Goal: Information Seeking & Learning: Check status

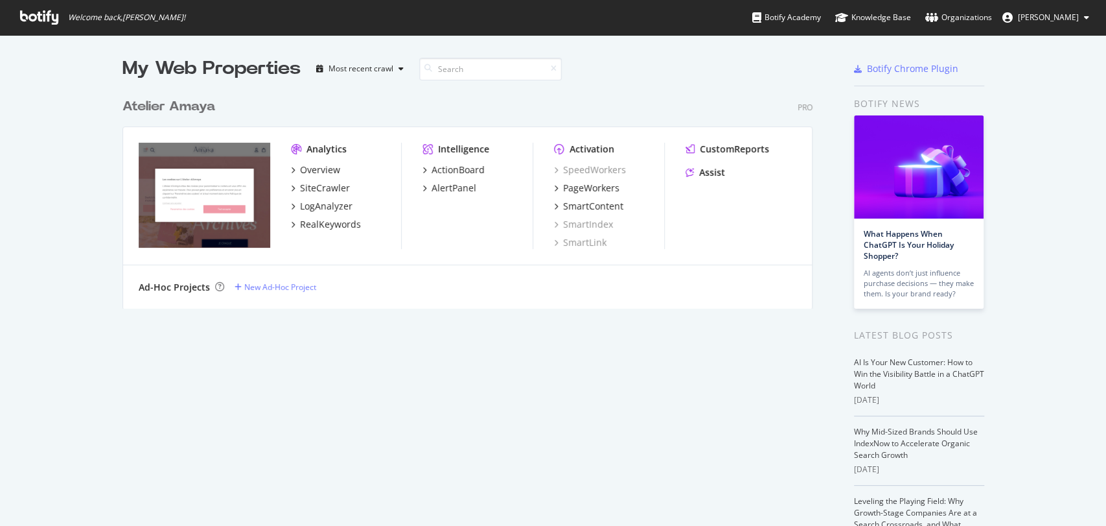
scroll to position [514, 1084]
click at [565, 183] on div "PageWorkers" at bounding box center [591, 187] width 56 height 13
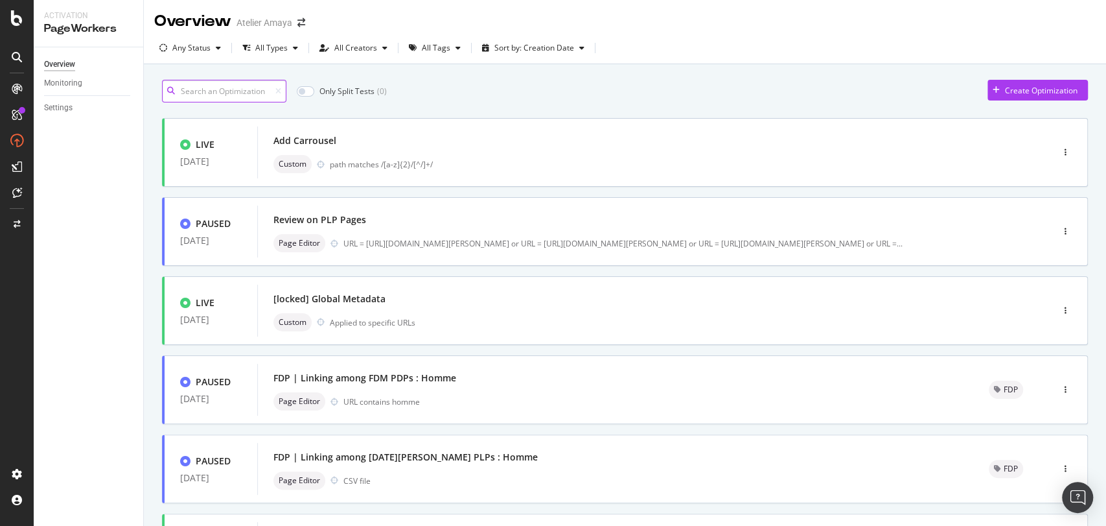
click at [245, 91] on input at bounding box center [224, 91] width 124 height 23
click at [228, 84] on input at bounding box center [224, 91] width 124 height 23
click at [404, 53] on div "All Tags" at bounding box center [435, 47] width 62 height 19
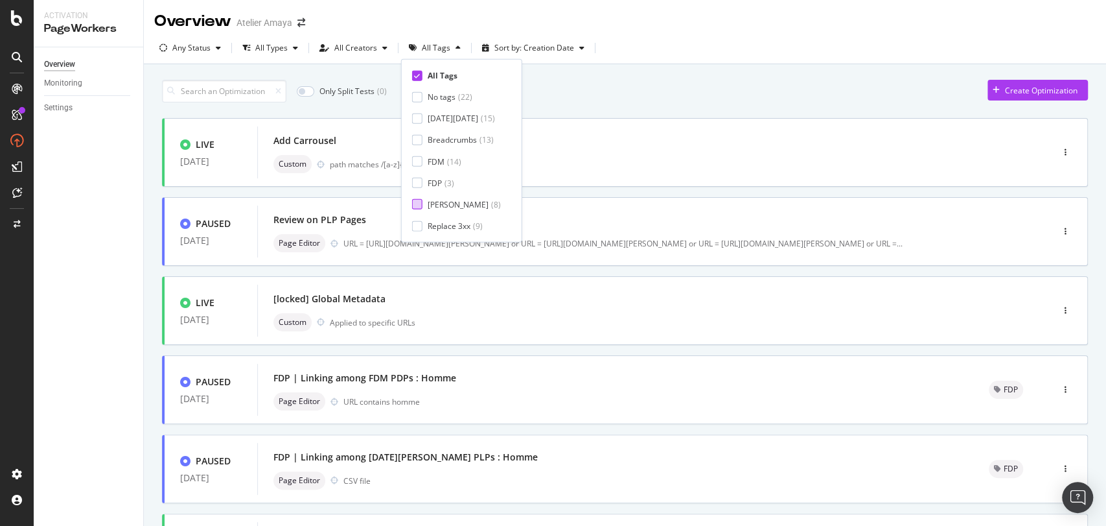
click at [420, 208] on div at bounding box center [417, 204] width 10 height 10
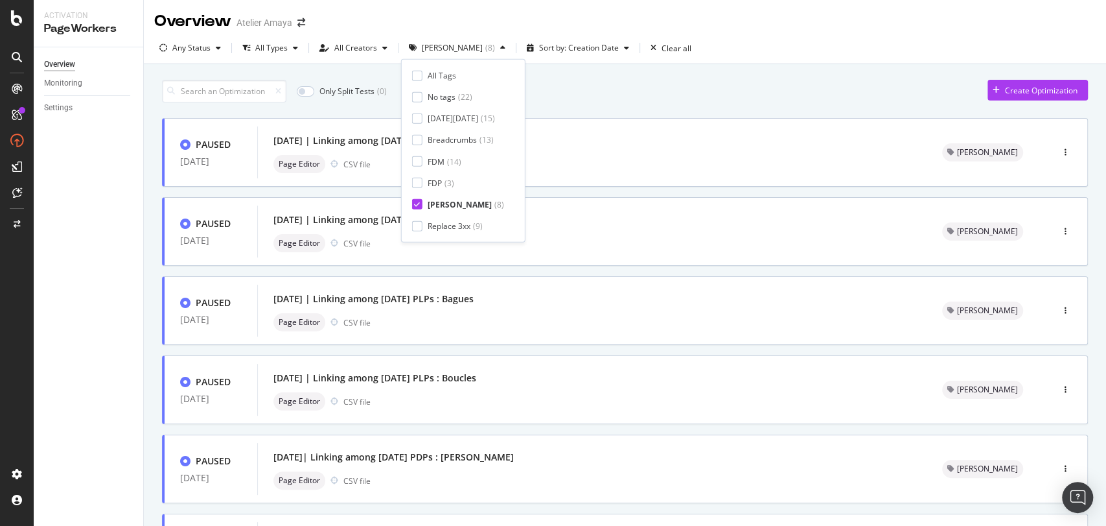
click at [597, 98] on div "Only Split Tests ( 0 ) Create Optimization" at bounding box center [625, 91] width 926 height 23
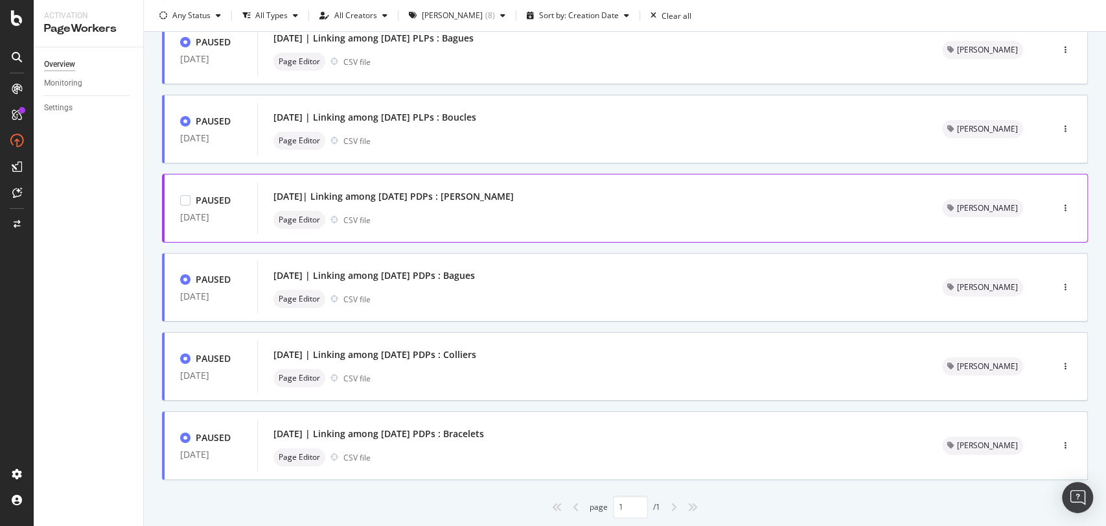
scroll to position [298, 0]
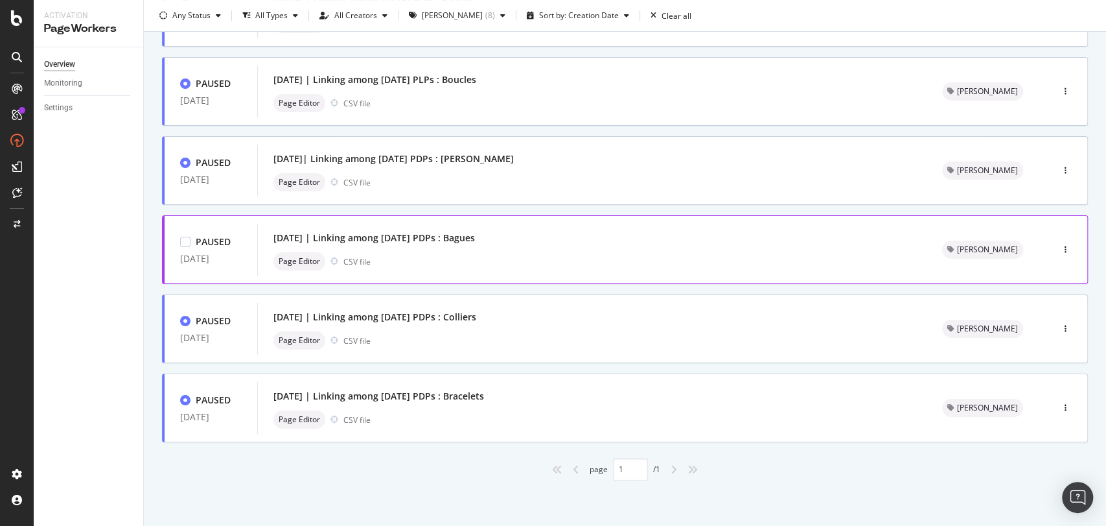
click at [287, 239] on div "[DATE] | Linking among [DATE] PDPs : Bagues" at bounding box center [375, 237] width 202 height 13
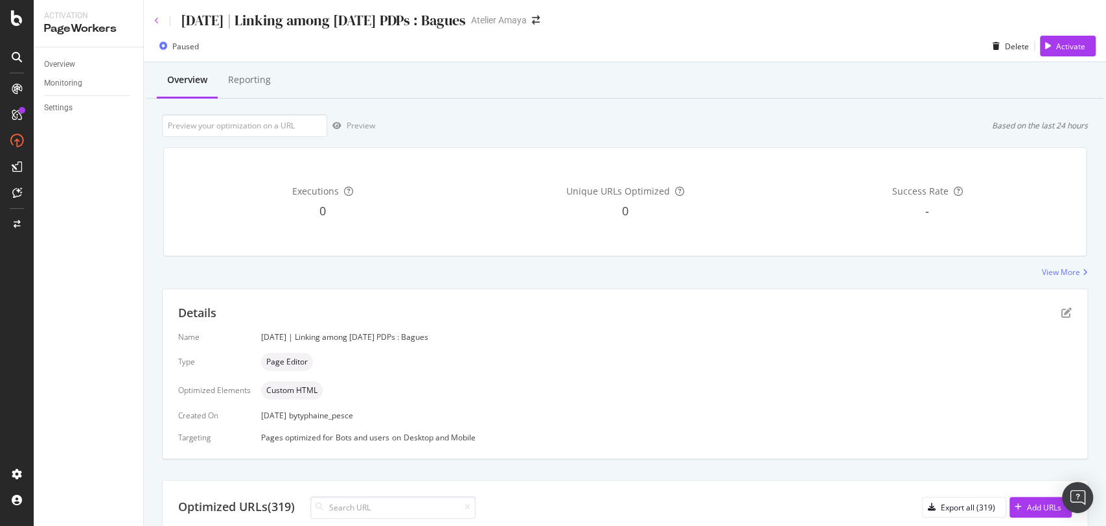
click at [154, 20] on icon at bounding box center [156, 21] width 5 height 8
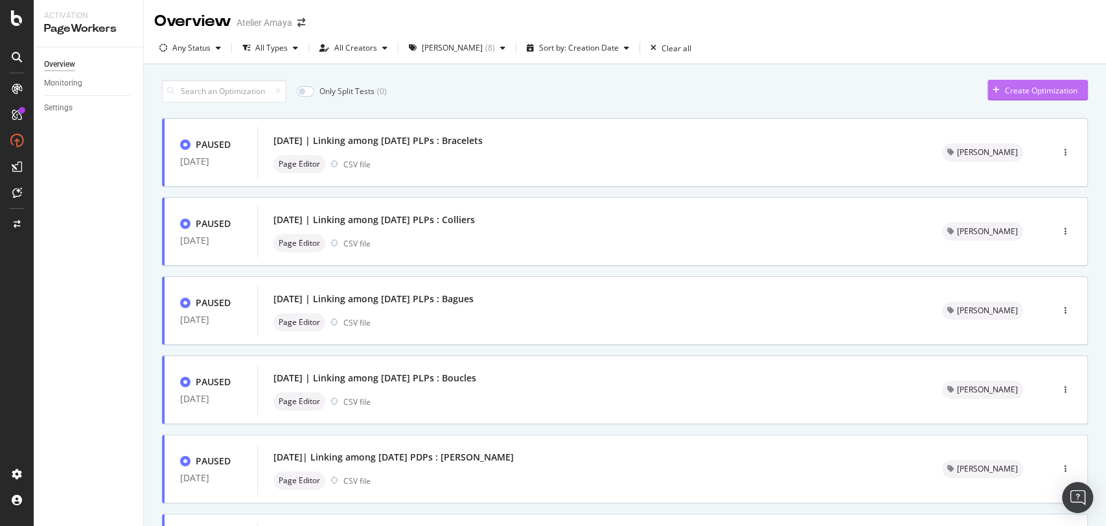
click at [1007, 89] on div "Create Optimization" at bounding box center [1041, 90] width 73 height 11
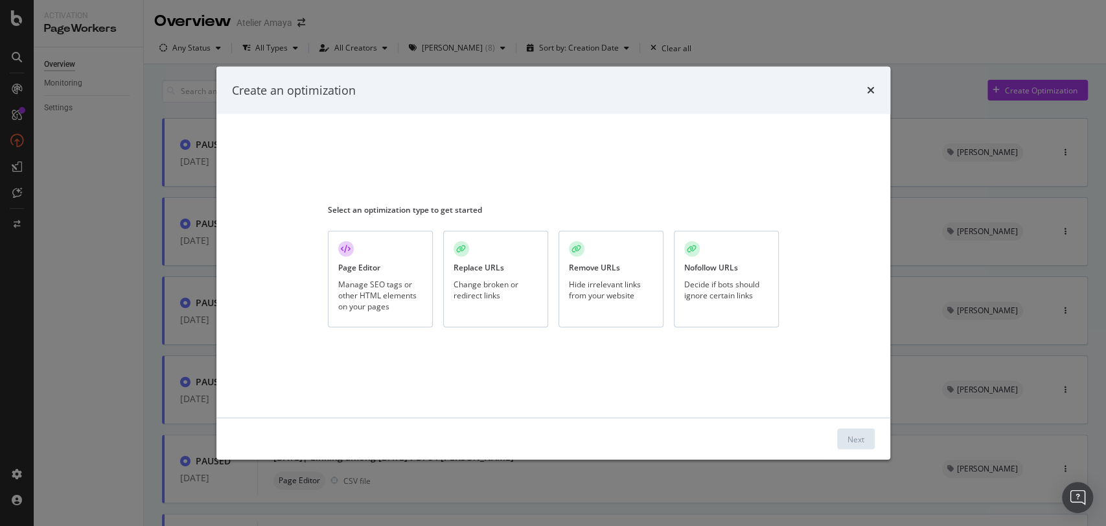
click at [375, 253] on div "Page Editor Manage SEO tags or other HTML elements on your pages" at bounding box center [380, 279] width 105 height 97
click at [852, 429] on div "Next" at bounding box center [856, 438] width 17 height 19
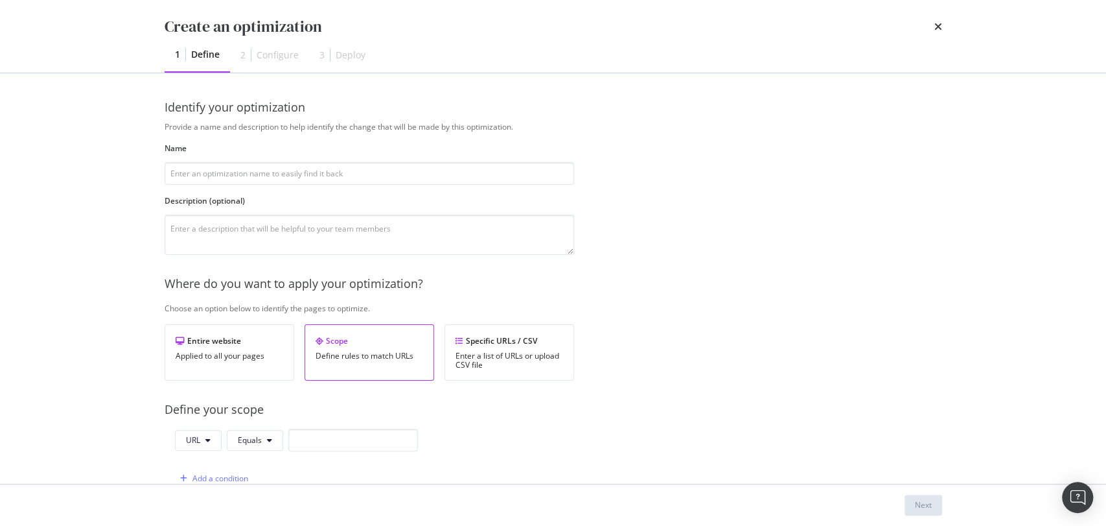
click at [495, 160] on div "Name" at bounding box center [370, 164] width 410 height 42
click at [238, 189] on div "Provide a name and description to help identify the change that will be made by…" at bounding box center [554, 470] width 778 height 699
click at [240, 172] on input "modal" at bounding box center [370, 173] width 410 height 23
click at [289, 172] on input "modal" at bounding box center [370, 173] width 410 height 23
type input "E"
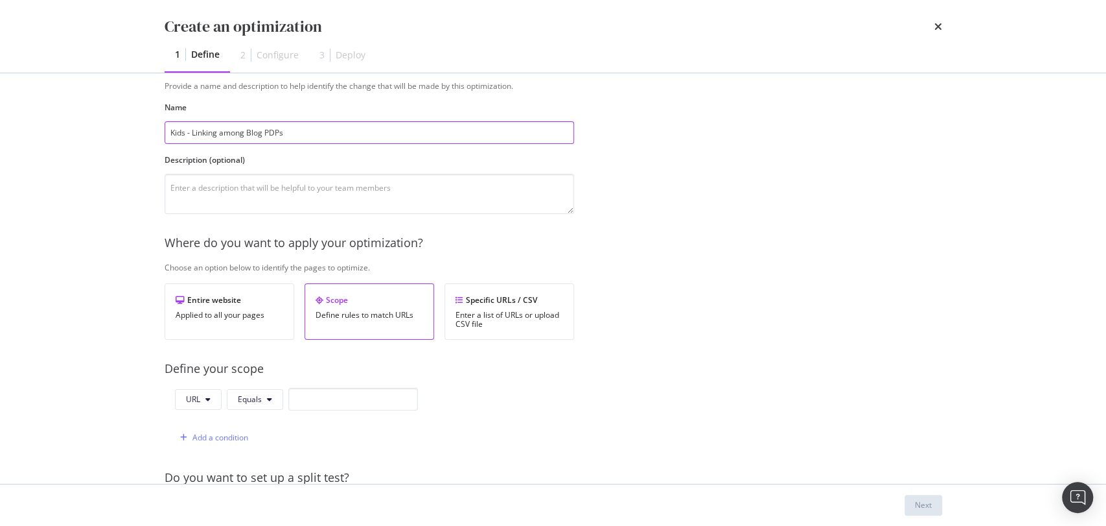
scroll to position [308, 0]
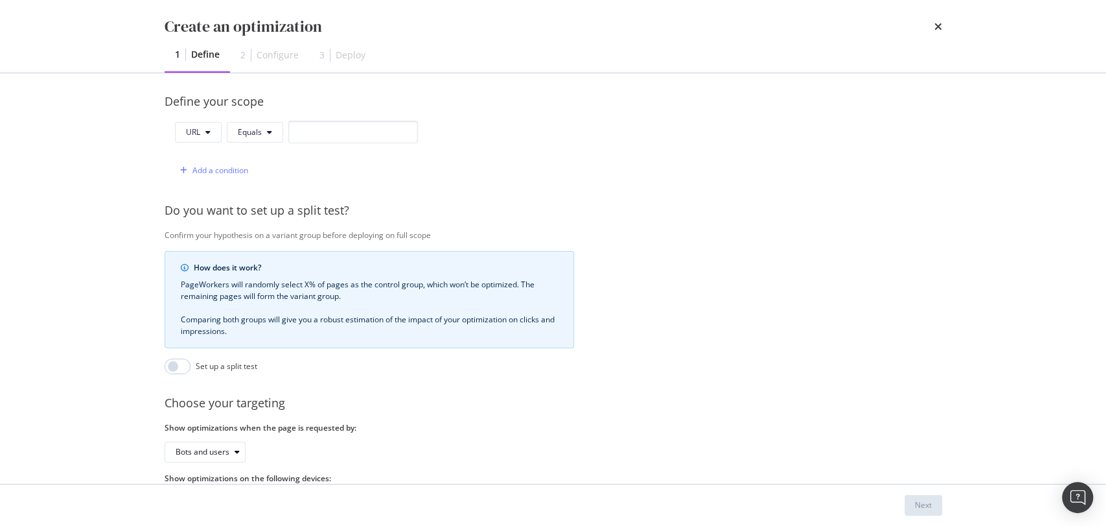
type input "Kids - Linking among Blog PDPs"
click at [324, 139] on input "modal" at bounding box center [353, 132] width 130 height 23
paste input "bijoux-enfants"
type input "bijoux-enfants"
click at [270, 133] on icon "modal" at bounding box center [269, 132] width 5 height 8
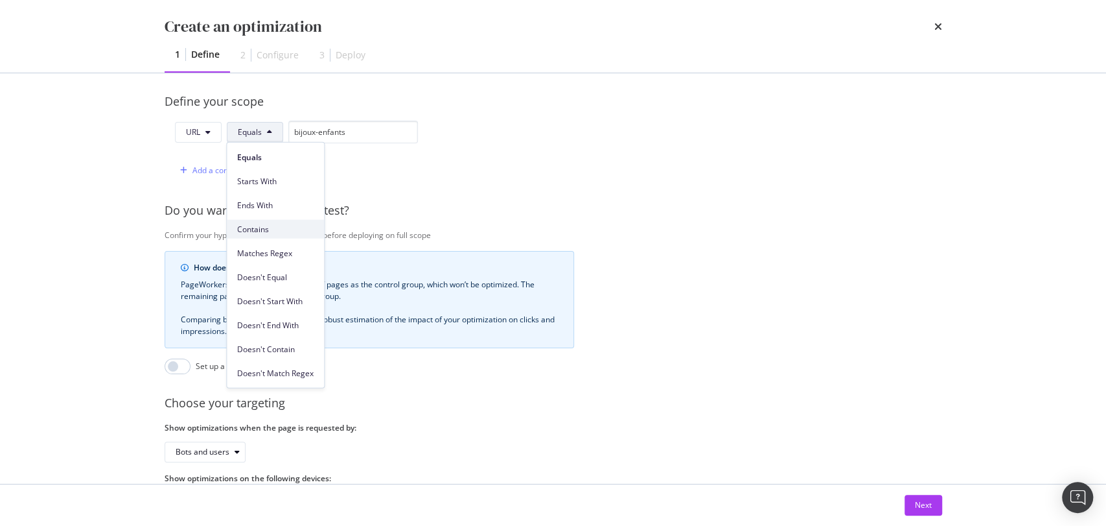
click at [259, 228] on span "Contains" at bounding box center [275, 229] width 76 height 12
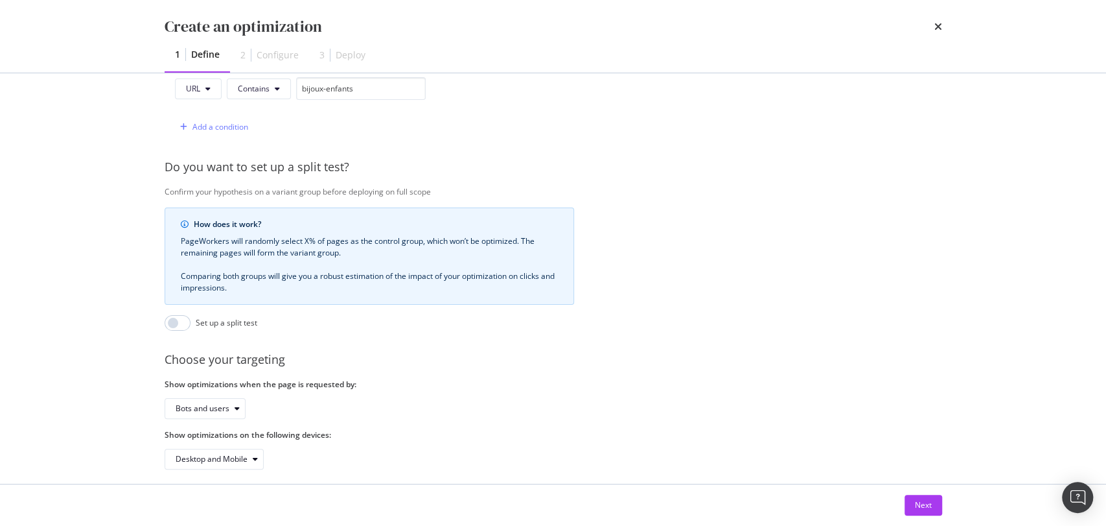
scroll to position [373, 0]
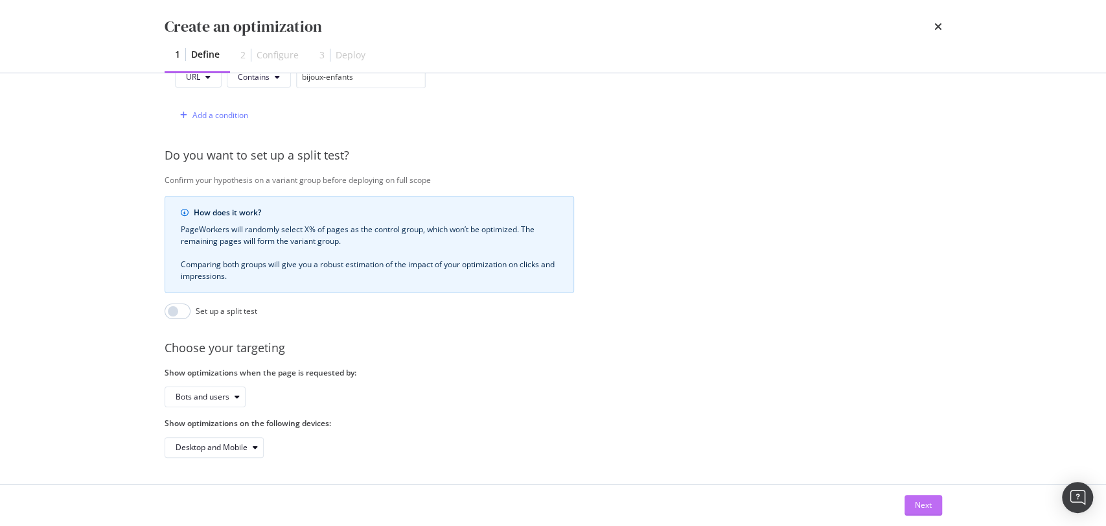
click at [932, 501] on button "Next" at bounding box center [924, 505] width 38 height 21
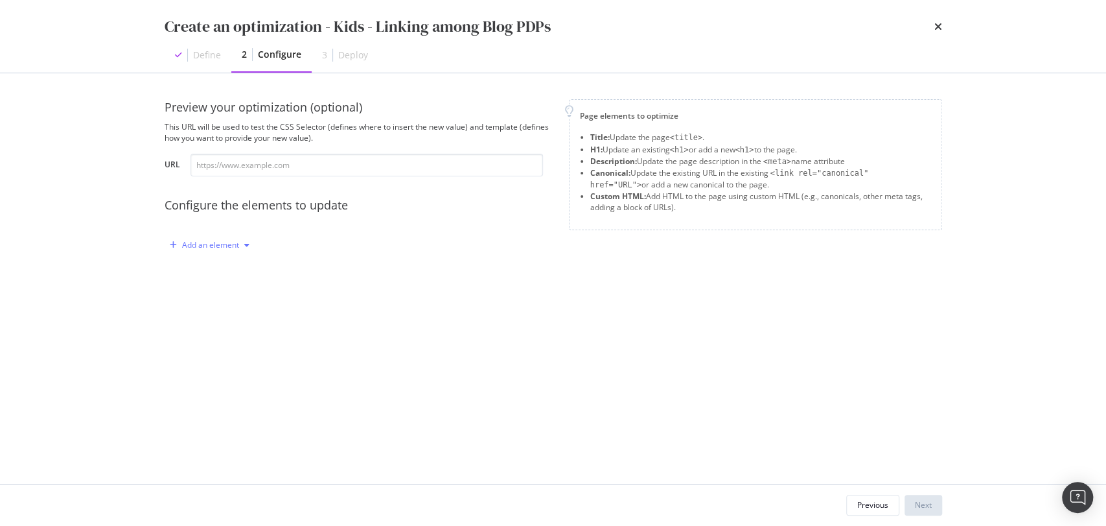
click at [221, 250] on div "Add an element" at bounding box center [210, 244] width 90 height 19
drag, startPoint x: 233, startPoint y: 349, endPoint x: 251, endPoint y: 188, distance: 162.3
click at [233, 349] on div "Custom HTML" at bounding box center [223, 354] width 51 height 11
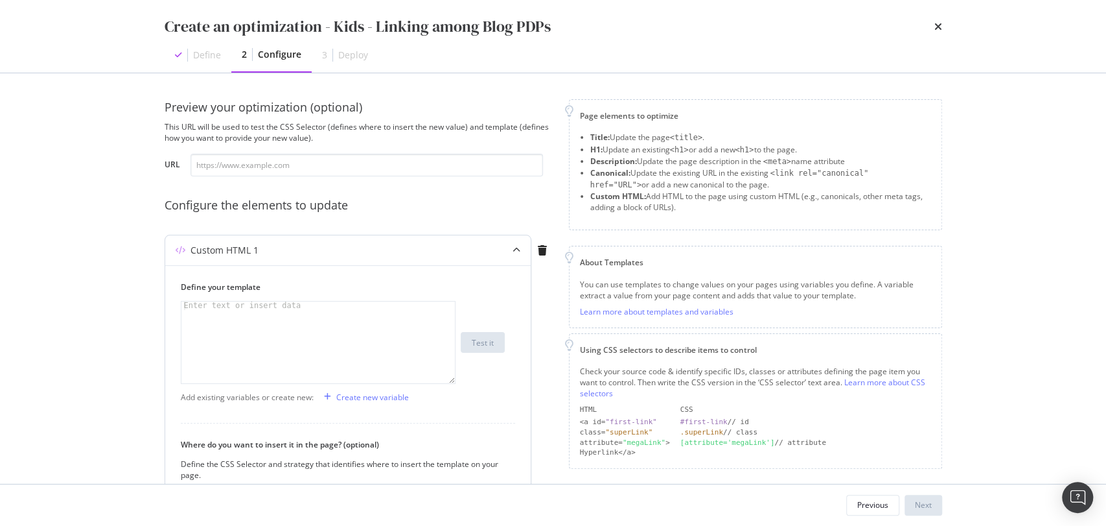
click at [390, 341] on div "modal" at bounding box center [318, 350] width 274 height 99
paste textarea "<br/><br/><p>Découvrez nos <b><a href="https://atelier-amaya.com/fr/cadeaux/bag…"
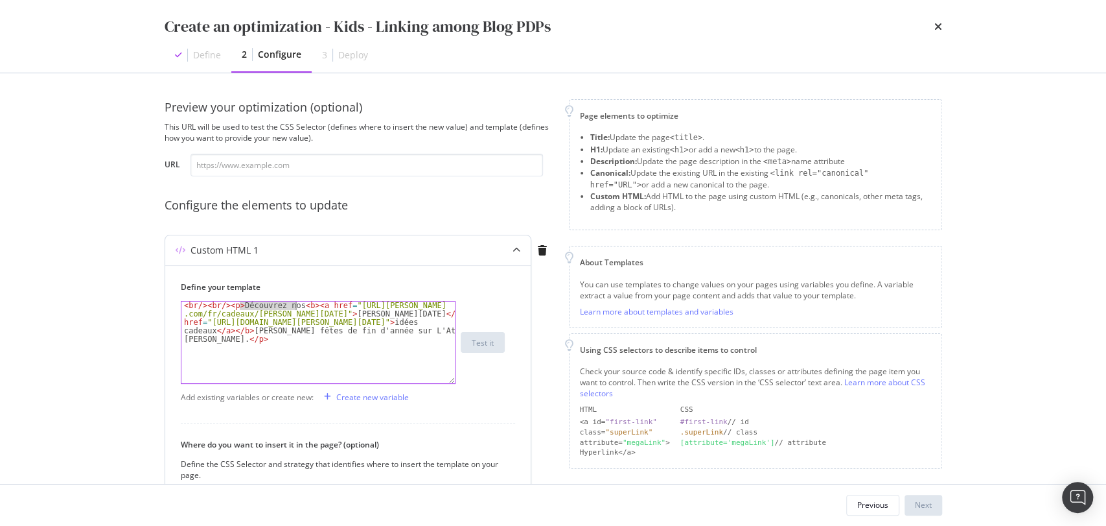
drag, startPoint x: 239, startPoint y: 305, endPoint x: 294, endPoint y: 302, distance: 54.5
click at [294, 302] on div "< br /> < br /> < p > Découvrez nos < b > < a href = "https://atelier-amaya .co…" at bounding box center [318, 384] width 274 height 166
paste textarea "Quel bijou offrir à un enfant ?"
drag, startPoint x: 285, startPoint y: 302, endPoint x: 375, endPoint y: 307, distance: 89.6
click at [375, 307] on div "< br /> < br /> < p > Quel bijou offrir à un enfant ? < b > < a href = "https :…" at bounding box center [318, 384] width 274 height 166
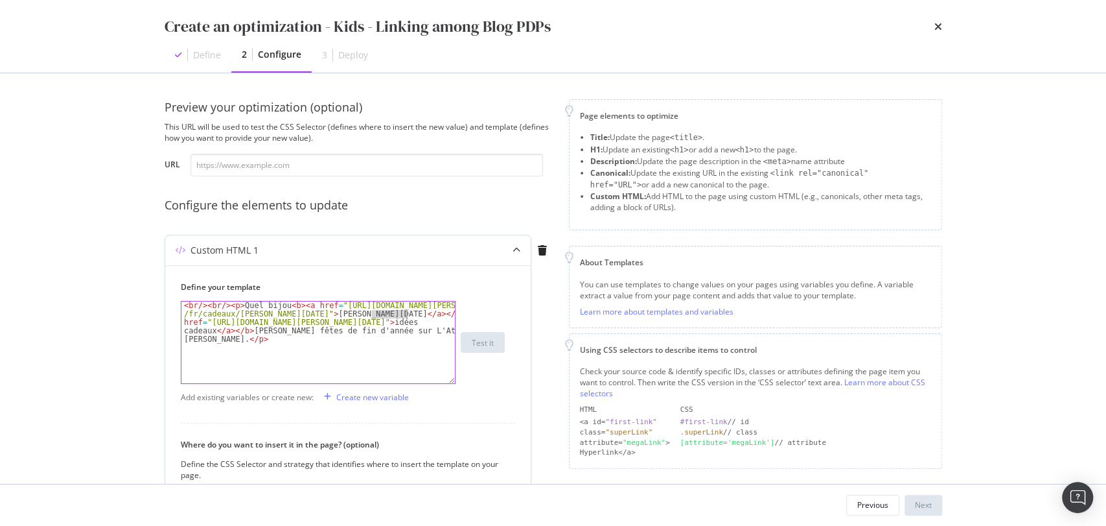
drag, startPoint x: 373, startPoint y: 312, endPoint x: 404, endPoint y: 312, distance: 31.8
click at [404, 312] on div "< br /> < br /> < p > Quel bijou < b > < a href = "https://atelier-amaya.com /f…" at bounding box center [318, 384] width 274 height 166
paste textarea "offrir à un enfant ?"
drag, startPoint x: 196, startPoint y: 321, endPoint x: 332, endPoint y: 343, distance: 137.8
click at [332, 343] on div "< br /> < br /> < p > Quel bijou < b > < a href = "https://atelier-amaya.com /f…" at bounding box center [318, 384] width 274 height 166
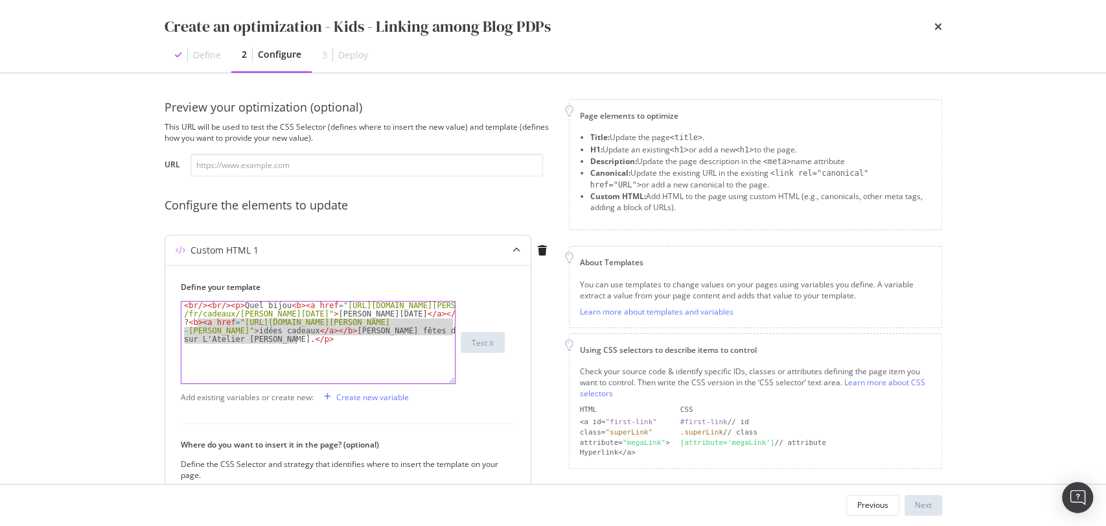
click at [264, 332] on div "< br /> < br /> < p > Quel bijou < b > < a href = "https://atelier-amaya.com /f…" at bounding box center [318, 342] width 274 height 82
drag, startPoint x: 277, startPoint y: 339, endPoint x: 189, endPoint y: 323, distance: 88.9
click at [189, 323] on div "< br /> < br /> < p > Quel bijou < b > < a href = "https://atelier-amaya.com /f…" at bounding box center [318, 384] width 274 height 166
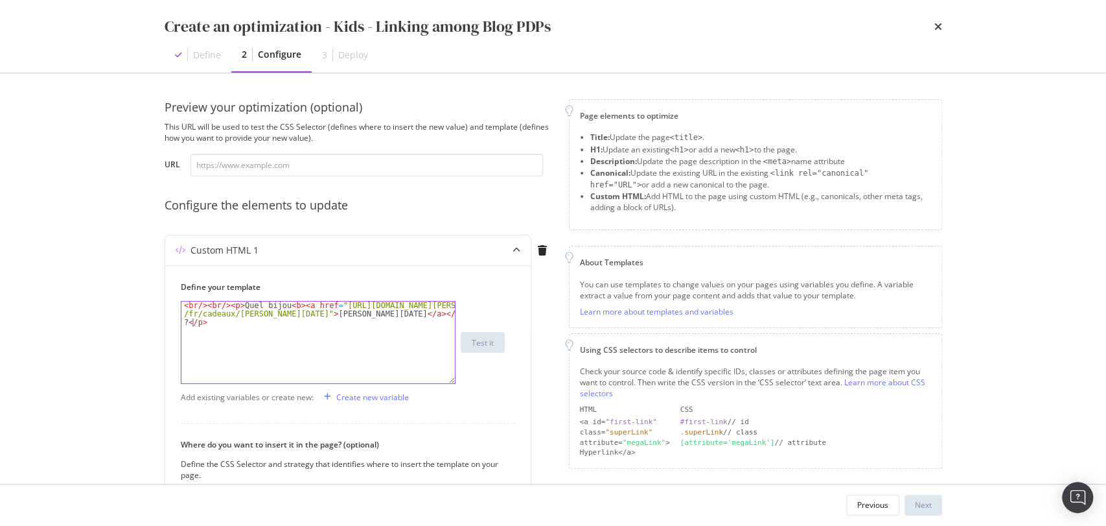
scroll to position [0, 45]
click at [344, 315] on div "< br /> < br /> < p > Quel bijou < b > < a href = "https://atelier-amaya.com /f…" at bounding box center [318, 367] width 274 height 132
click at [366, 321] on div "< br /> < br /> < p > Quel bijou < b > < a href = "https://atelier-amaya.com /f…" at bounding box center [318, 367] width 274 height 132
drag, startPoint x: 338, startPoint y: 306, endPoint x: 276, endPoint y: 315, distance: 62.9
click at [276, 315] on div "< br /> < br /> < p > Quel bijou < b > < a href = "https://atelier-amaya.com /f…" at bounding box center [318, 367] width 274 height 132
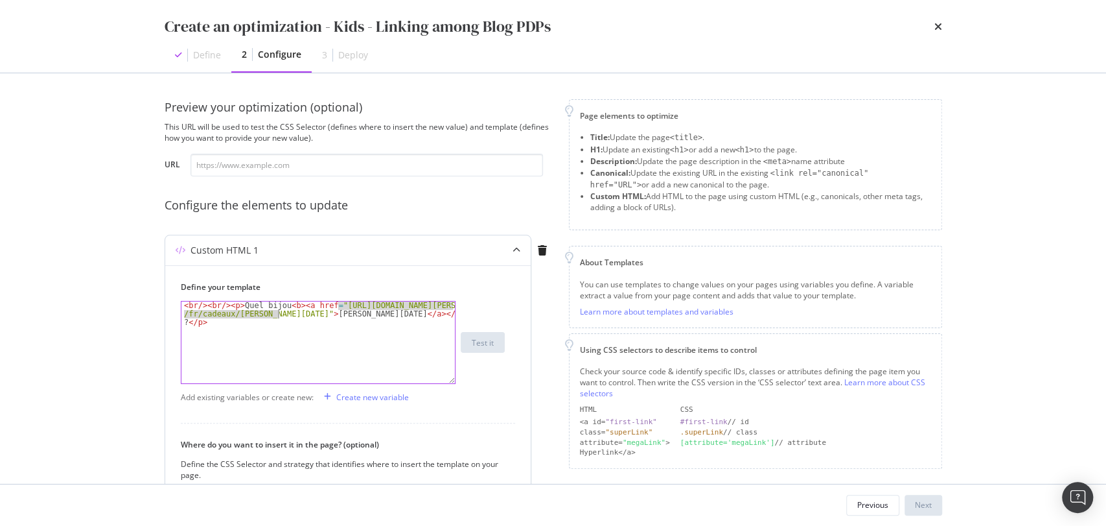
paste textarea "blog/quel-bijou-offrir-enfant"
drag, startPoint x: 378, startPoint y: 314, endPoint x: 332, endPoint y: 312, distance: 45.4
click at [332, 312] on div "< br /> < br /> < p > Quel bijou < b > < a href = "https://atelier-amaya.com /f…" at bounding box center [318, 367] width 274 height 132
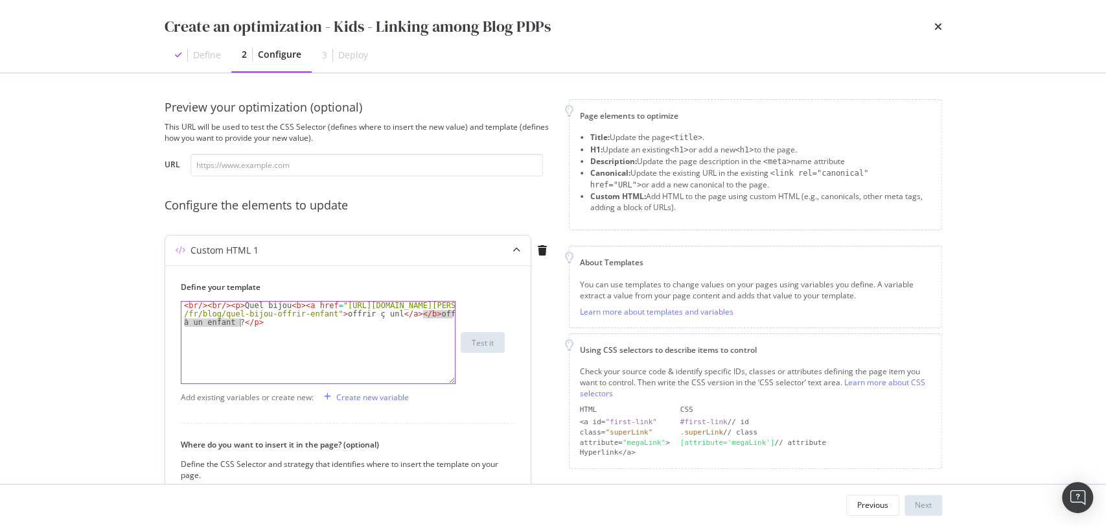
drag, startPoint x: 425, startPoint y: 312, endPoint x: 238, endPoint y: 320, distance: 186.8
click at [239, 323] on div "< br /> < br /> < p > Quel bijou < b > < a href = "https://atelier-amaya.com /f…" at bounding box center [318, 367] width 274 height 132
drag, startPoint x: 334, startPoint y: 315, endPoint x: 386, endPoint y: 315, distance: 51.9
click at [386, 315] on div "< br /> < br /> < p > Quel bijou < b > < a href = "https://atelier-amaya.com /f…" at bounding box center [318, 358] width 274 height 115
paste textarea "un enfant ?"
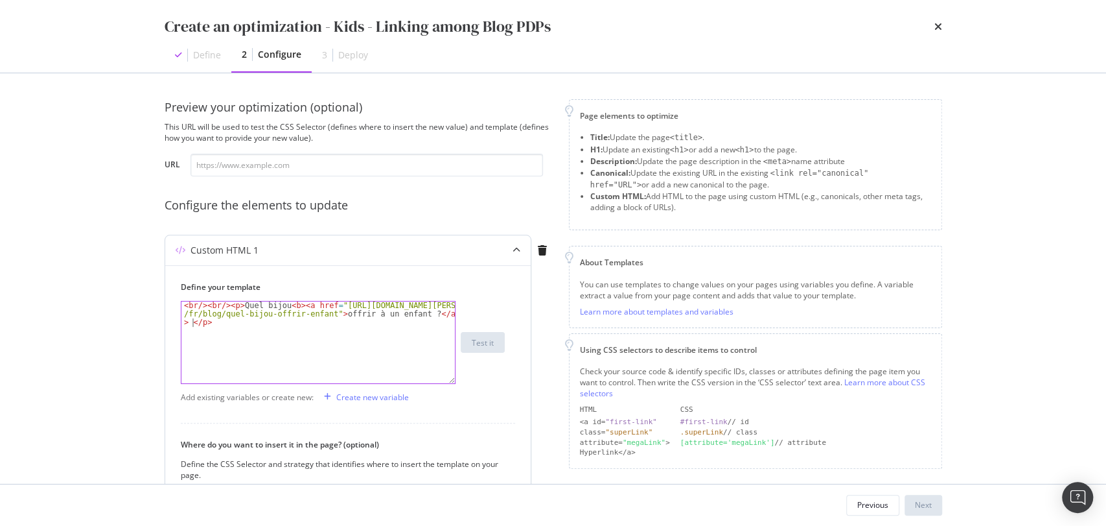
click at [191, 324] on div "< br /> < br /> < p > Quel bijou < b > < a href = "https://atelier-amaya.com /f…" at bounding box center [318, 367] width 274 height 132
type textarea "<br/><br/><p>Quel bijou <b><a href="https://atelier-amaya.com/fr/blog/quel-bijo…"
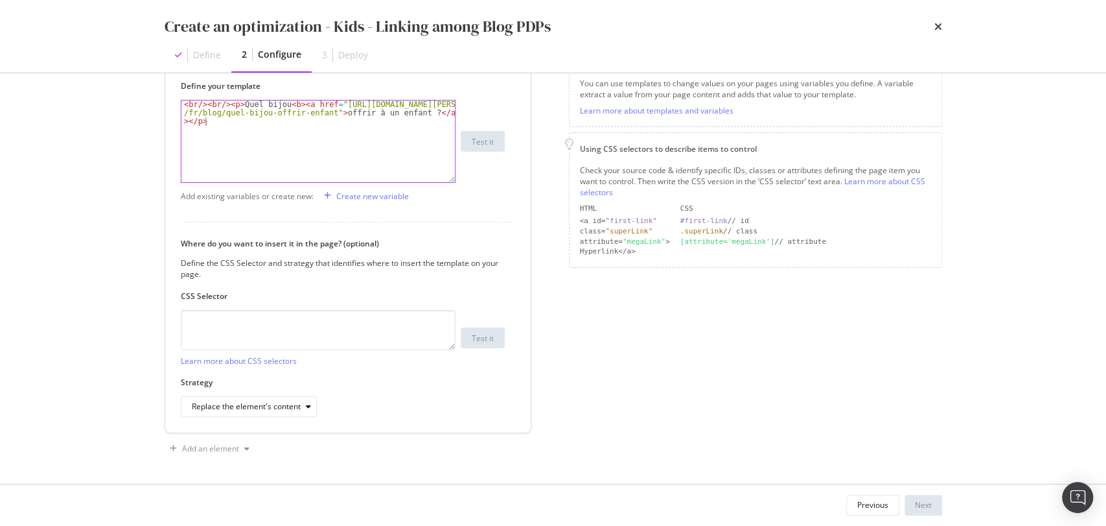
scroll to position [202, 0]
type textarea "<br/><br/><p>Quel bijou <b><a href="https://atelier-amaya.com/fr/blog/quel-bijo…"
click at [276, 336] on textarea "modal" at bounding box center [318, 329] width 275 height 40
paste textarea ".product-view-description"
click at [268, 320] on textarea ".product-view-description" at bounding box center [318, 329] width 275 height 40
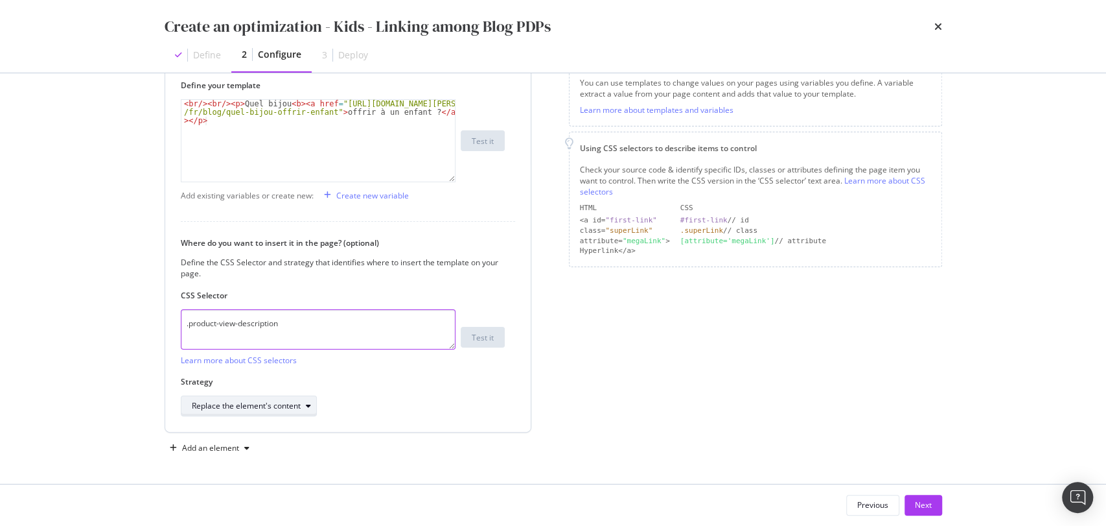
type textarea ".product-view-description"
click at [233, 411] on div "Replace the element's content" at bounding box center [254, 406] width 124 height 18
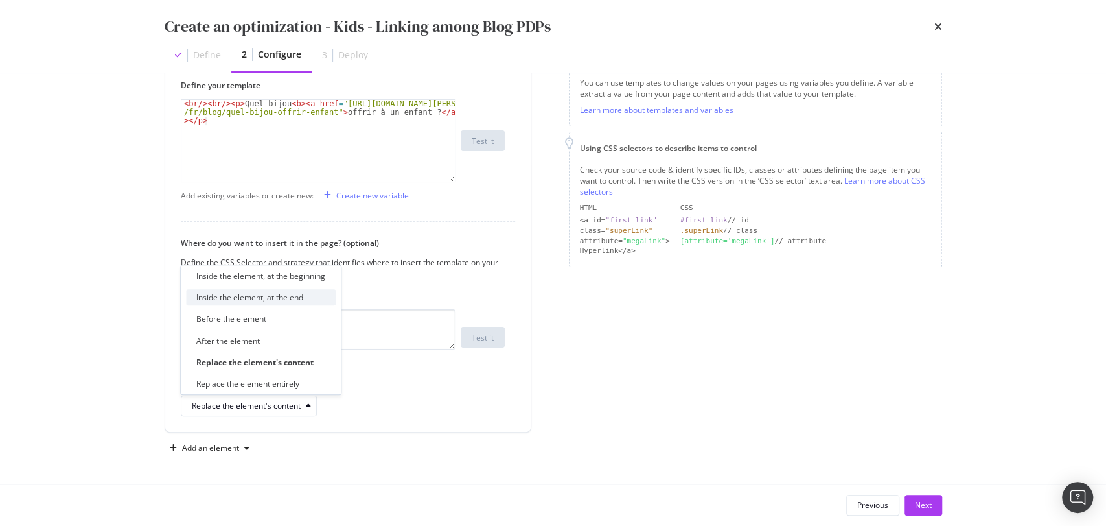
click at [210, 300] on div "Inside the element, at the end" at bounding box center [249, 297] width 107 height 11
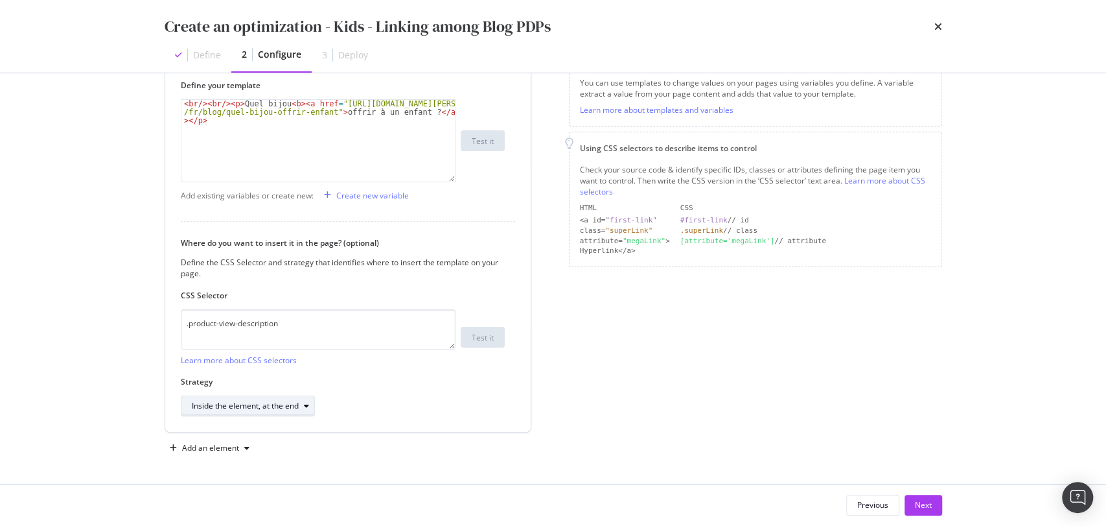
click at [264, 409] on div "Inside the element, at the end" at bounding box center [245, 406] width 107 height 8
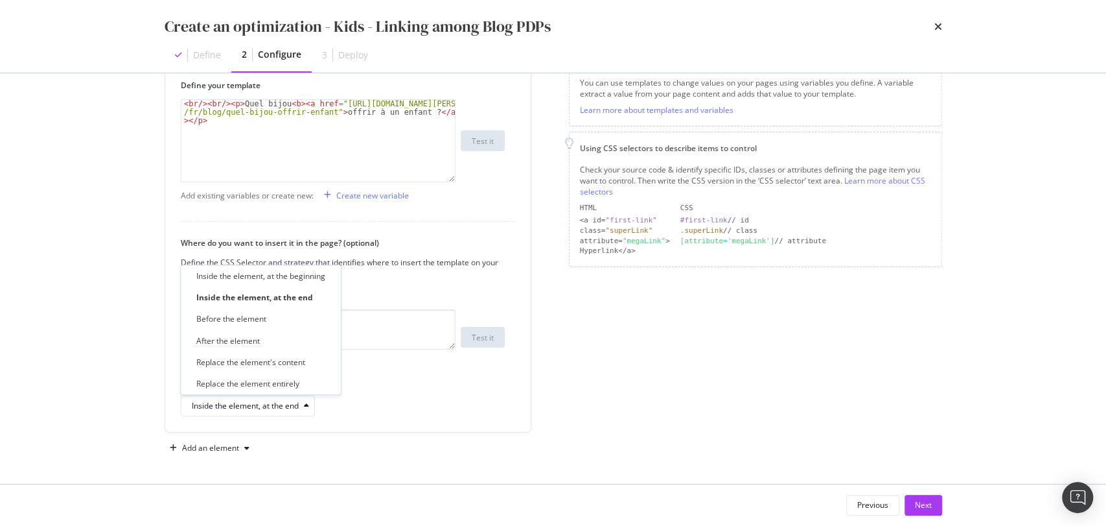
click at [106, 435] on div "Create an optimization - Kids - Linking among Blog PDPs Define 2 Configure 3 De…" at bounding box center [553, 263] width 1106 height 526
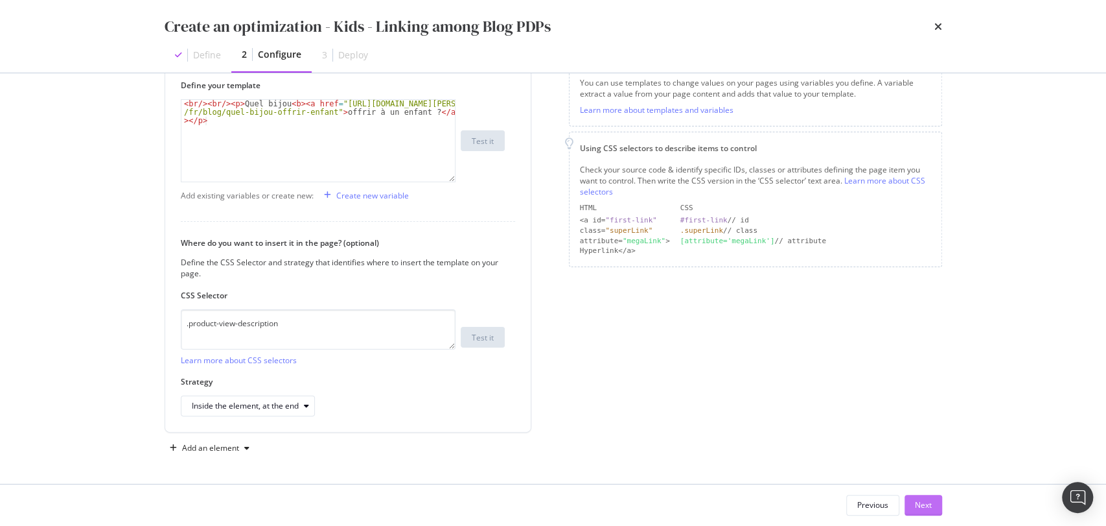
click at [926, 505] on div "Next" at bounding box center [923, 504] width 17 height 11
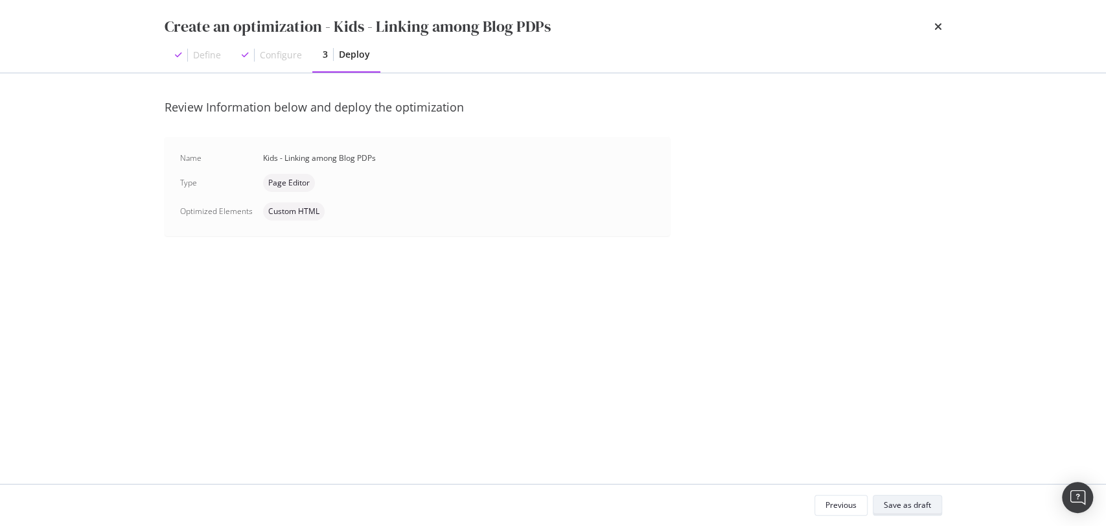
scroll to position [0, 0]
click at [908, 504] on div "Save as draft" at bounding box center [907, 504] width 47 height 11
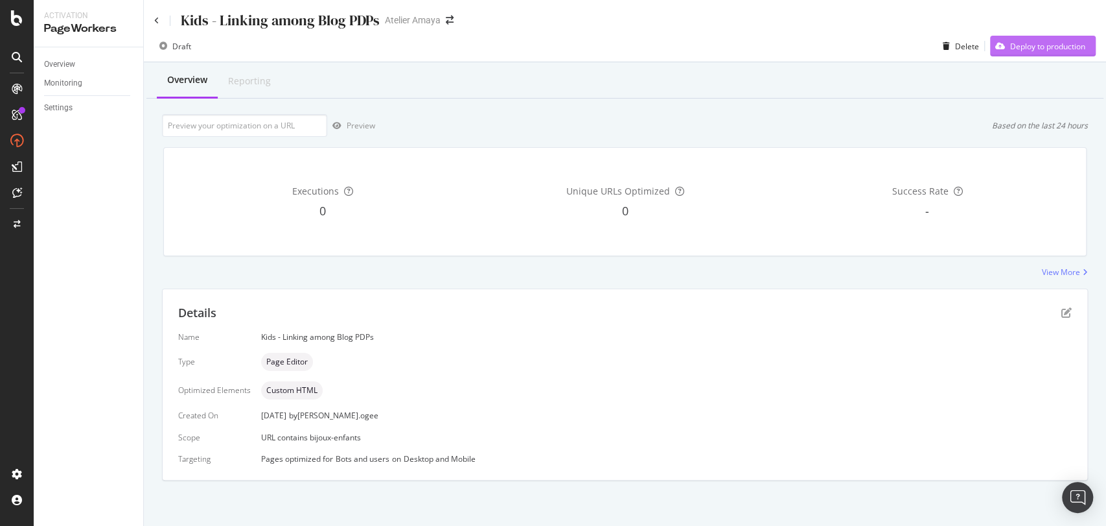
click at [1047, 45] on div "Deploy to production" at bounding box center [1047, 46] width 75 height 11
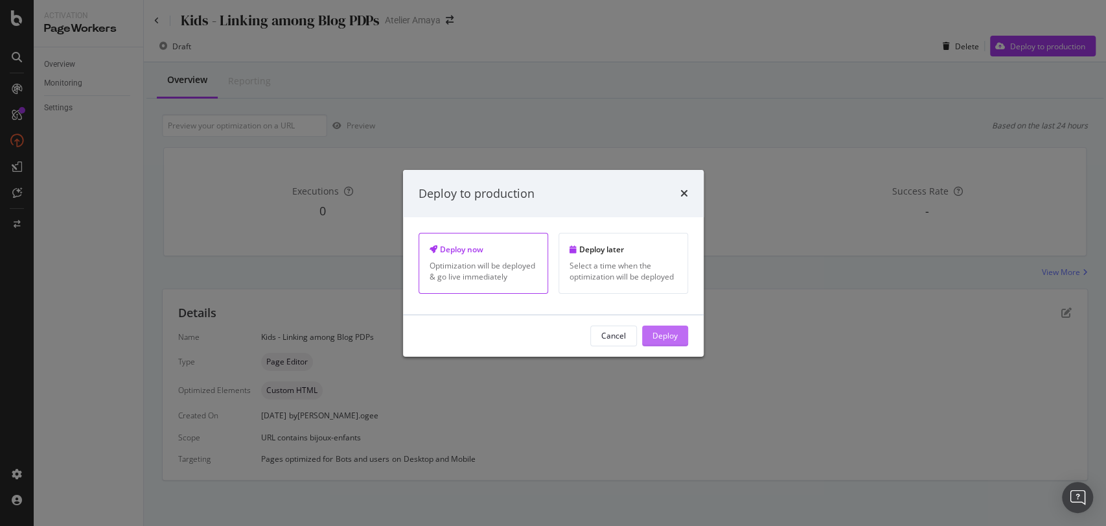
click at [667, 332] on div "Deploy" at bounding box center [665, 335] width 25 height 11
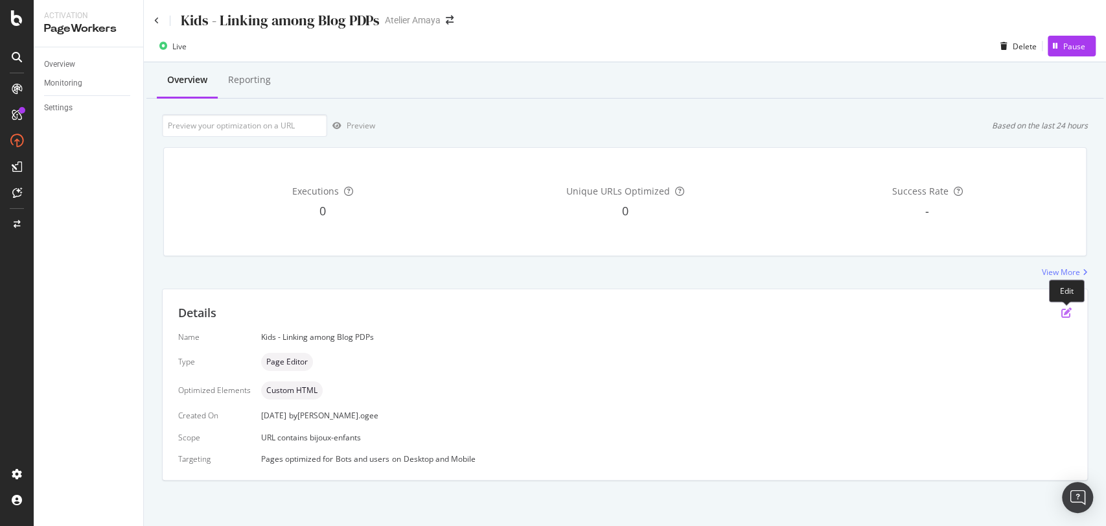
click at [1067, 307] on icon "pen-to-square" at bounding box center [1067, 312] width 10 height 10
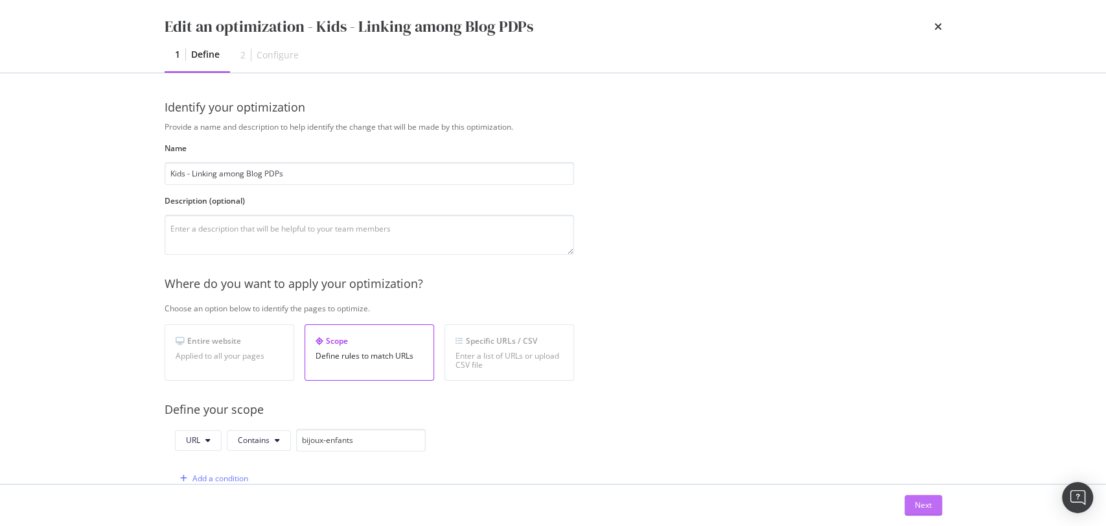
click at [929, 506] on div "Next" at bounding box center [923, 504] width 17 height 11
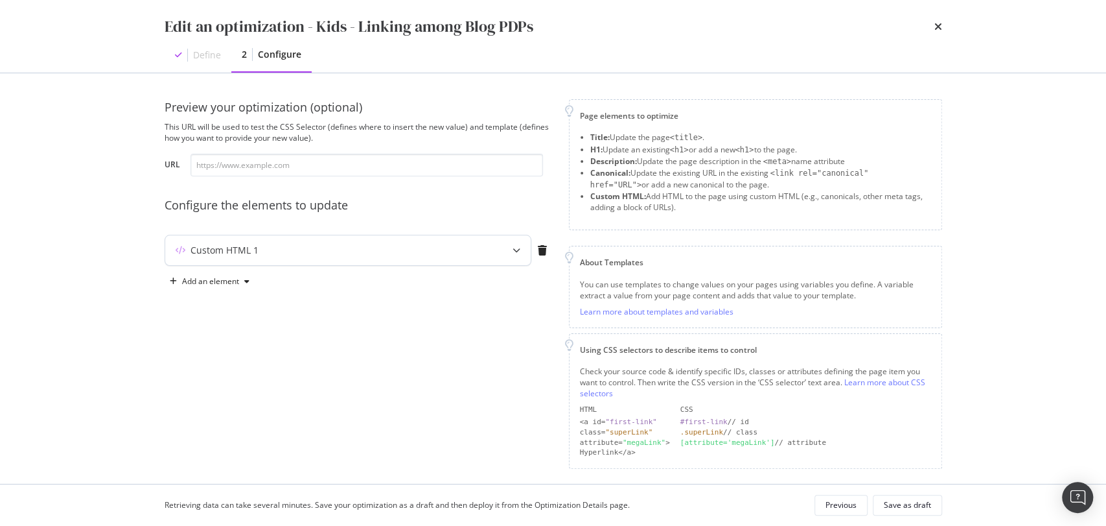
click at [358, 257] on div "Custom HTML 1" at bounding box center [348, 250] width 366 height 30
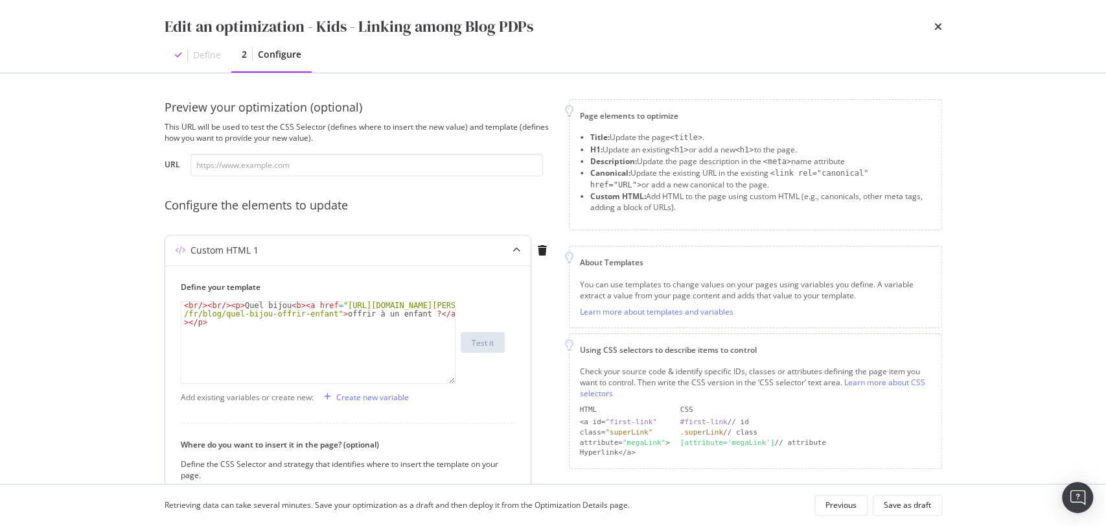
type textarea "<br/><br/><p>Quel bijou <b><a href="https://atelier-amaya.com/fr/blog/quel-bijo…"
click at [294, 325] on div "< br /> < br /> < p > Quel bijou < b > < a href = "https://atelier-amaya.com /f…" at bounding box center [318, 367] width 274 height 132
click at [313, 157] on input "modal" at bounding box center [367, 165] width 353 height 23
click at [846, 499] on div "Previous" at bounding box center [841, 504] width 31 height 11
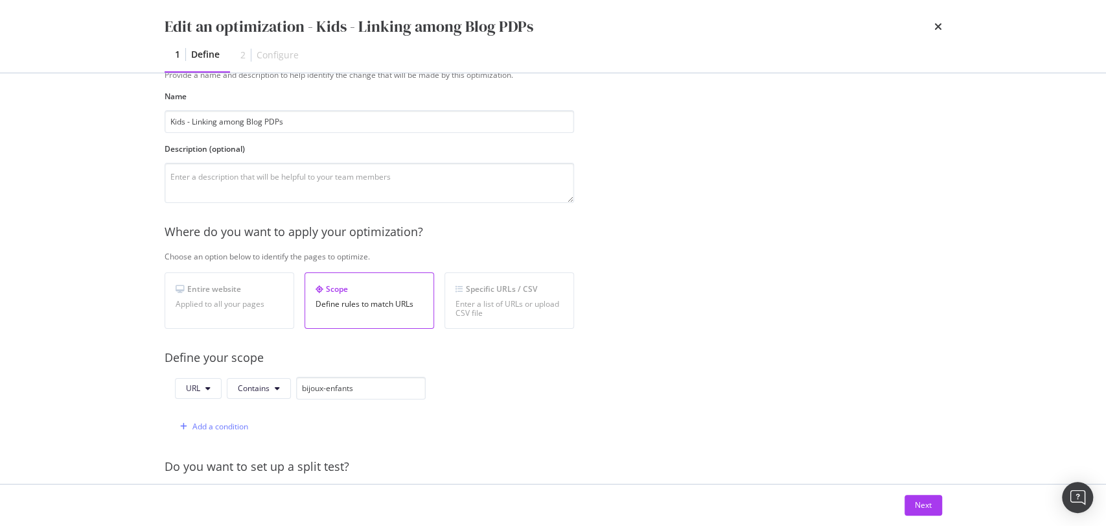
scroll to position [72, 0]
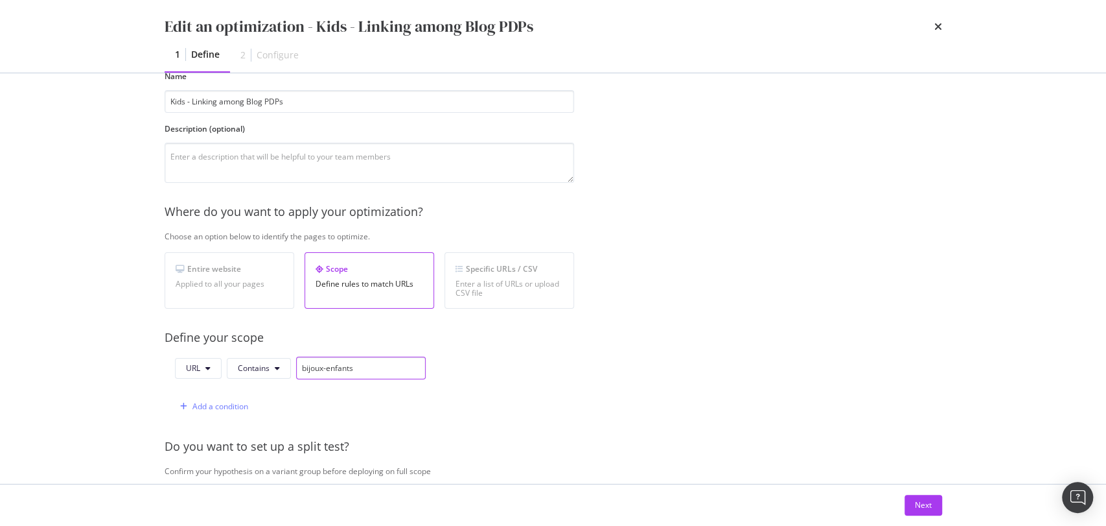
click at [358, 363] on input "bijoux-enfants" at bounding box center [361, 367] width 130 height 23
paste input "enfant"
type input "enfant"
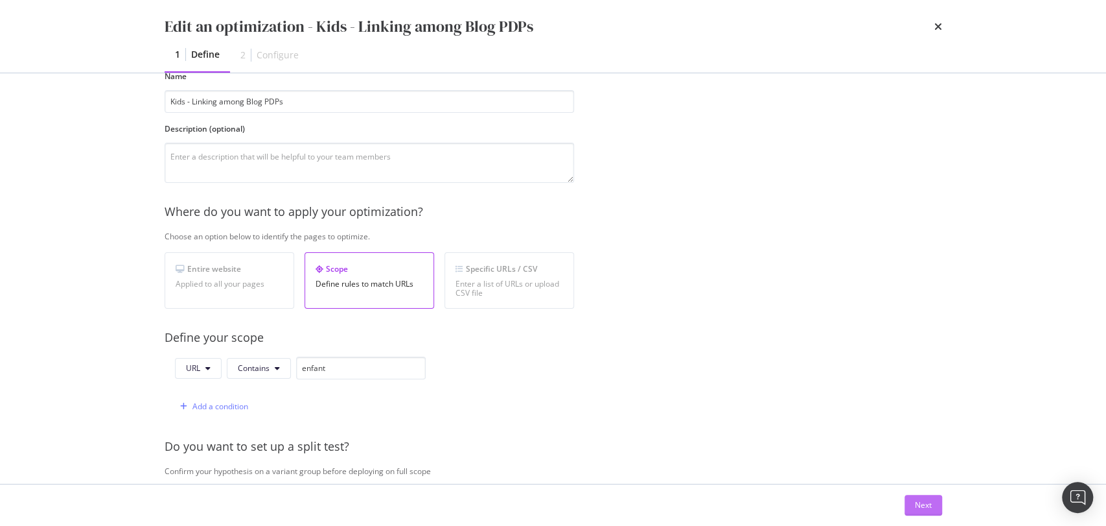
click at [937, 509] on button "Next" at bounding box center [924, 505] width 38 height 21
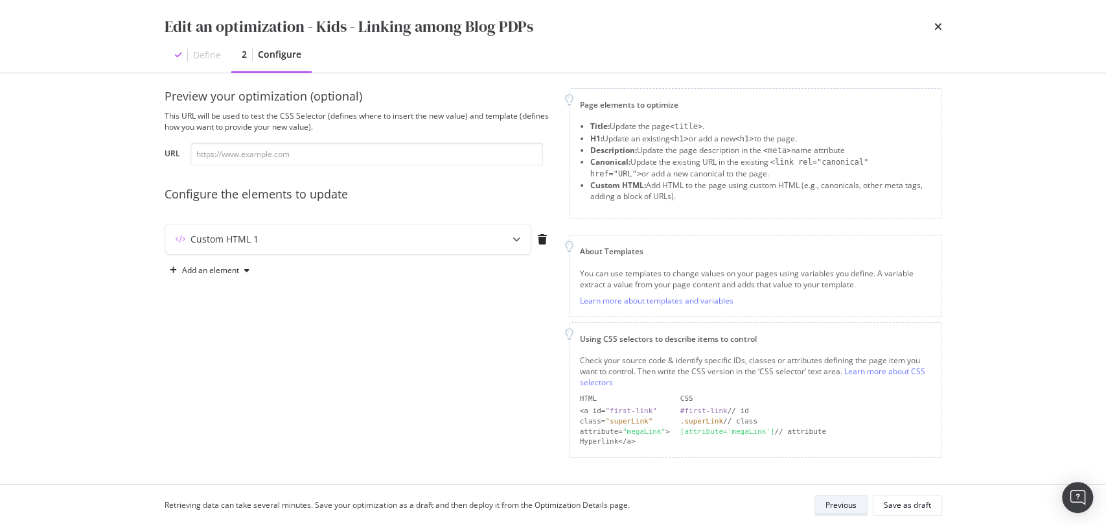
scroll to position [8, 0]
click at [942, 507] on div "Retrieving data can take several minutes. Save your optimization as a draft and…" at bounding box center [554, 504] width 830 height 41
click at [928, 507] on div "Save as draft" at bounding box center [907, 504] width 47 height 11
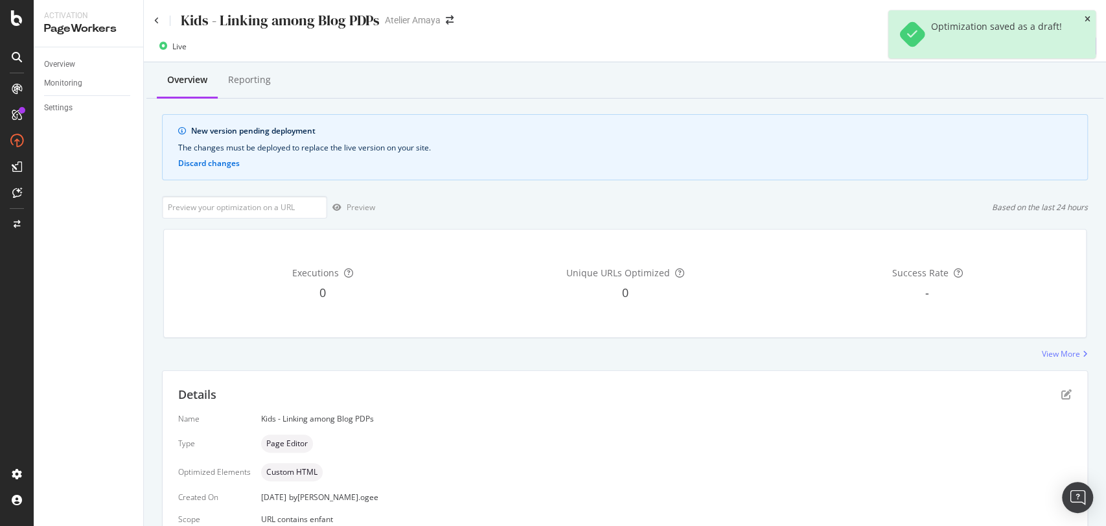
click at [1085, 19] on icon "close toast" at bounding box center [1088, 20] width 6 height 8
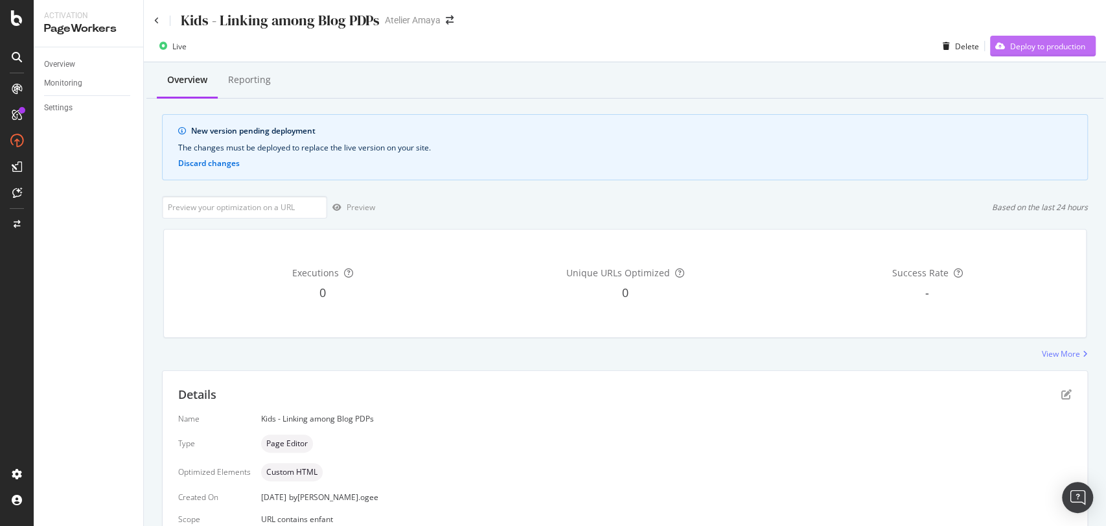
click at [1020, 43] on div "Deploy to production" at bounding box center [1047, 46] width 75 height 11
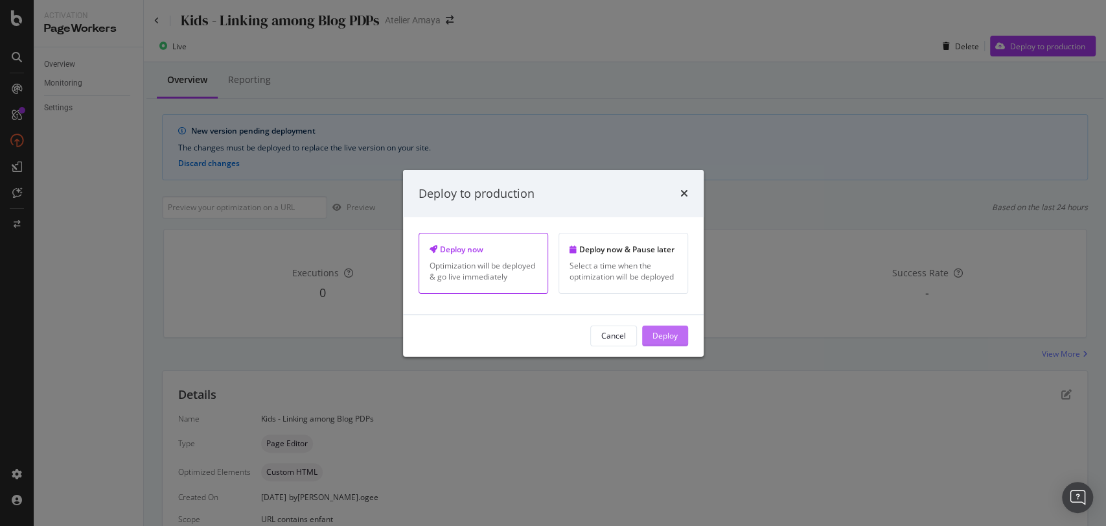
click at [677, 335] on div "Deploy" at bounding box center [665, 335] width 25 height 11
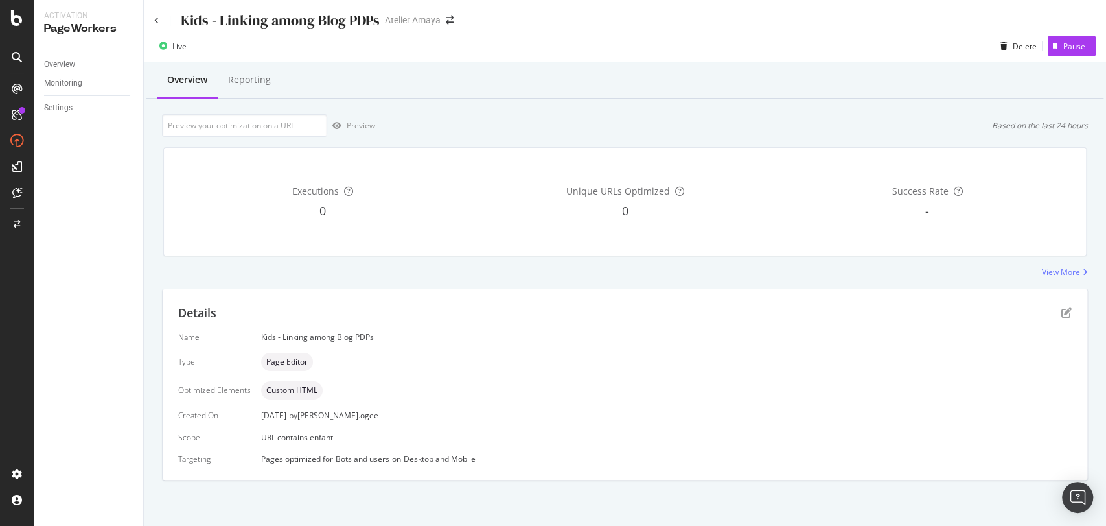
click at [1072, 310] on div "Details Name Kids - Linking among Blog PDPs Type Page Editor Optimized Elements…" at bounding box center [625, 384] width 925 height 191
click at [1066, 310] on icon "pen-to-square" at bounding box center [1067, 312] width 10 height 10
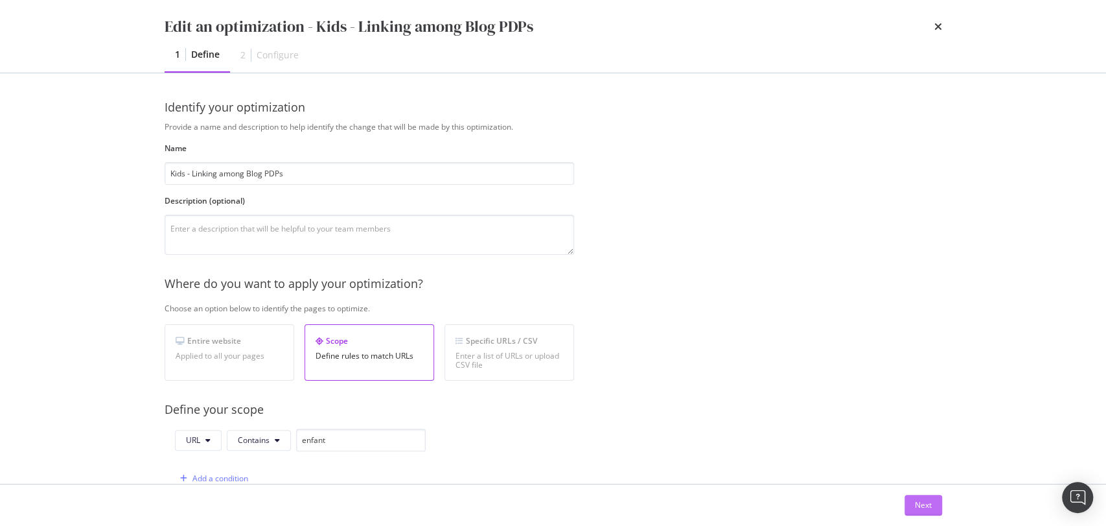
click at [920, 509] on div "Next" at bounding box center [923, 504] width 17 height 11
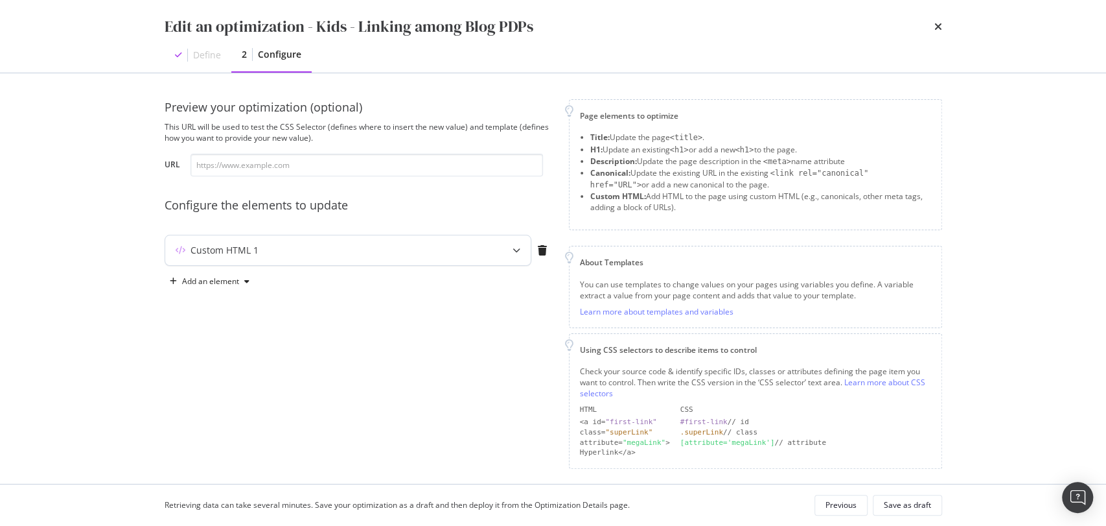
click at [259, 240] on div "Custom HTML 1" at bounding box center [348, 250] width 366 height 30
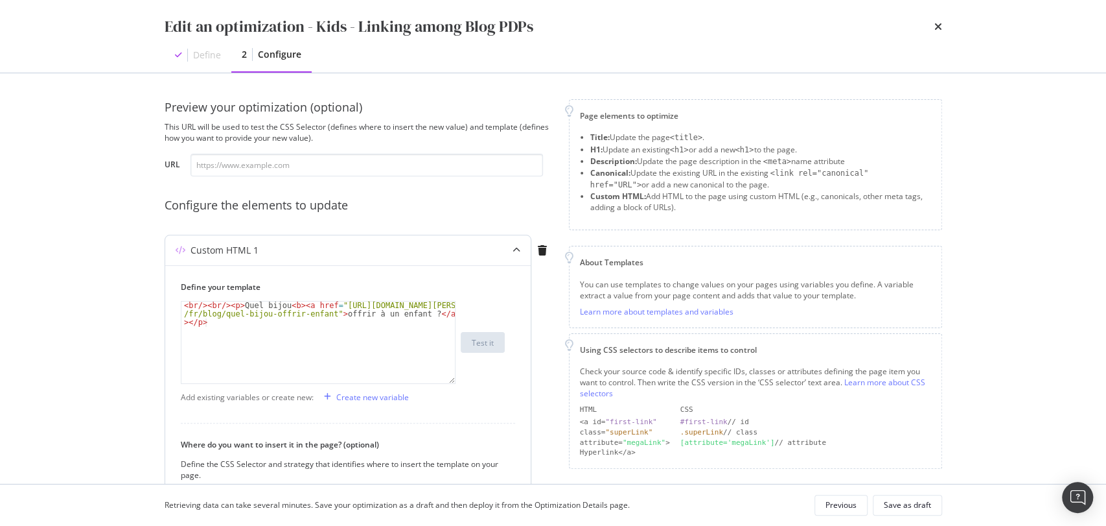
scroll to position [54, 0]
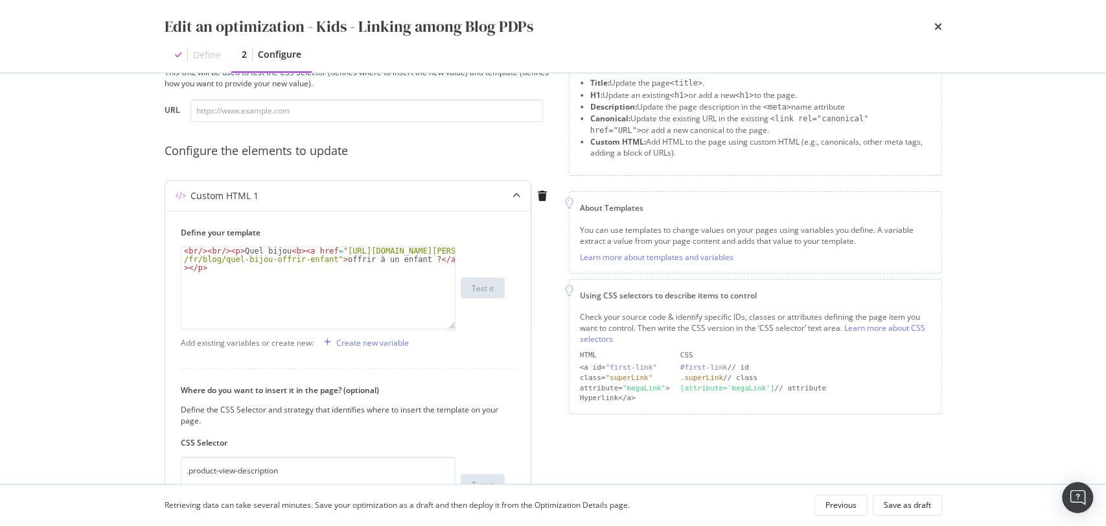
click at [312, 285] on div "< br /> < br /> < p > Quel bijou < b > < a href = "https://atelier-amaya.com /f…" at bounding box center [318, 313] width 274 height 132
click at [327, 264] on div "< br /> < br /> < p > Quel bijou < b > < a href = "https://atelier-amaya.com /f…" at bounding box center [318, 313] width 274 height 132
click at [339, 261] on div "< br /> < br /> < p > Quel bijou < b > < a href = "https://atelier-amaya.com /f…" at bounding box center [318, 313] width 274 height 132
click at [331, 257] on div "< br /> < br /> < p > Quel bijou < b > < a href = "https://atelier-amaya.com /f…" at bounding box center [318, 313] width 274 height 132
click at [362, 276] on div "< br /> < br /> < p > Quel bijou < b > < a href = "https://atelier-amaya.com /f…" at bounding box center [318, 313] width 274 height 132
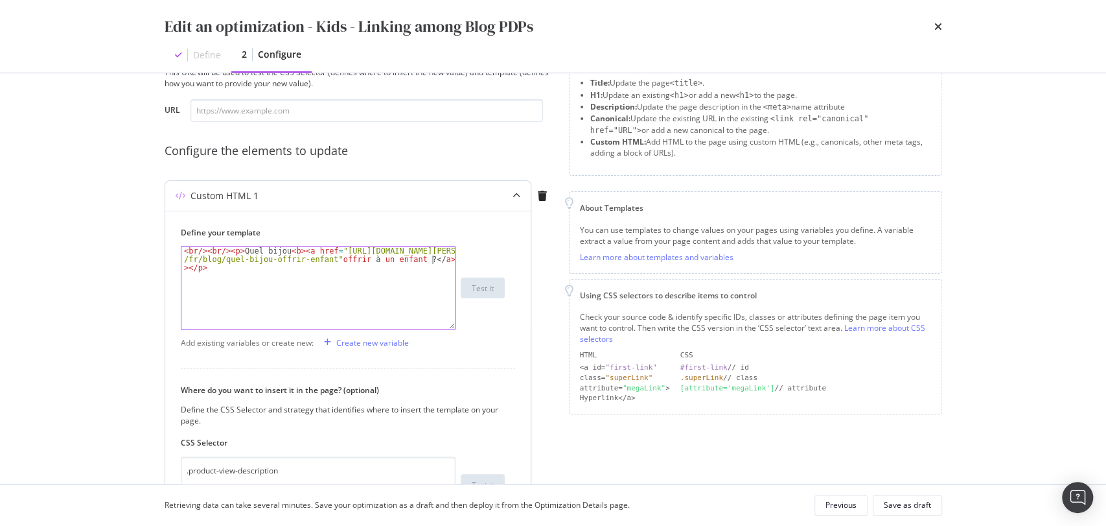
click at [430, 261] on div "< br /> < br /> < p > Quel bijou < b > < a href = "https://atelier-amaya.com /f…" at bounding box center [318, 313] width 274 height 132
click at [329, 265] on div "< br /> < br /> < p > Quel bijou < b > < a href = "https://atelier-amaya.com /f…" at bounding box center [318, 313] width 274 height 132
drag, startPoint x: 330, startPoint y: 260, endPoint x: 414, endPoint y: 262, distance: 83.7
click at [414, 262] on div "< br /> < br /> < p > Quel bijou < b > < a href = "https://atelier-amaya.com /f…" at bounding box center [318, 313] width 274 height 132
click at [353, 257] on div "< br /> < br /> < p > Quel bijou < b > < a href = "https://atelier-amaya.com /f…" at bounding box center [318, 304] width 274 height 115
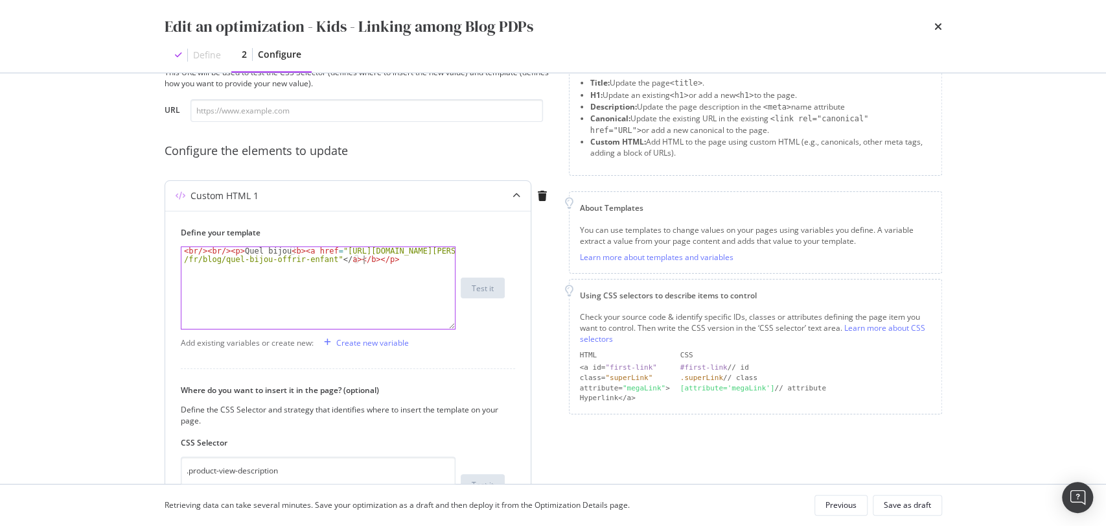
click at [364, 257] on div "< br /> < br /> < p > Quel bijou < b > < a href = "https://atelier-amaya.com /f…" at bounding box center [318, 304] width 274 height 115
paste textarea "offrir à un enfant ?"
type textarea "<br/><br/><p>Quel bijou <b><a href="https://atelier-amaya.com/fr/blog/quel-bijo…"
click at [355, 299] on div "< br /> < br /> < p > Quel bijou < b > < a href = "https://atelier-amaya.com /f…" at bounding box center [318, 313] width 274 height 132
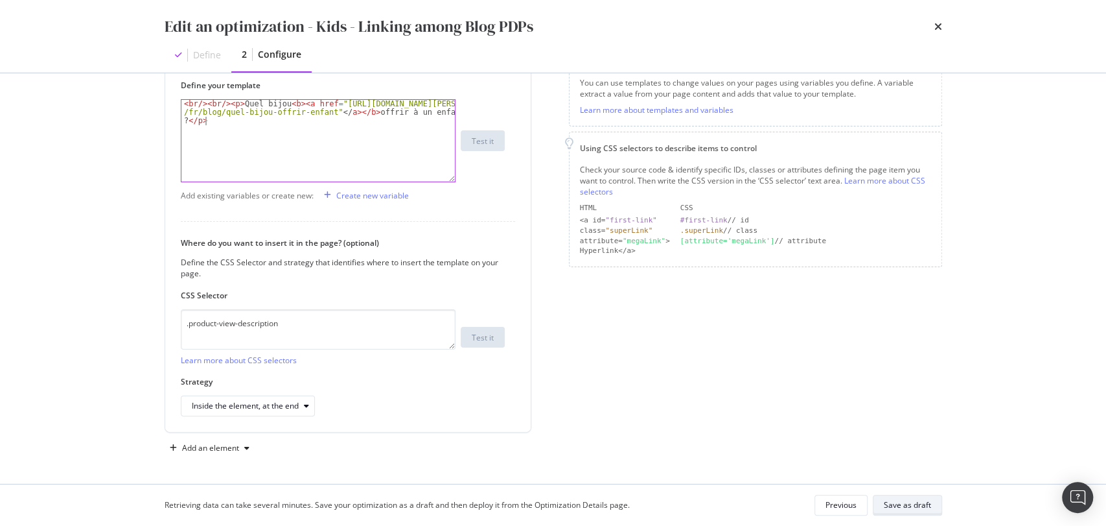
click at [896, 509] on div "Save as draft" at bounding box center [907, 504] width 47 height 11
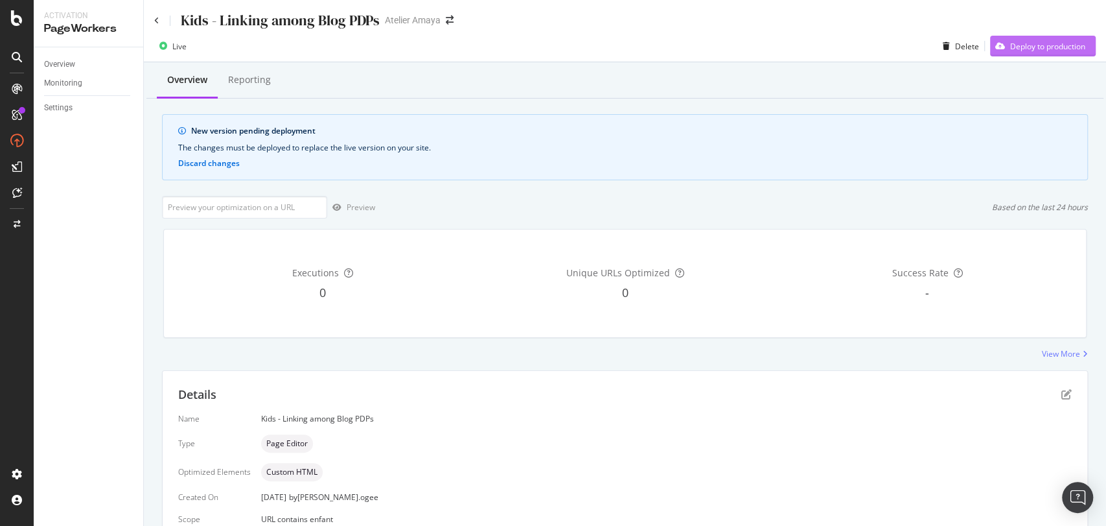
click at [1062, 51] on div "Deploy to production" at bounding box center [1047, 46] width 75 height 11
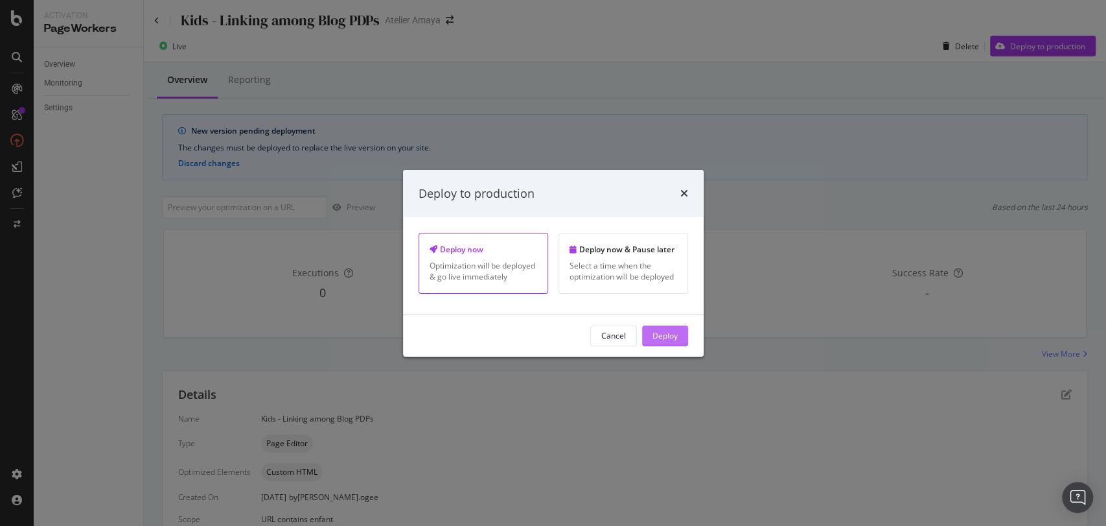
click at [655, 330] on div "Deploy" at bounding box center [665, 335] width 25 height 11
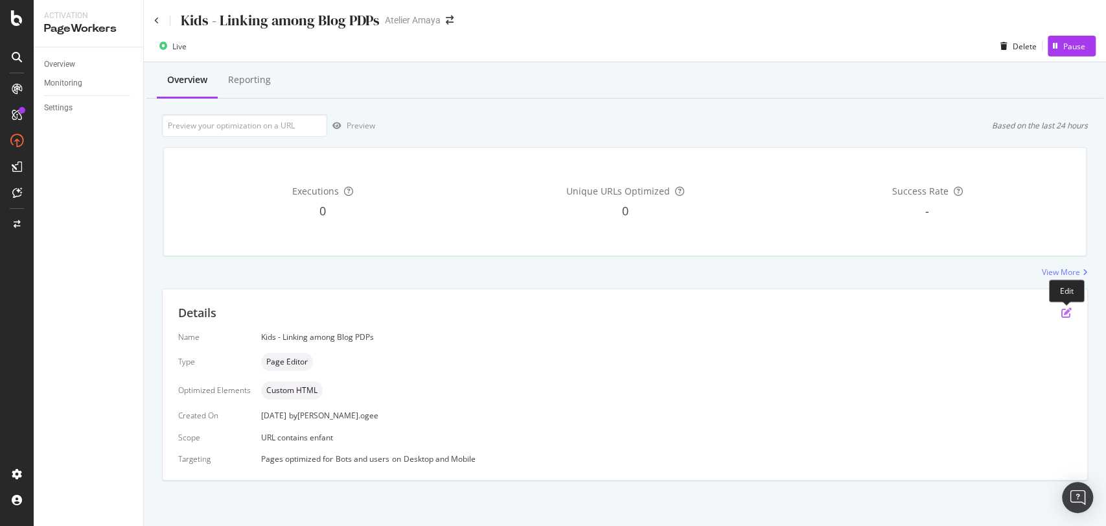
click at [1067, 313] on icon "pen-to-square" at bounding box center [1067, 312] width 10 height 10
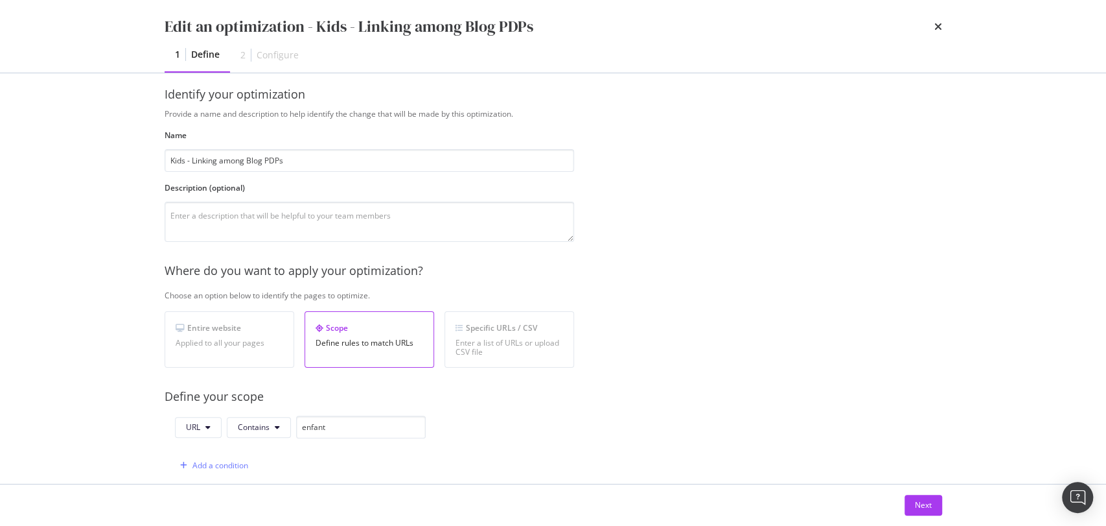
scroll to position [373, 0]
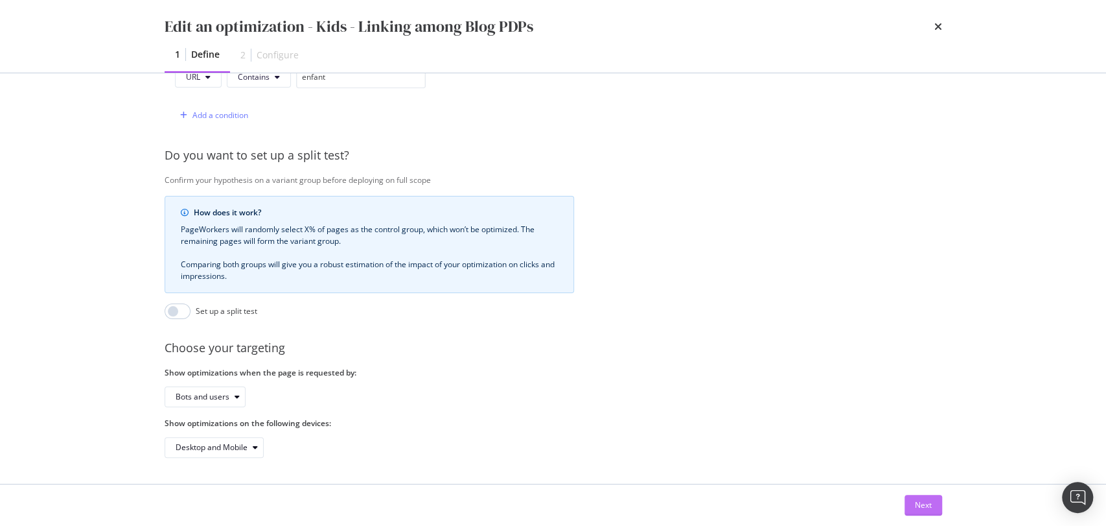
click at [909, 511] on button "Next" at bounding box center [924, 505] width 38 height 21
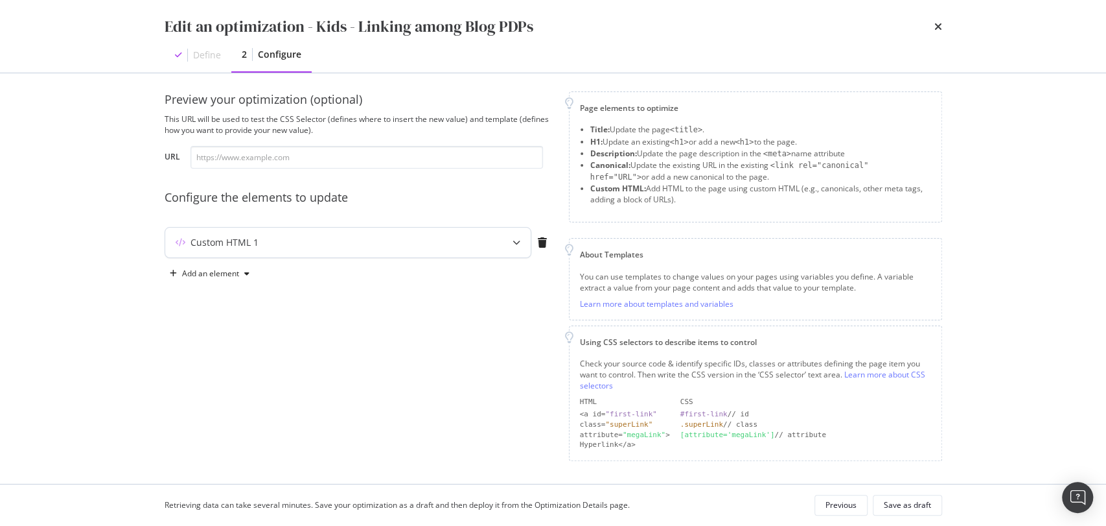
click at [248, 254] on div "Custom HTML 1" at bounding box center [348, 242] width 366 height 30
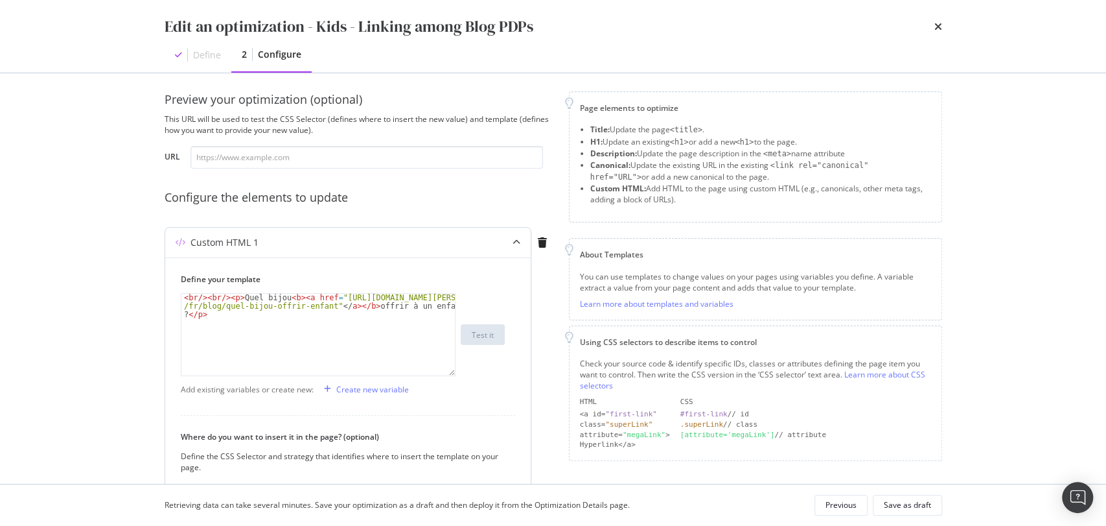
click at [306, 317] on div "< br /> < br /> < p > Quel bijou < b > < a href = "https://atelier-amaya.com /f…" at bounding box center [318, 360] width 274 height 132
click at [390, 315] on div "< br /> < br /> < p > Quel bijou < b > < a href = "https://atelier-amaya.com /f…" at bounding box center [318, 360] width 274 height 132
click at [189, 312] on div "< br /> < br /> < p > Quel bijou < b > < a href = "https://atelier-amaya.com /f…" at bounding box center [318, 360] width 274 height 132
drag, startPoint x: 363, startPoint y: 304, endPoint x: 286, endPoint y: 298, distance: 76.7
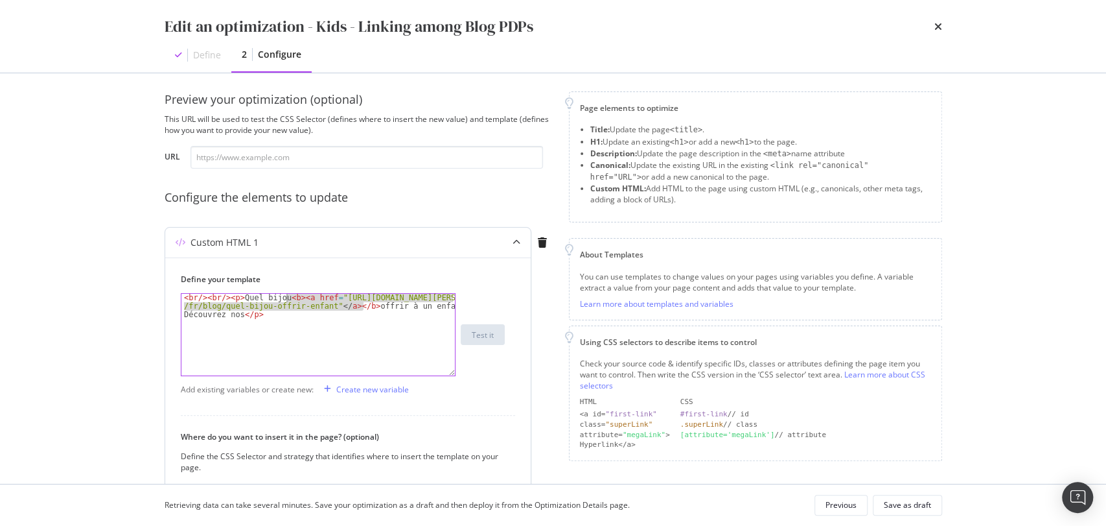
click at [286, 298] on div "< br /> < br /> < p > Quel bijou < b > < a href = "https://atelier-amaya.com /f…" at bounding box center [318, 360] width 274 height 132
click at [235, 316] on div "< br /> < br /> < p > Quel bijou < b > < a href = "https://atelier-amaya.com /f…" at bounding box center [318, 360] width 274 height 132
click at [242, 314] on div "< br /> < br /> < p > Quel bijou < b > < a href = "https://atelier-amaya.com /f…" at bounding box center [318, 360] width 274 height 132
paste textarea "b><a href="https://atelier-amaya.com/fr/blog/quel-bijou-offrir-enfant"</a></b><"
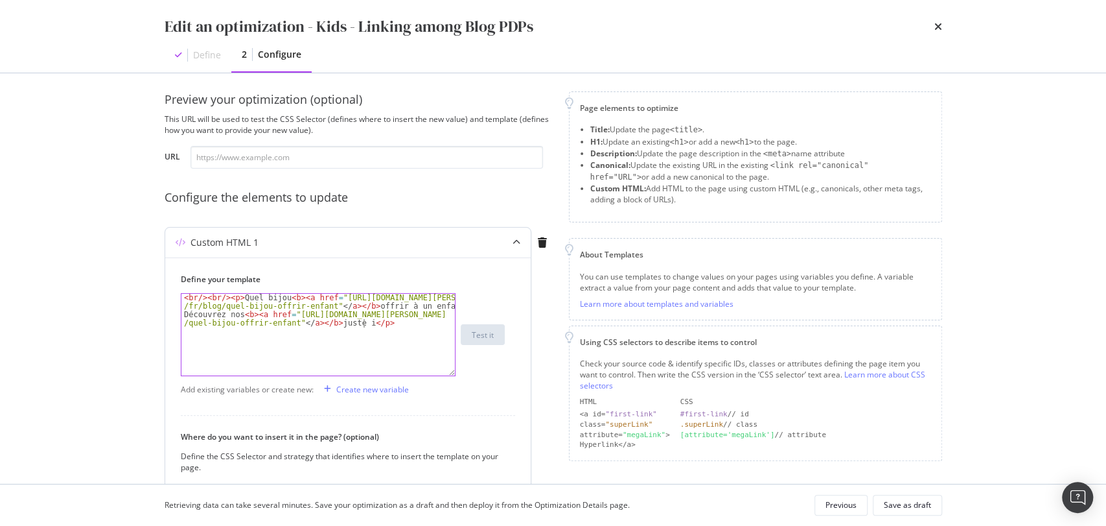
scroll to position [0, 80]
click at [242, 312] on div "< br /> < br /> < p > Quel bijou < b > < a href = "https://atelier-amaya.com /f…" at bounding box center [318, 368] width 274 height 149
drag, startPoint x: 286, startPoint y: 296, endPoint x: 362, endPoint y: 305, distance: 77.1
click at [362, 305] on div "< br /> < br /> < p > Quel bijou < b > < a href = "https://atelier-amaya.com /f…" at bounding box center [318, 368] width 274 height 149
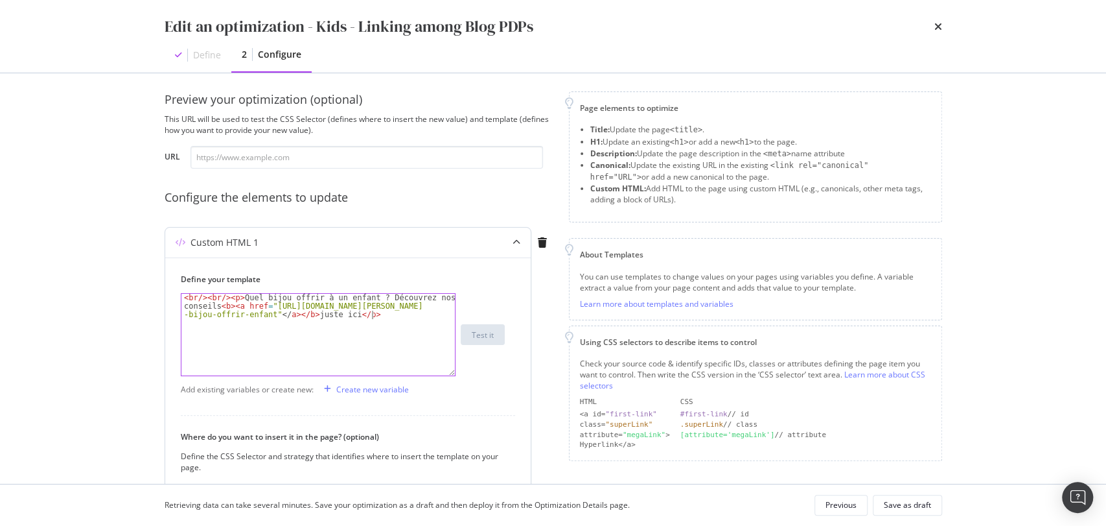
click at [404, 318] on div "< br /> < br /> < p > Quel bijou offrir à un enfant ? Découvrez nos conseils < …" at bounding box center [318, 360] width 274 height 132
click at [316, 318] on div "< br /> < br /> < p > Quel bijou offrir à un enfant ? Découvrez nos conseils < …" at bounding box center [318, 360] width 274 height 132
click at [313, 316] on div "< br /> < br /> < p > Quel bijou offrir à un enfant ? Découvrez nos conseils < …" at bounding box center [318, 360] width 274 height 132
click at [348, 318] on div "< br /> < br /> < p > Quel bijou offrir à un enfant ? Découvrez nos conseils < …" at bounding box center [318, 360] width 274 height 132
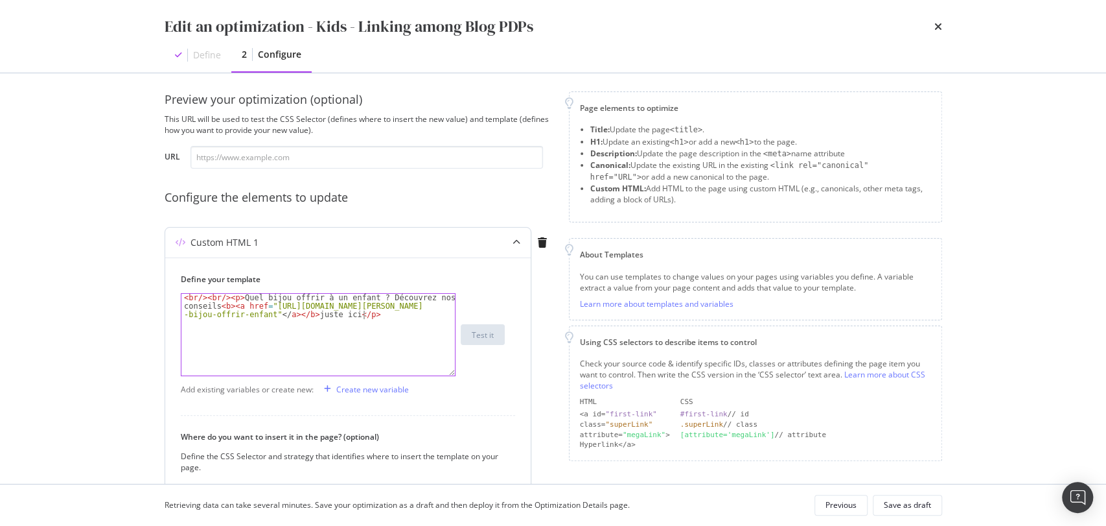
type textarea "<br/><br/><p>Quel bijou offrir à un enfant ? Découvrez nos conseils <b><a href=…"
click at [341, 316] on div "< br /> < br /> < p > Quel bijou offrir à un enfant ? Découvrez nos conseils < …" at bounding box center [318, 360] width 274 height 132
click at [367, 323] on div "< br /> < br /> < p > Quel bijou offrir à un enfant ? Découvrez nos conseils < …" at bounding box center [318, 360] width 274 height 132
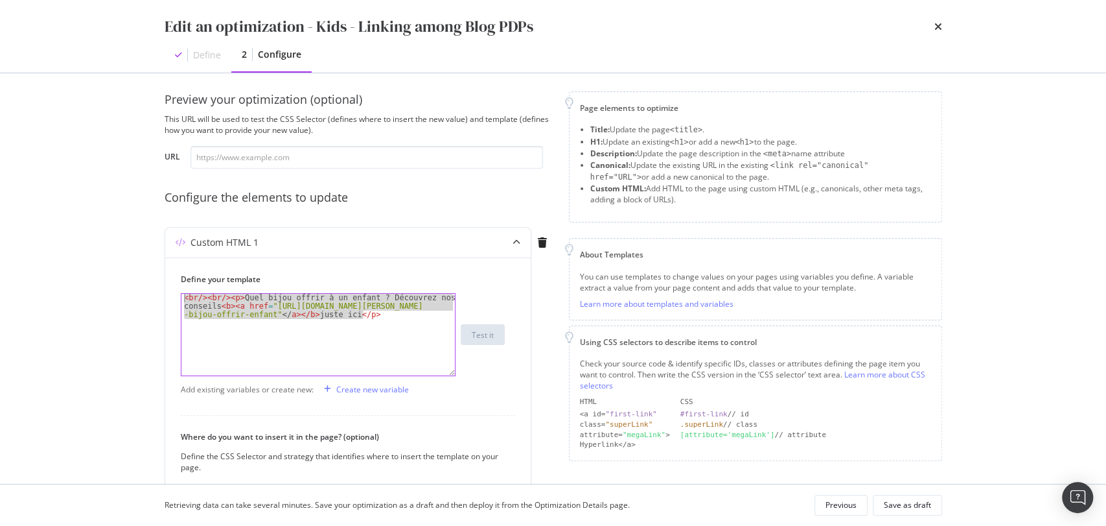
drag, startPoint x: 373, startPoint y: 316, endPoint x: 135, endPoint y: 301, distance: 239.0
click at [135, 301] on div "Edit an optimization - Kids - Linking among Blog PDPs Define 2 Configure Previe…" at bounding box center [553, 263] width 1106 height 526
type textarea "<br/><br/><p>Quel bijou offrir à un enfant ? Découvrez nos conseils <b><a href=…"
click at [283, 304] on div "< br /> < br /> < p > Quel bijou offrir à un enfant ? Découvrez nos conseils < …" at bounding box center [318, 335] width 274 height 82
click at [283, 304] on div "< br /> < br /> < p > Quel bijou offrir à un enfant ? Découvrez nos conseils < …" at bounding box center [318, 360] width 274 height 132
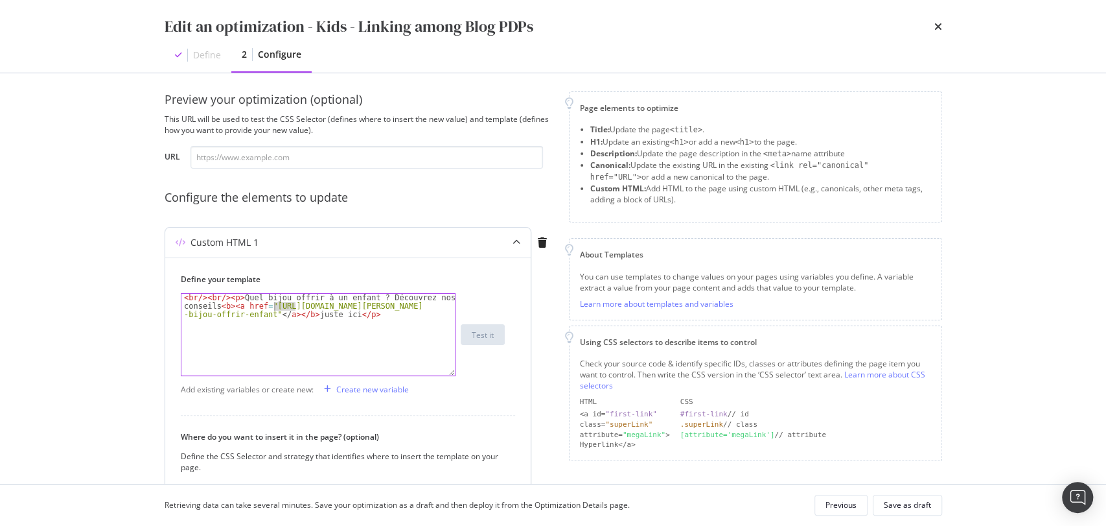
click at [283, 304] on div "< br /> < br /> < p > Quel bijou offrir à un enfant ? Découvrez nos conseils < …" at bounding box center [318, 360] width 274 height 132
drag, startPoint x: 378, startPoint y: 325, endPoint x: 170, endPoint y: 285, distance: 211.3
click at [170, 285] on div "Define your template <br/><br/><p>Quel bijou offrir à un enfant ? Découvrez nos…" at bounding box center [348, 441] width 366 height 368
paste textarea "Cursor at row 1"
type textarea "<p>Quel bijou offrir à un enfant ? Découvrez nos conseils <a href="https://atel…"
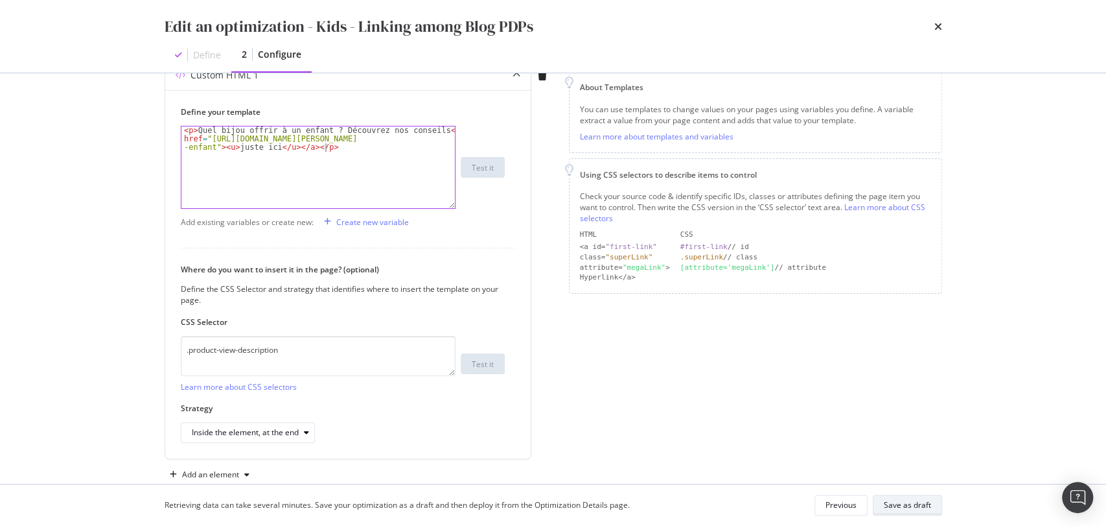
scroll to position [202, 0]
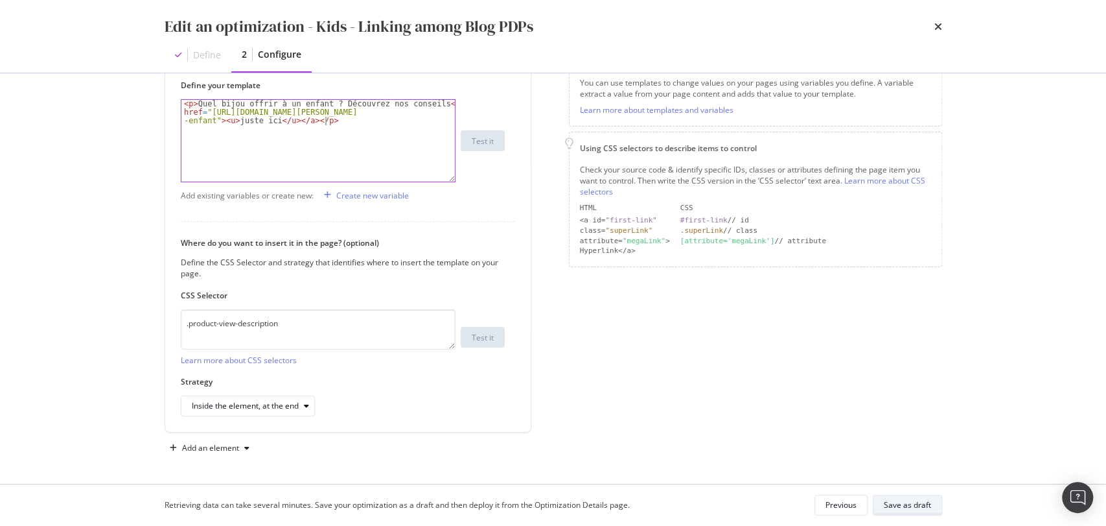
click at [897, 504] on div "Save as draft" at bounding box center [907, 504] width 47 height 11
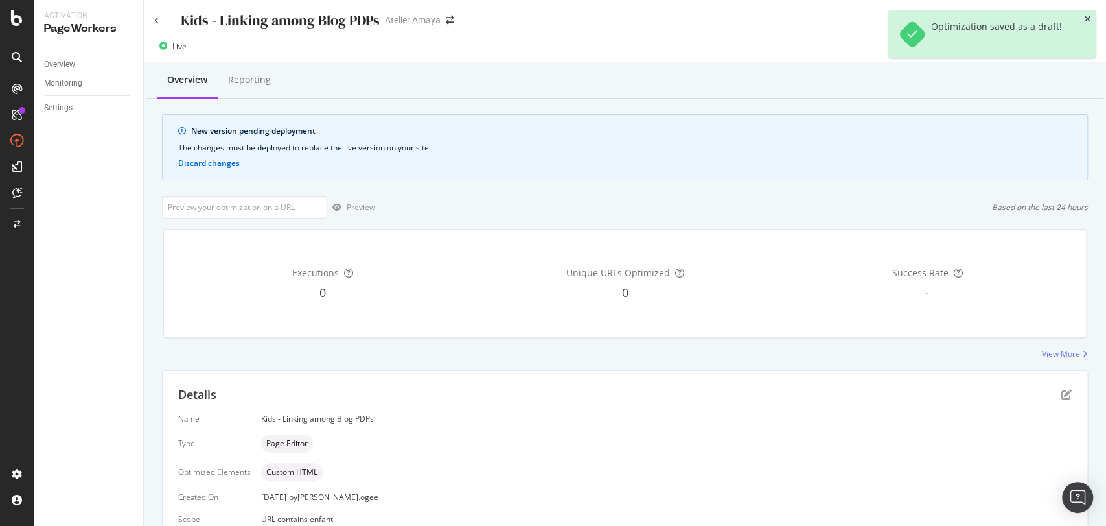
click at [1090, 20] on icon "close toast" at bounding box center [1088, 20] width 6 height 8
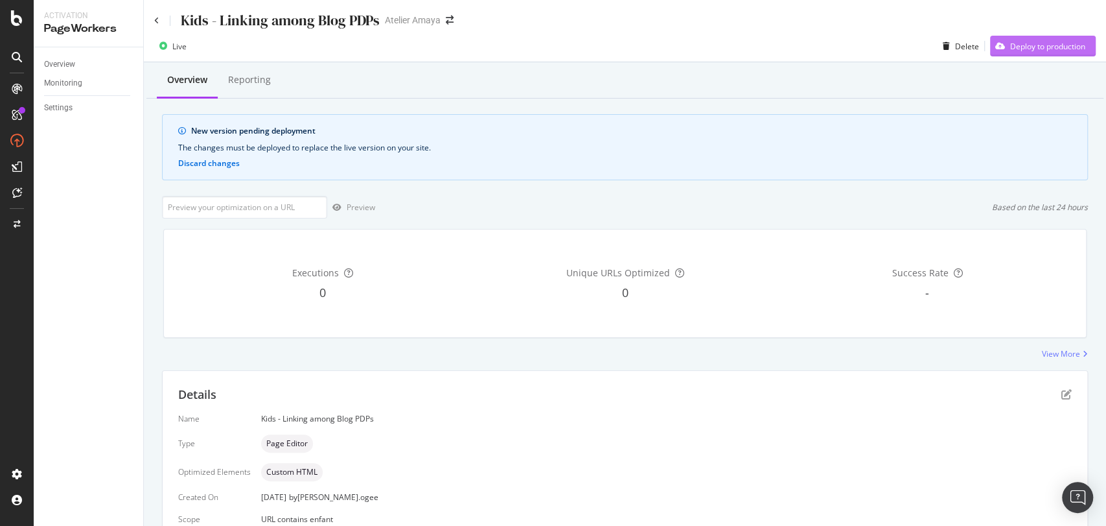
click at [1069, 50] on div "Deploy to production" at bounding box center [1047, 46] width 75 height 11
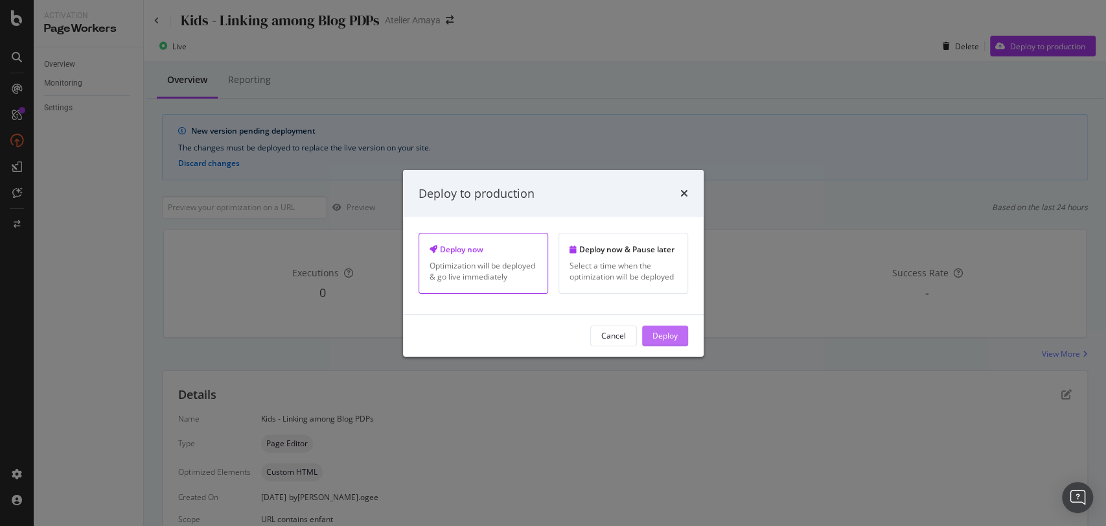
click at [670, 332] on div "Deploy" at bounding box center [665, 335] width 25 height 11
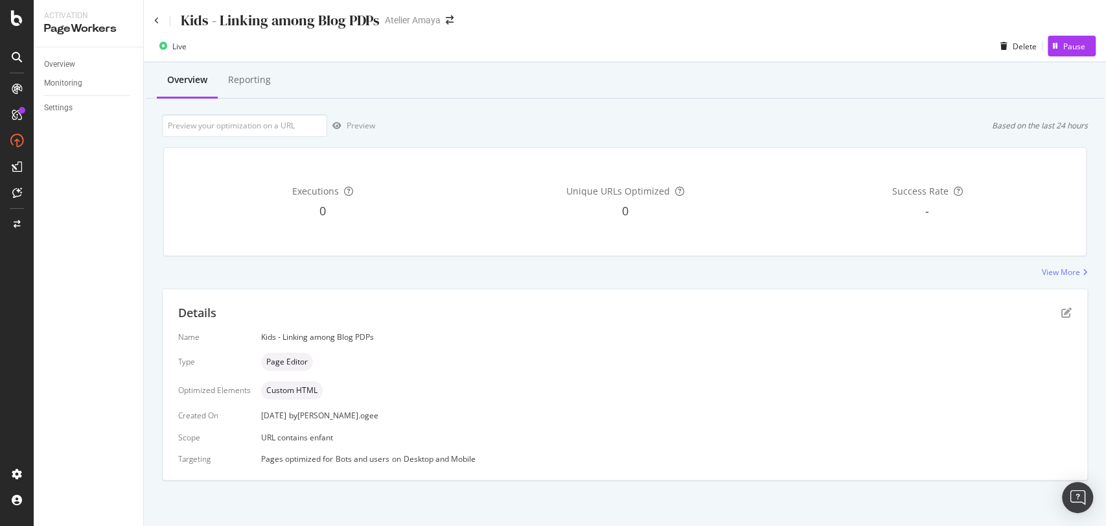
click at [1064, 303] on div "Details Name Kids - Linking among Blog PDPs Type Page Editor Optimized Elements…" at bounding box center [625, 384] width 925 height 191
click at [1065, 311] on icon "pen-to-square" at bounding box center [1067, 312] width 10 height 10
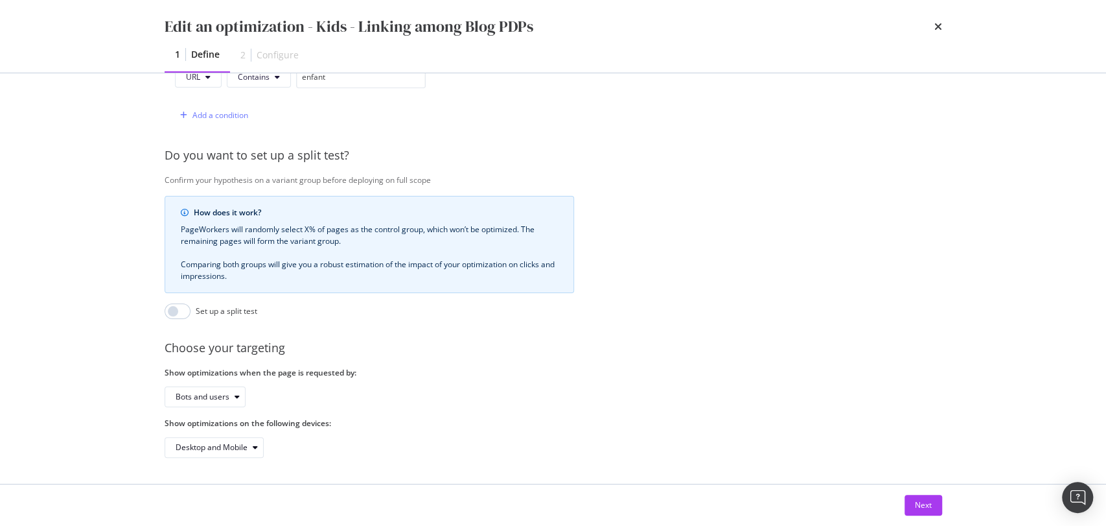
scroll to position [373, 0]
click at [942, 505] on div "Next" at bounding box center [554, 504] width 830 height 41
click at [924, 506] on div "Next" at bounding box center [923, 504] width 17 height 11
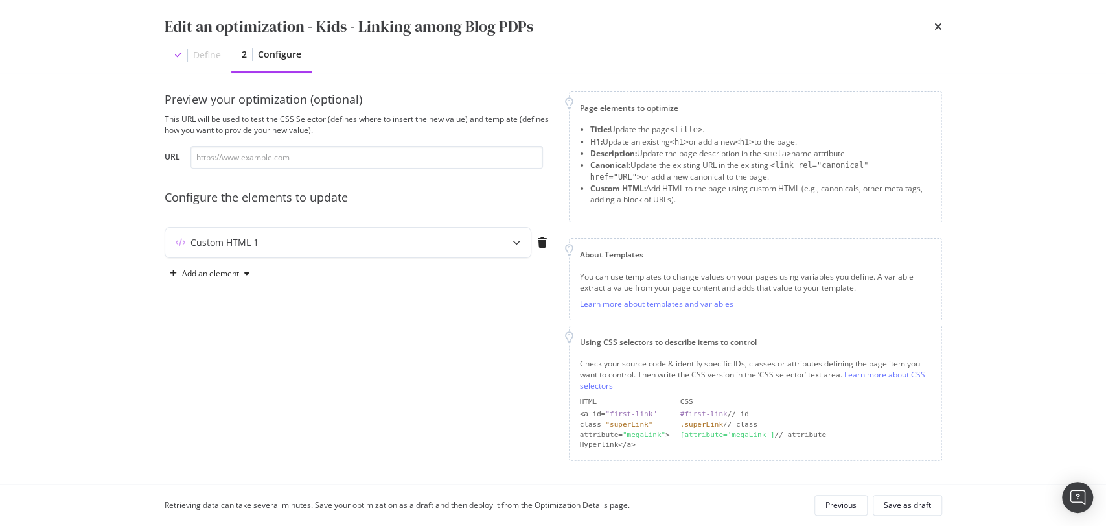
scroll to position [7, 0]
click at [254, 248] on div "Custom HTML 1" at bounding box center [225, 243] width 68 height 13
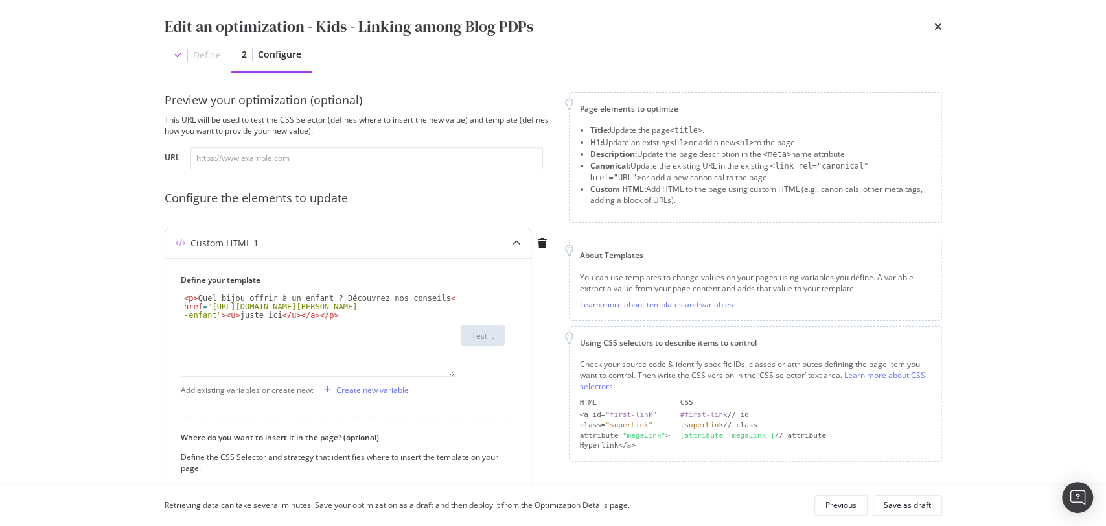
click at [180, 297] on div "Define your template 1 < p > Quel bijou offrir à un enfant ? Découvrez nos cons…" at bounding box center [348, 442] width 366 height 368
click at [190, 297] on div "< p > Quel bijou offrir à un enfant ? Découvrez nos conseils < a href = "https:…" at bounding box center [318, 360] width 274 height 132
click at [334, 318] on div "< p > Quel bijou offrir à un enfant ? Découvrez nos conseils < a href = "https:…" at bounding box center [318, 360] width 274 height 132
click at [241, 302] on div "< p > Quel bijou offrir à un enfant ? Découvrez nos conseils < a href = "https:…" at bounding box center [318, 360] width 274 height 132
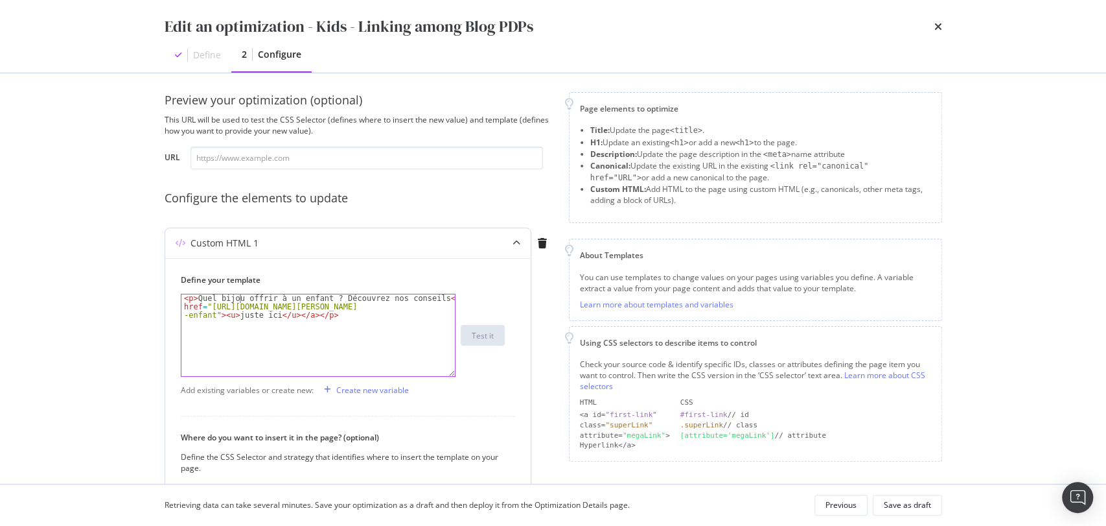
click at [183, 297] on div "< p > Quel bijou offrir à un enfant ? Découvrez nos conseils < a href = "https:…" at bounding box center [318, 360] width 274 height 132
click at [187, 299] on div "< p > Quel bijou offrir à un enfant ? Découvrez nos conseils < a href = "https:…" at bounding box center [318, 360] width 274 height 132
paste textarea "<br/><br/>"
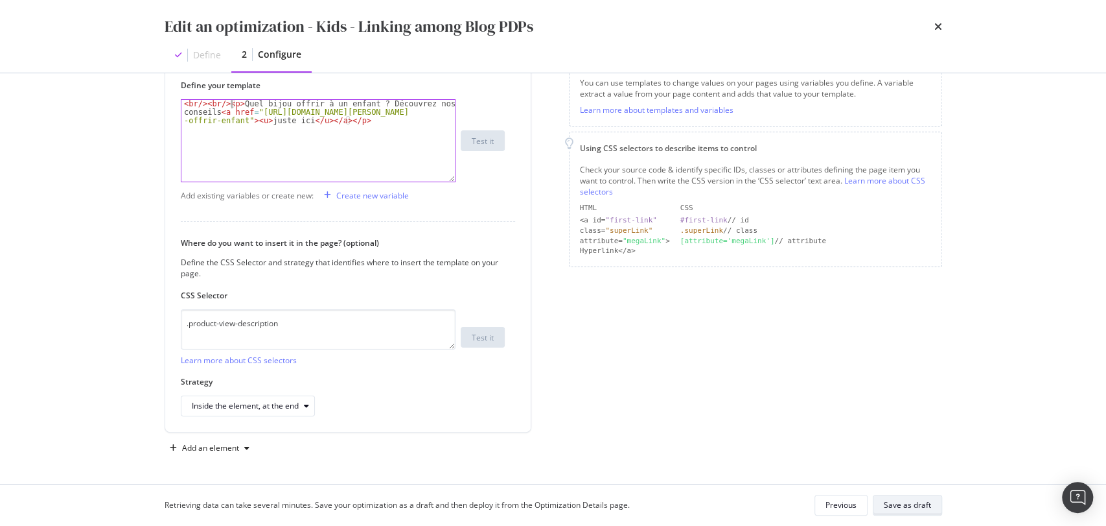
type textarea "<br/><br/><p>Quel bijou offrir à un enfant ? Découvrez nos conseils <a href="ht…"
click at [923, 514] on button "Save as draft" at bounding box center [907, 505] width 69 height 21
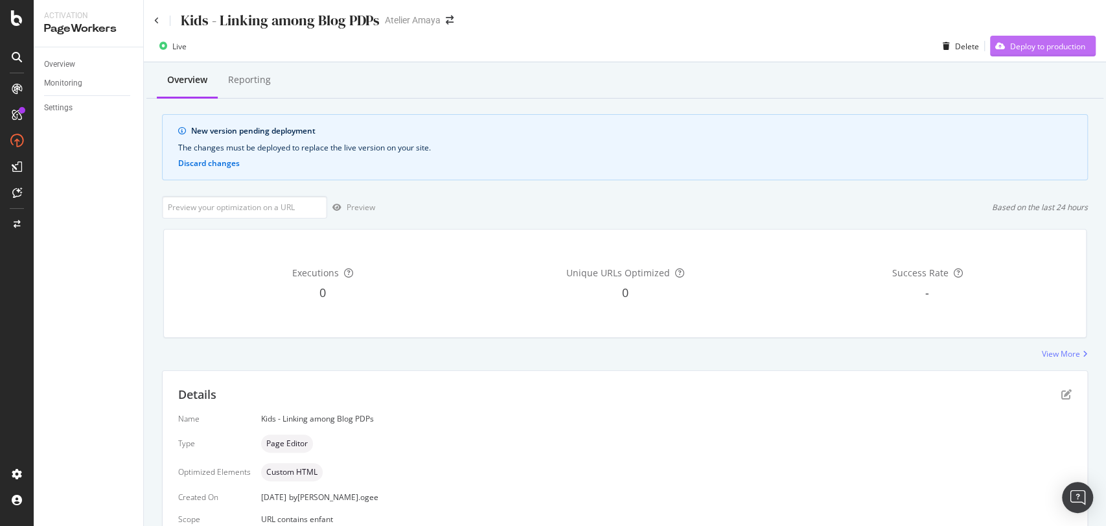
click at [1024, 48] on div "Deploy to production" at bounding box center [1047, 46] width 75 height 11
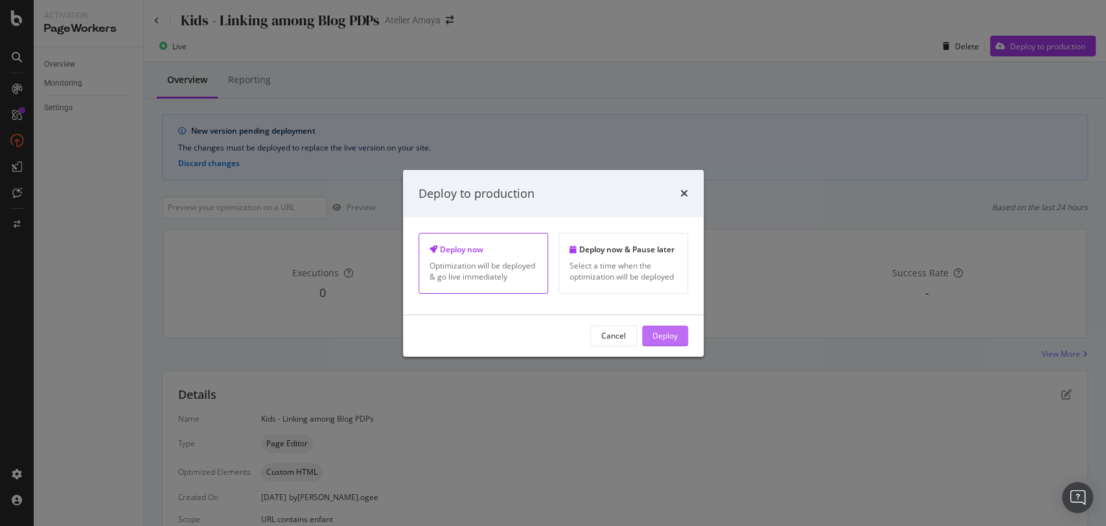
click at [669, 332] on div "Deploy" at bounding box center [665, 335] width 25 height 11
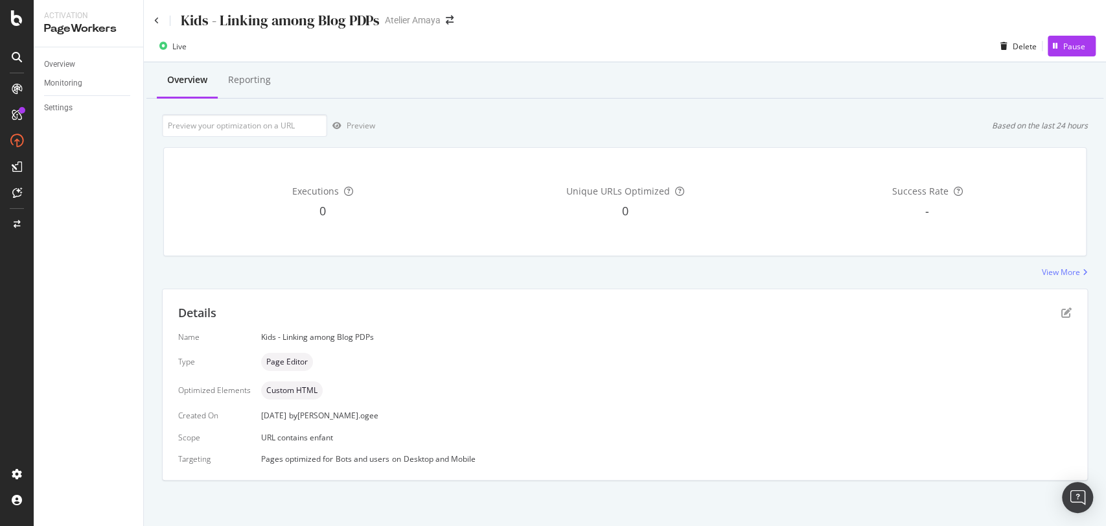
click at [1073, 314] on div "Details Name Kids - Linking among Blog PDPs Type Page Editor Optimized Elements…" at bounding box center [625, 384] width 925 height 191
click at [1067, 312] on icon "pen-to-square" at bounding box center [1067, 312] width 10 height 10
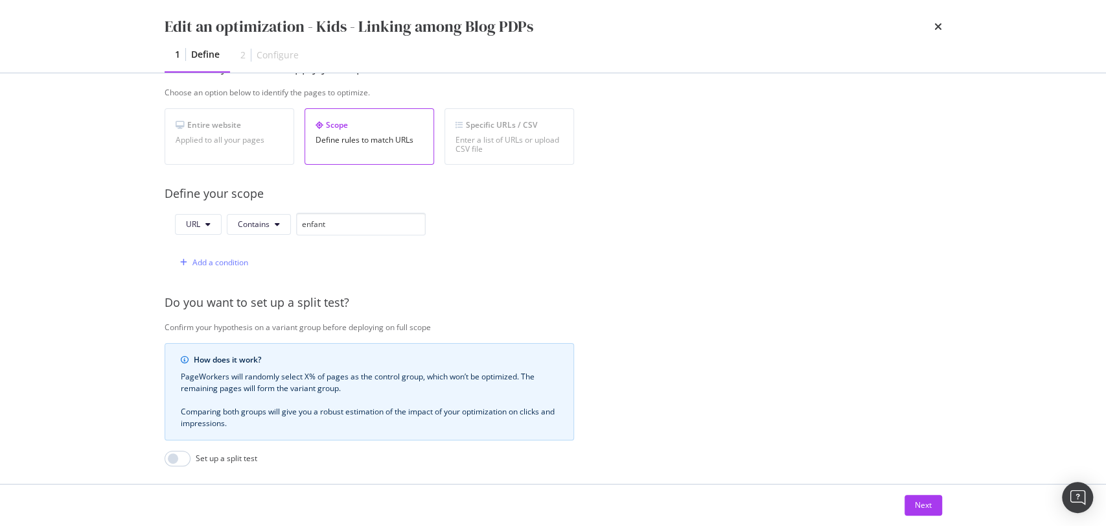
scroll to position [373, 0]
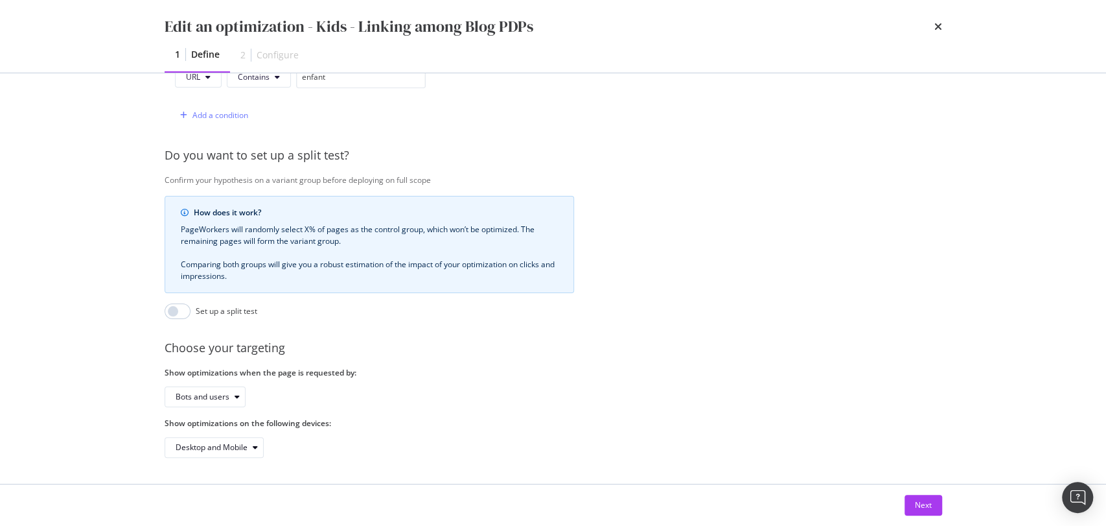
click at [913, 493] on div "Next" at bounding box center [554, 504] width 830 height 41
click at [915, 502] on div "Next" at bounding box center [923, 504] width 17 height 11
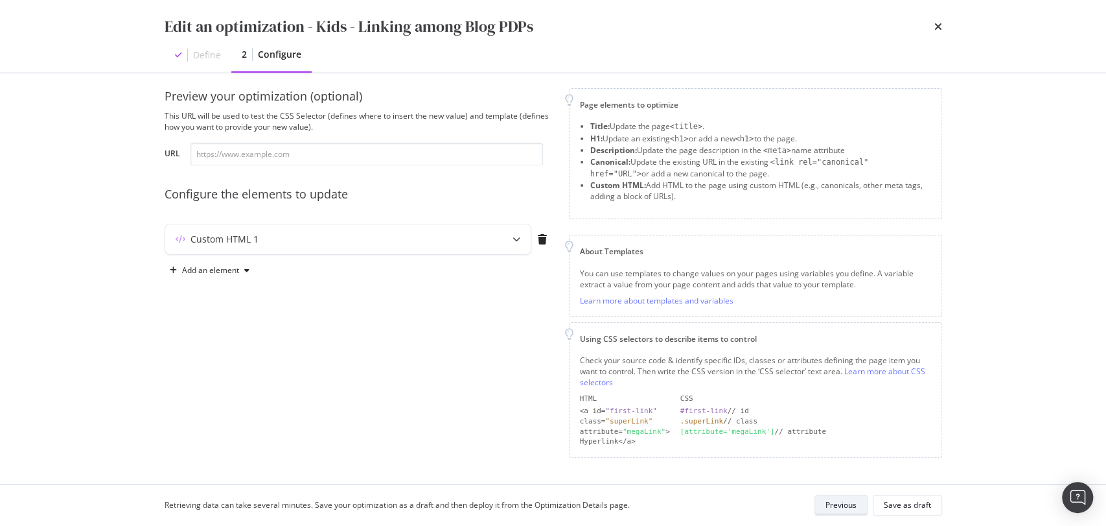
scroll to position [8, 0]
click at [266, 246] on div "Custom HTML 1" at bounding box center [322, 242] width 314 height 13
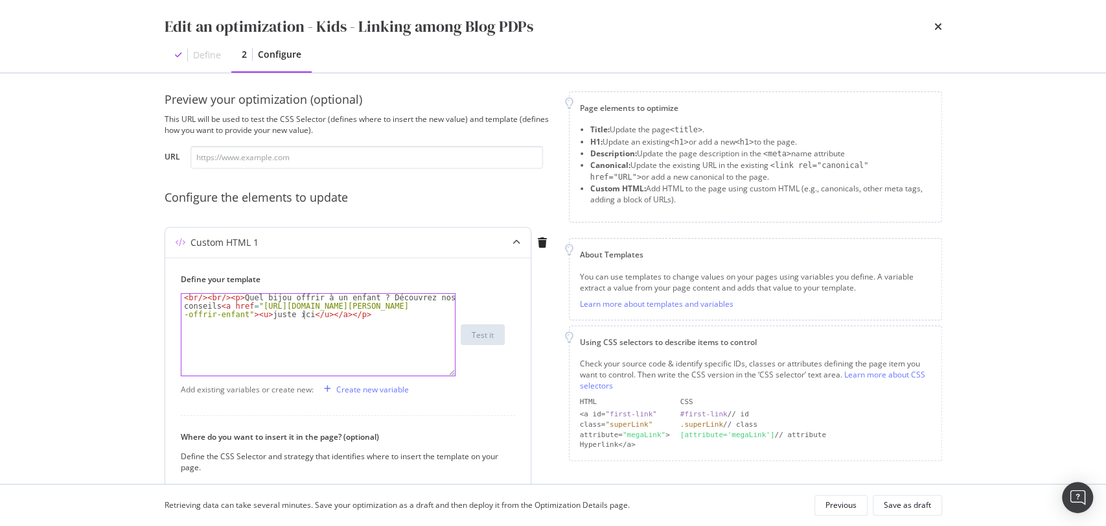
click at [304, 314] on div "< br /> < br /> < p > Quel bijou offrir à un enfant ? Découvrez nos conseils < …" at bounding box center [318, 360] width 274 height 132
type textarea "<br/><br/><p>Quel bijou offrir à un enfant ? Découvrez nos conseils <a href="ht…"
click at [907, 508] on div "Save as draft" at bounding box center [907, 504] width 47 height 11
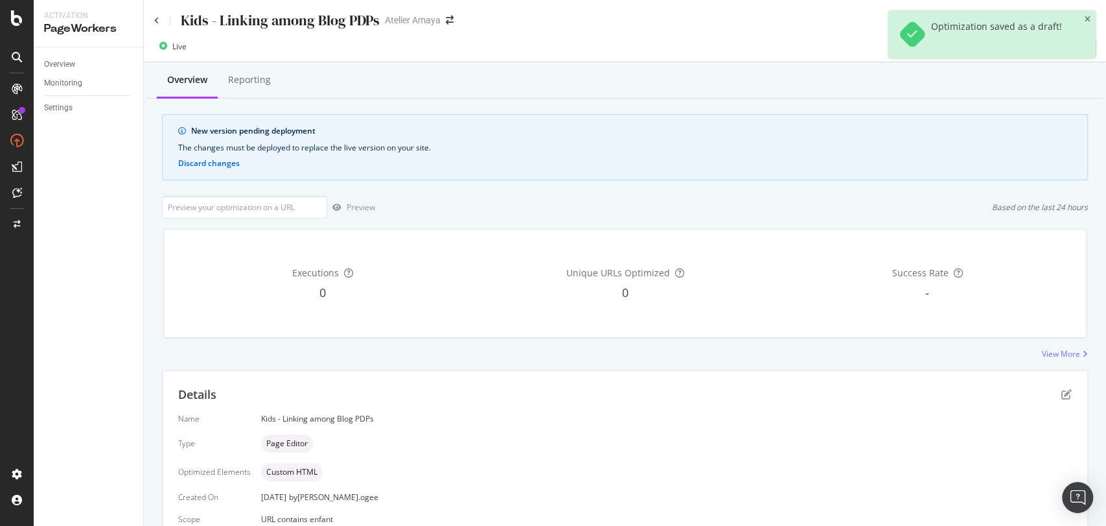
click at [1082, 16] on div "Optimization saved as a draft!" at bounding box center [992, 34] width 207 height 48
click at [1088, 16] on icon "close toast" at bounding box center [1088, 20] width 6 height 8
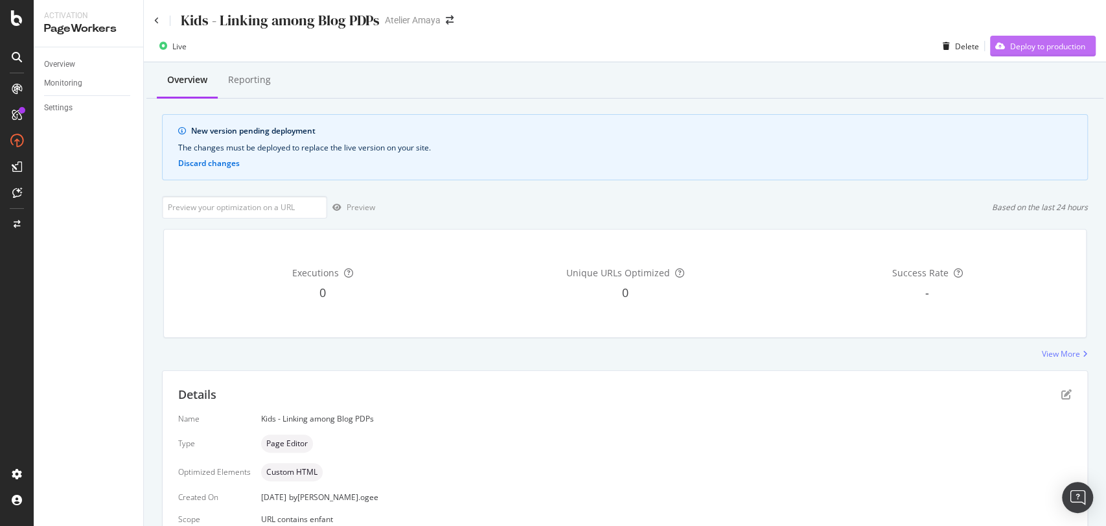
click at [1012, 46] on div "Deploy to production" at bounding box center [1047, 46] width 75 height 11
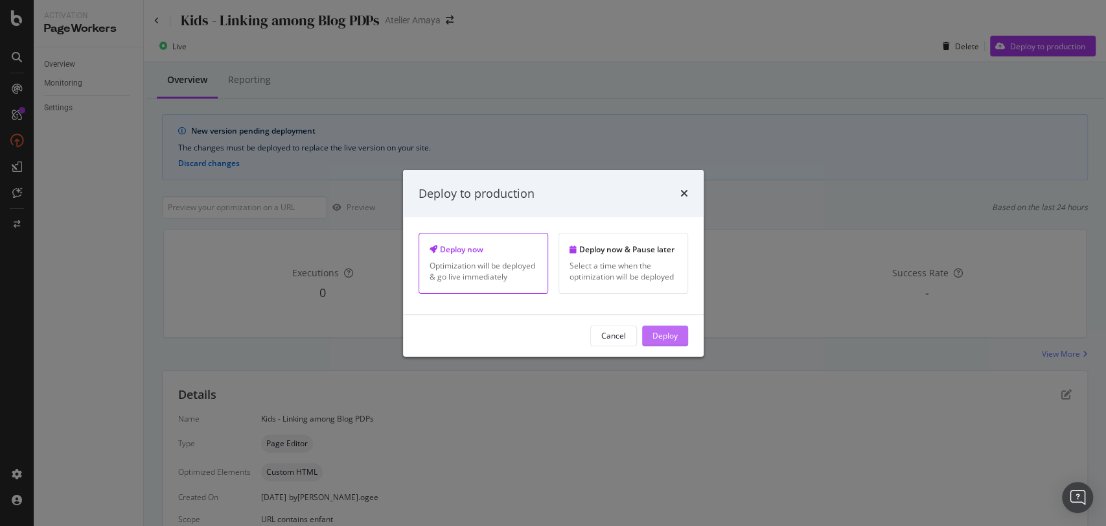
click at [679, 336] on button "Deploy" at bounding box center [665, 335] width 46 height 21
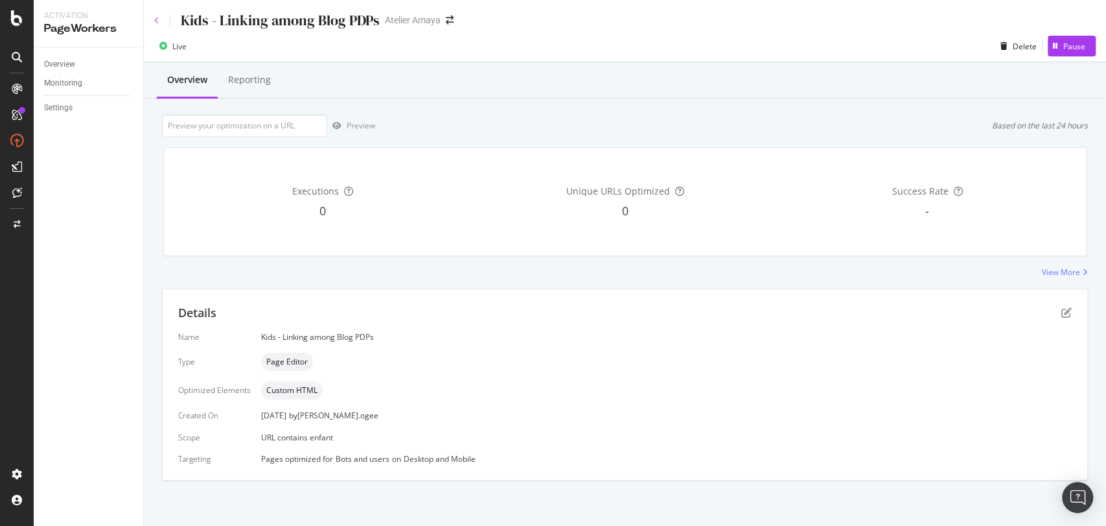
click at [155, 18] on icon at bounding box center [156, 21] width 5 height 8
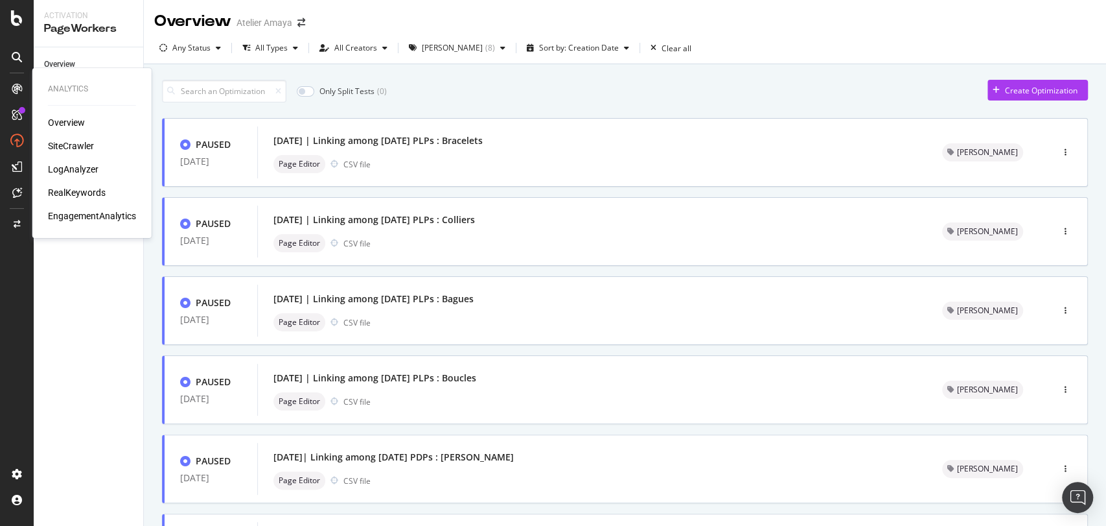
click at [75, 193] on div "RealKeywords" at bounding box center [77, 192] width 58 height 13
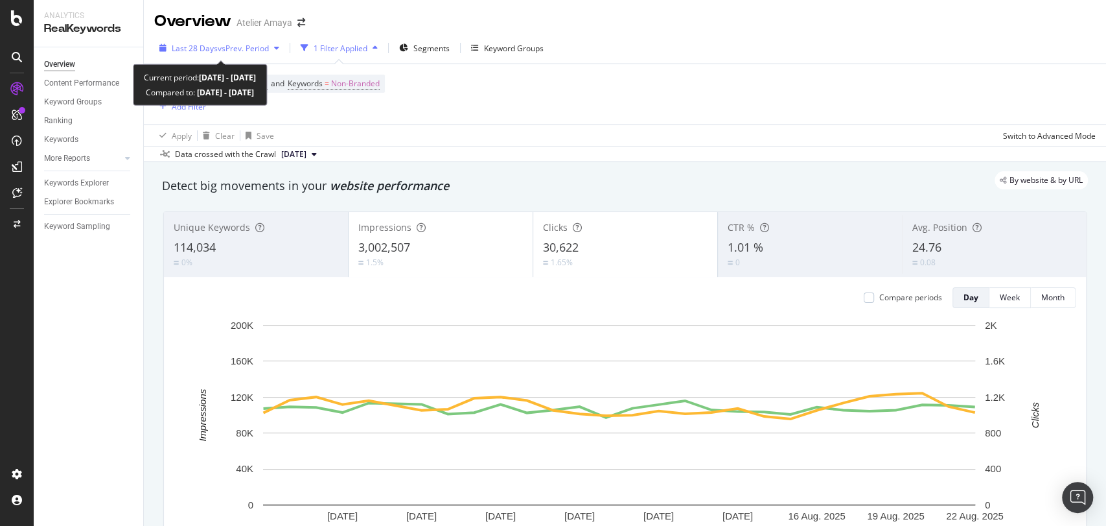
click at [231, 48] on span "vs Prev. Period" at bounding box center [243, 48] width 51 height 11
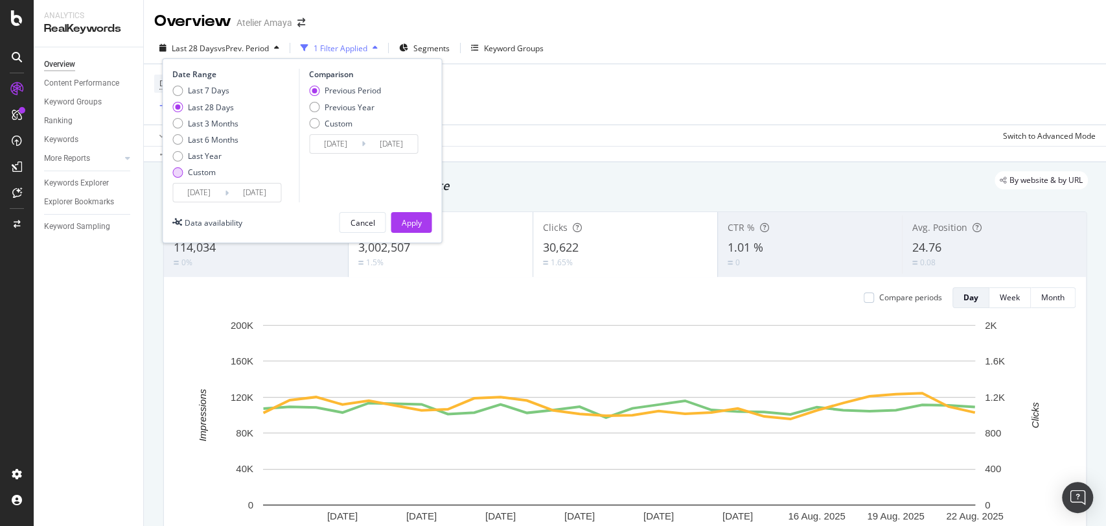
click at [197, 173] on div "Custom" at bounding box center [202, 172] width 28 height 11
click at [202, 193] on input "2025/07/26" at bounding box center [199, 192] width 52 height 18
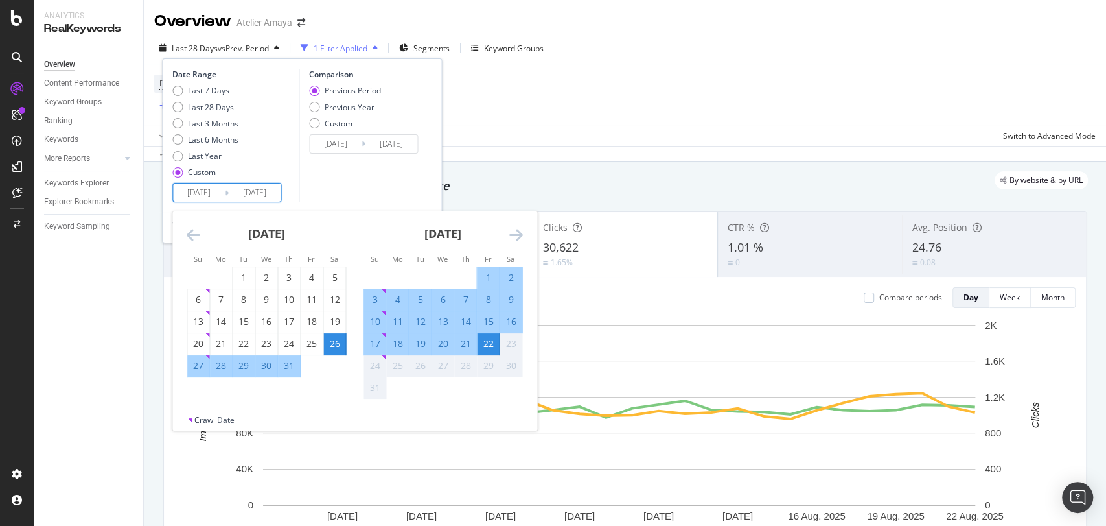
click at [192, 240] on icon "Move backward to switch to the previous month." at bounding box center [194, 235] width 14 height 16
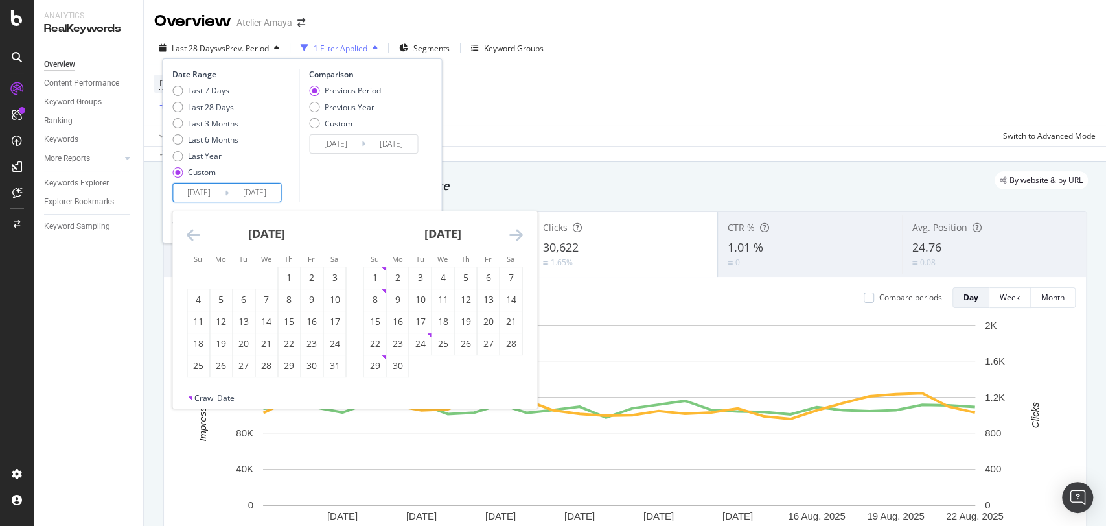
click at [192, 240] on icon "Move backward to switch to the previous month." at bounding box center [194, 235] width 14 height 16
click at [196, 240] on icon "Move backward to switch to the previous month." at bounding box center [194, 235] width 14 height 16
click at [197, 245] on div "[DATE]" at bounding box center [266, 238] width 159 height 55
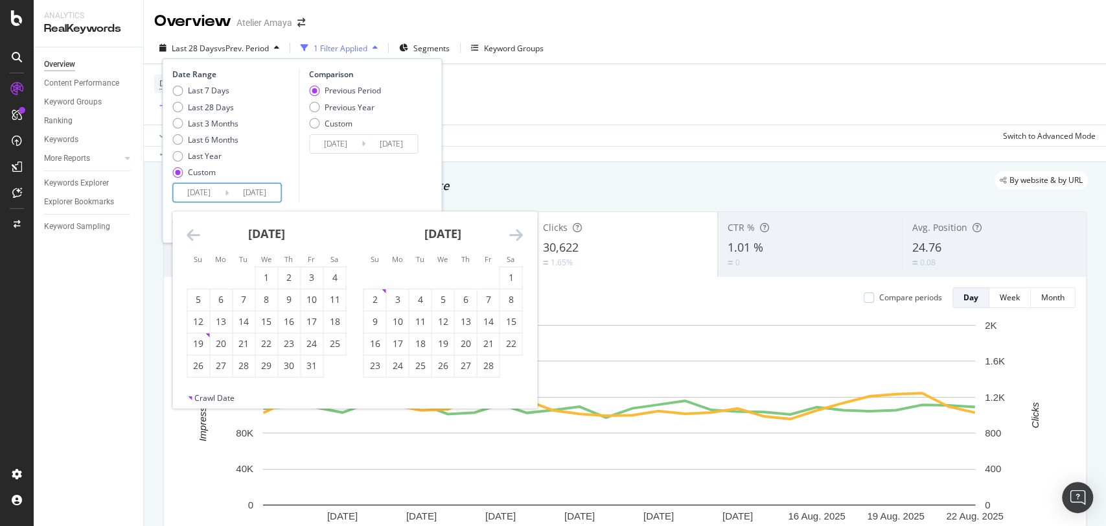
click at [197, 245] on div "[DATE]" at bounding box center [266, 238] width 159 height 55
click at [192, 240] on icon "Move backward to switch to the previous month." at bounding box center [194, 235] width 14 height 16
click at [316, 277] on div "1" at bounding box center [312, 277] width 22 height 13
type input "[DATE]"
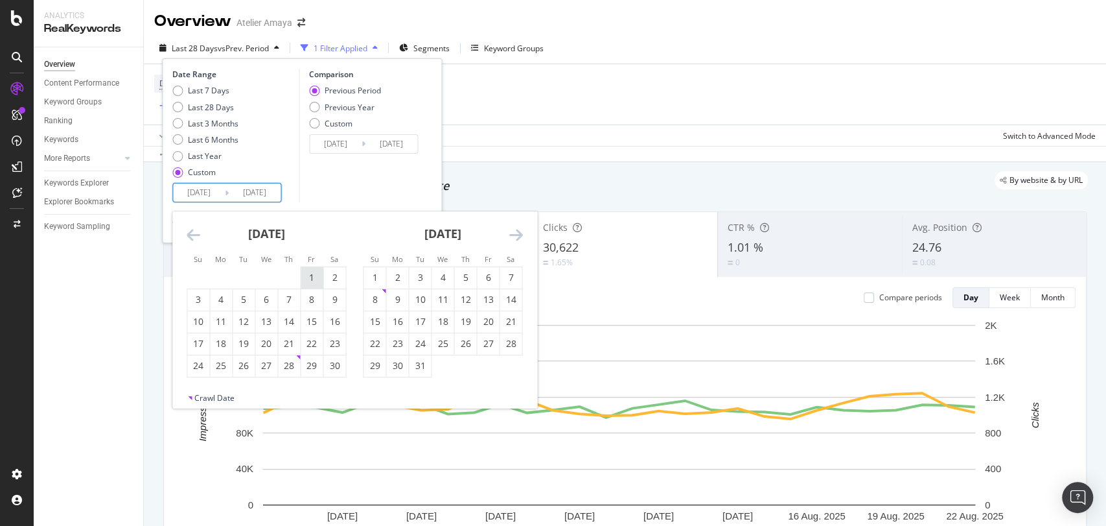
type input "2024/01/11"
type input "[DATE]"
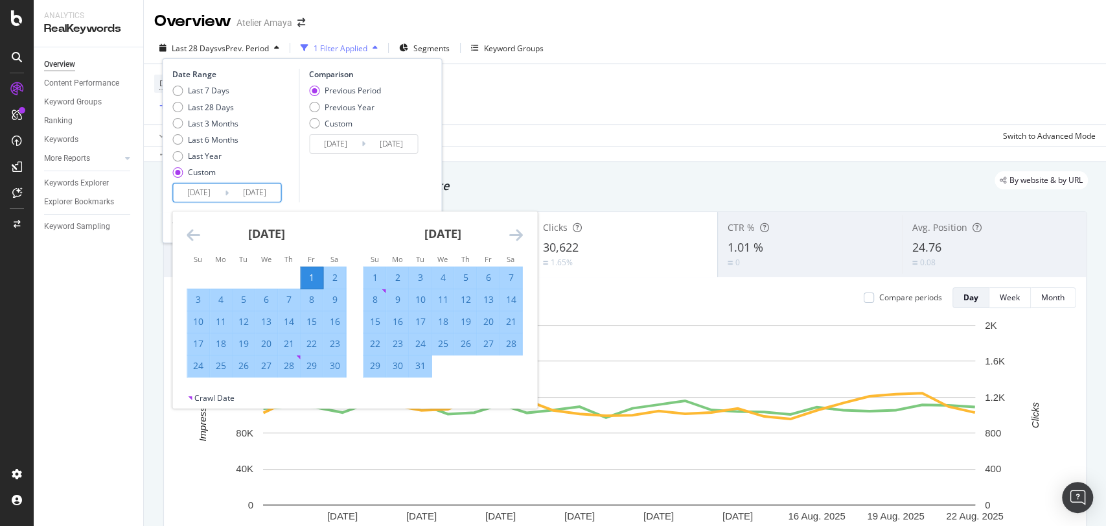
click at [337, 364] on div "30" at bounding box center [334, 365] width 22 height 13
type input "[DATE]"
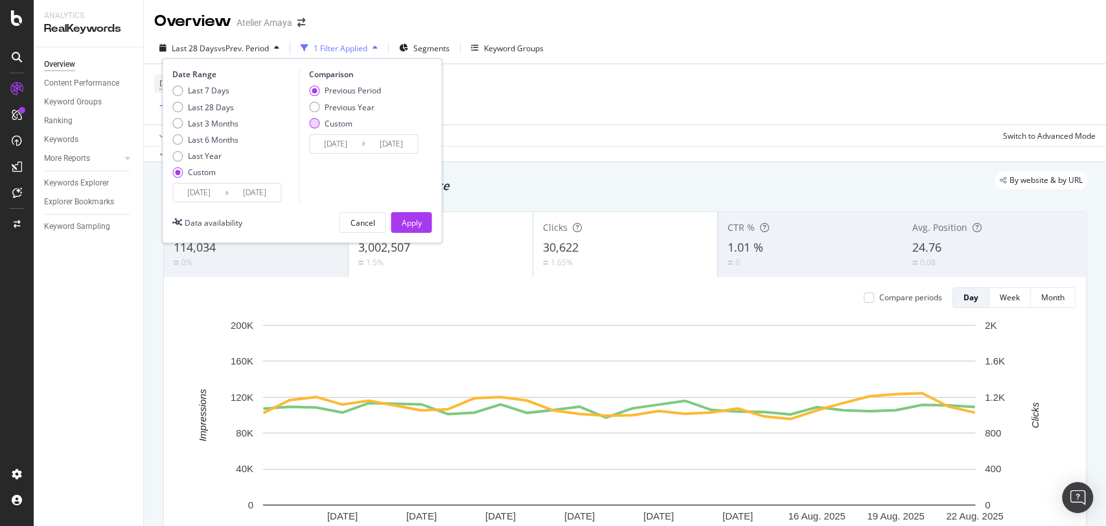
click at [318, 126] on div "Custom" at bounding box center [345, 123] width 72 height 11
click at [315, 93] on div "Previous Period" at bounding box center [314, 91] width 10 height 10
click at [406, 222] on div "Apply" at bounding box center [411, 222] width 20 height 11
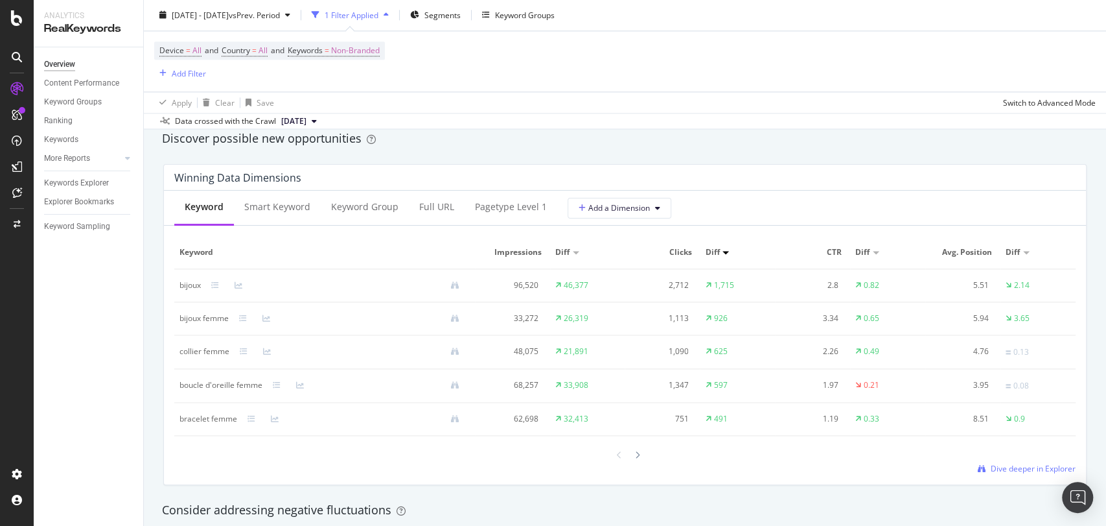
scroll to position [1080, 0]
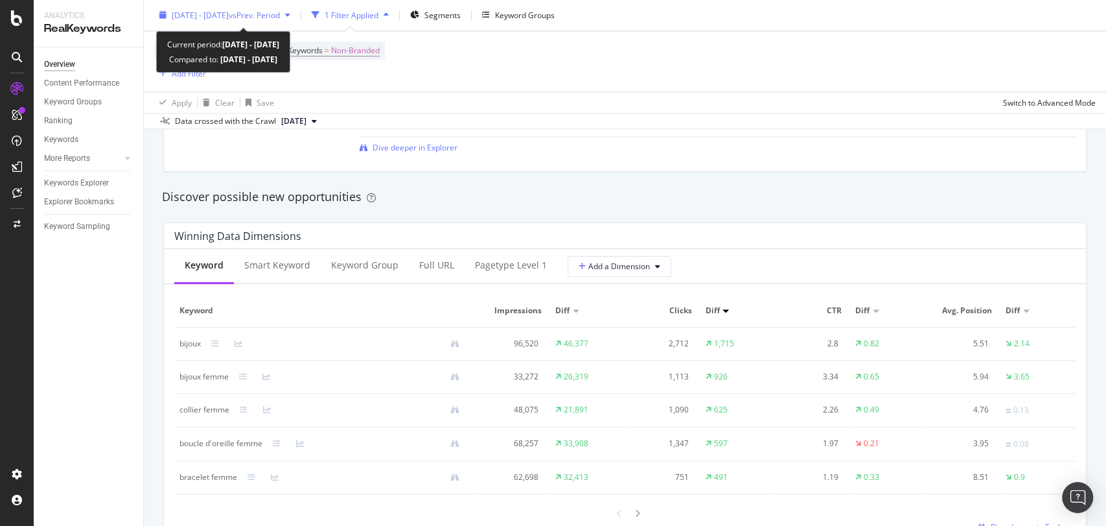
click at [275, 22] on div "2024 Nov. 1st - Nov. 30th vs Prev. Period" at bounding box center [224, 15] width 141 height 19
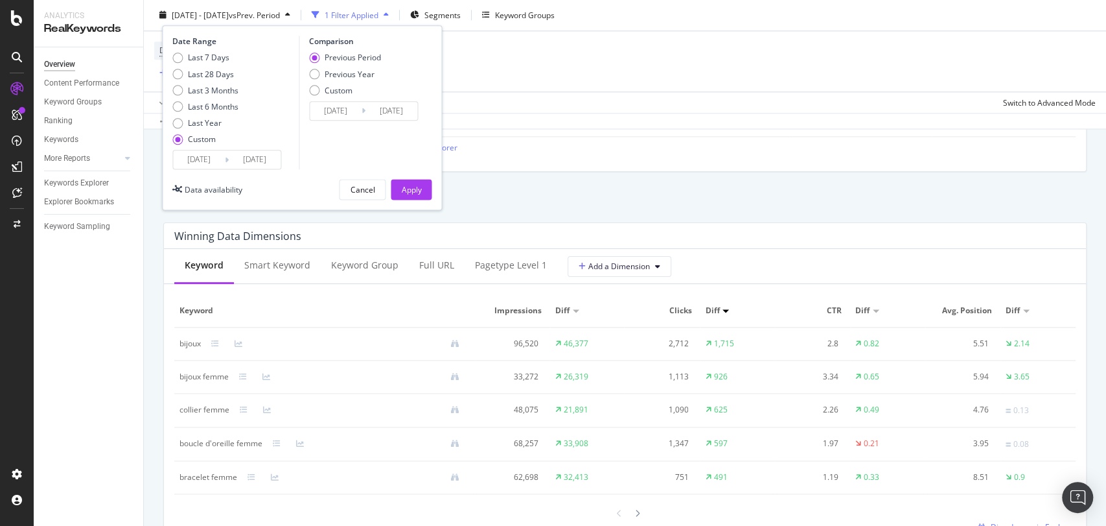
click at [884, 234] on div "Winning Data Dimensions" at bounding box center [621, 235] width 895 height 13
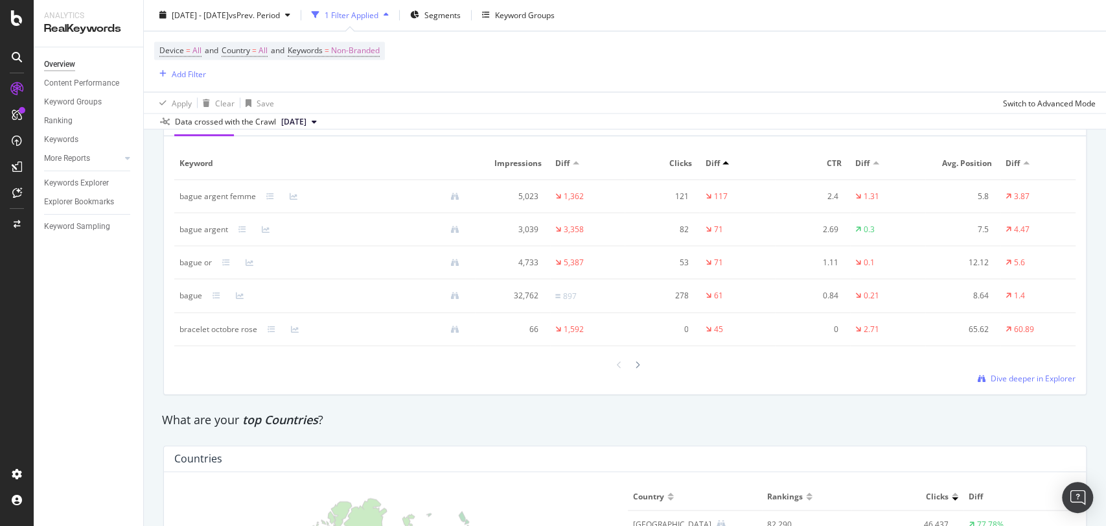
scroll to position [1239, 0]
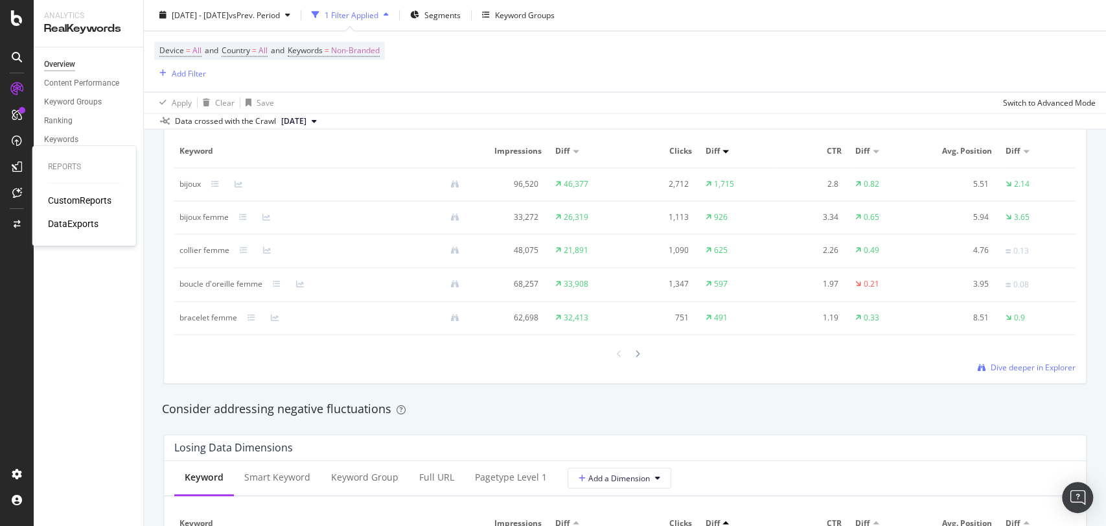
click at [99, 203] on div "CustomReports" at bounding box center [80, 200] width 64 height 13
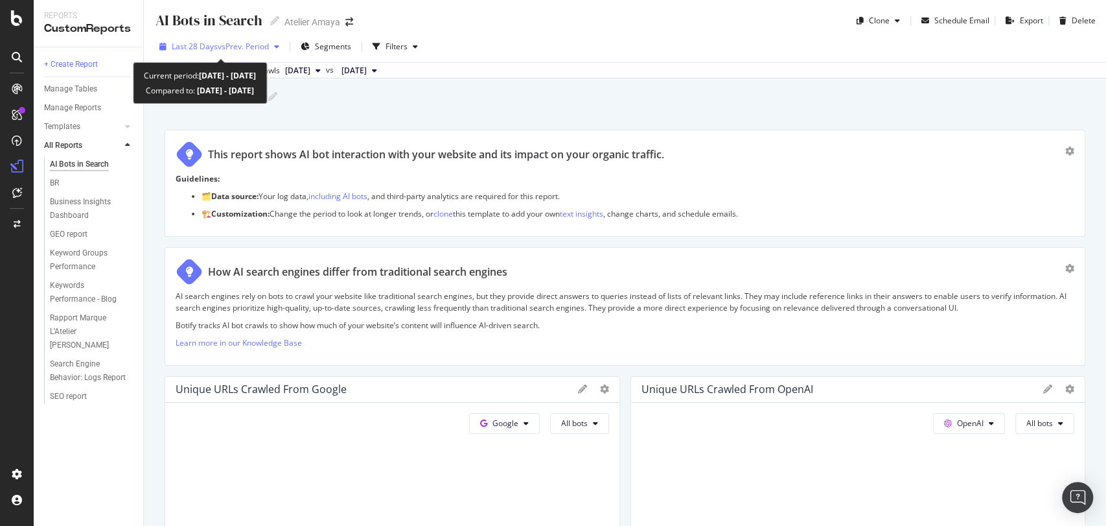
click at [223, 51] on span "vs Prev. Period" at bounding box center [243, 46] width 51 height 11
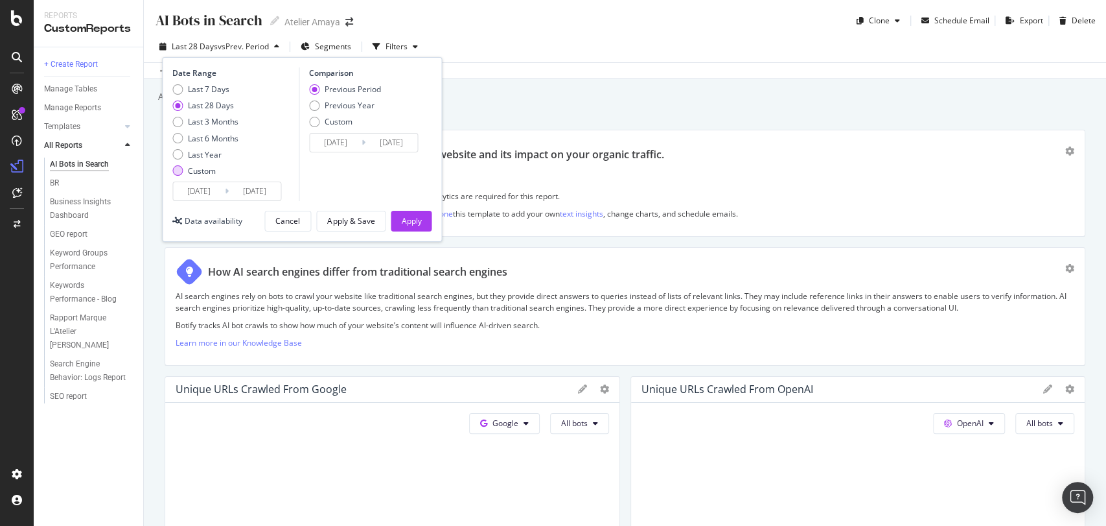
click at [178, 168] on div "Custom" at bounding box center [177, 170] width 10 height 10
click at [189, 187] on input "2025/07/26" at bounding box center [199, 191] width 52 height 18
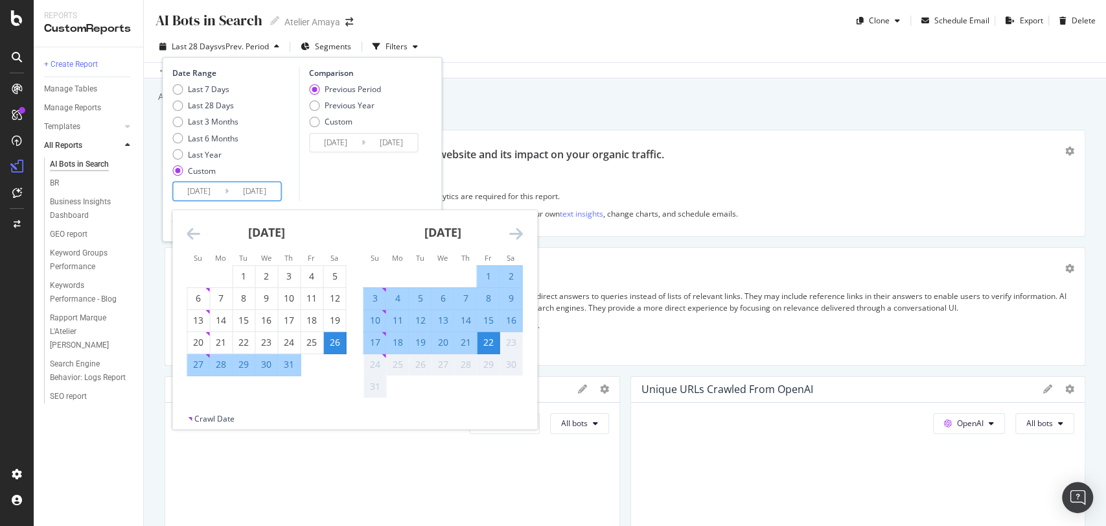
click at [511, 227] on icon "Move forward to switch to the next month." at bounding box center [516, 234] width 14 height 16
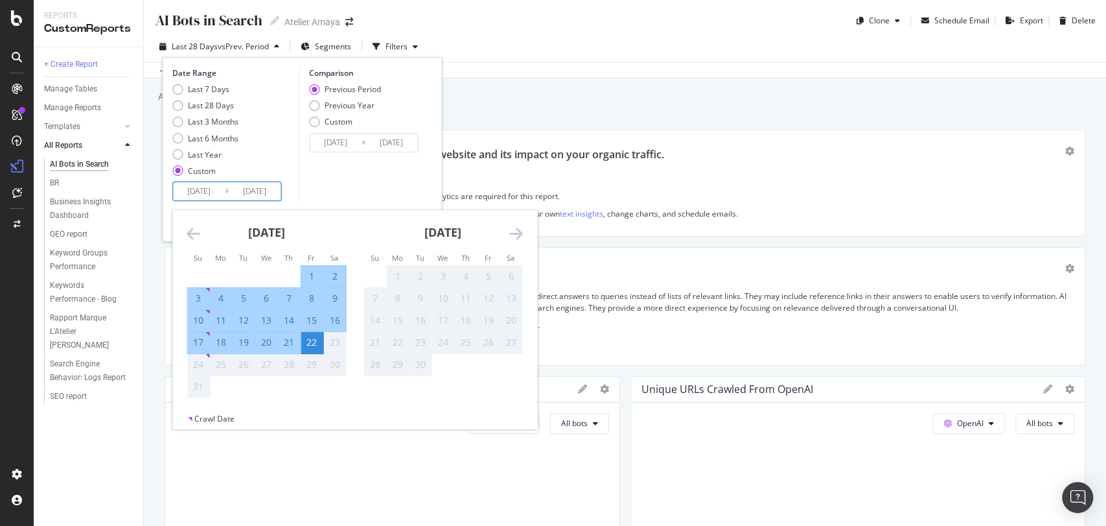
click at [198, 231] on icon "Move backward to switch to the previous month." at bounding box center [194, 234] width 14 height 16
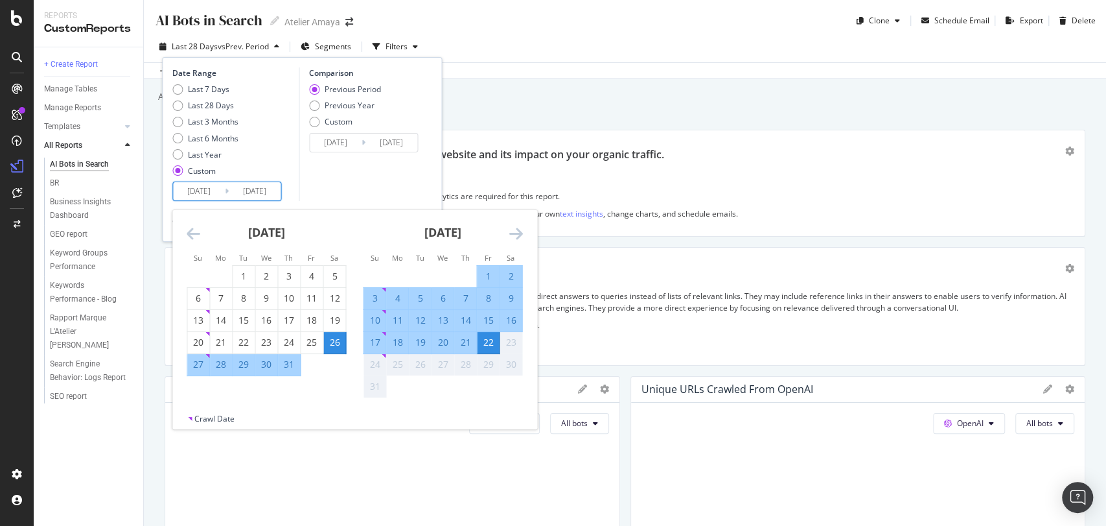
click at [198, 231] on icon "Move backward to switch to the previous month." at bounding box center [194, 234] width 14 height 16
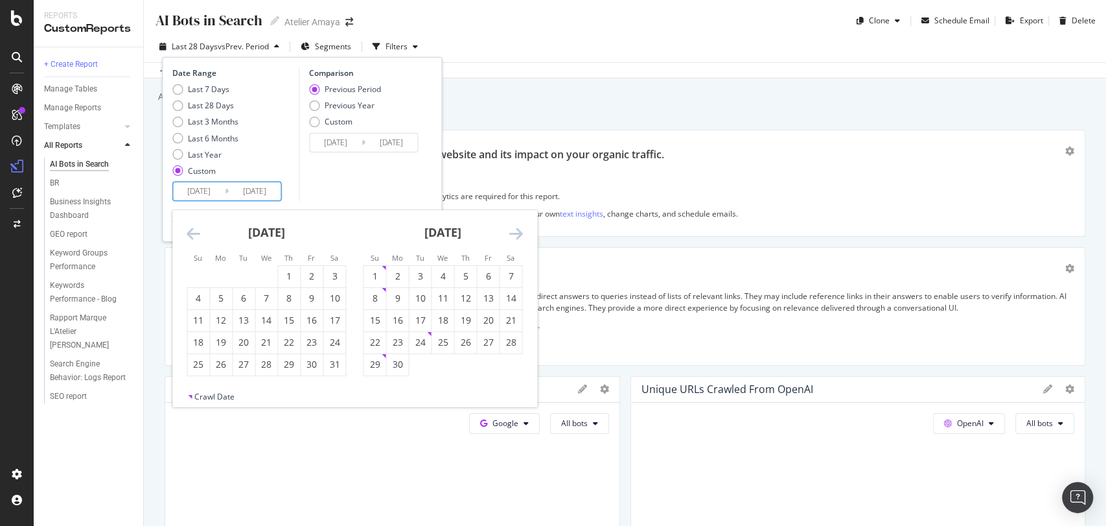
click at [198, 230] on icon "Move backward to switch to the previous month." at bounding box center [194, 234] width 14 height 16
click at [197, 230] on icon "Move backward to switch to the previous month." at bounding box center [194, 234] width 14 height 16
click at [196, 230] on icon "Move backward to switch to the previous month." at bounding box center [194, 234] width 14 height 16
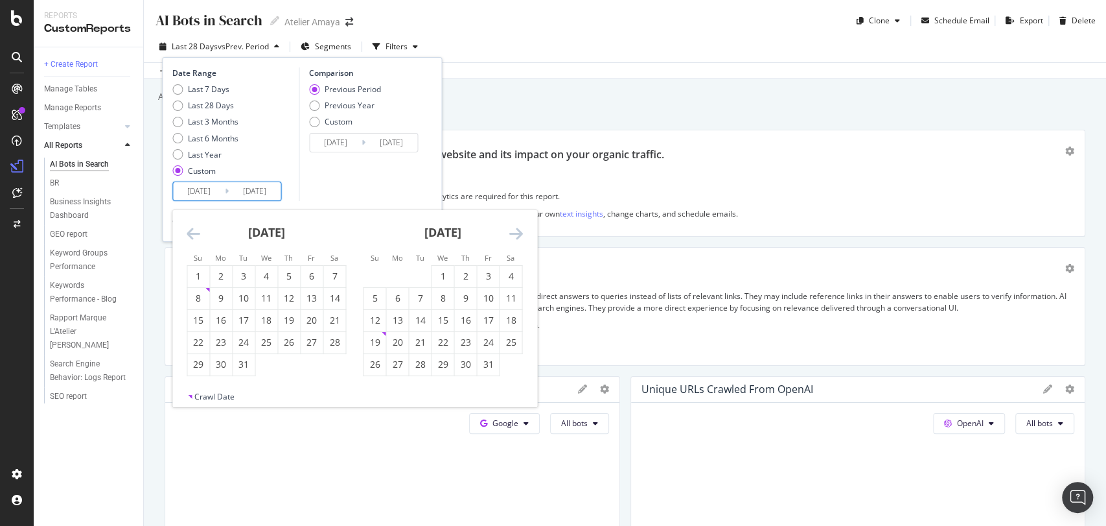
click at [192, 218] on div "[DATE]" at bounding box center [266, 237] width 159 height 55
click at [197, 233] on icon "Move backward to switch to the previous month." at bounding box center [194, 234] width 14 height 16
drag, startPoint x: 314, startPoint y: 279, endPoint x: 330, endPoint y: 311, distance: 35.4
click at [315, 279] on div "1" at bounding box center [312, 276] width 22 height 13
type input "[DATE]"
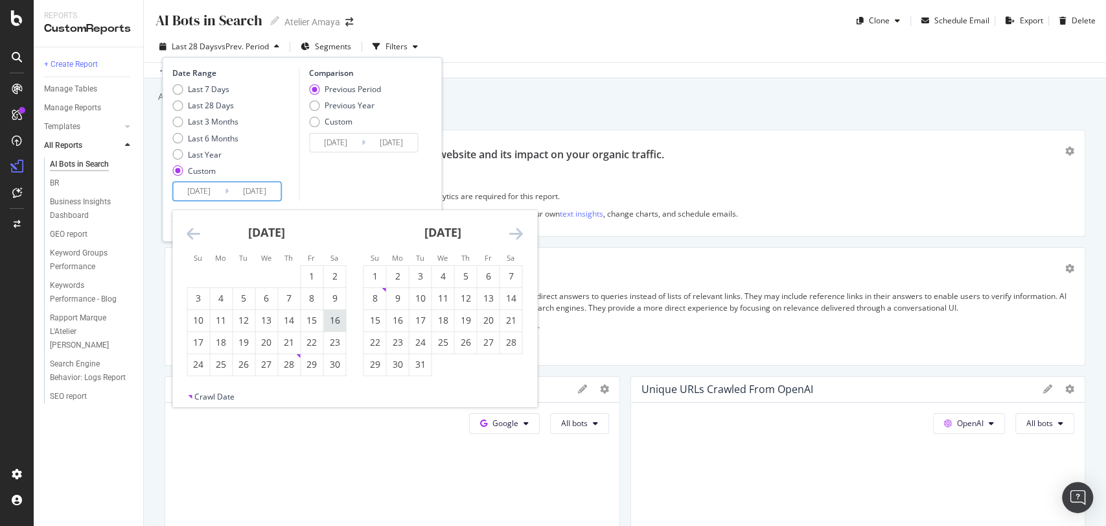
type input "2024/01/11"
type input "[DATE]"
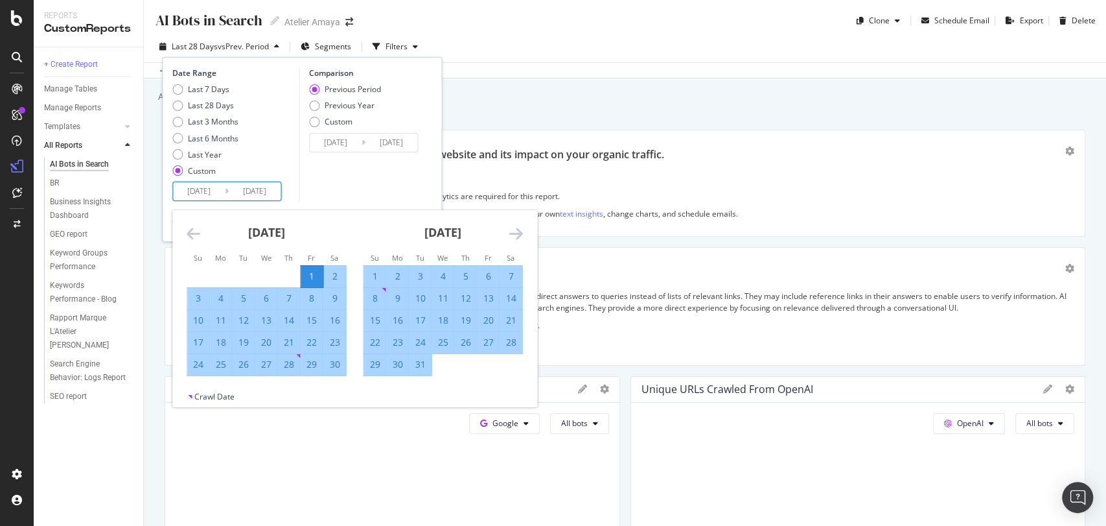
click at [333, 361] on div "30" at bounding box center [334, 364] width 22 height 13
type input "[DATE]"
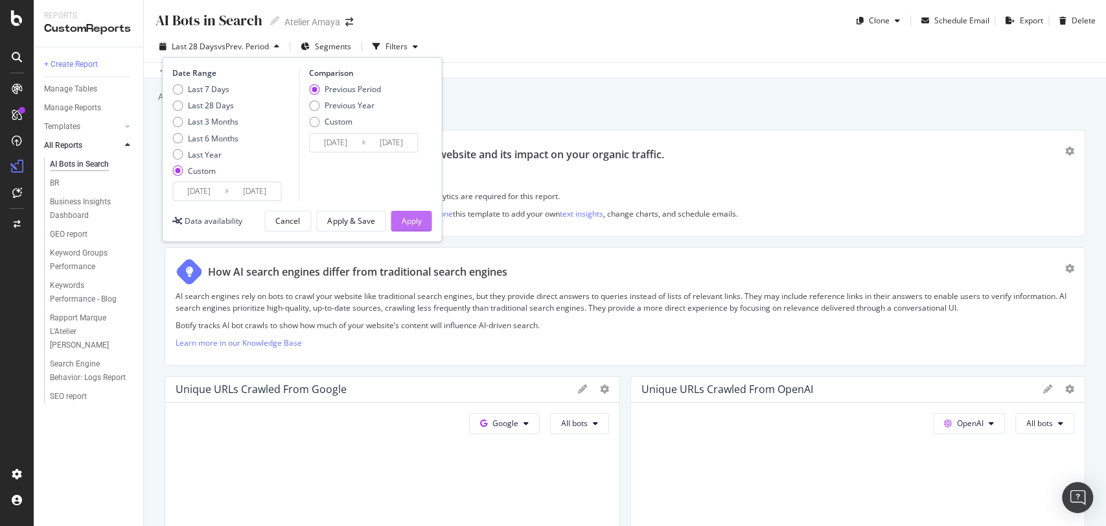
click at [410, 226] on div "Apply" at bounding box center [411, 220] width 20 height 19
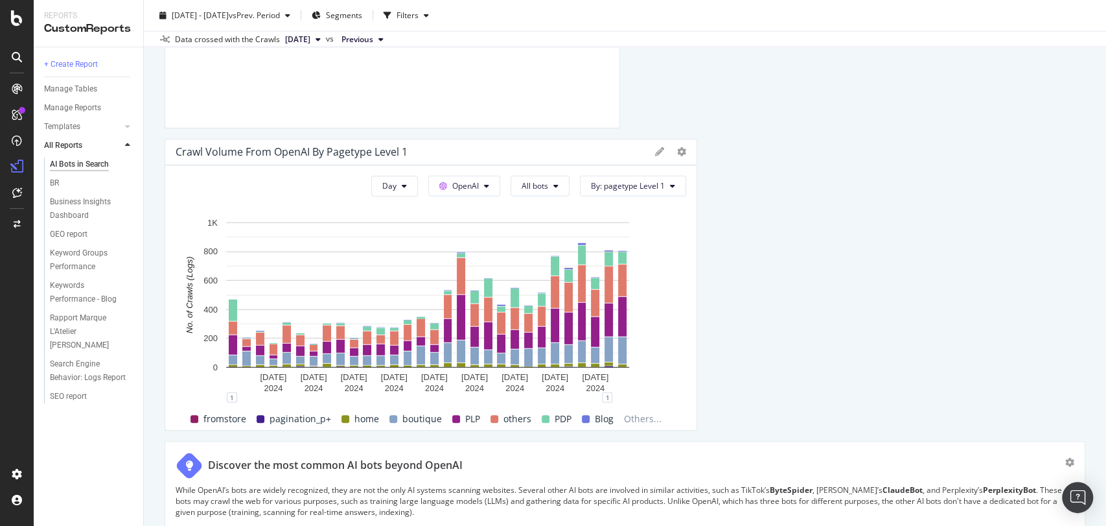
scroll to position [2278, 0]
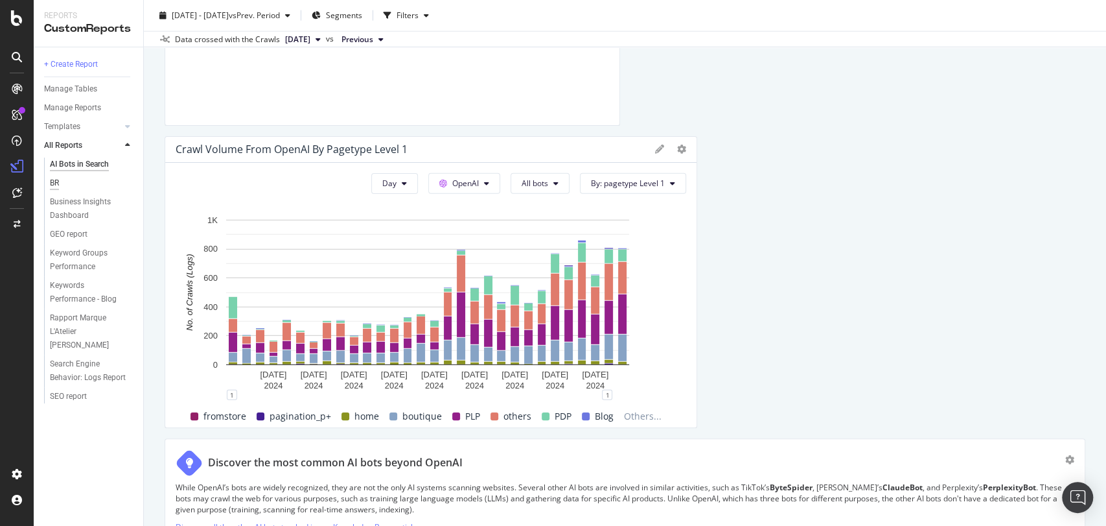
click at [53, 178] on div "BR" at bounding box center [54, 183] width 9 height 14
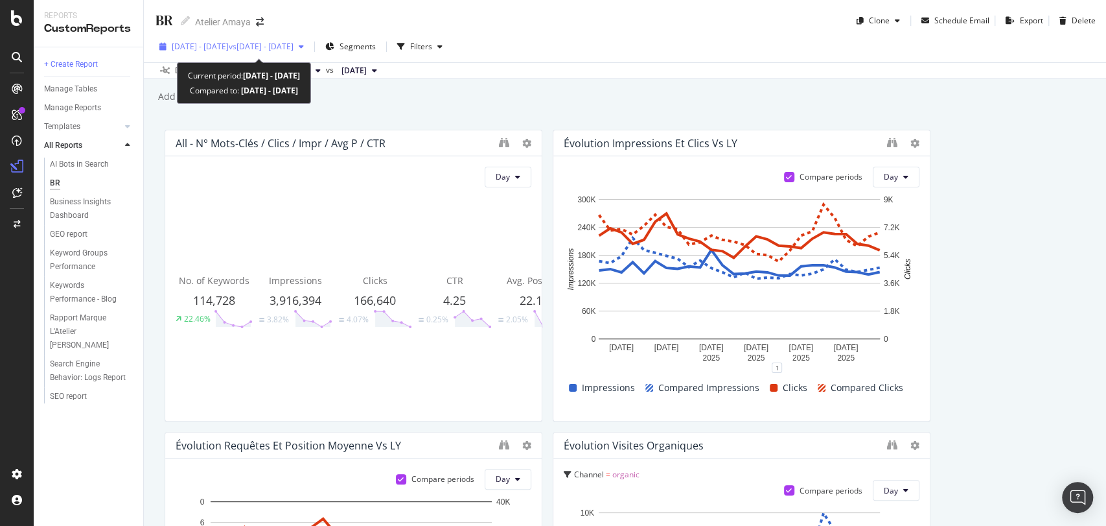
click at [277, 46] on span "vs 2025 Jun. 5th - Jun. 30th" at bounding box center [261, 46] width 65 height 11
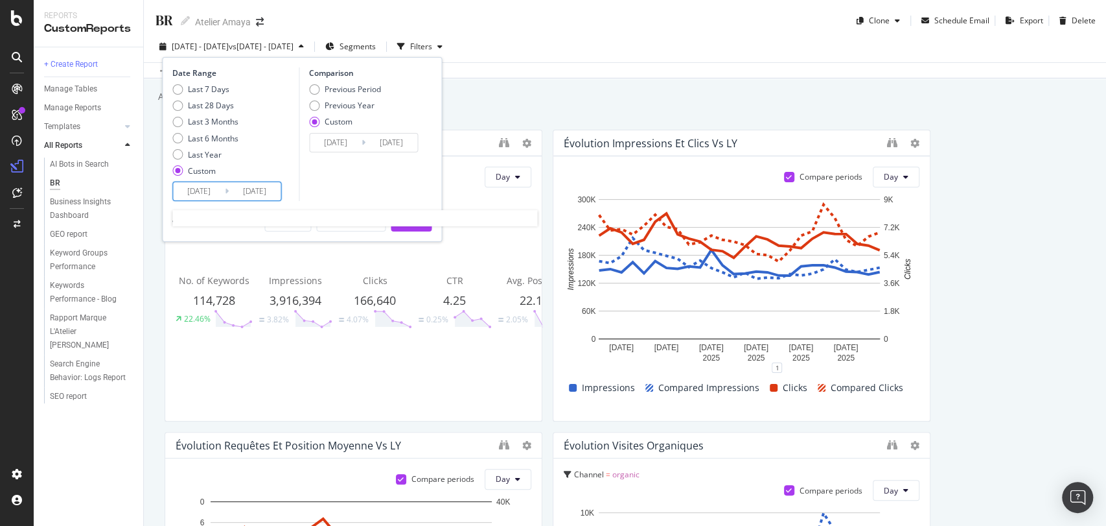
click at [198, 191] on input "2025/07/01" at bounding box center [199, 191] width 52 height 18
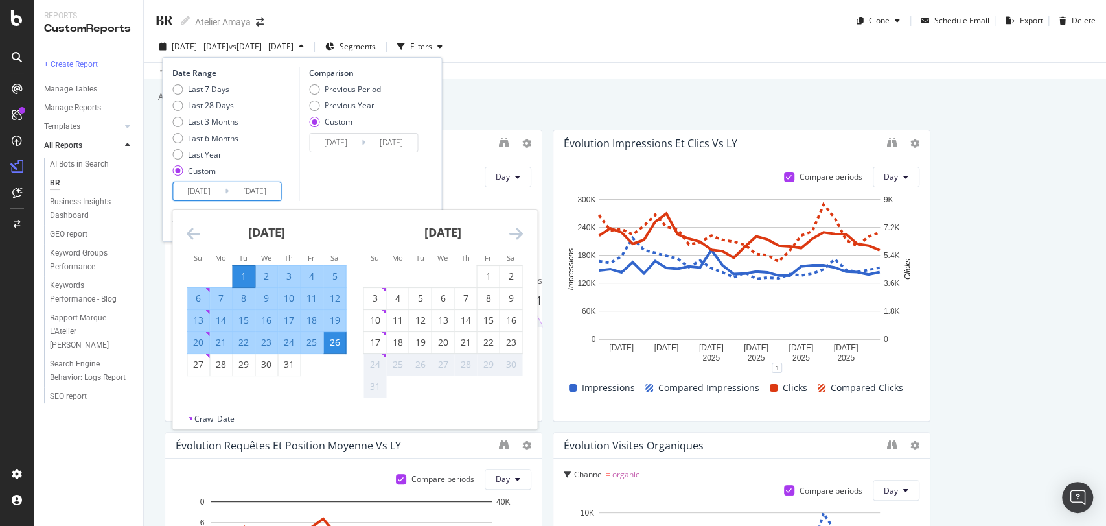
click at [196, 234] on icon "Move backward to switch to the previous month." at bounding box center [194, 234] width 14 height 16
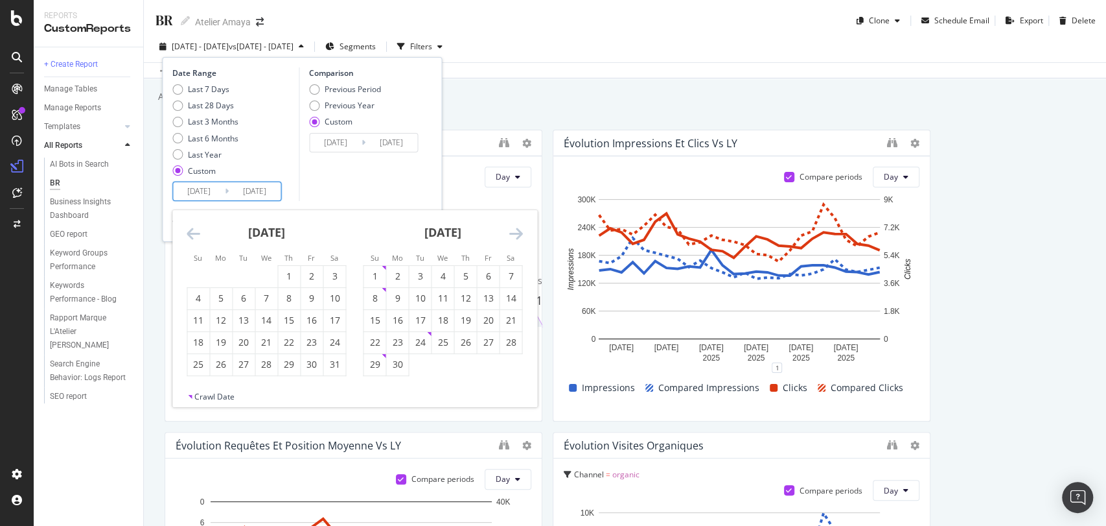
click at [196, 234] on icon "Move backward to switch to the previous month." at bounding box center [194, 234] width 14 height 16
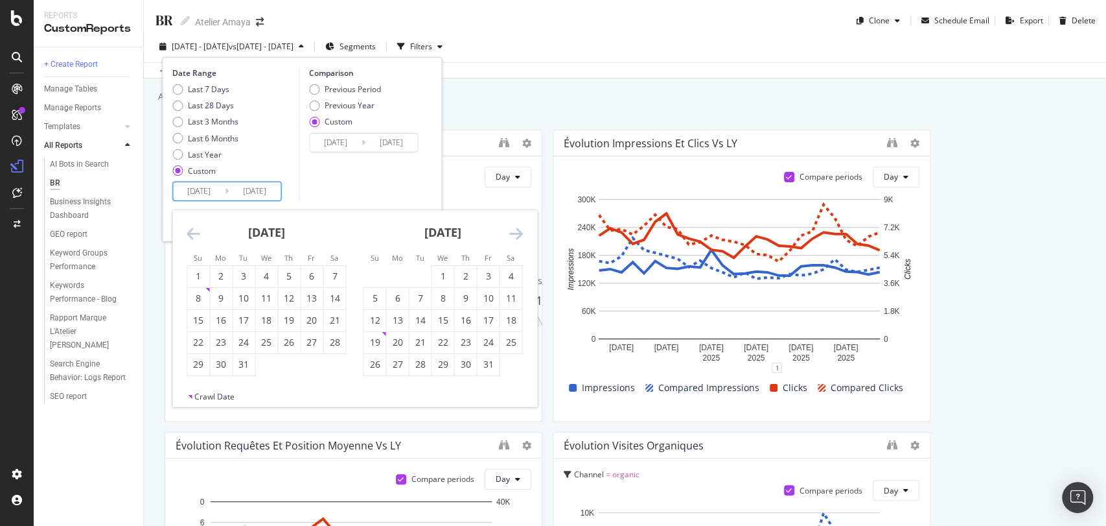
click at [196, 234] on icon "Move backward to switch to the previous month." at bounding box center [194, 234] width 14 height 16
click at [310, 271] on div "1" at bounding box center [312, 276] width 22 height 13
type input "[DATE]"
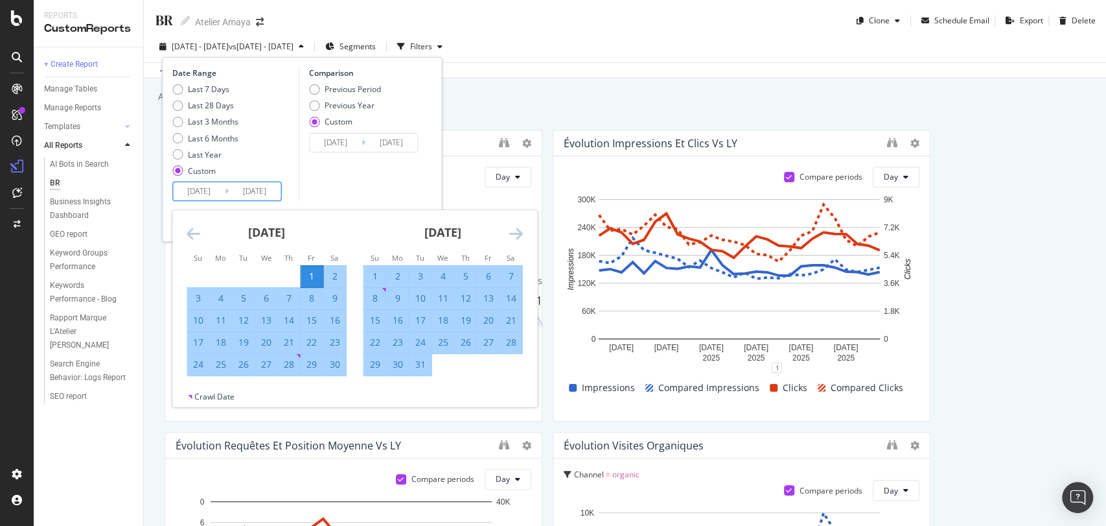
click at [335, 369] on div "30" at bounding box center [334, 364] width 22 height 13
type input "[DATE]"
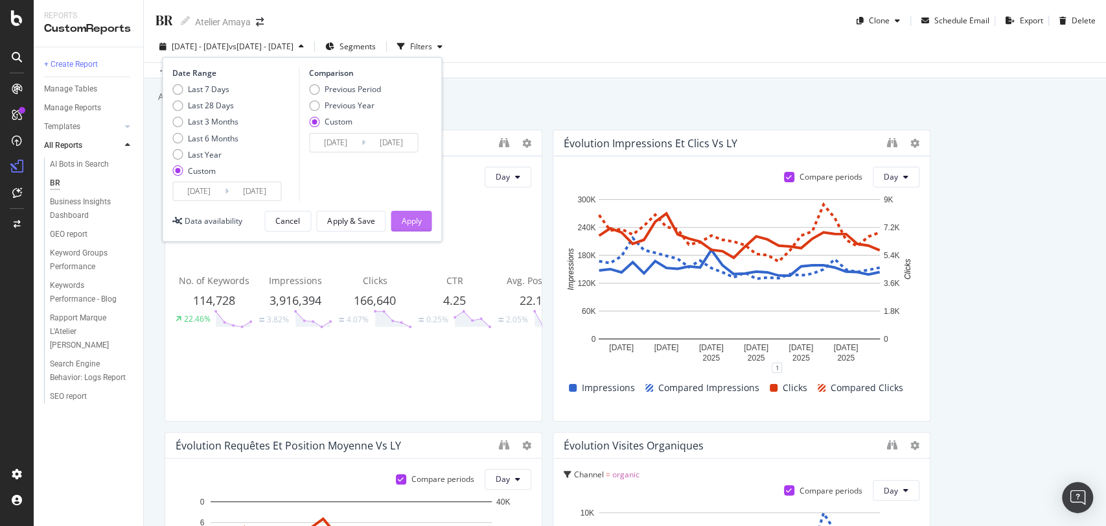
click at [419, 224] on div "Apply" at bounding box center [411, 220] width 20 height 11
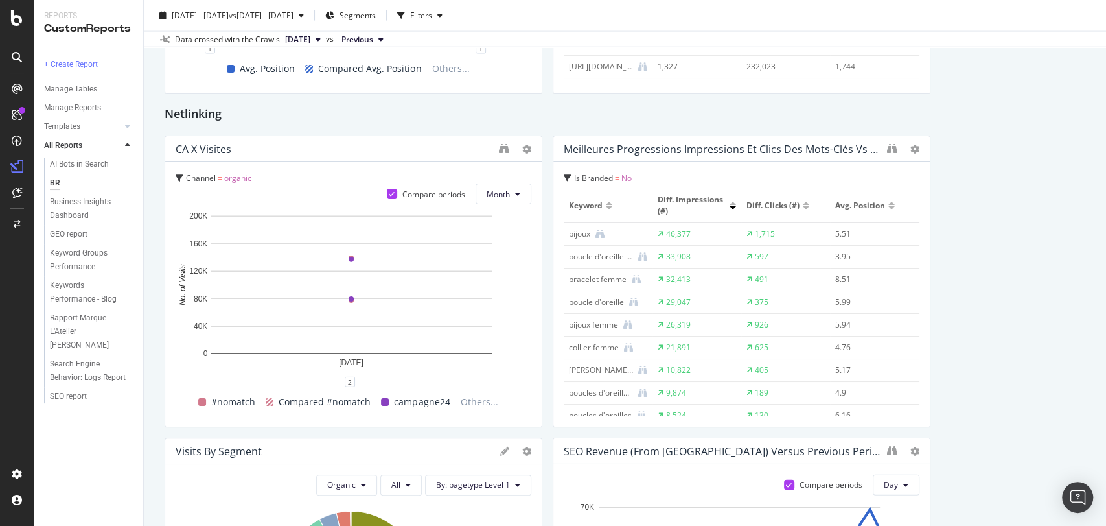
scroll to position [1900, 0]
click at [887, 145] on icon "binoculars" at bounding box center [892, 148] width 10 height 10
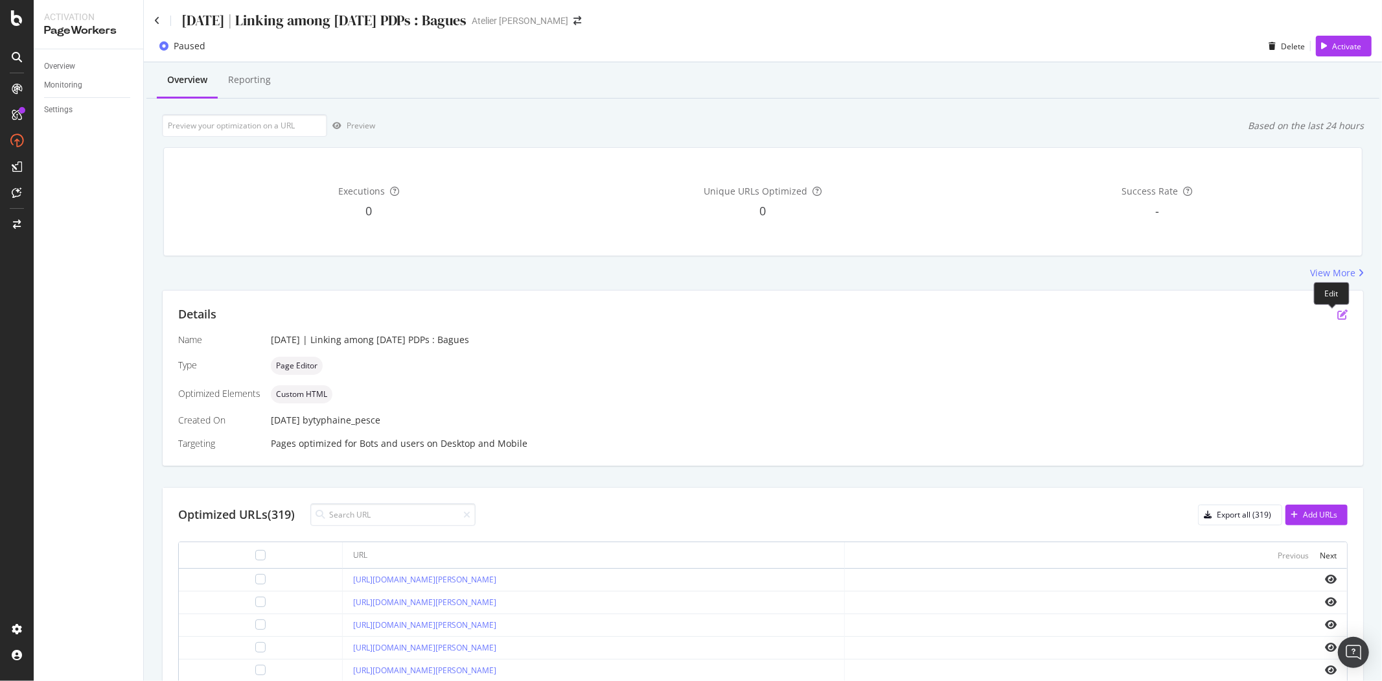
click at [1338, 314] on icon "pen-to-square" at bounding box center [1343, 314] width 10 height 10
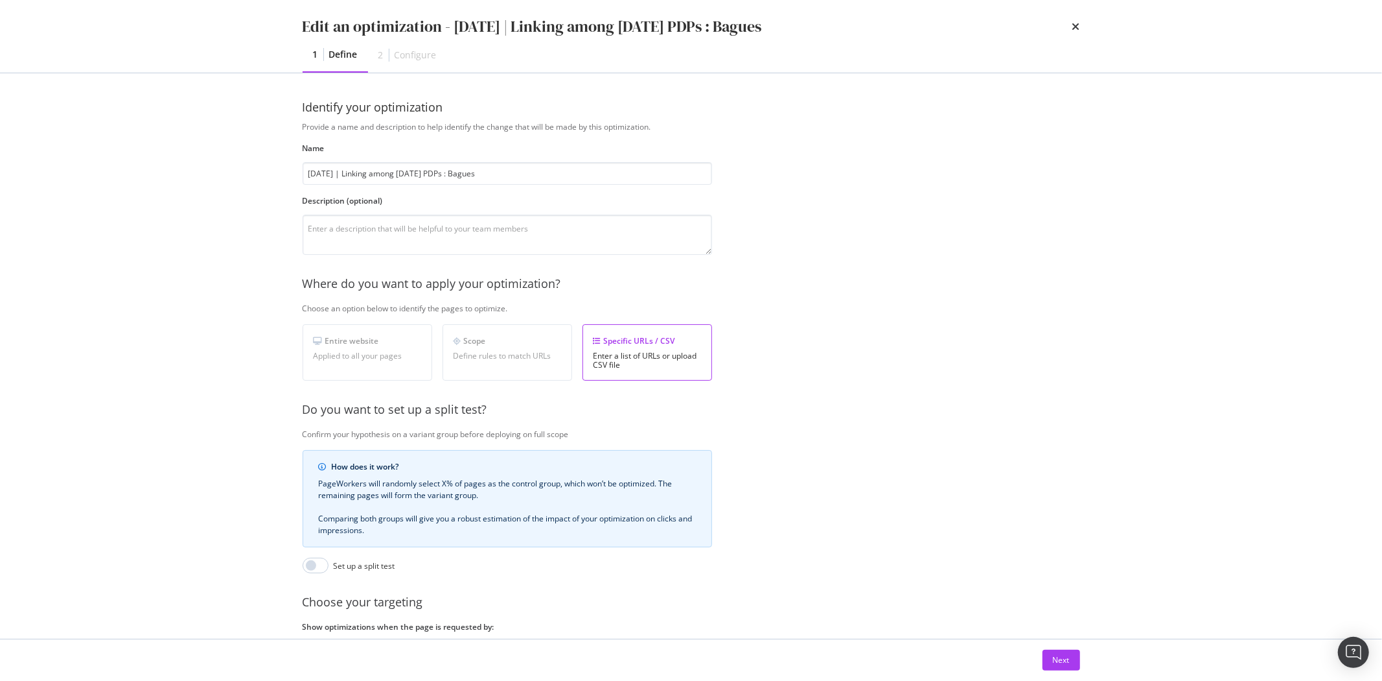
scroll to position [110, 0]
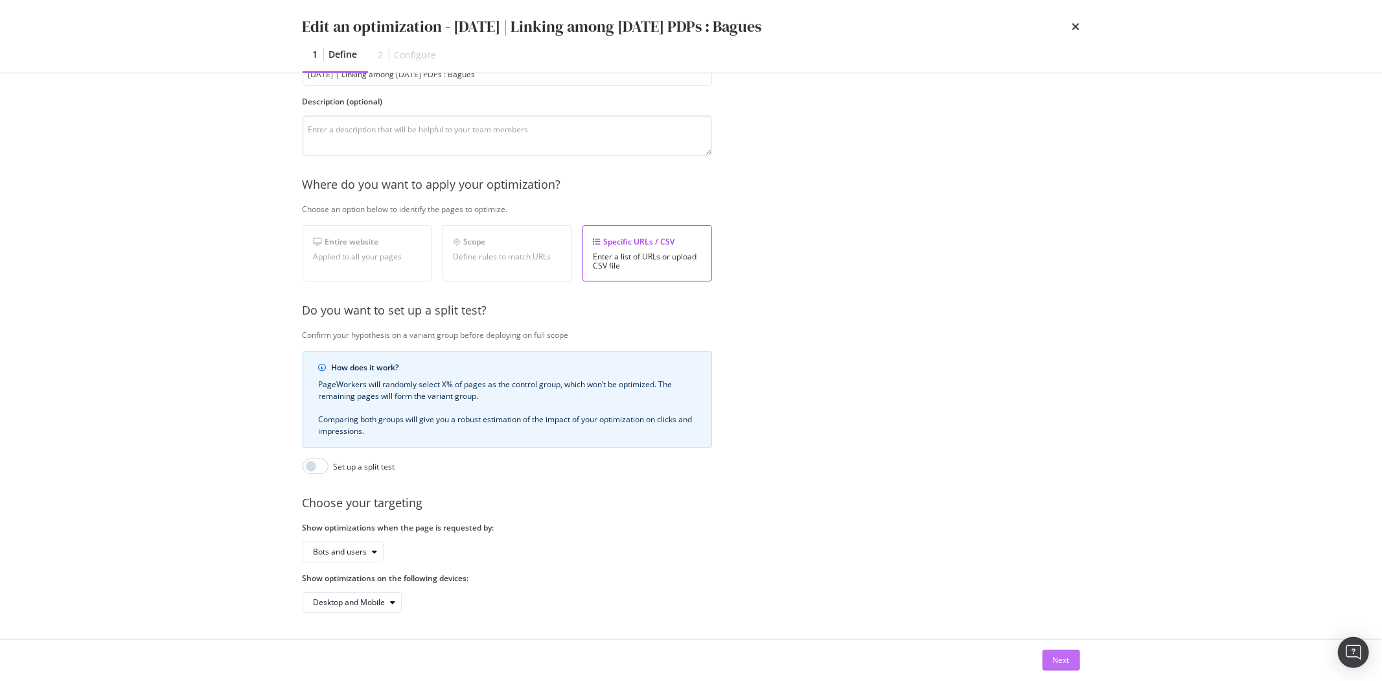
click at [1053, 666] on button "Next" at bounding box center [1062, 659] width 38 height 21
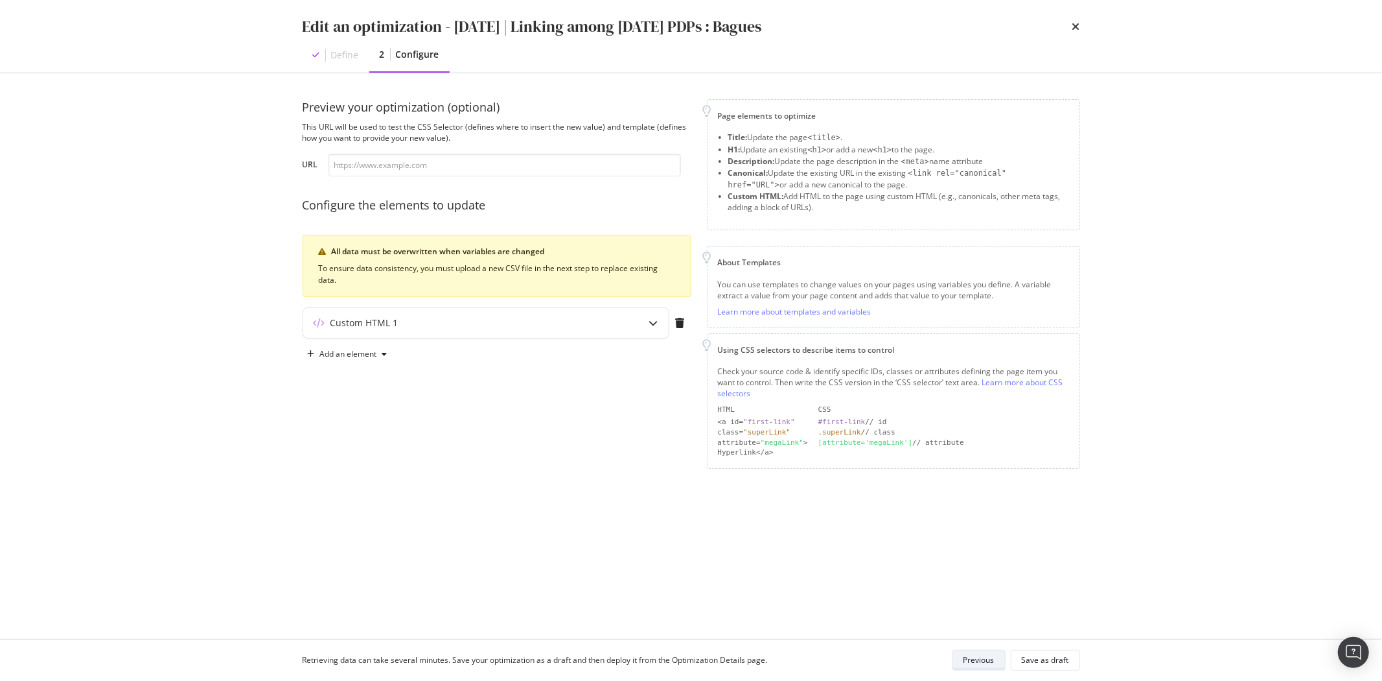
scroll to position [0, 0]
click at [367, 328] on div "Custom HTML 1" at bounding box center [365, 322] width 68 height 13
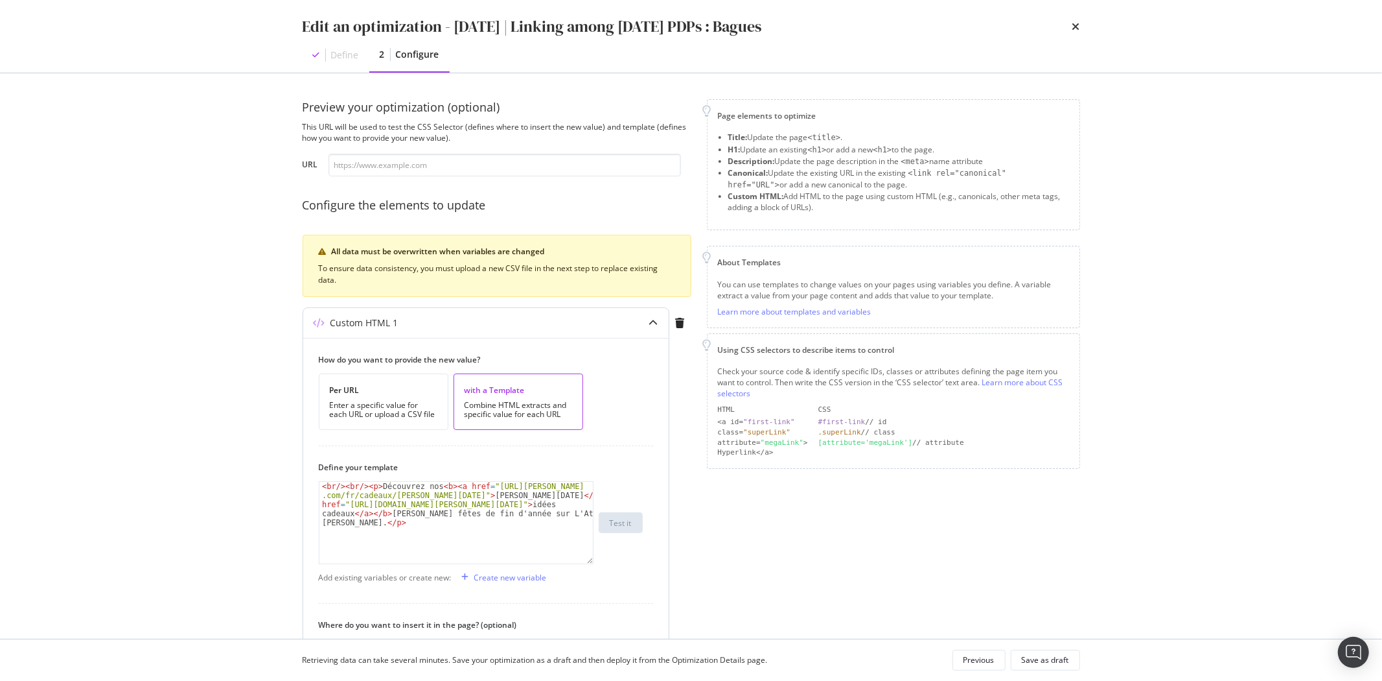
scroll to position [216, 0]
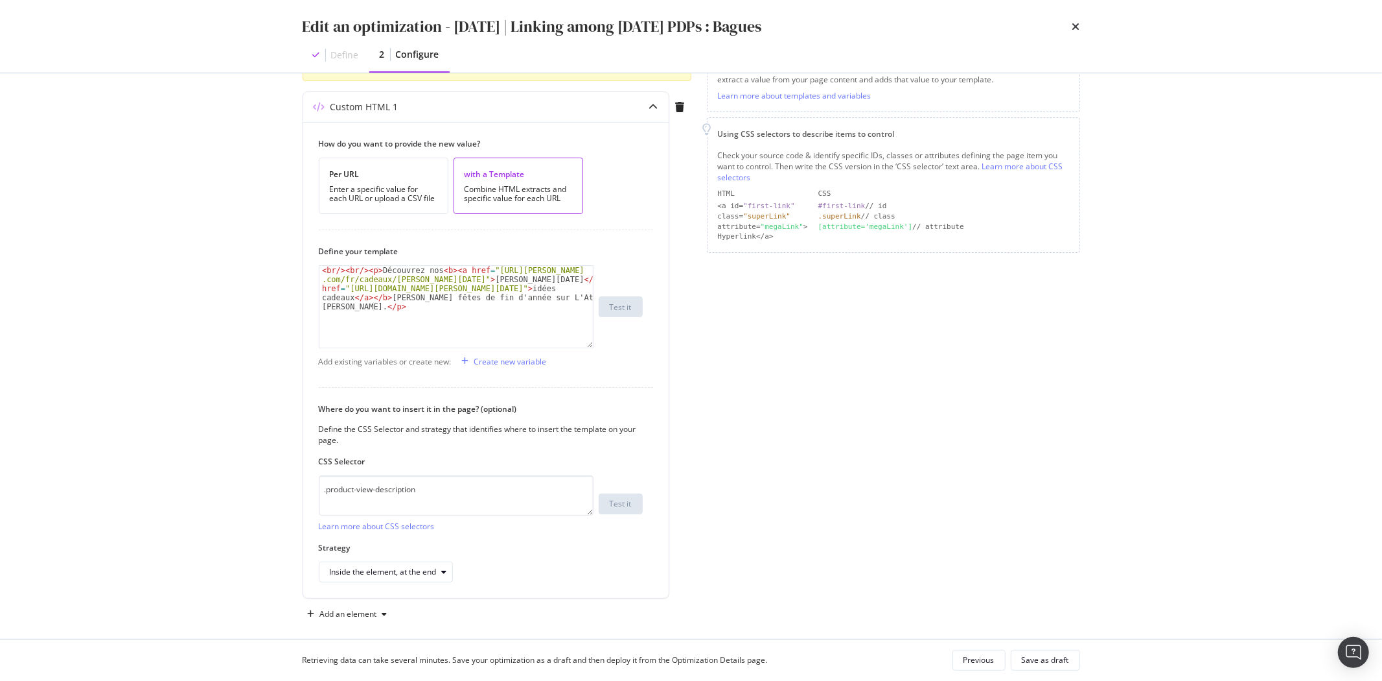
type textarea "<br/><br/><p>Découvrez nos <b><a href="[URL][DOMAIN_NAME][PERSON_NAME][PERSON_N…"
drag, startPoint x: 411, startPoint y: 314, endPoint x: 233, endPoint y: 256, distance: 186.7
click at [228, 264] on div "Edit an optimization - Noël | Linking among Noël PDPs : Bagues Define 2 Configu…" at bounding box center [691, 340] width 1382 height 681
drag, startPoint x: 393, startPoint y: 506, endPoint x: 244, endPoint y: 504, distance: 149.1
click at [244, 504] on div "Edit an optimization - Noël | Linking among Noël PDPs : Bagues Define 2 Configu…" at bounding box center [691, 340] width 1382 height 681
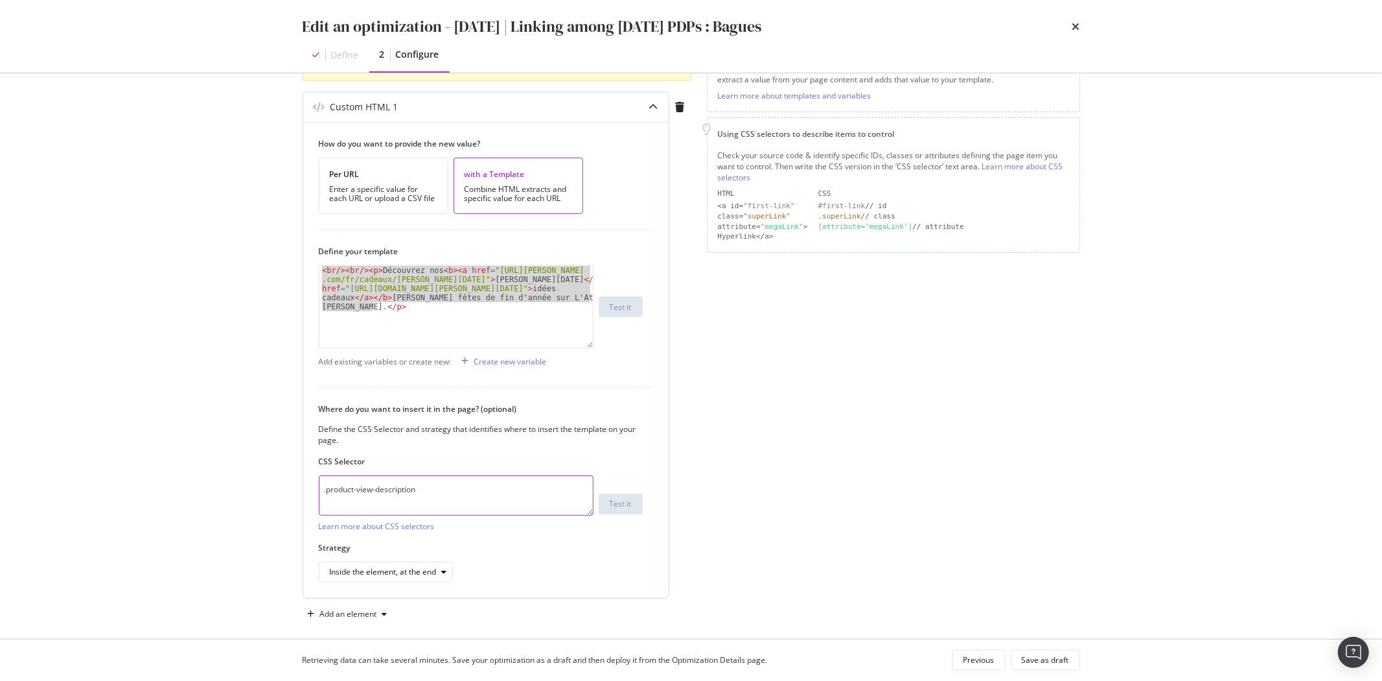
click at [366, 493] on textarea ".product-view-description" at bounding box center [456, 495] width 275 height 40
click at [315, 493] on div "How do you want to provide the new value? Per URL Enter a specific value for ea…" at bounding box center [486, 360] width 366 height 476
drag, startPoint x: 321, startPoint y: 489, endPoint x: 500, endPoint y: 489, distance: 178.9
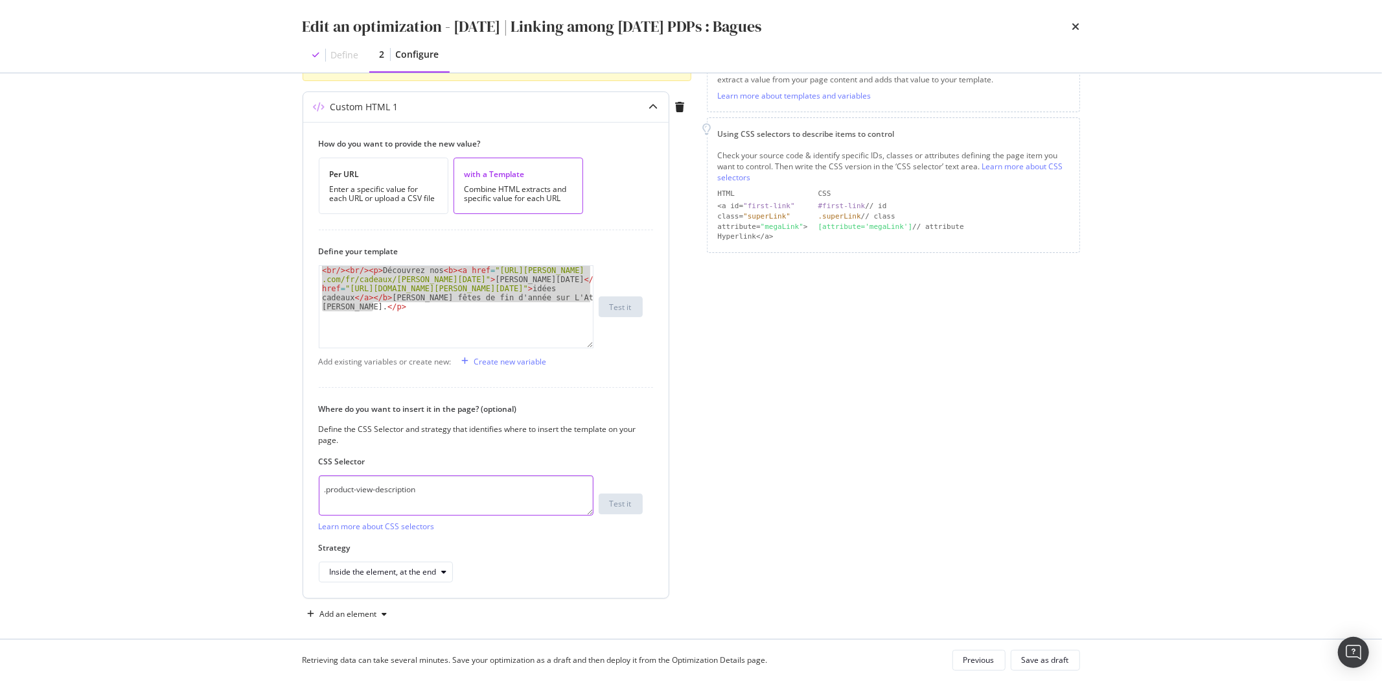
click at [500, 489] on textarea ".product-view-description" at bounding box center [456, 495] width 275 height 40
click at [367, 296] on div "< br /> < br /> < p > Découvrez nos < b > < a href = "[URL][PERSON_NAME] .com/f…" at bounding box center [457, 307] width 274 height 82
drag, startPoint x: 523, startPoint y: 281, endPoint x: 484, endPoint y: 277, distance: 39.7
click at [484, 277] on div "< br /> < br /> < p > Découvrez nos < b > < a href = "[URL][PERSON_NAME] .com/f…" at bounding box center [457, 352] width 274 height 172
drag, startPoint x: 1074, startPoint y: 18, endPoint x: 1075, endPoint y: 26, distance: 7.8
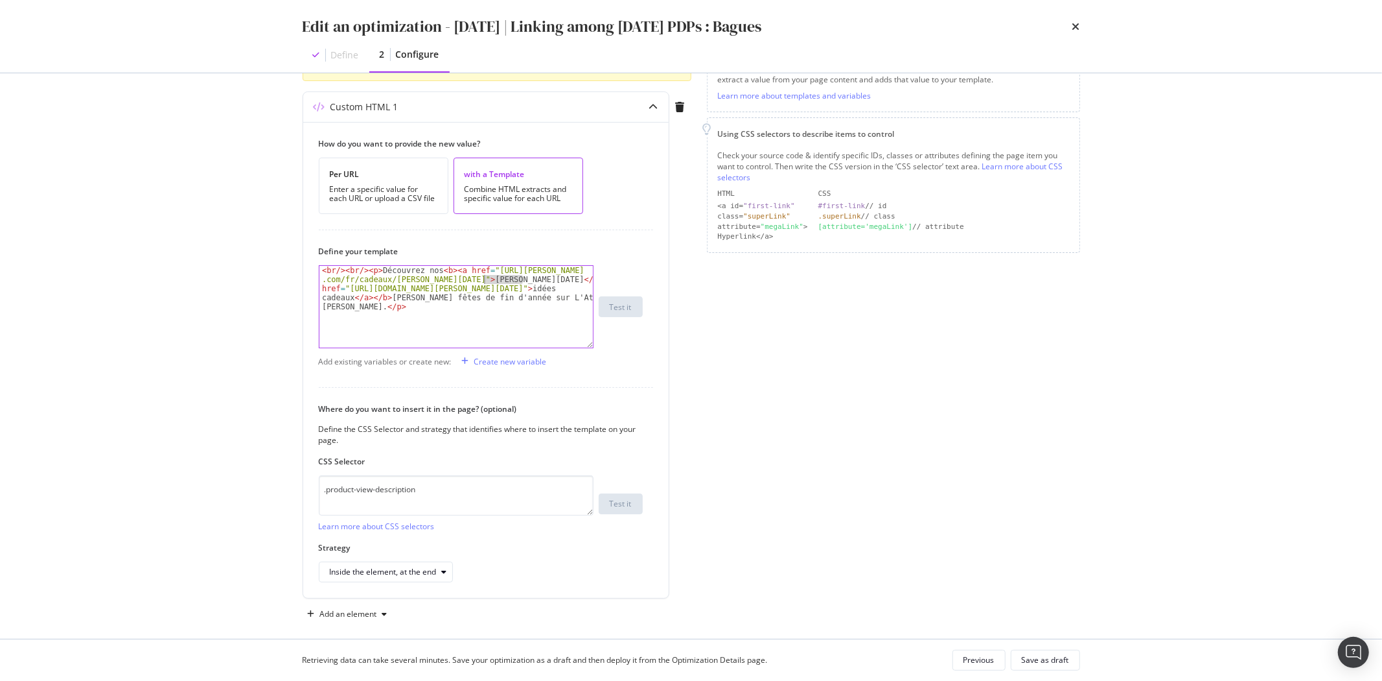
click at [1075, 21] on div "times" at bounding box center [1077, 27] width 8 height 22
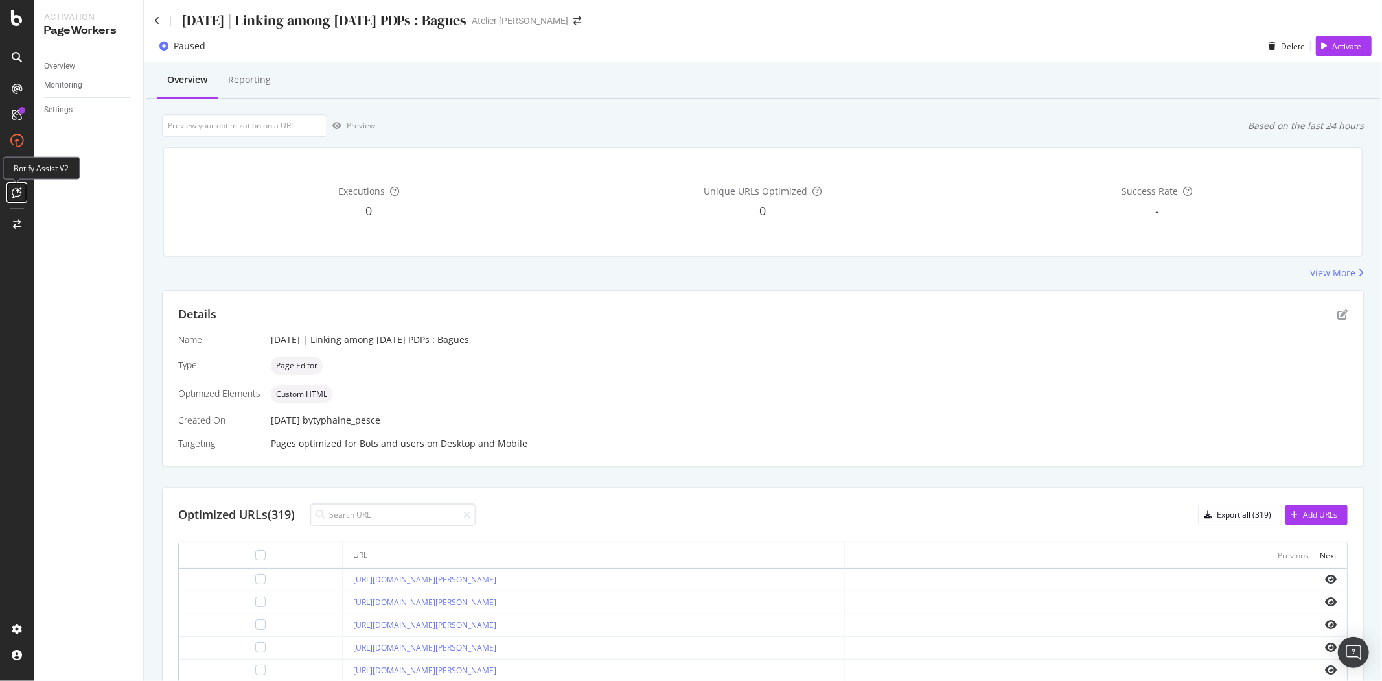
click at [24, 184] on div at bounding box center [16, 192] width 21 height 21
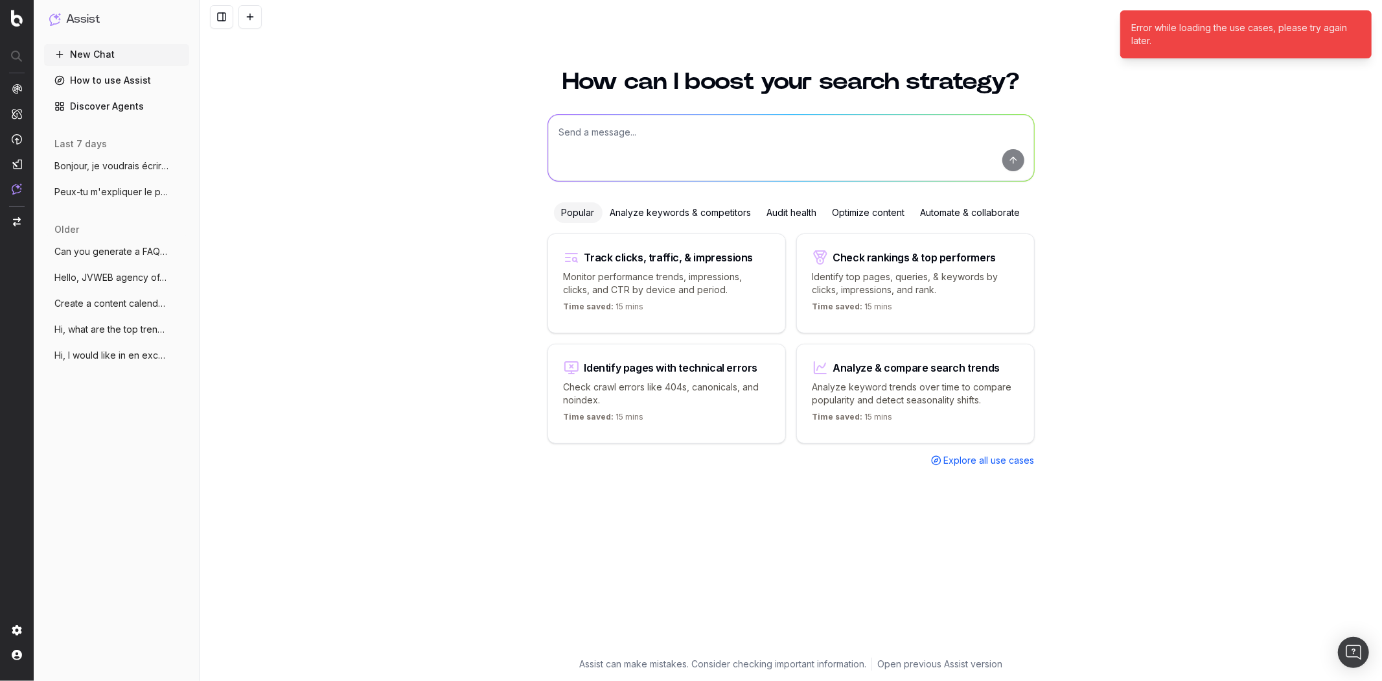
click at [743, 122] on textarea at bounding box center [791, 148] width 486 height 66
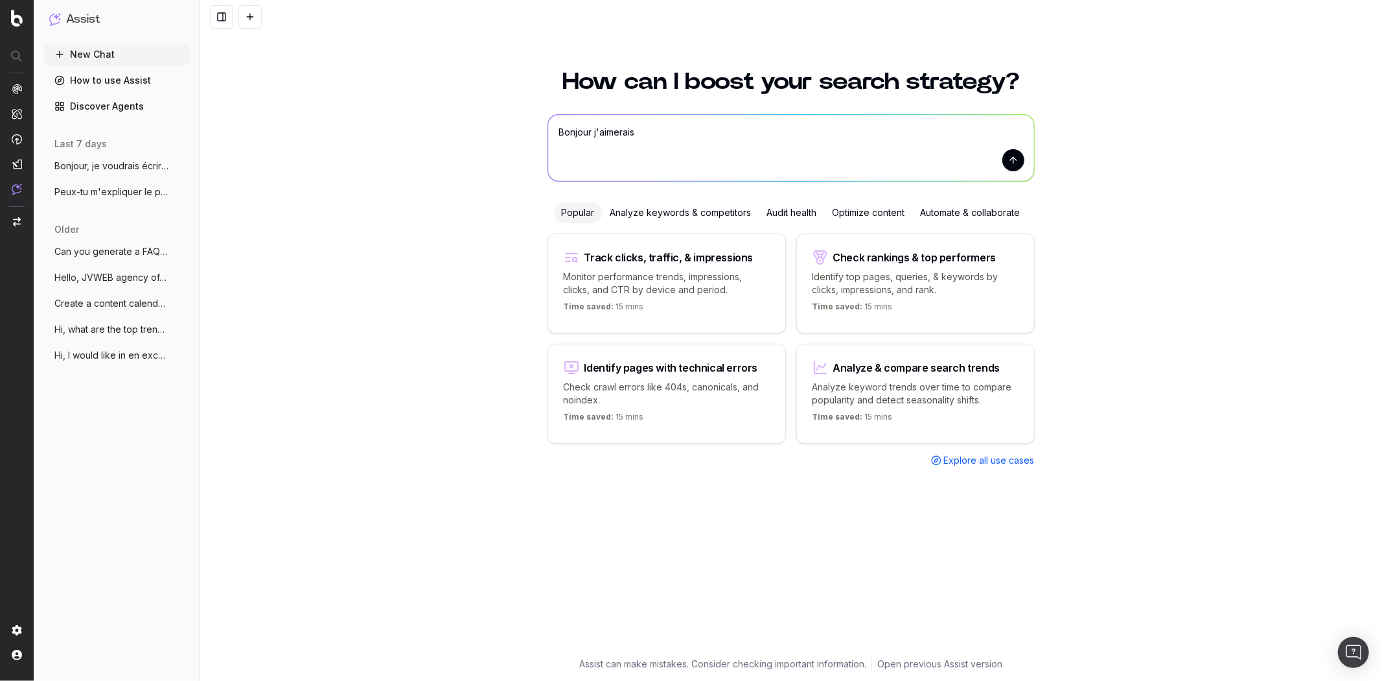
type textarea "Bonjour j'aimerais"
click at [124, 297] on span "Create a content calendar using trends &" at bounding box center [111, 303] width 114 height 13
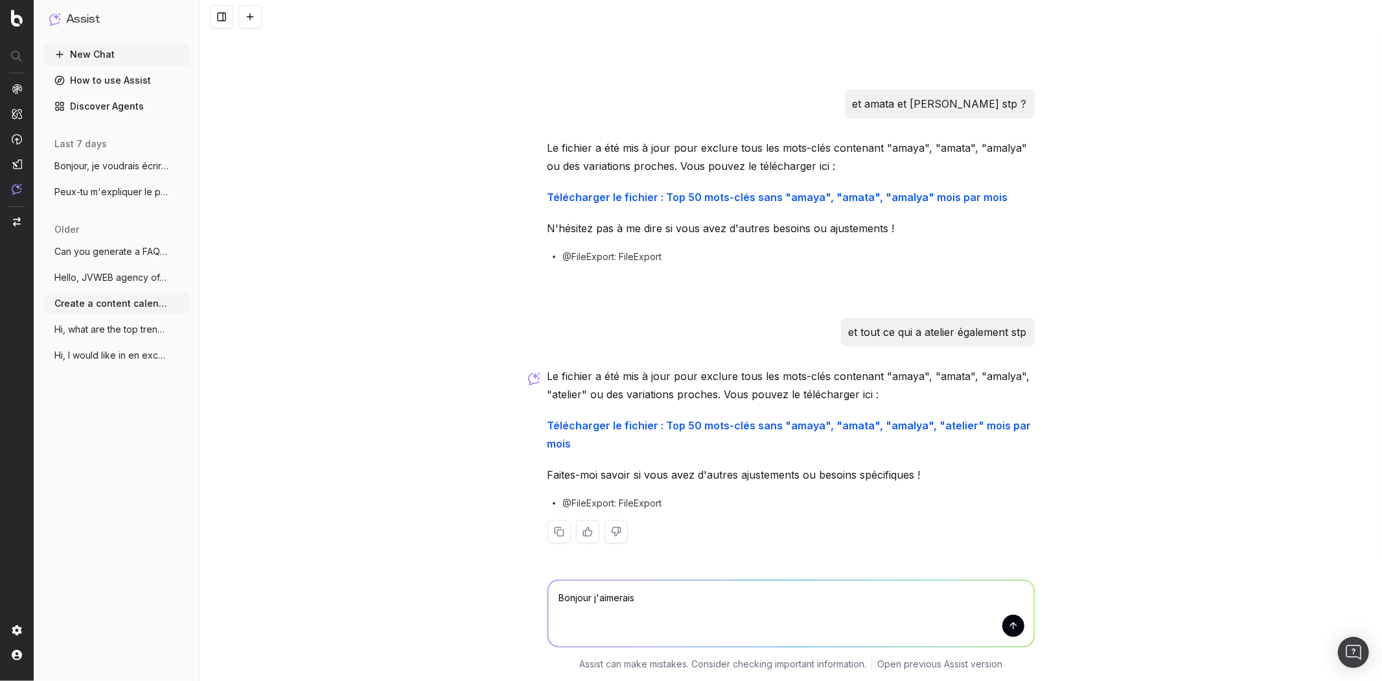
scroll to position [4227, 0]
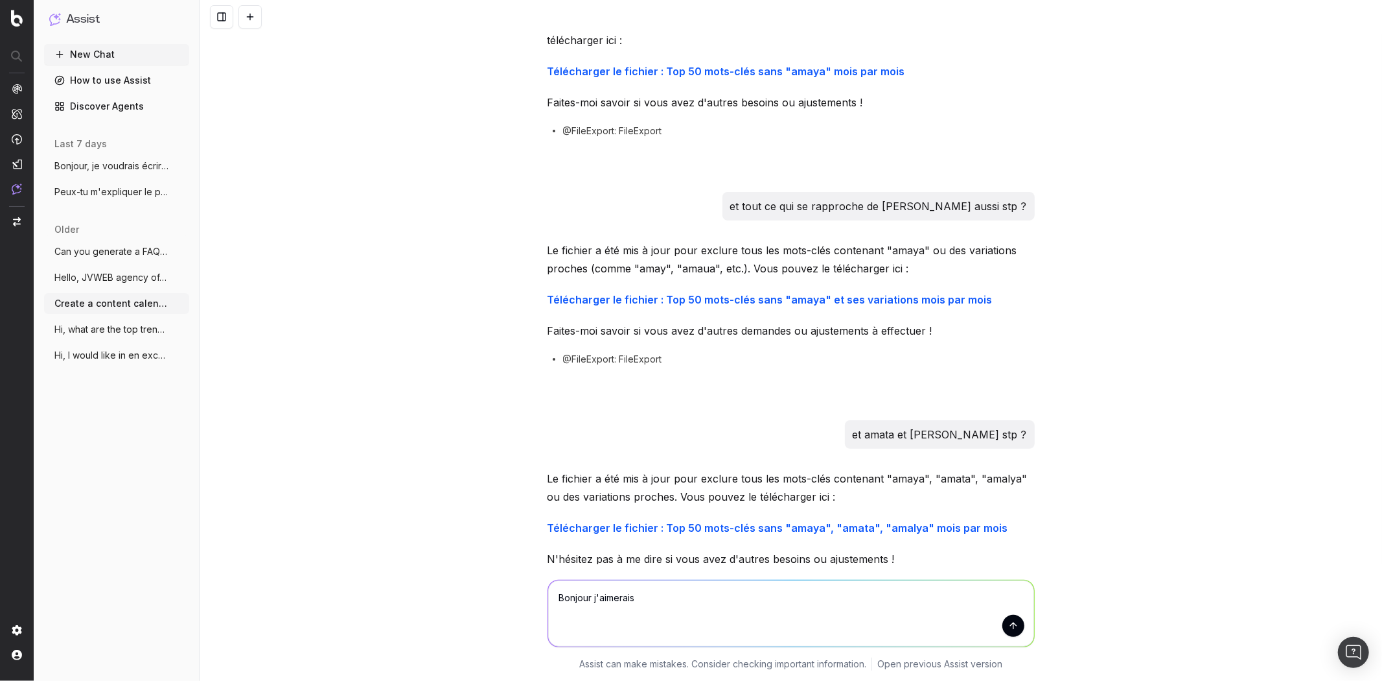
click at [106, 53] on button "New Chat" at bounding box center [116, 54] width 145 height 21
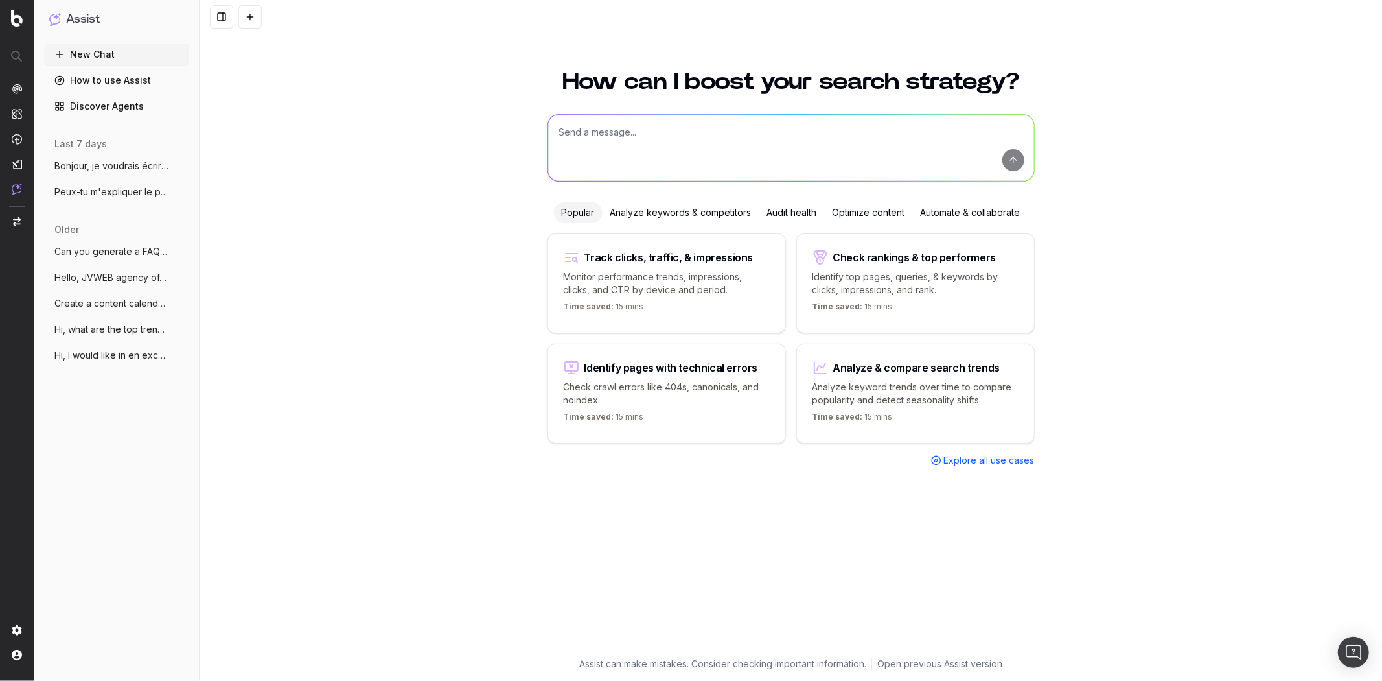
click at [752, 178] on textarea at bounding box center [791, 148] width 486 height 66
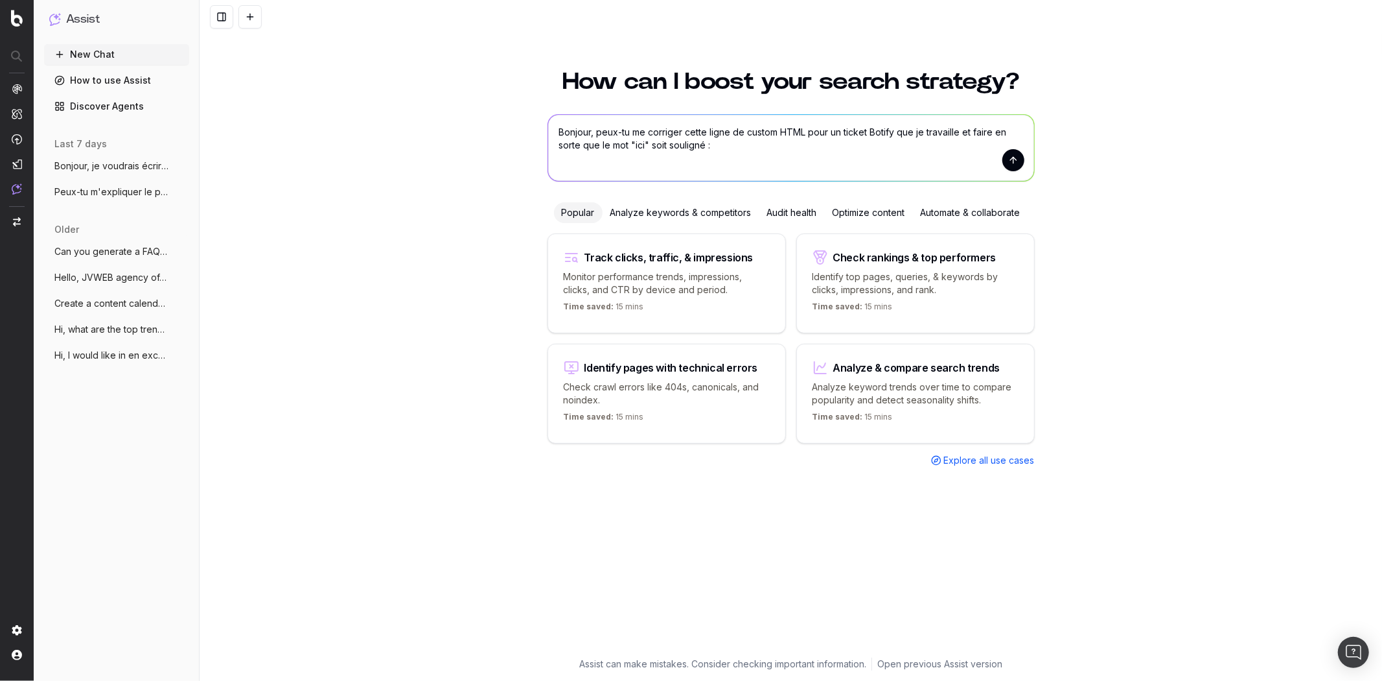
paste textarea "<br/><br/><p>Quel bijou offrir à un enfant ? Découvrez nos conseils <b><a href=…"
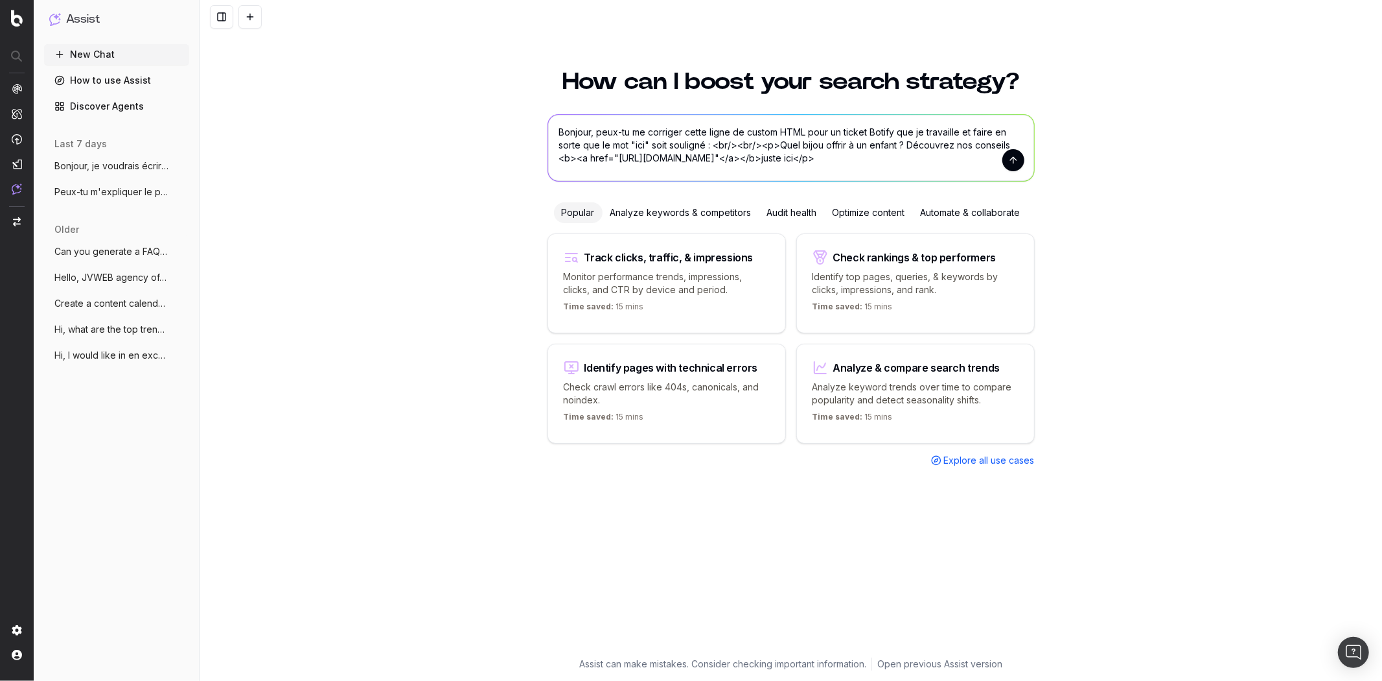
type textarea "Bonjour, peux-tu me corriger cette ligne de custom HTML pour un ticket Botify q…"
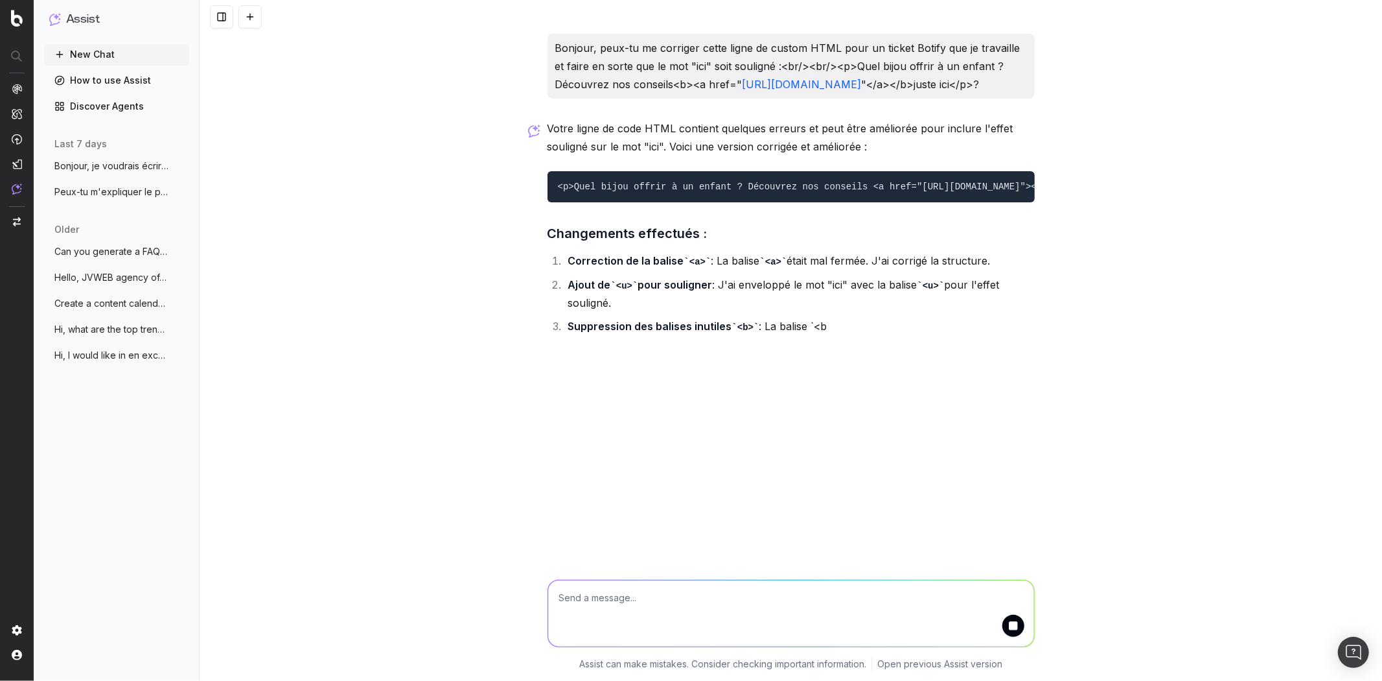
click at [752, 192] on code "<p>Quel bijou offrir à un enfant ? Découvrez nos conseils <a href="[URL][DOMAIN…" at bounding box center [860, 186] width 605 height 10
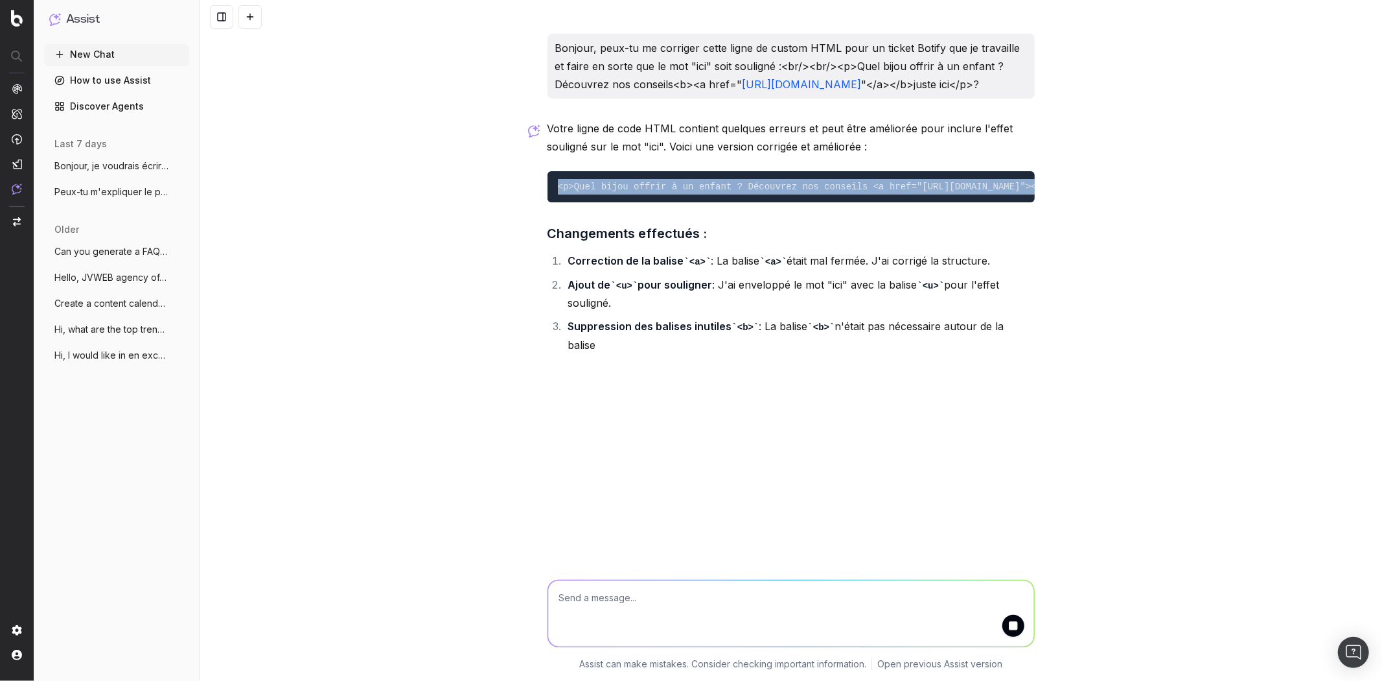
click at [752, 192] on code "<p>Quel bijou offrir à un enfant ? Découvrez nos conseils <a href="[URL][DOMAIN…" at bounding box center [860, 186] width 605 height 10
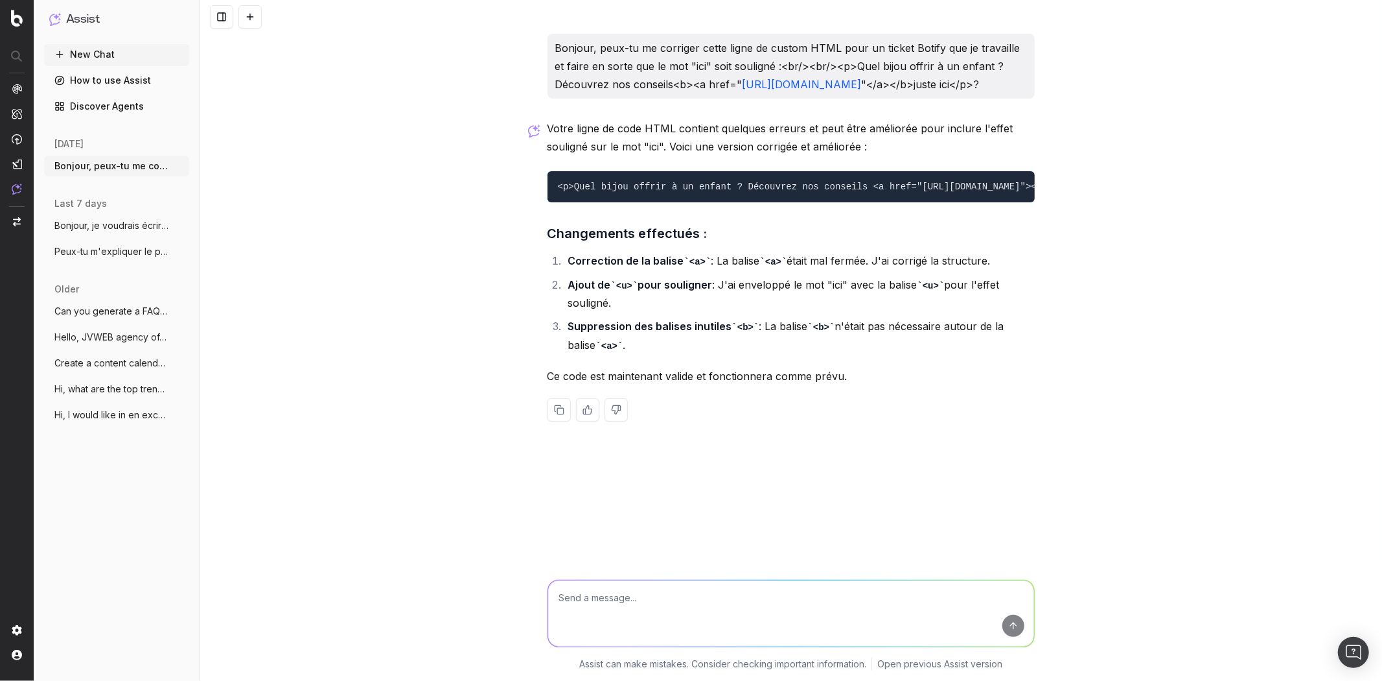
click at [762, 192] on code "<p>Quel bijou offrir à un enfant ? Découvrez nos conseils <a href="[URL][DOMAIN…" at bounding box center [860, 186] width 605 height 10
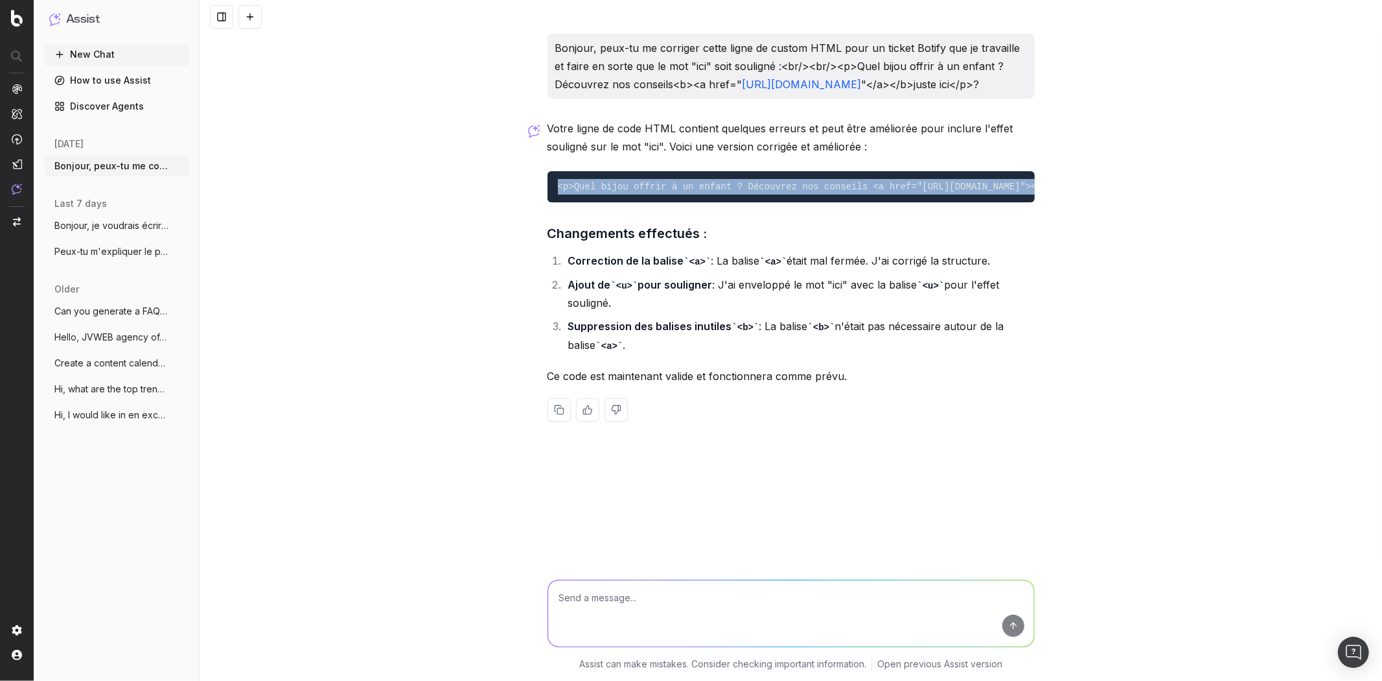
click at [762, 192] on code "<p>Quel bijou offrir à un enfant ? Découvrez nos conseils <a href="https://atel…" at bounding box center [860, 186] width 605 height 10
copy code "<p>Quel bijou offrir à un enfant ? Découvrez nos conseils <a href="https://atel…"
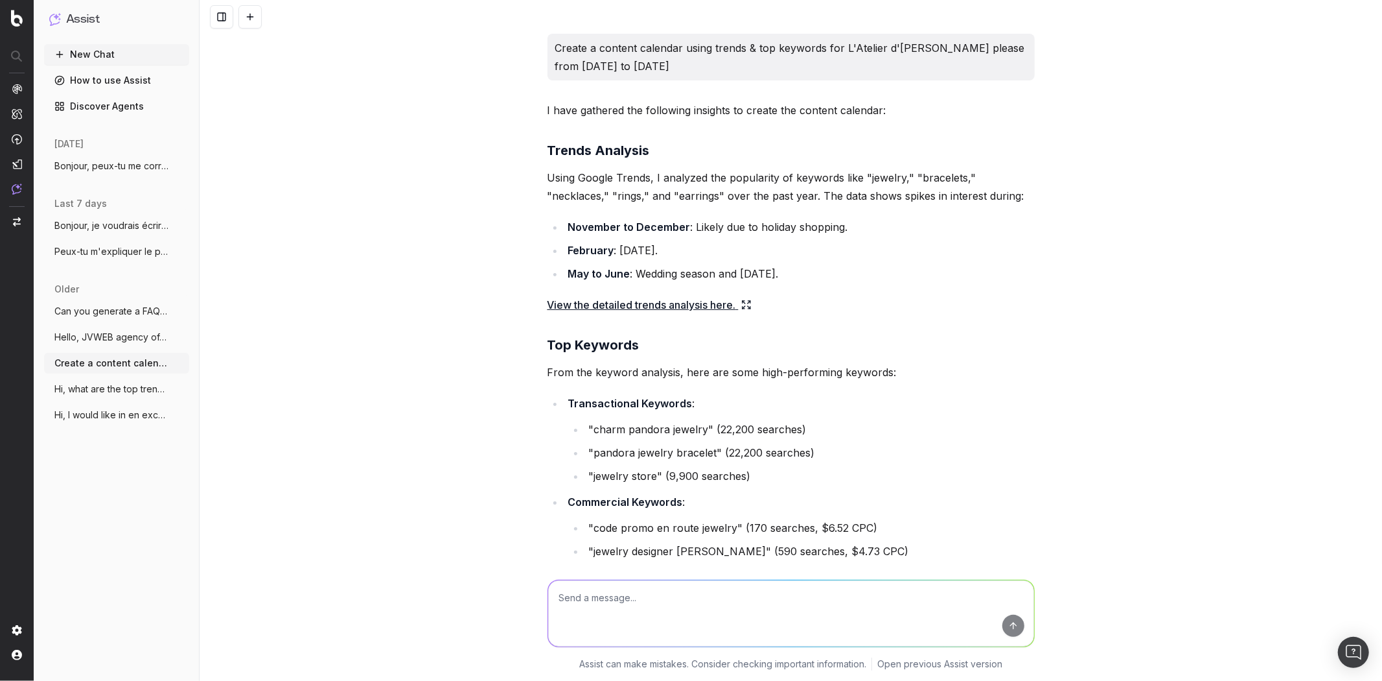
scroll to position [4586, 0]
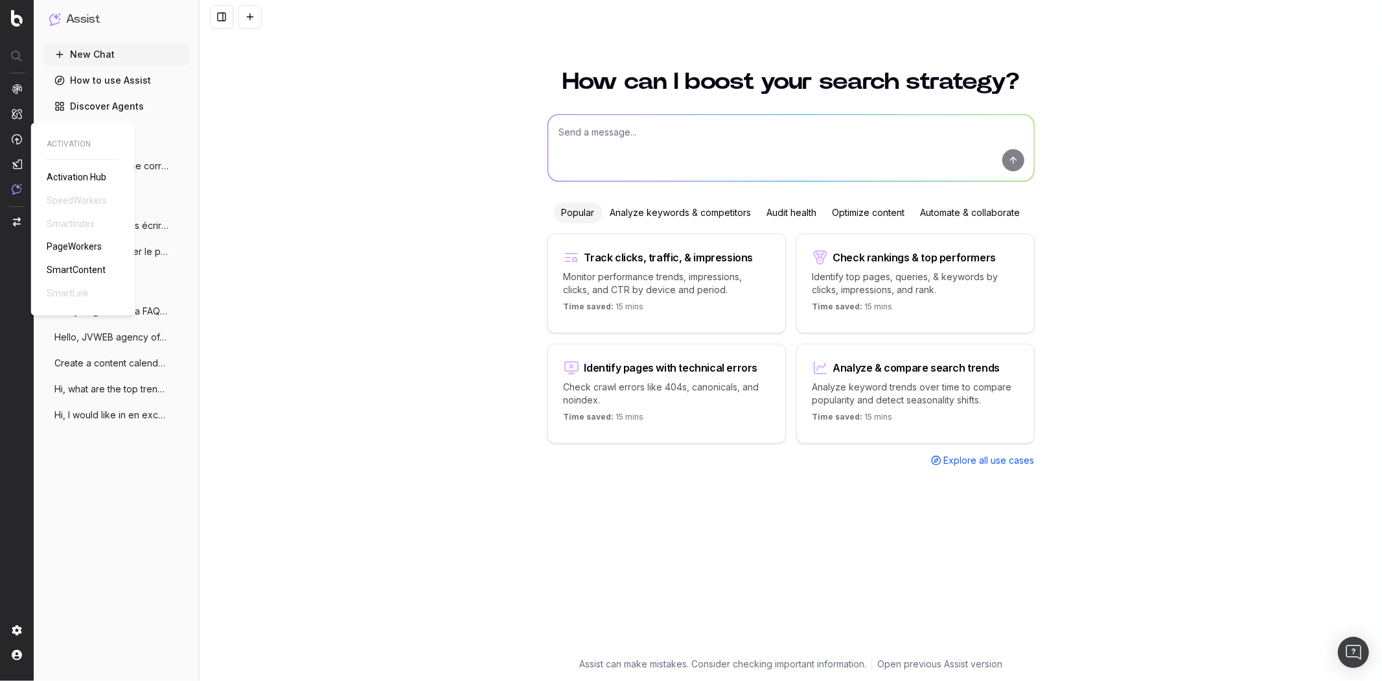
click at [73, 247] on span "PageWorkers" at bounding box center [74, 247] width 55 height 10
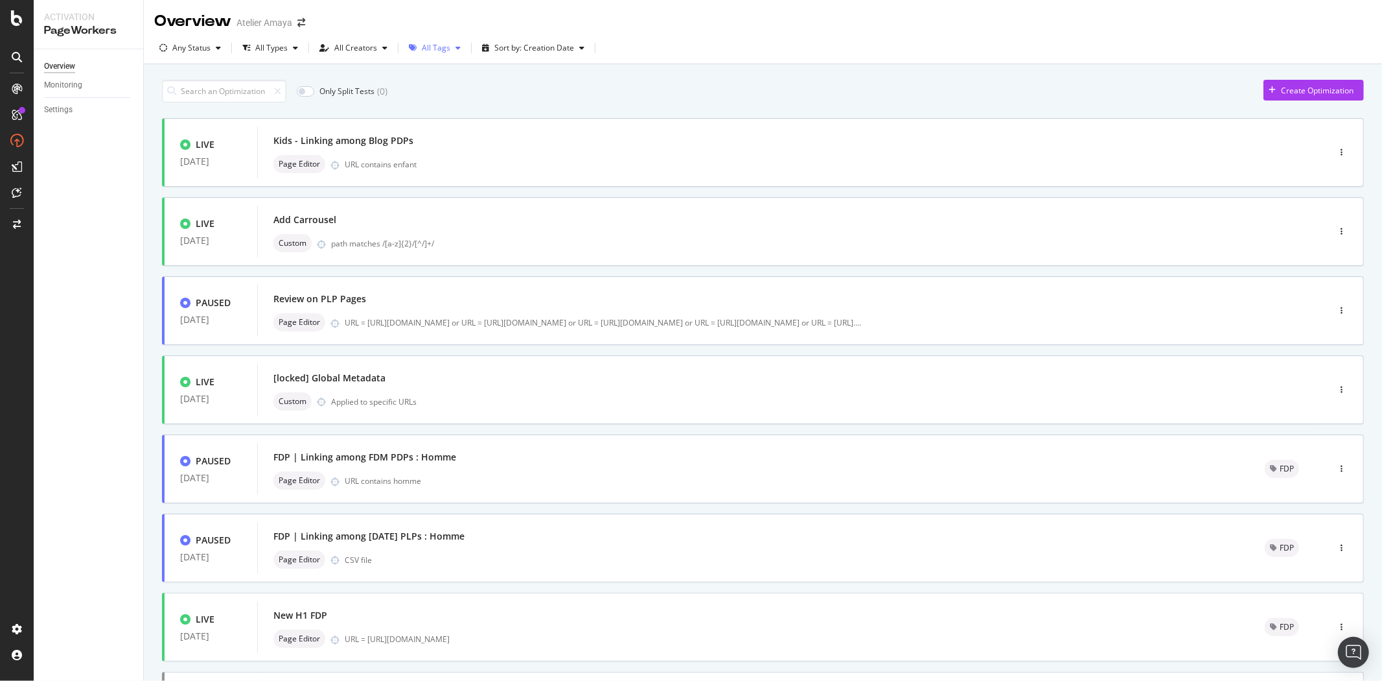
click at [436, 45] on div "All Tags" at bounding box center [436, 48] width 29 height 8
click at [443, 120] on div "[DATE][DATE]" at bounding box center [453, 117] width 51 height 11
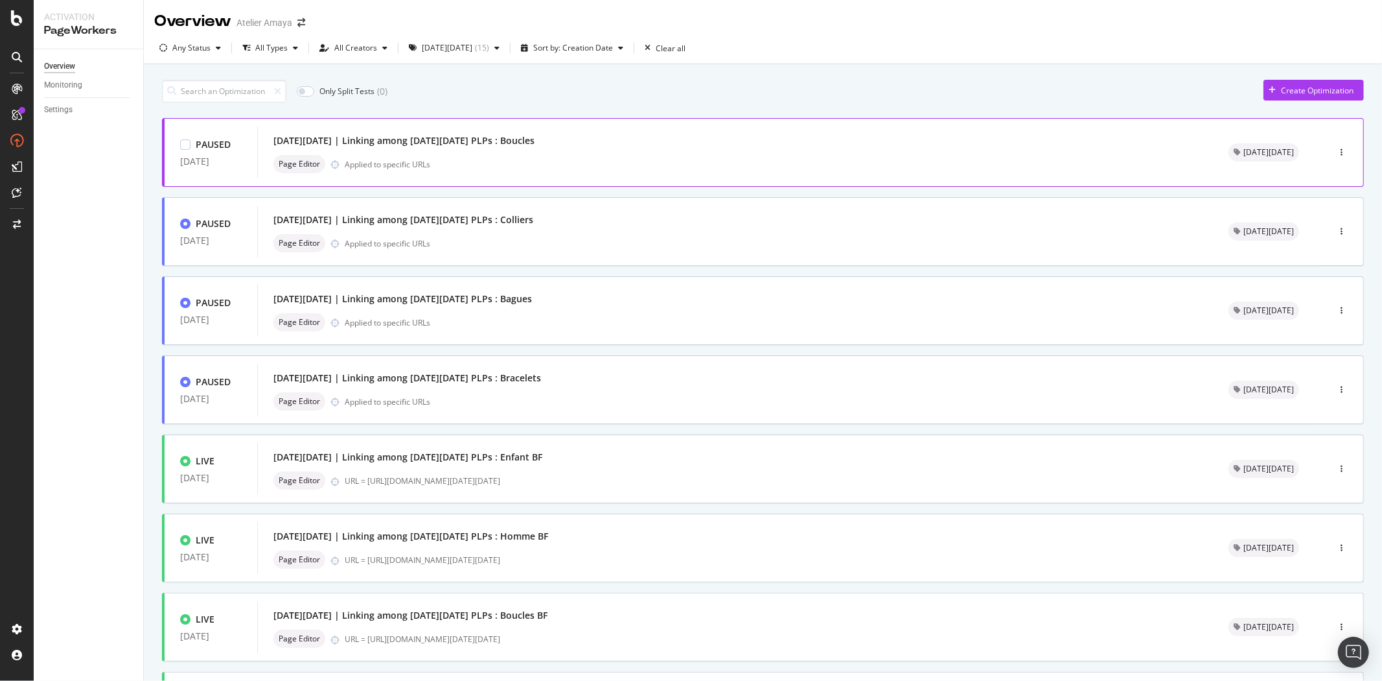
click at [328, 137] on div "Black Friday | Linking among black friday PLPs : Boucles" at bounding box center [404, 140] width 261 height 13
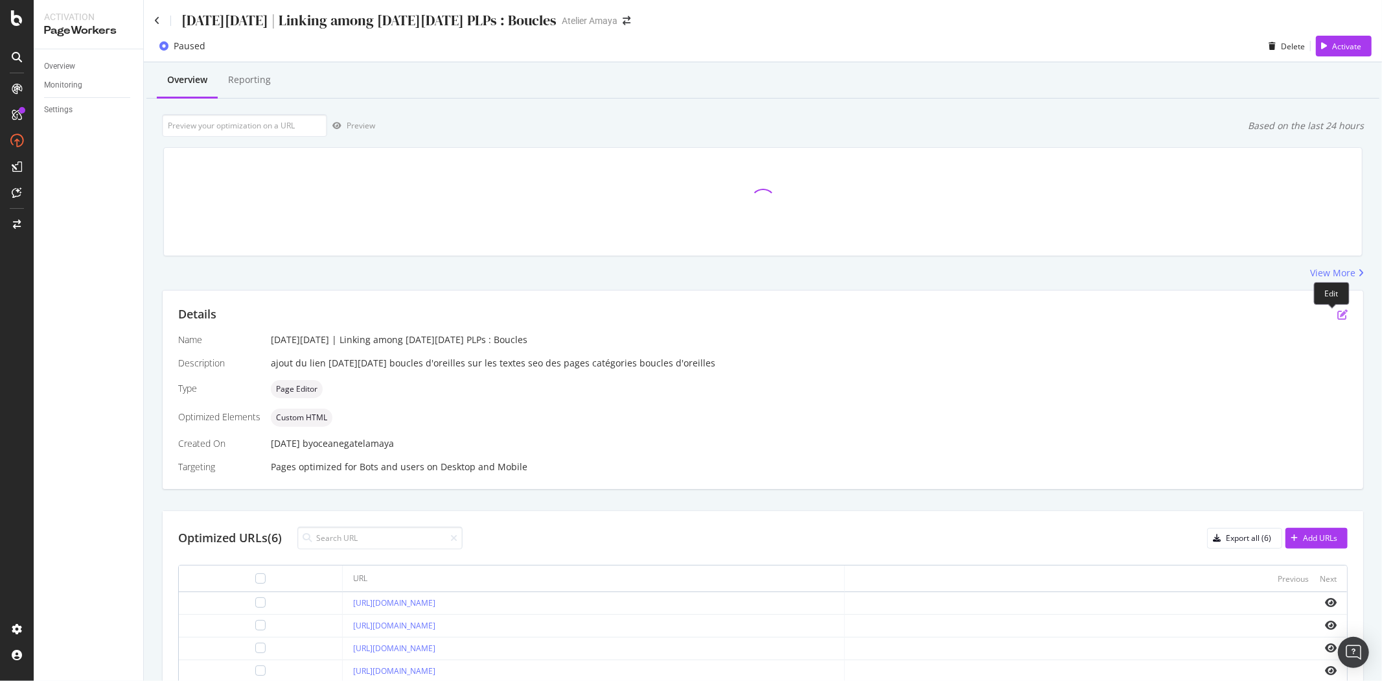
click at [1338, 314] on icon "pen-to-square" at bounding box center [1343, 314] width 10 height 10
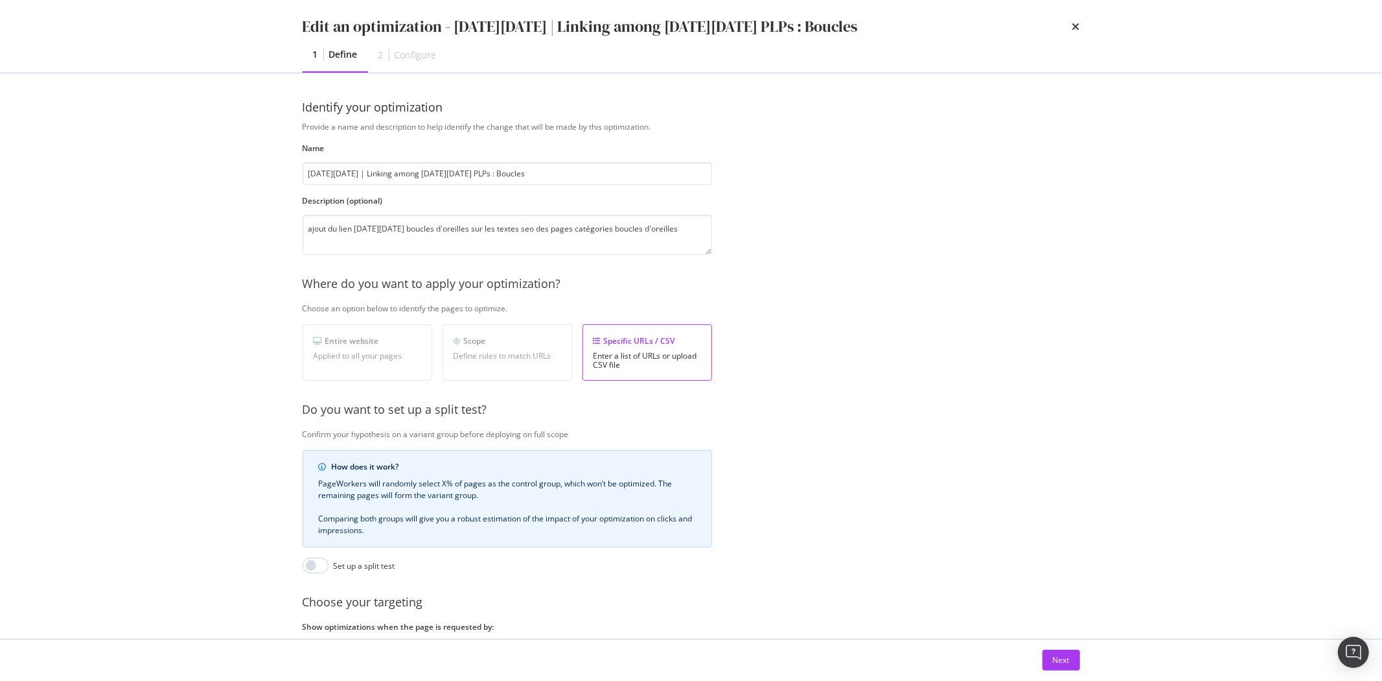
scroll to position [110, 0]
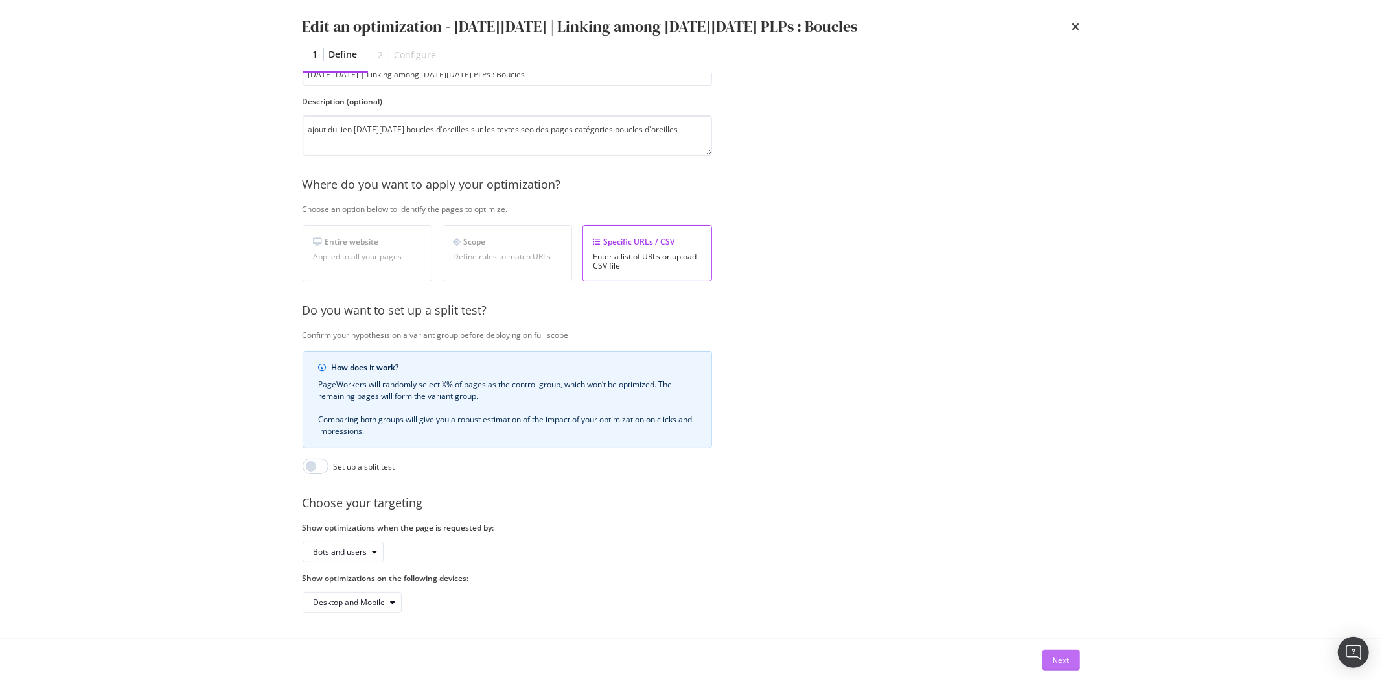
click at [1062, 651] on div "Next" at bounding box center [1061, 659] width 17 height 19
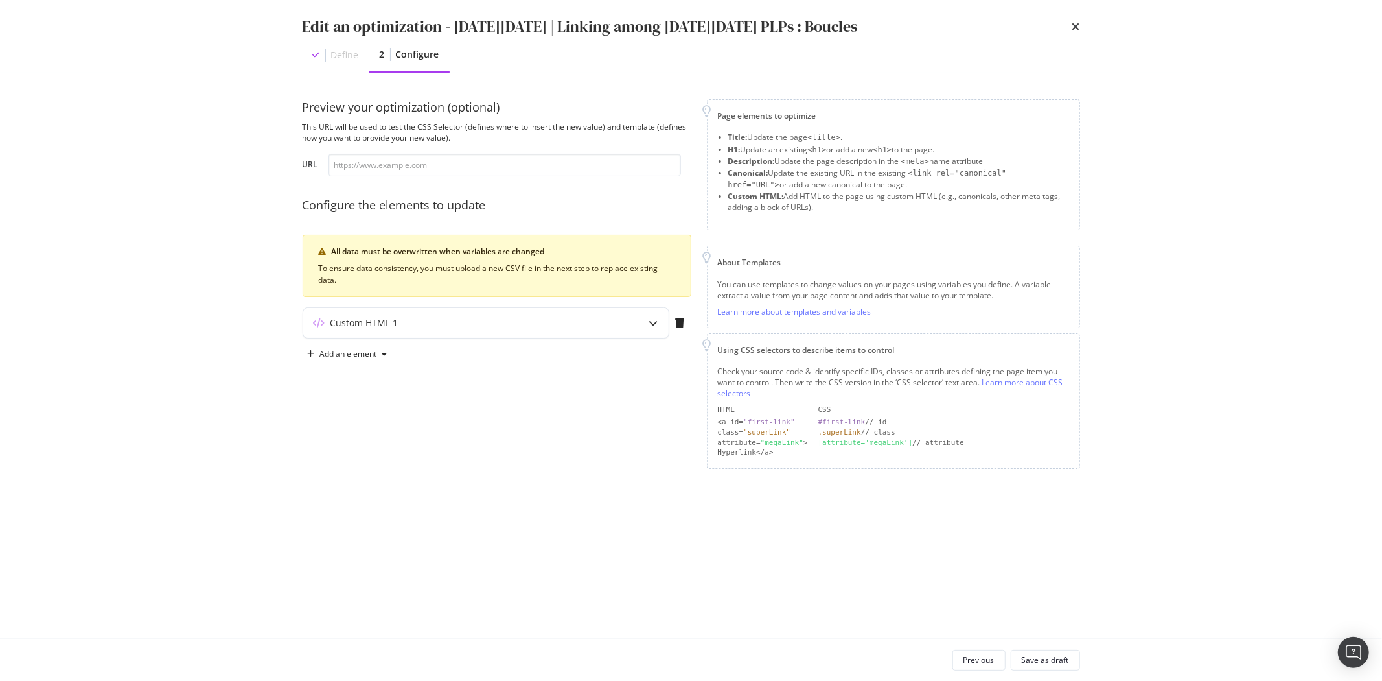
scroll to position [0, 0]
click at [409, 325] on div "Custom HTML 1" at bounding box center [460, 322] width 314 height 13
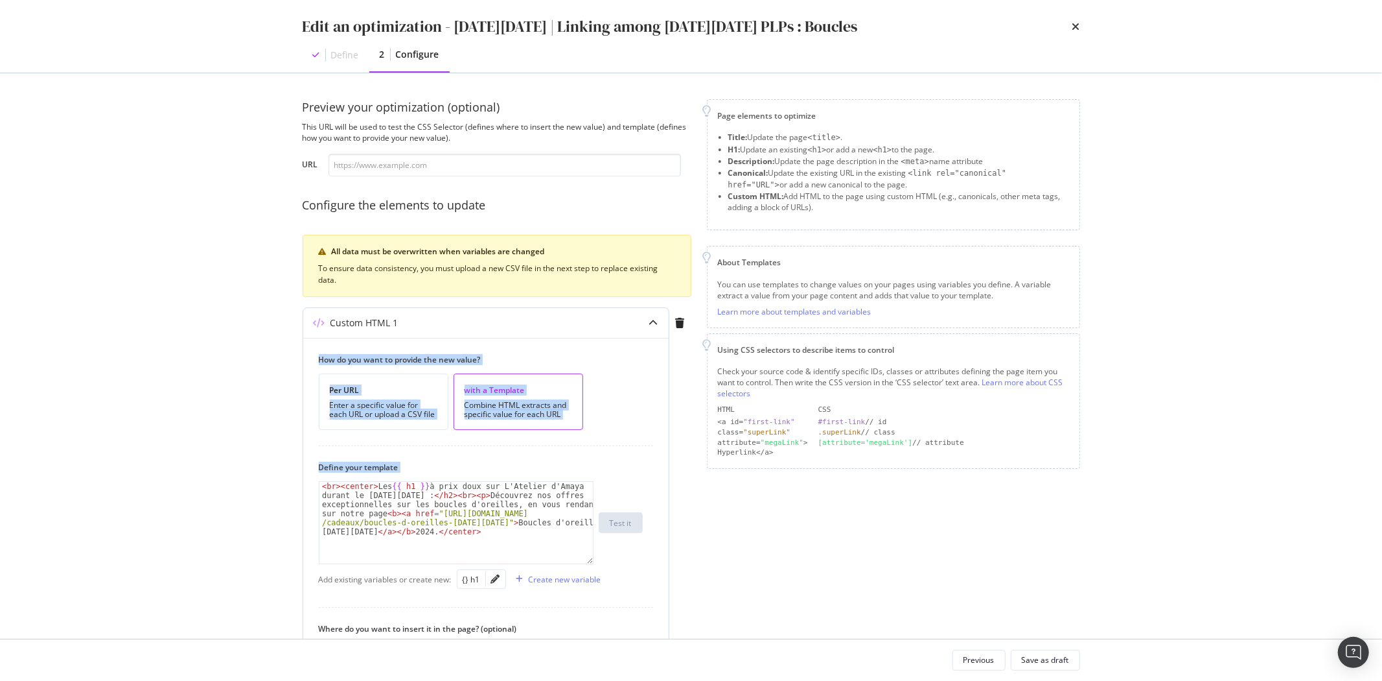
drag, startPoint x: 409, startPoint y: 325, endPoint x: 381, endPoint y: 497, distance: 174.6
click at [381, 497] on div "Custom HTML 1 How do you want to provide the new value? Per URL Enter a specifi…" at bounding box center [486, 562] width 367 height 511
type textarea "<br><center>Les {{ h1 }} à prix doux sur L'Atelier d'Amaya durant le Black Frid…"
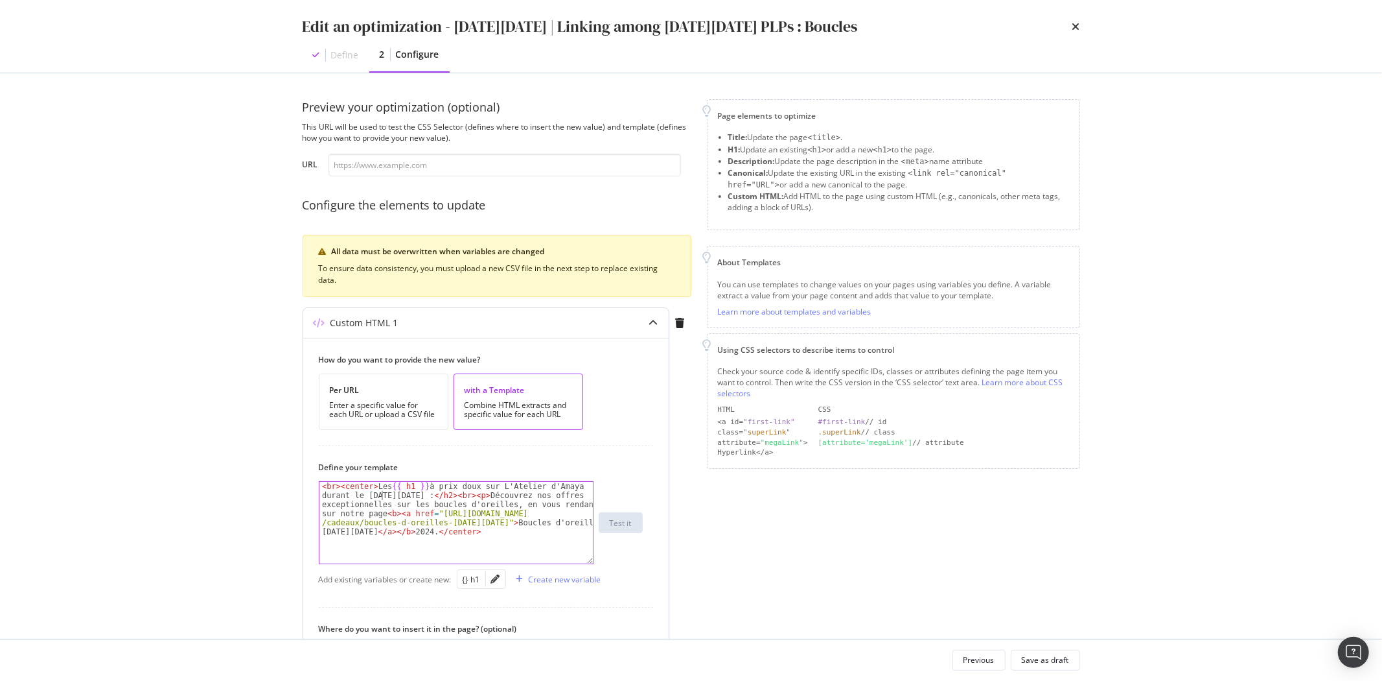
click at [381, 497] on div "< br > < center > Les {{ h1 }} à prix doux sur L'Atelier d'Amaya durant le Blac…" at bounding box center [457, 577] width 274 height 191
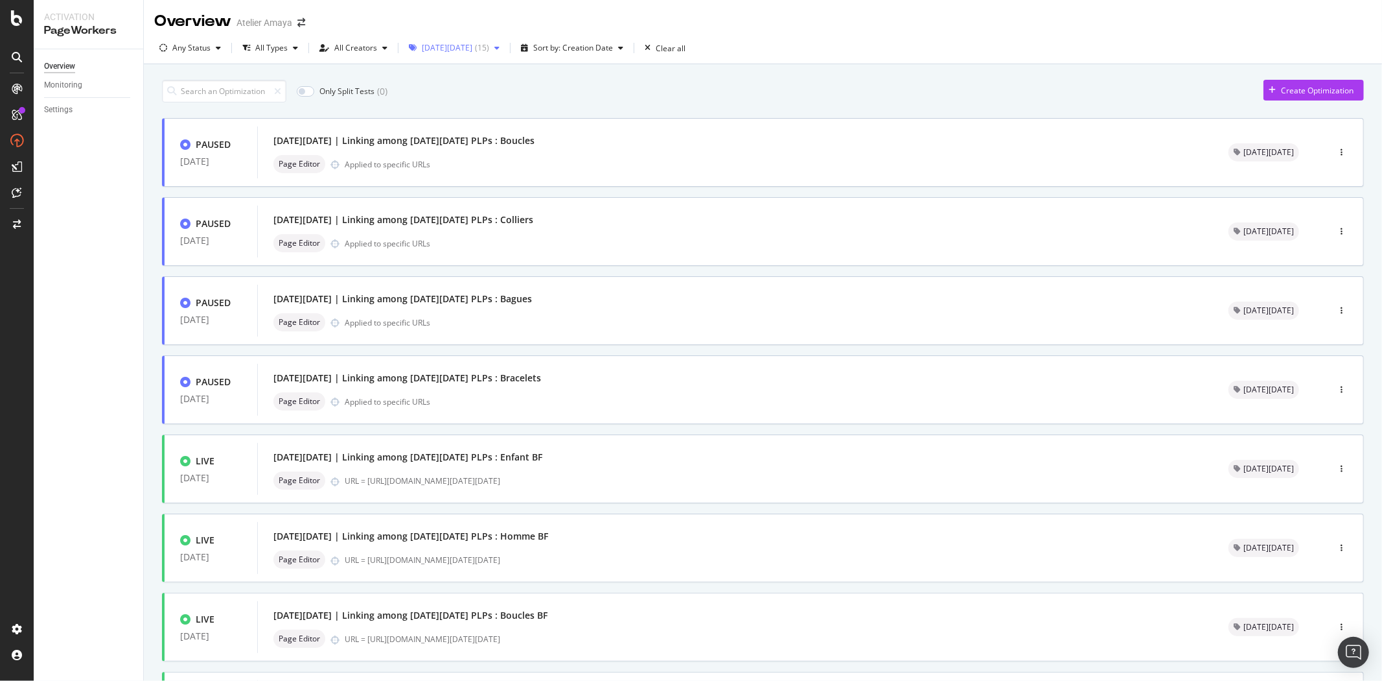
click at [463, 57] on div "Black Friday ( 15 )" at bounding box center [454, 47] width 101 height 19
click at [704, 92] on div "Only Split Tests ( 0 ) Create Optimization" at bounding box center [763, 91] width 1202 height 23
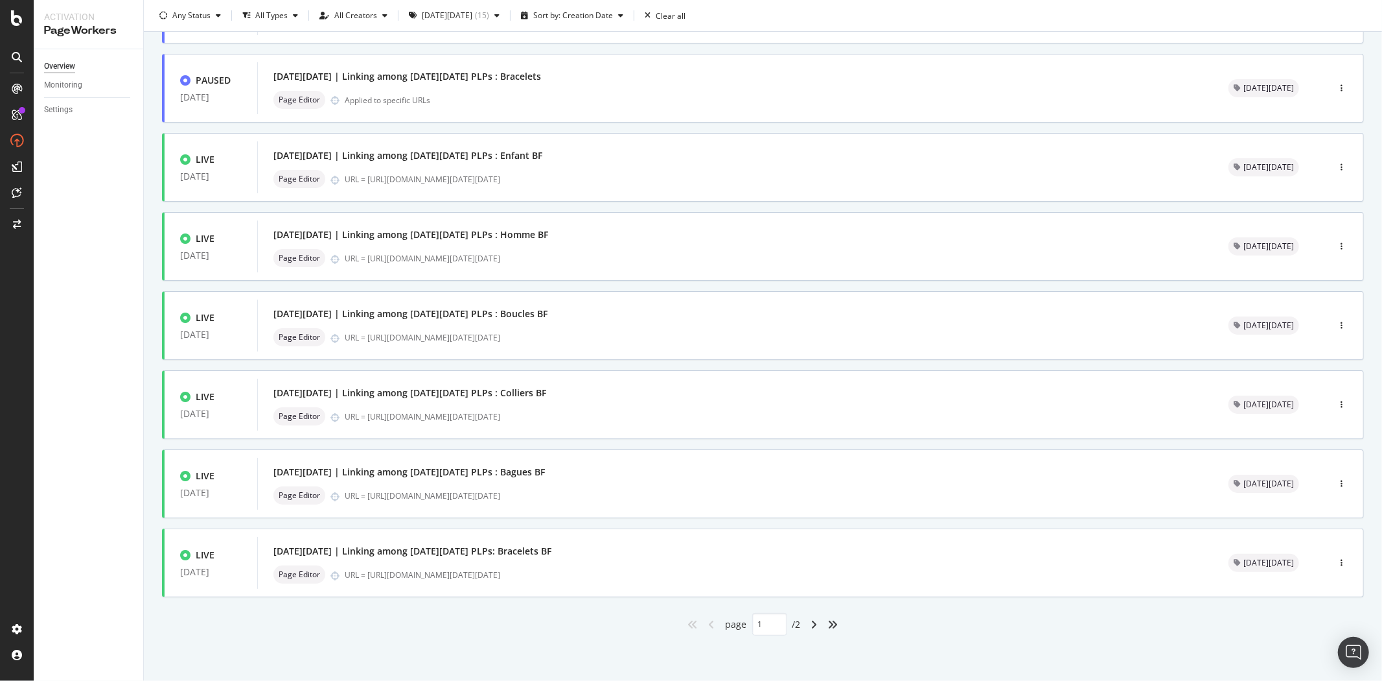
click at [815, 625] on div "angle-right" at bounding box center [814, 624] width 17 height 21
type input "2"
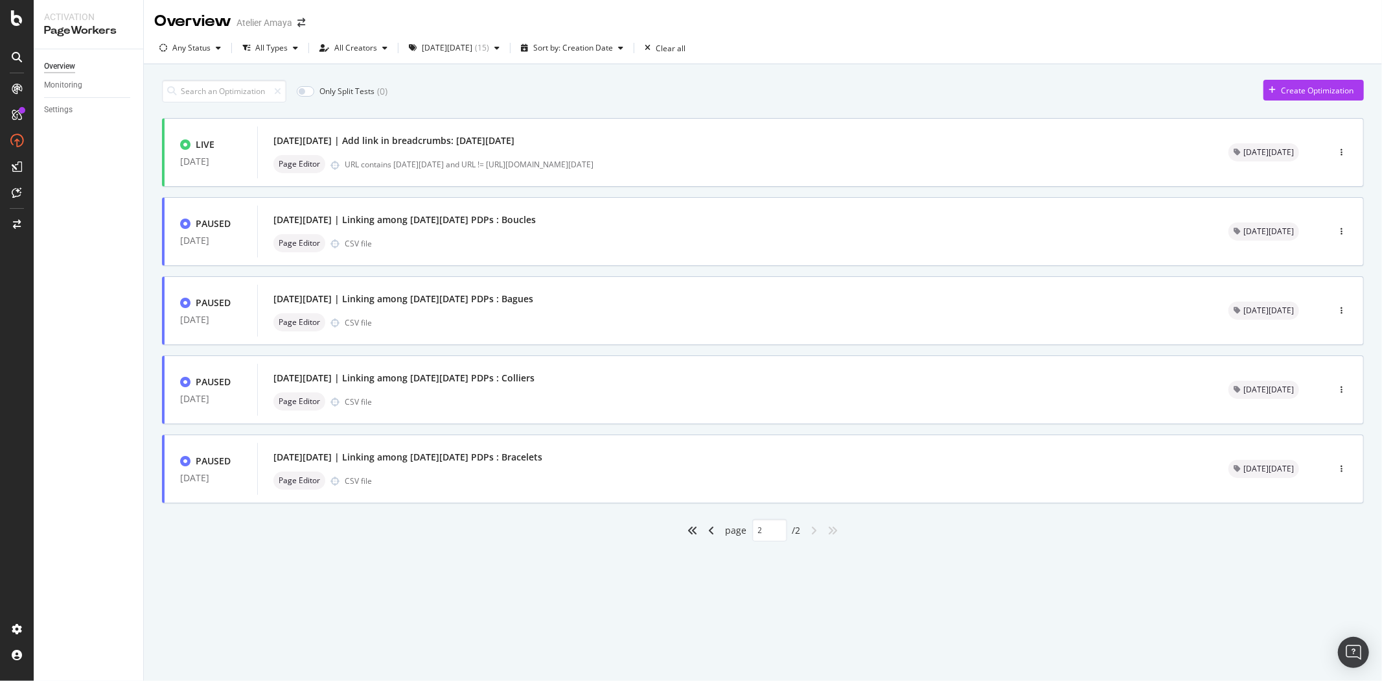
scroll to position [0, 0]
click at [491, 315] on div "Page Editor CSV file" at bounding box center [736, 322] width 924 height 18
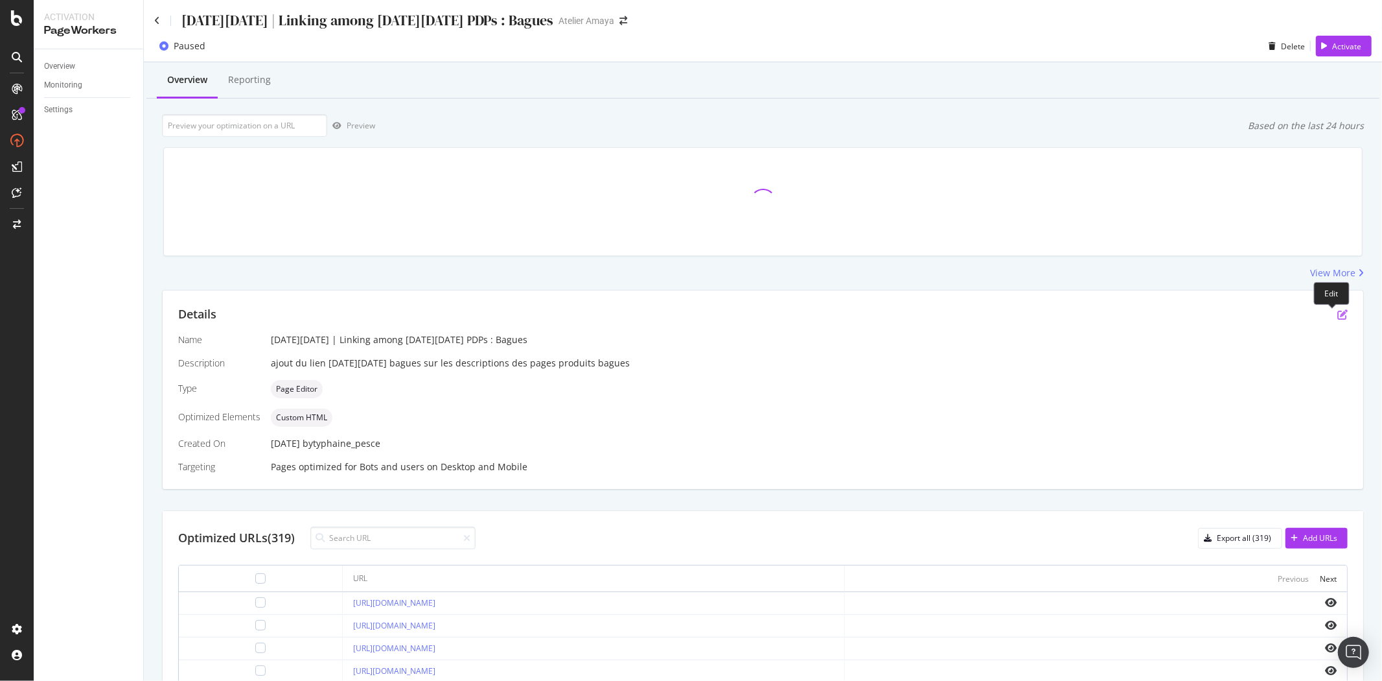
click at [1338, 316] on icon "pen-to-square" at bounding box center [1343, 314] width 10 height 10
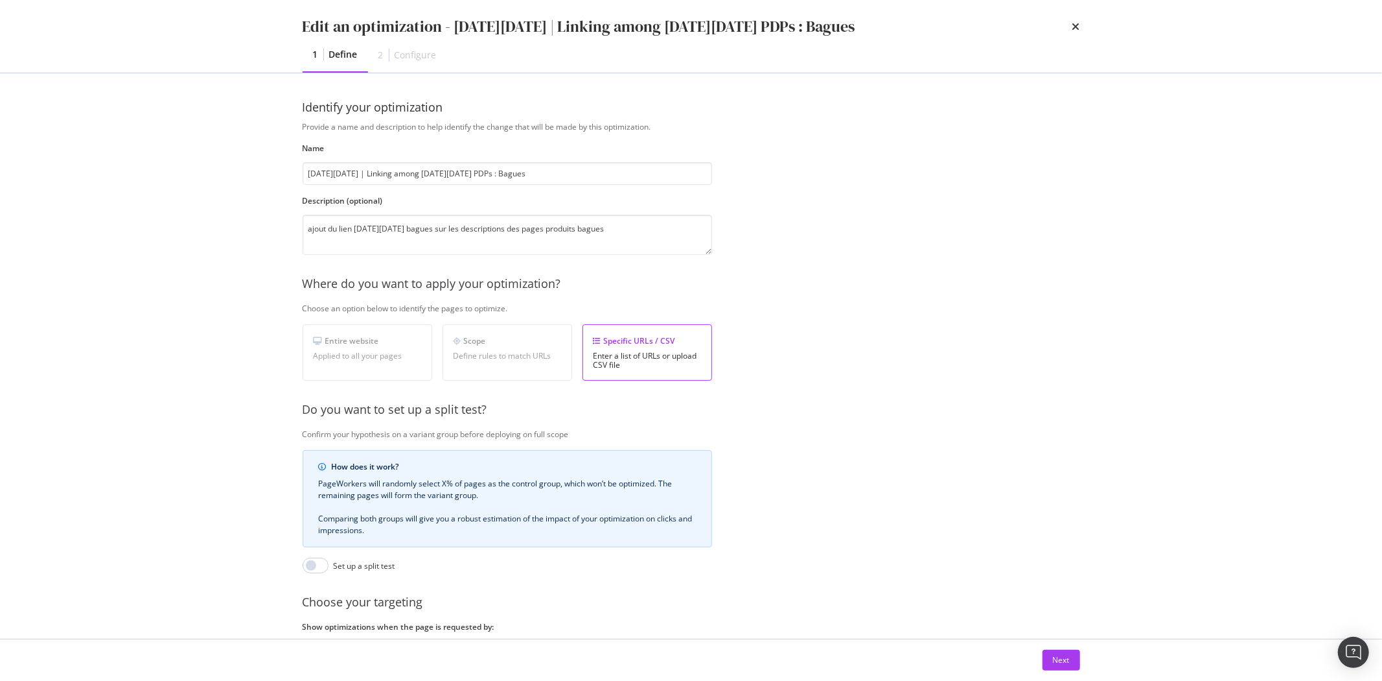
scroll to position [110, 0]
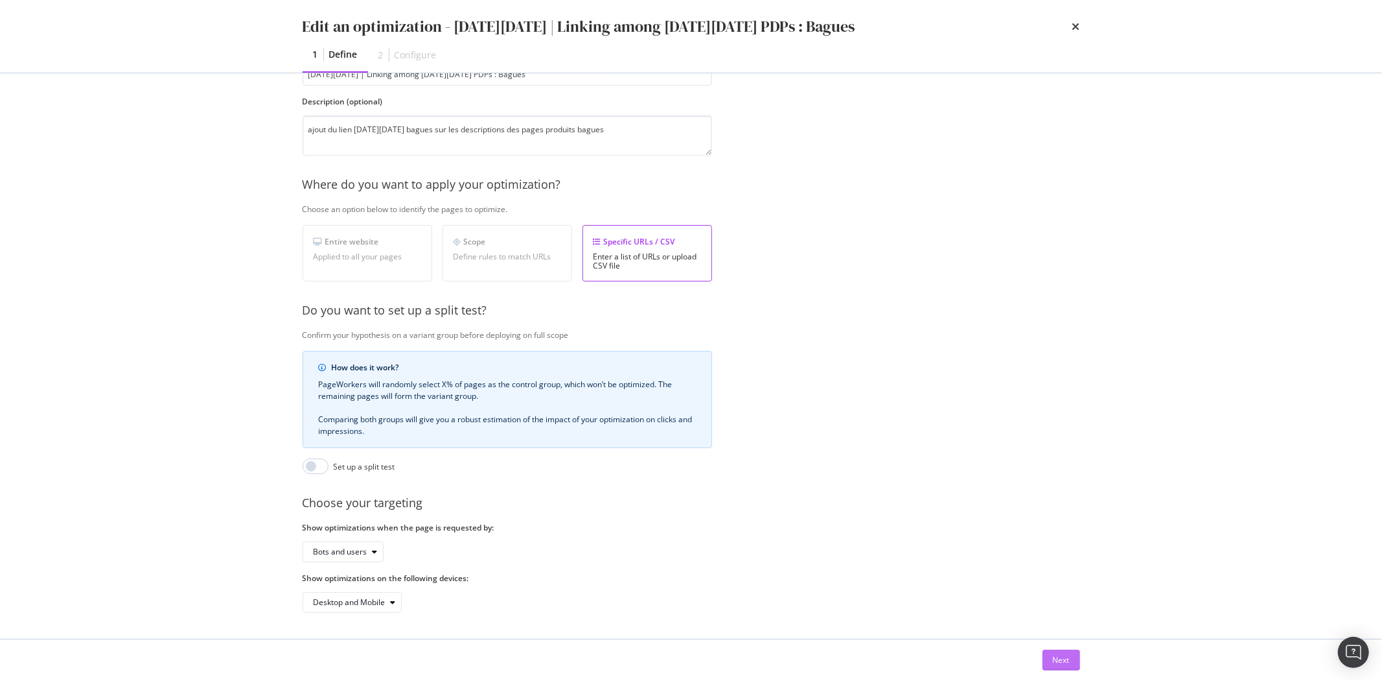
click at [1063, 660] on div "Next" at bounding box center [1061, 659] width 17 height 11
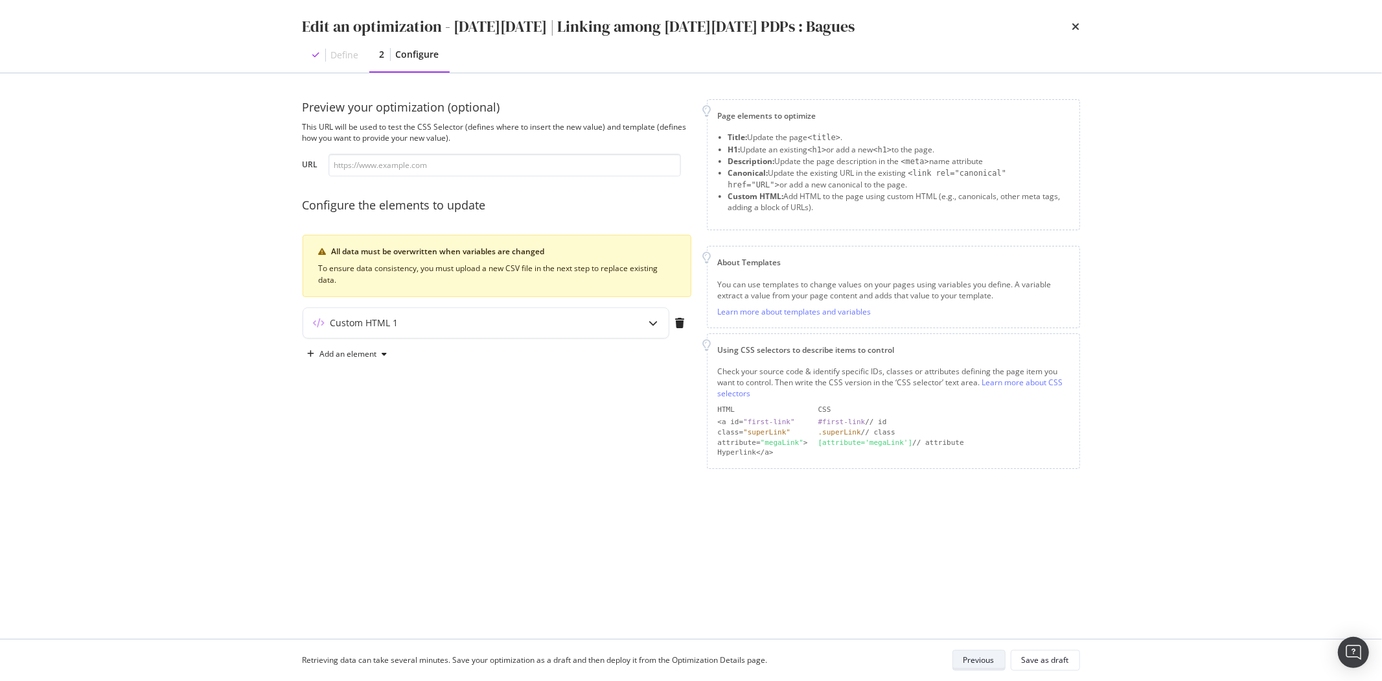
scroll to position [0, 0]
click at [391, 322] on div "Custom HTML 1" at bounding box center [365, 322] width 68 height 13
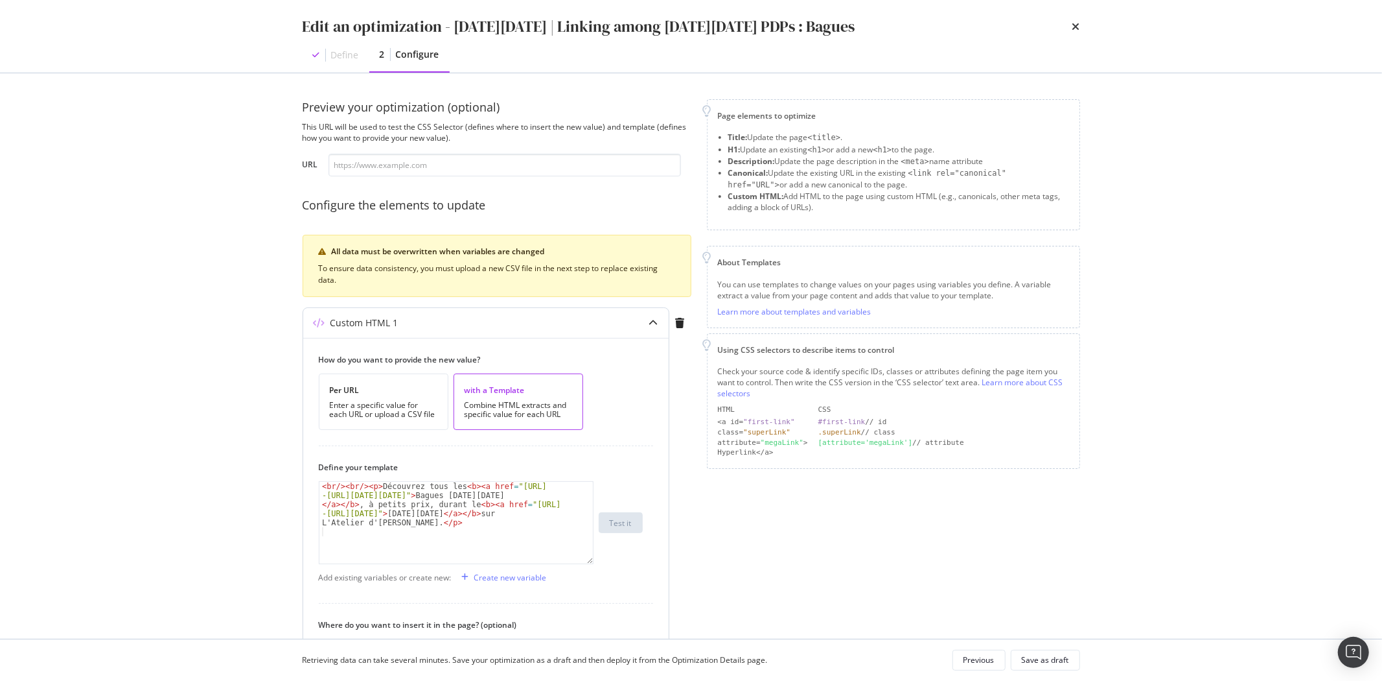
type textarea "<br/><br/><p>Découvrez tous les <b><a href="https://atelier-amaya.com/fr/cadeau…"
click at [359, 483] on div "< br /> < br /> < p > Découvrez tous les < b > < a href = "https://atelier -ama…" at bounding box center [457, 550] width 274 height 136
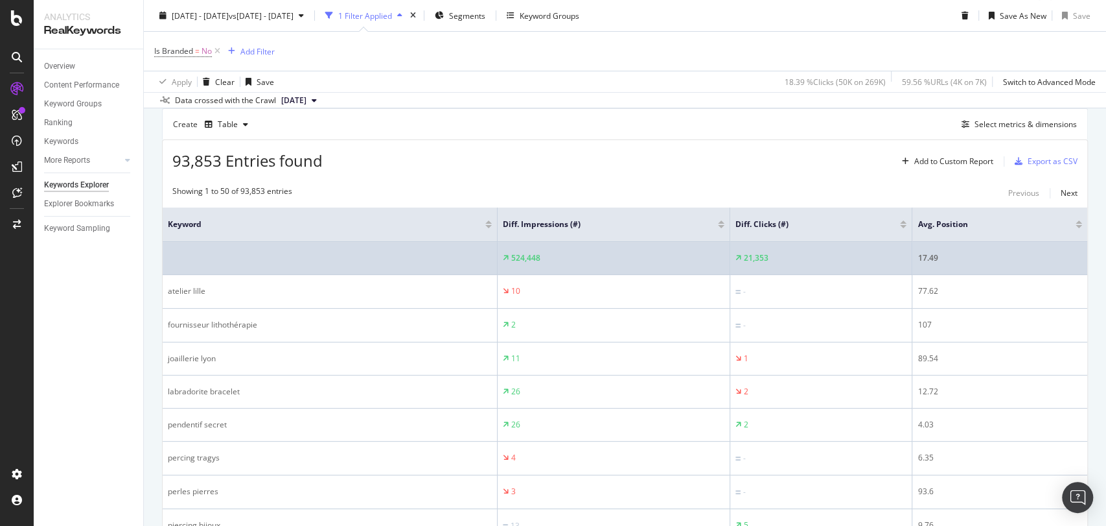
scroll to position [156, 0]
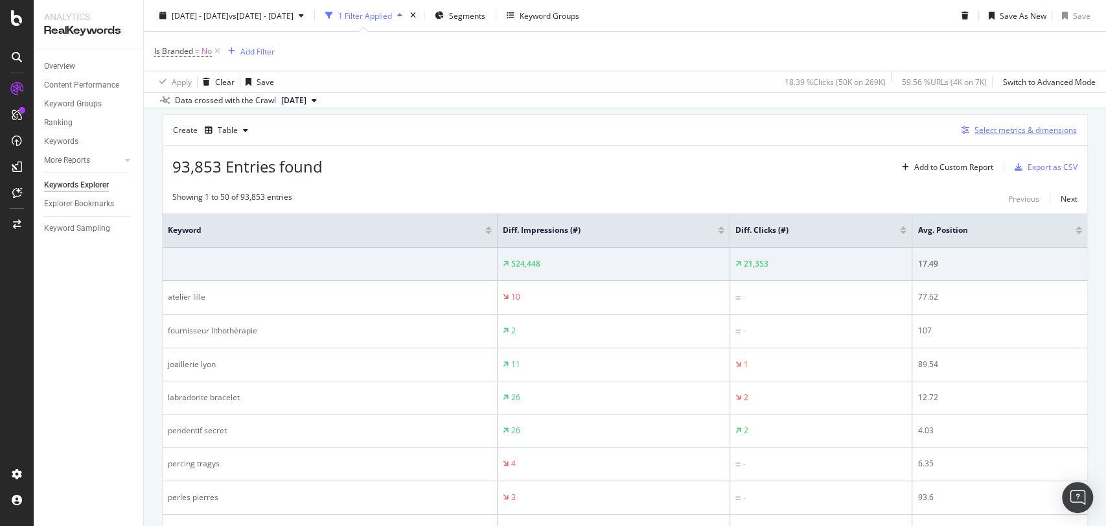
click at [1039, 131] on div "Select metrics & dimensions" at bounding box center [1026, 129] width 102 height 11
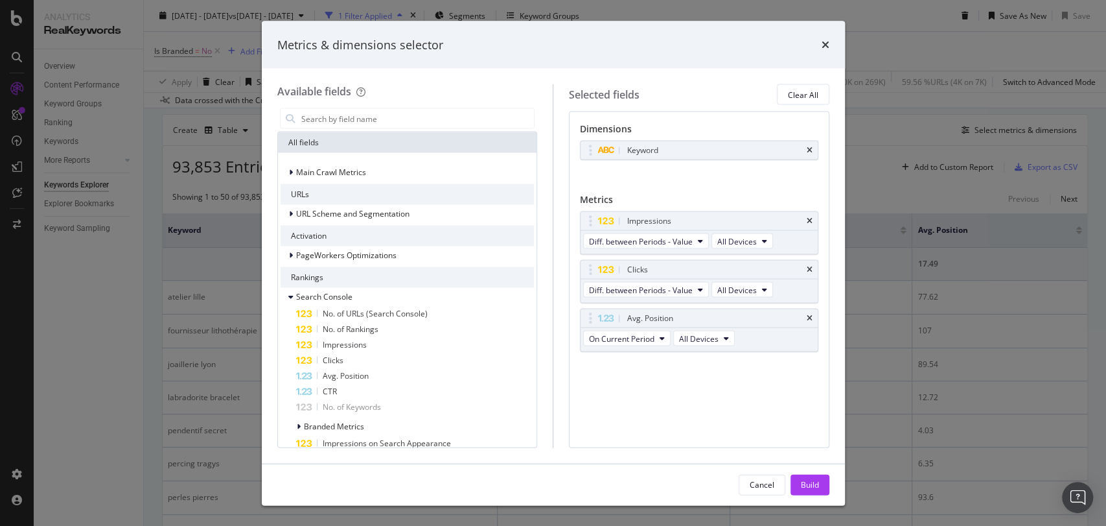
click at [824, 51] on div "times" at bounding box center [826, 44] width 8 height 17
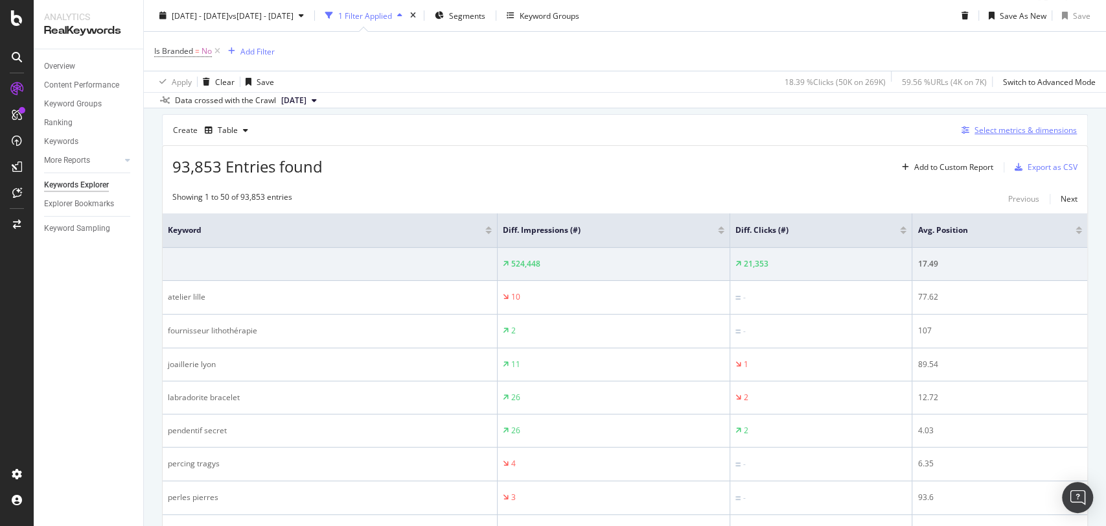
click at [990, 130] on div "Select metrics & dimensions" at bounding box center [1026, 129] width 102 height 11
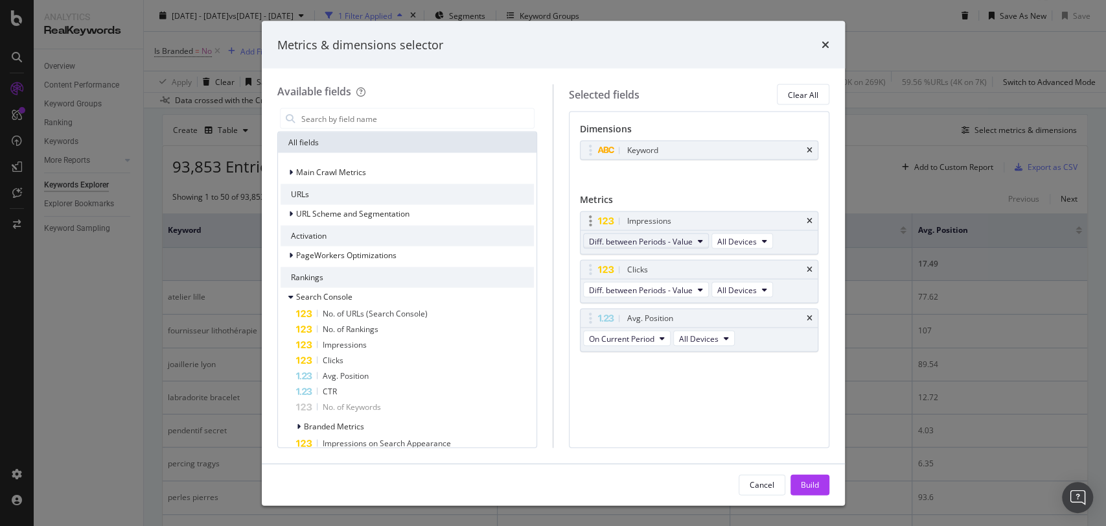
click at [678, 245] on span "Diff. between Periods - Value" at bounding box center [641, 240] width 104 height 11
click at [671, 254] on div "On Current Period" at bounding box center [657, 263] width 146 height 19
click at [668, 289] on span "Diff. between Periods - Value" at bounding box center [641, 289] width 104 height 11
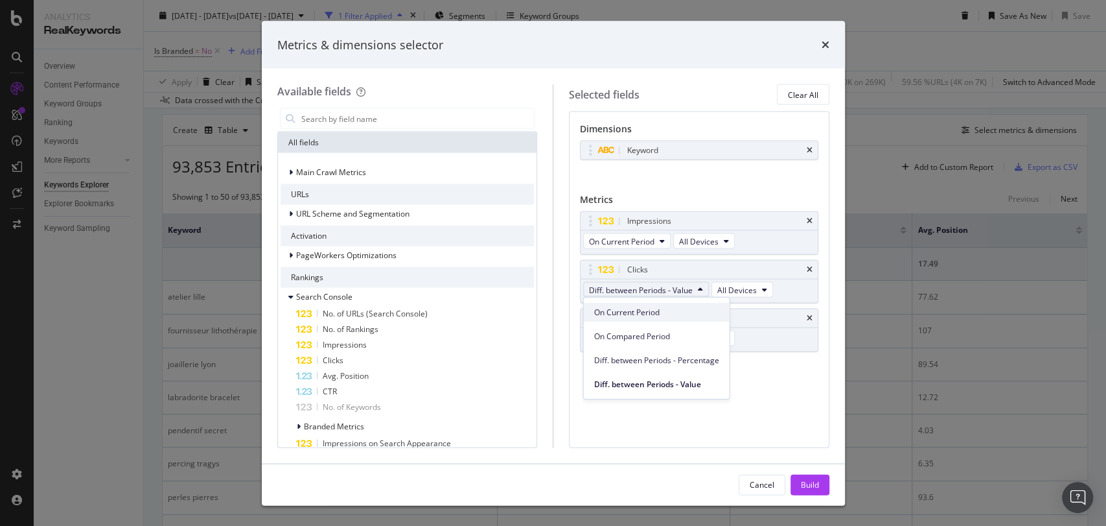
click at [646, 312] on span "On Current Period" at bounding box center [656, 312] width 125 height 12
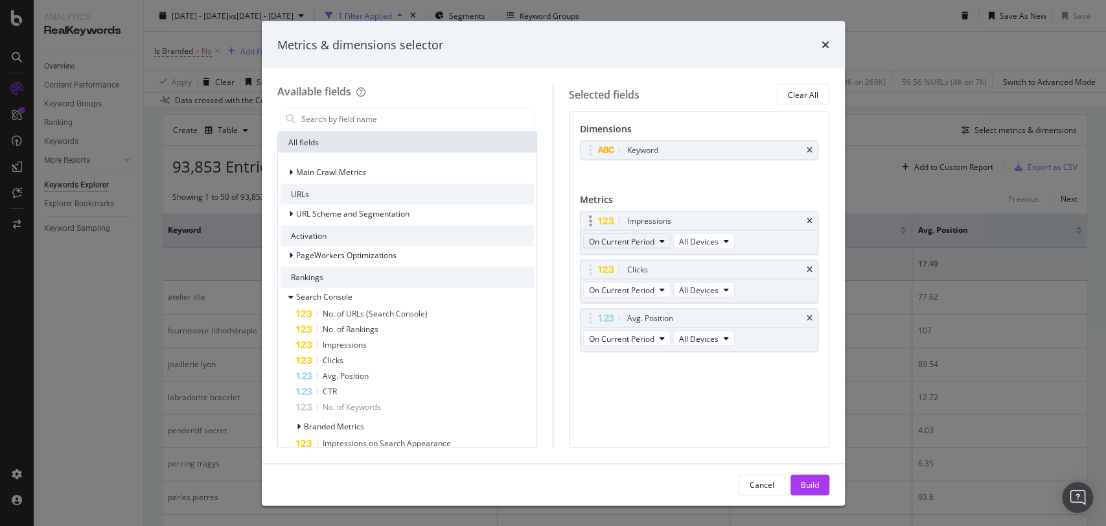
click at [639, 235] on button "On Current Period" at bounding box center [626, 241] width 87 height 16
click at [638, 235] on span "On Current Period" at bounding box center [621, 240] width 65 height 11
click at [817, 480] on div "Build" at bounding box center [810, 483] width 18 height 11
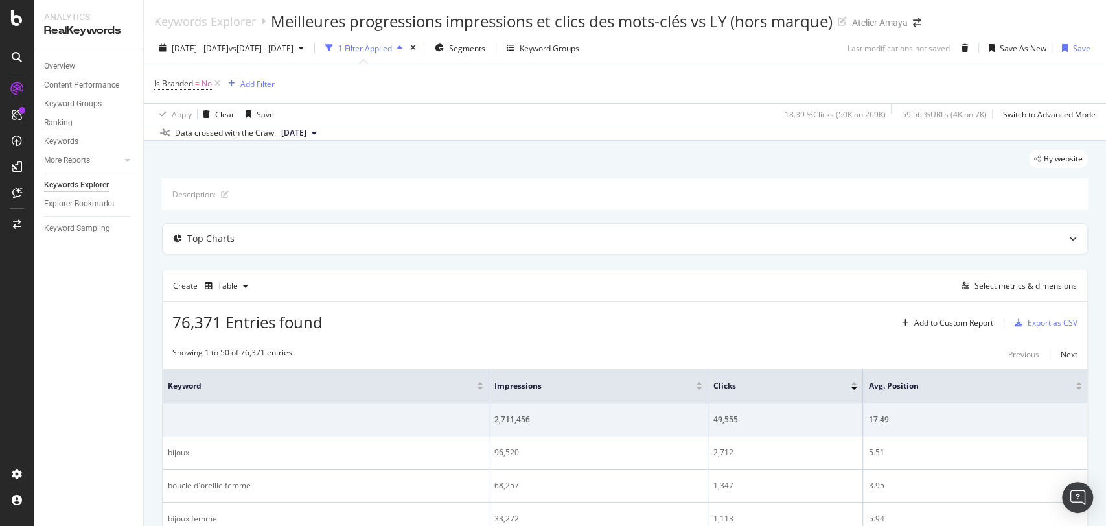
click at [696, 384] on div at bounding box center [699, 383] width 6 height 3
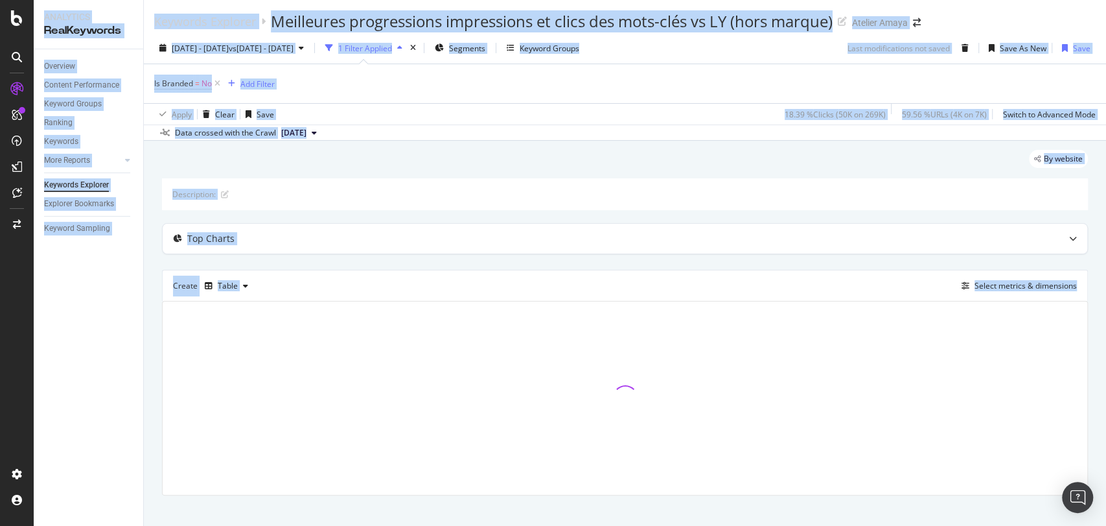
click at [687, 382] on div at bounding box center [625, 397] width 925 height 193
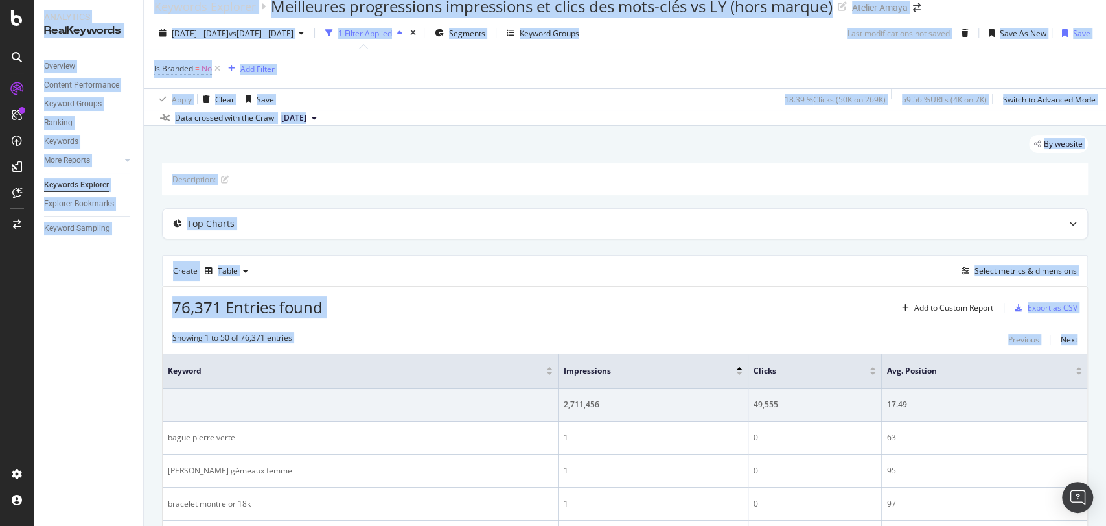
click at [741, 367] on div at bounding box center [739, 368] width 6 height 3
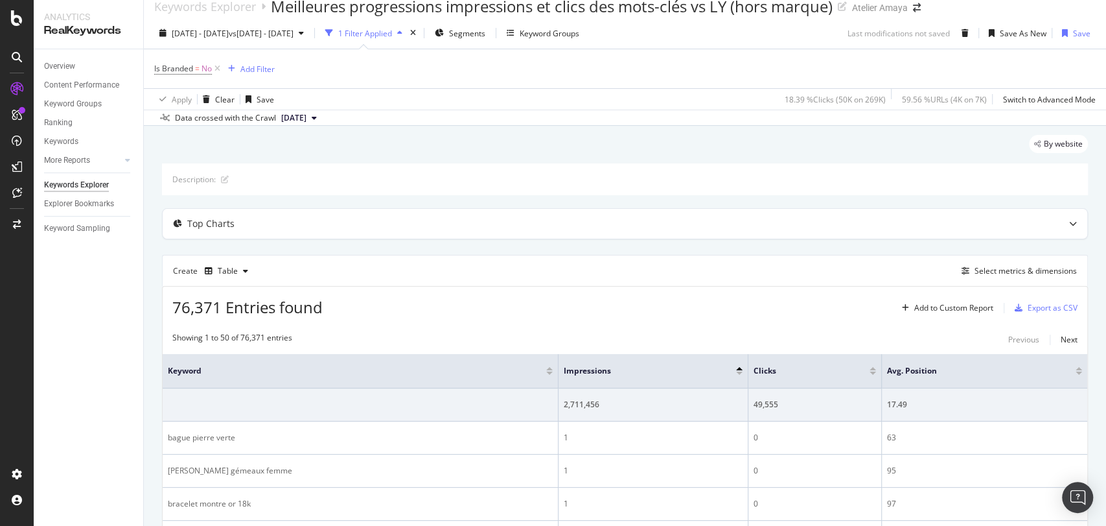
click at [741, 372] on div at bounding box center [739, 372] width 6 height 3
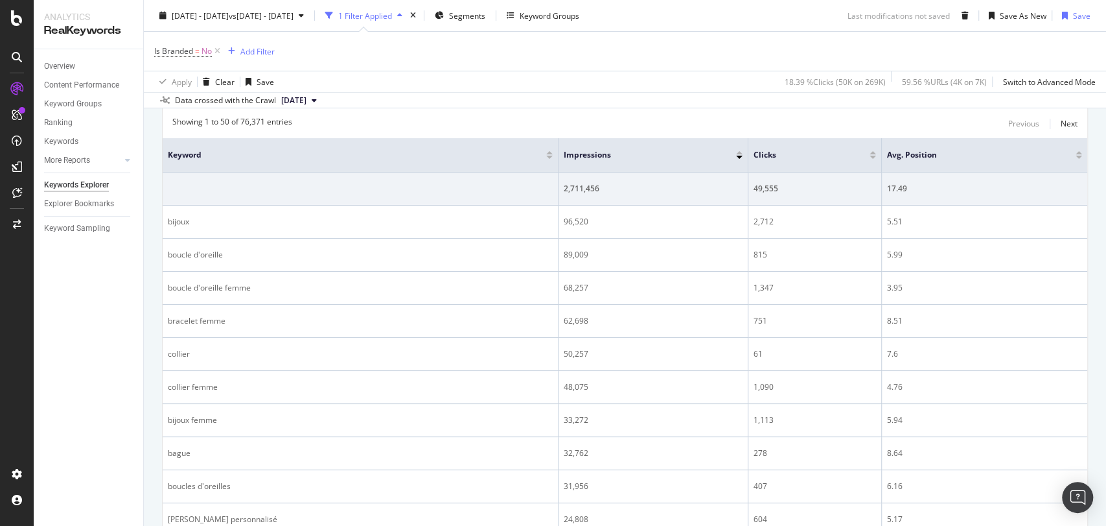
scroll to position [15, 0]
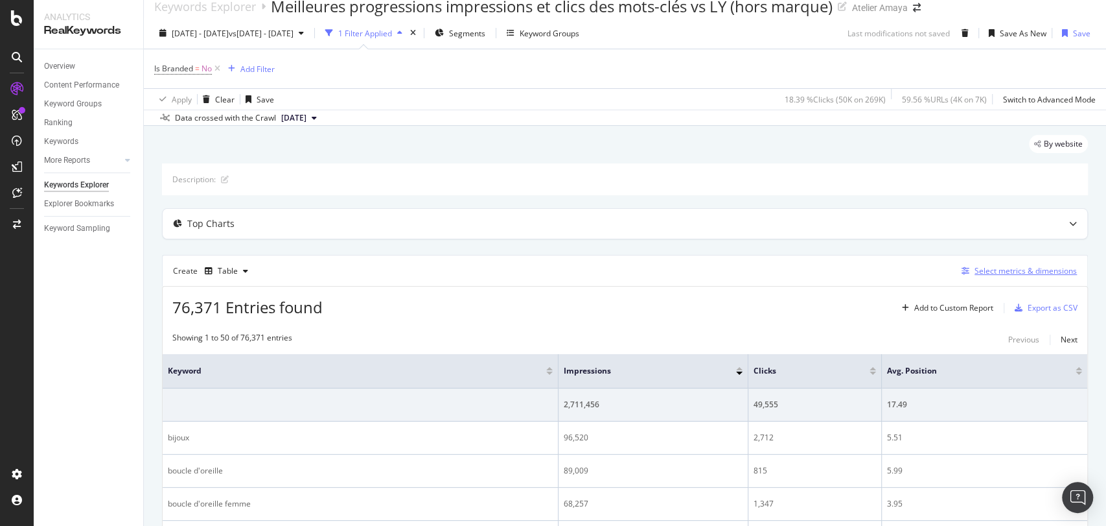
click at [1004, 270] on div "Select metrics & dimensions" at bounding box center [1026, 270] width 102 height 11
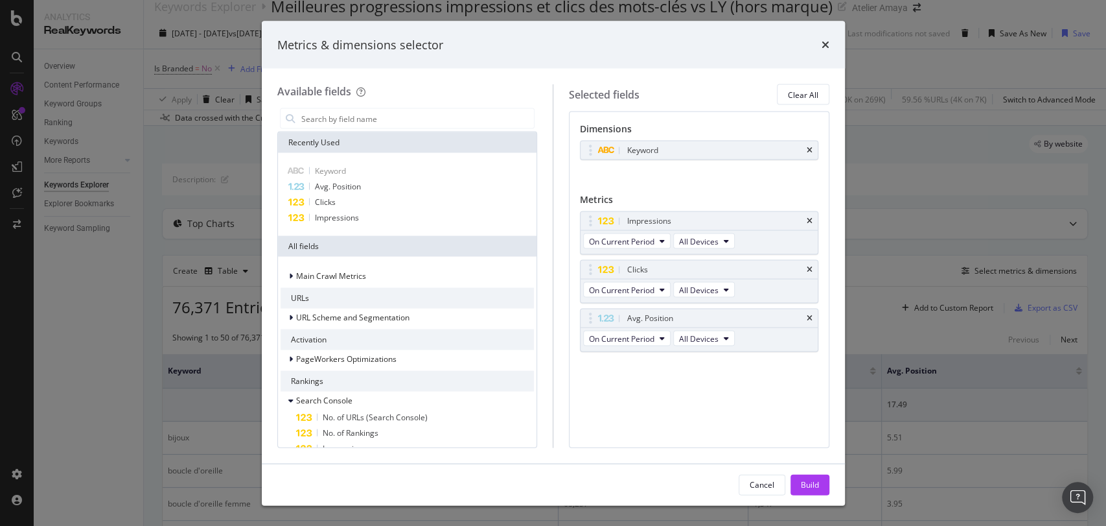
click at [912, 178] on div "Metrics & dimensions selector Available fields Recently Used Keyword Avg. Posit…" at bounding box center [553, 263] width 1106 height 526
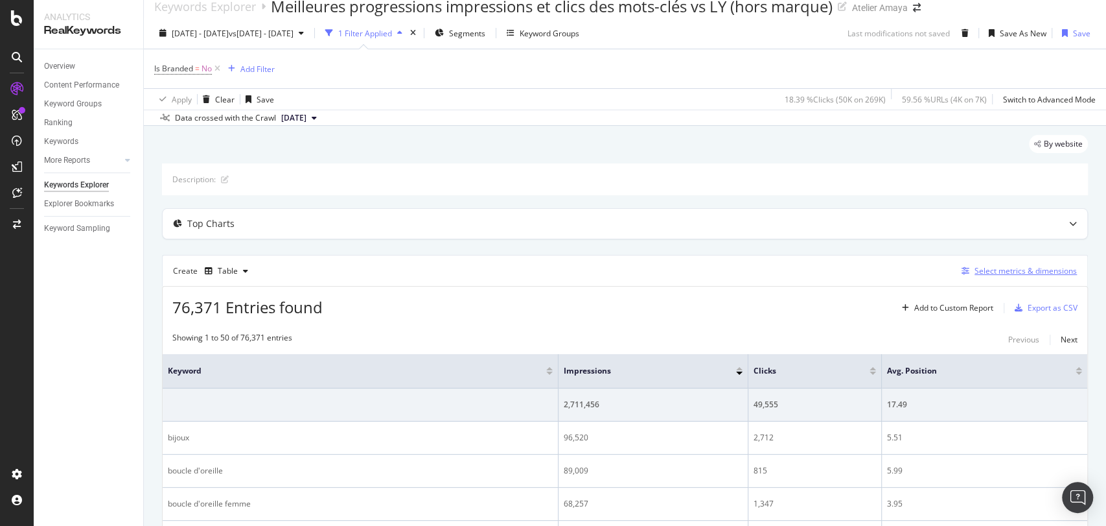
click at [1023, 266] on div "Select metrics & dimensions" at bounding box center [1026, 270] width 102 height 11
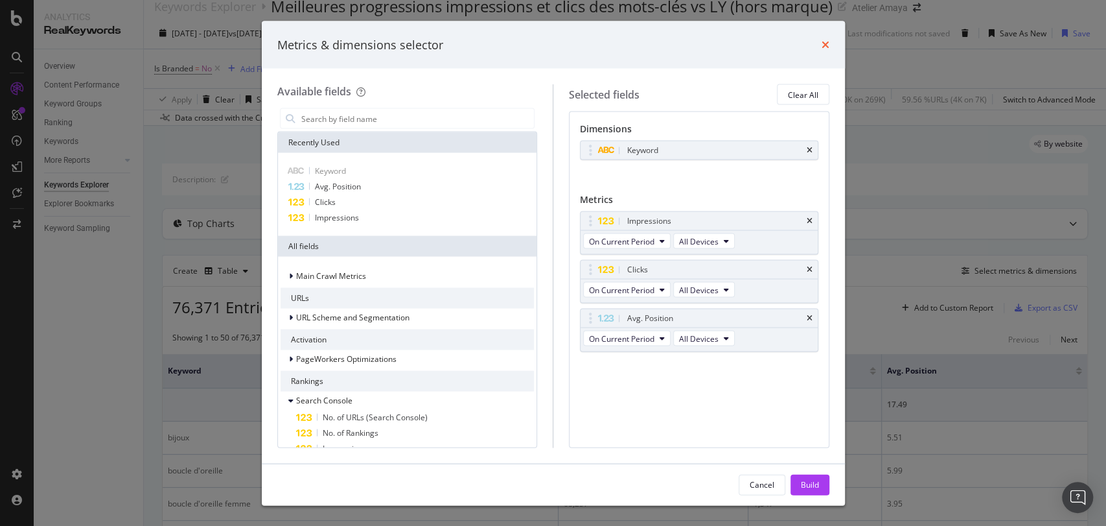
click at [822, 45] on icon "times" at bounding box center [826, 45] width 8 height 10
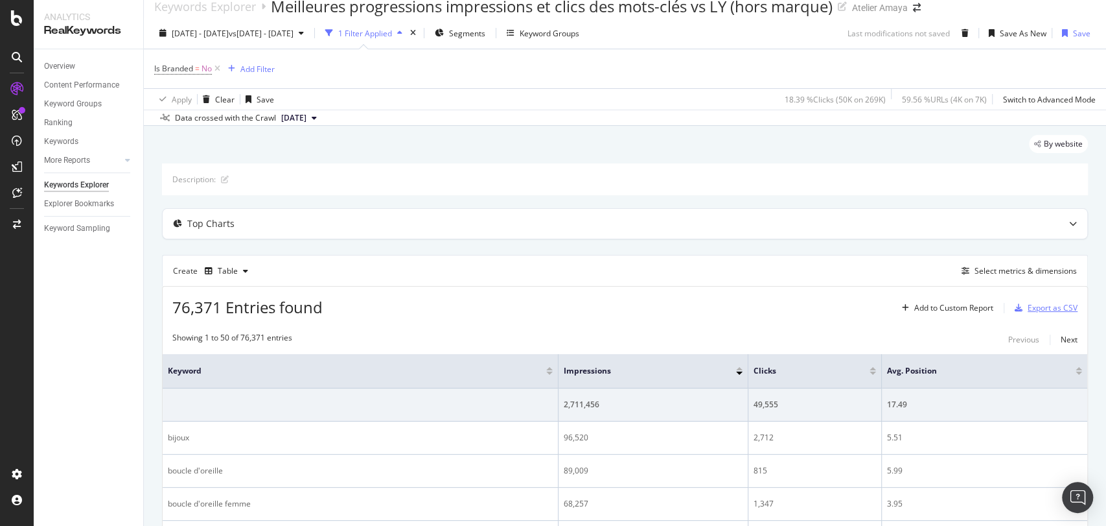
click at [1031, 306] on div "Export as CSV" at bounding box center [1053, 307] width 50 height 11
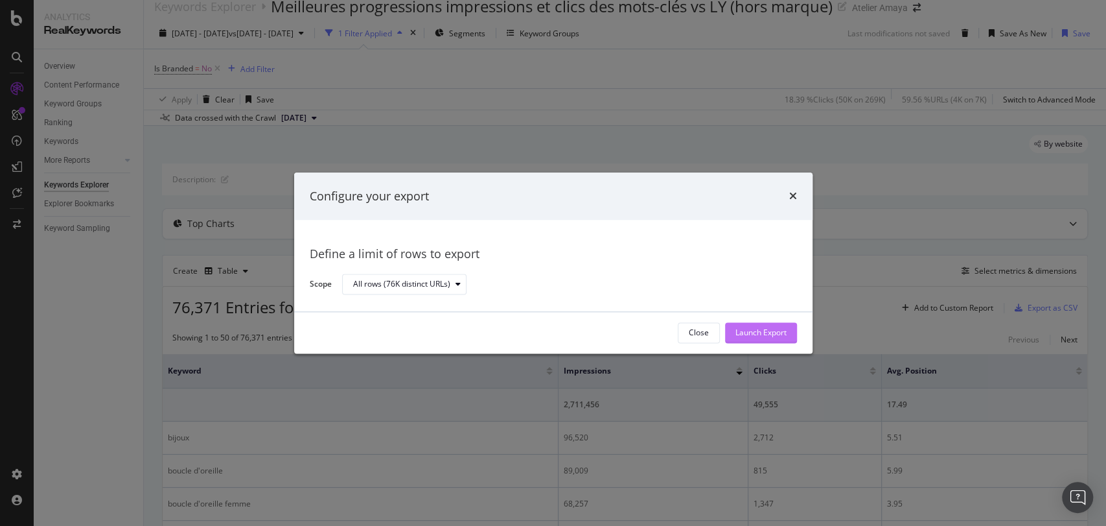
click at [787, 332] on button "Launch Export" at bounding box center [761, 332] width 72 height 21
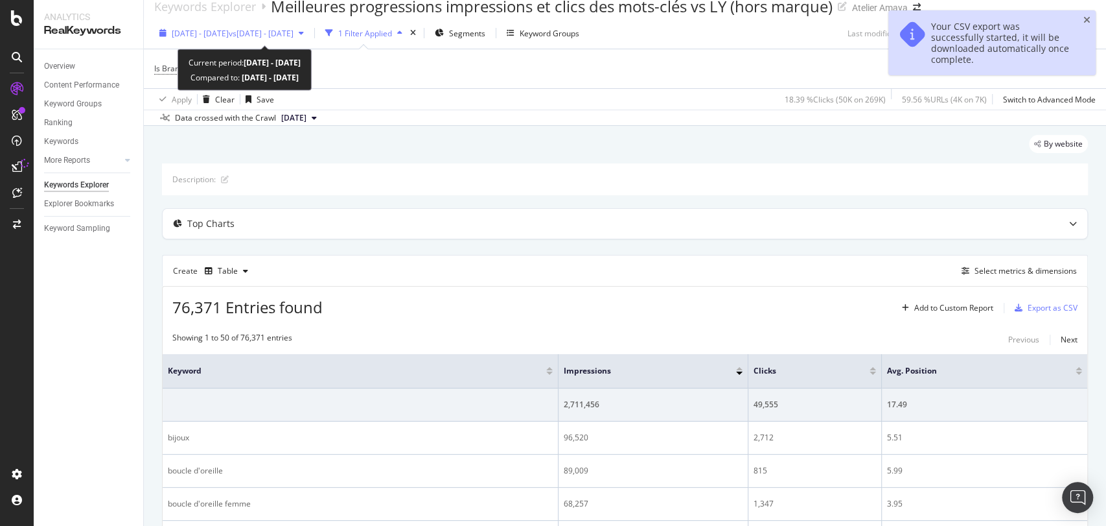
click at [294, 35] on span "vs [DATE] - [DATE]" at bounding box center [261, 33] width 65 height 11
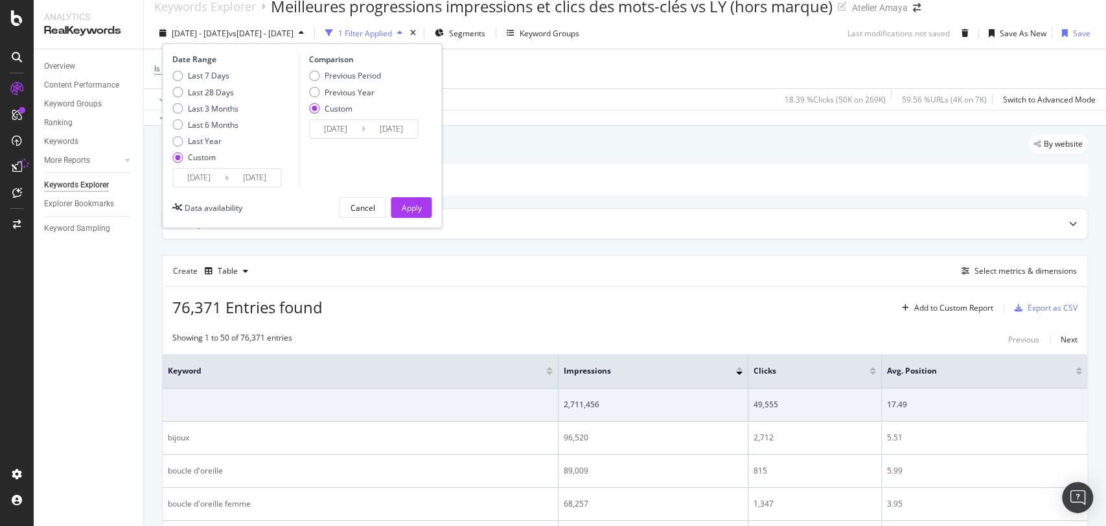
click at [219, 183] on input "[DATE]" at bounding box center [199, 178] width 52 height 18
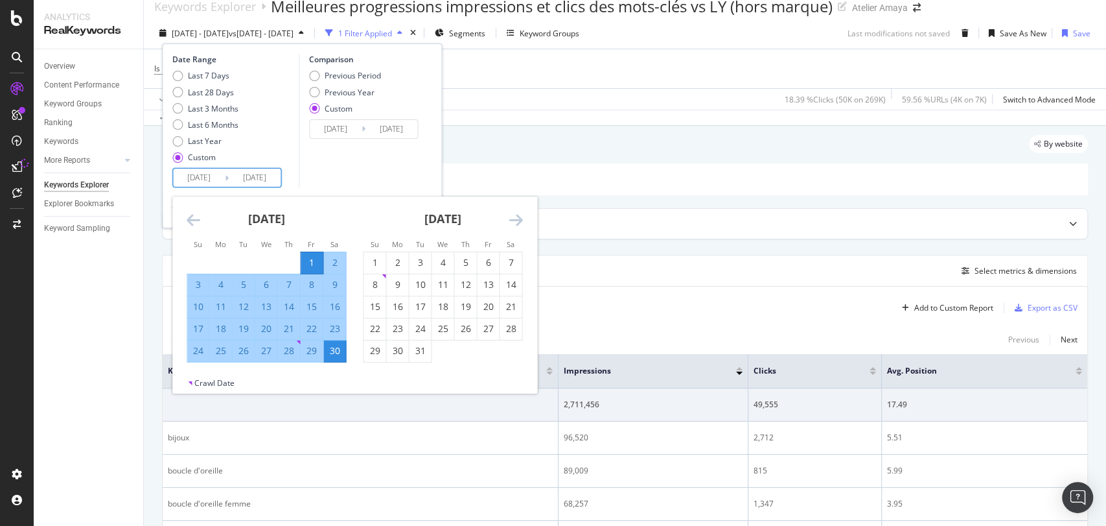
click at [215, 220] on div "[DATE]" at bounding box center [266, 223] width 159 height 55
click at [199, 224] on icon "Move backward to switch to the previous month." at bounding box center [194, 220] width 14 height 16
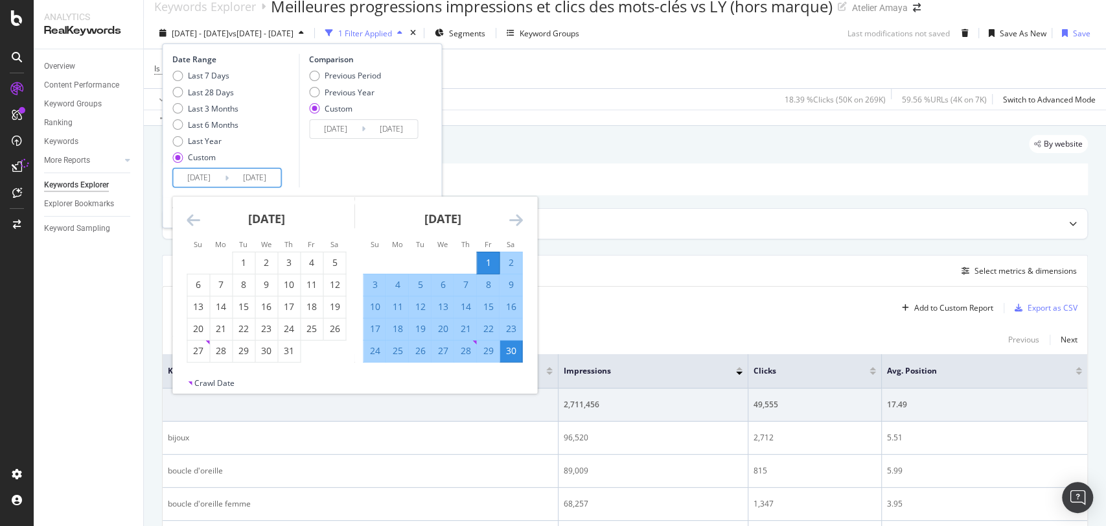
click at [199, 224] on icon "Move backward to switch to the previous month." at bounding box center [194, 220] width 14 height 16
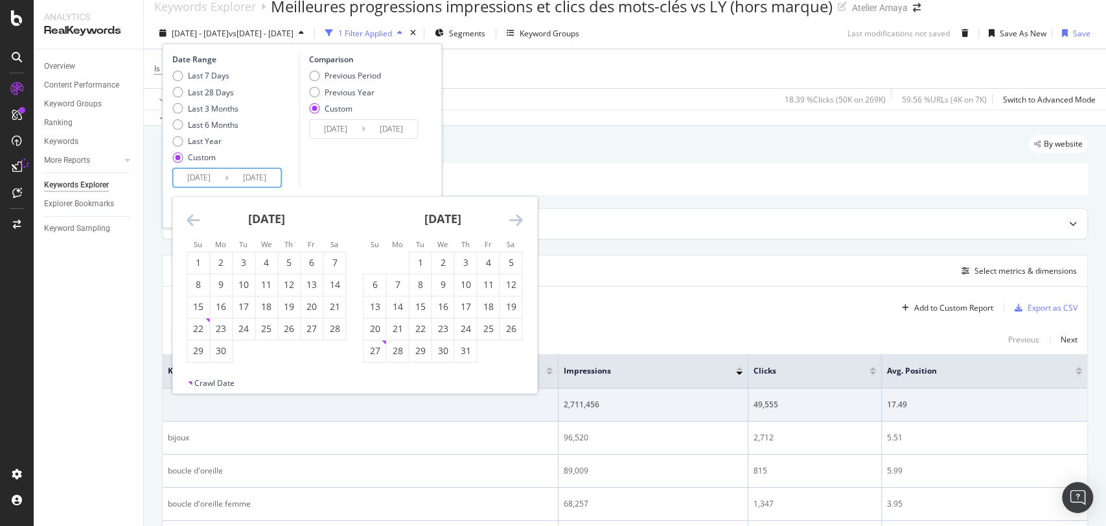
click at [193, 212] on icon "Move backward to switch to the previous month." at bounding box center [194, 220] width 14 height 16
click at [300, 261] on div "1" at bounding box center [289, 262] width 22 height 13
type input "2024/08/01"
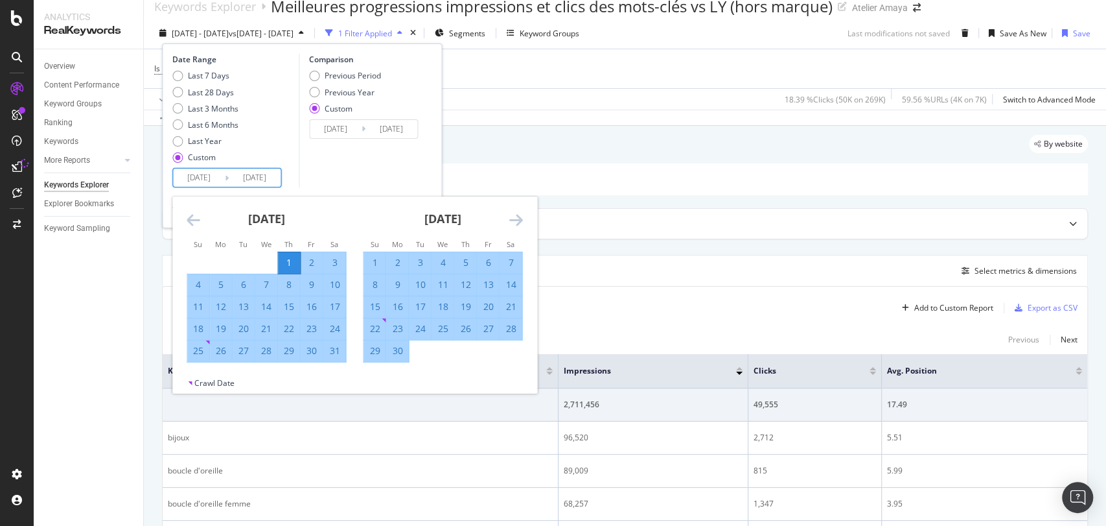
click at [296, 260] on div "1" at bounding box center [289, 262] width 22 height 13
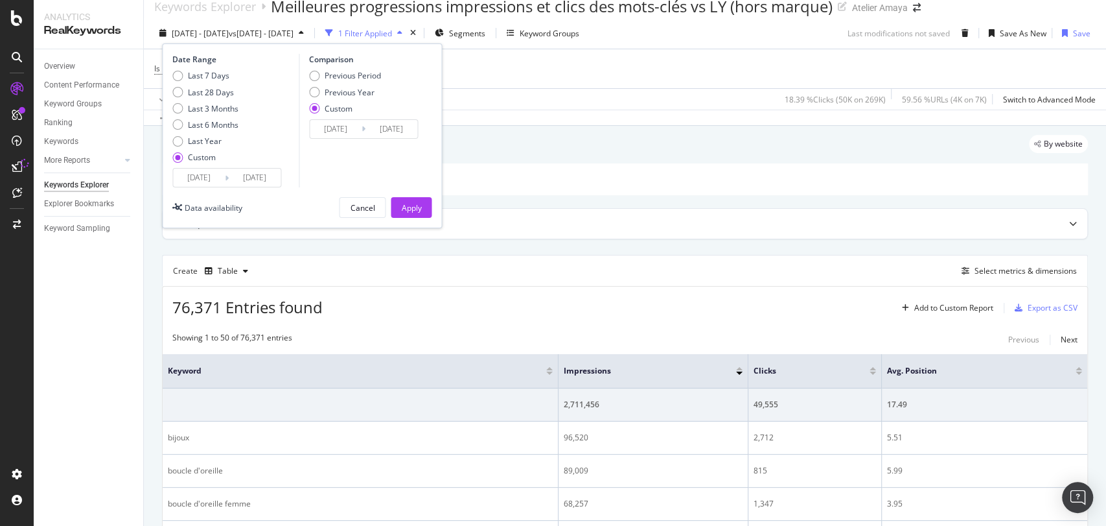
click at [243, 178] on input "2024/08/01" at bounding box center [255, 178] width 52 height 18
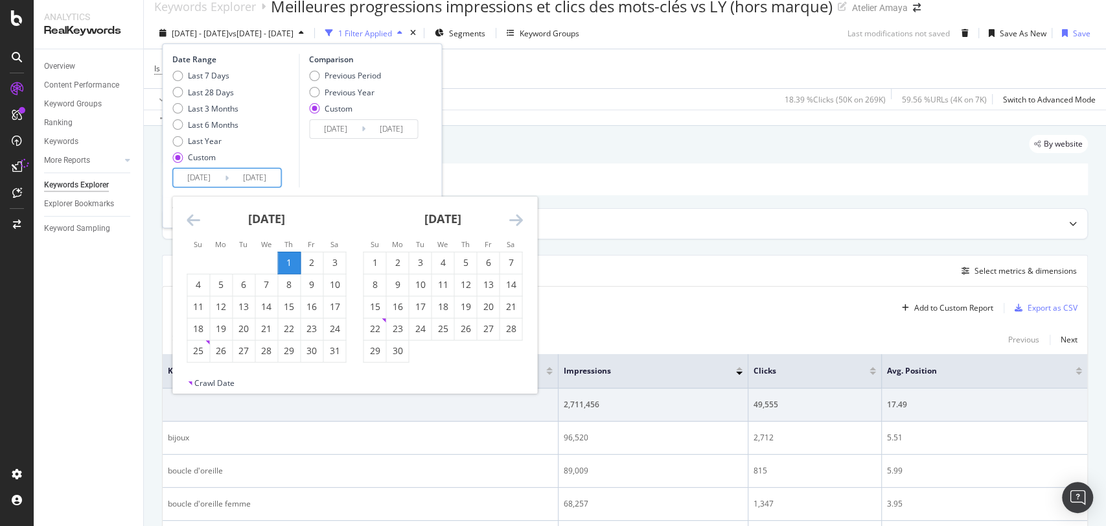
click at [337, 356] on div "31" at bounding box center [334, 350] width 22 height 13
type input "2024/08/31"
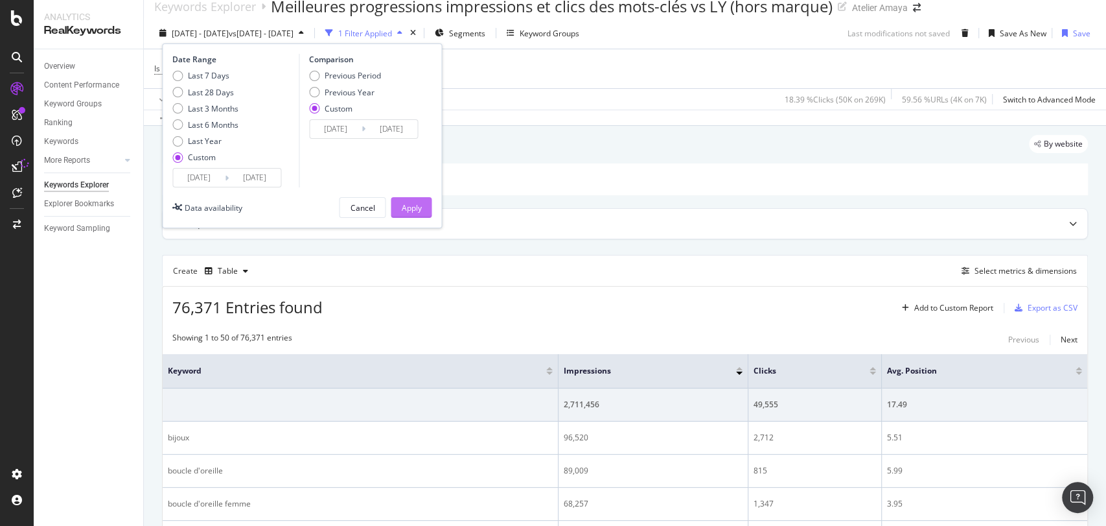
click at [410, 204] on div "Apply" at bounding box center [411, 207] width 20 height 11
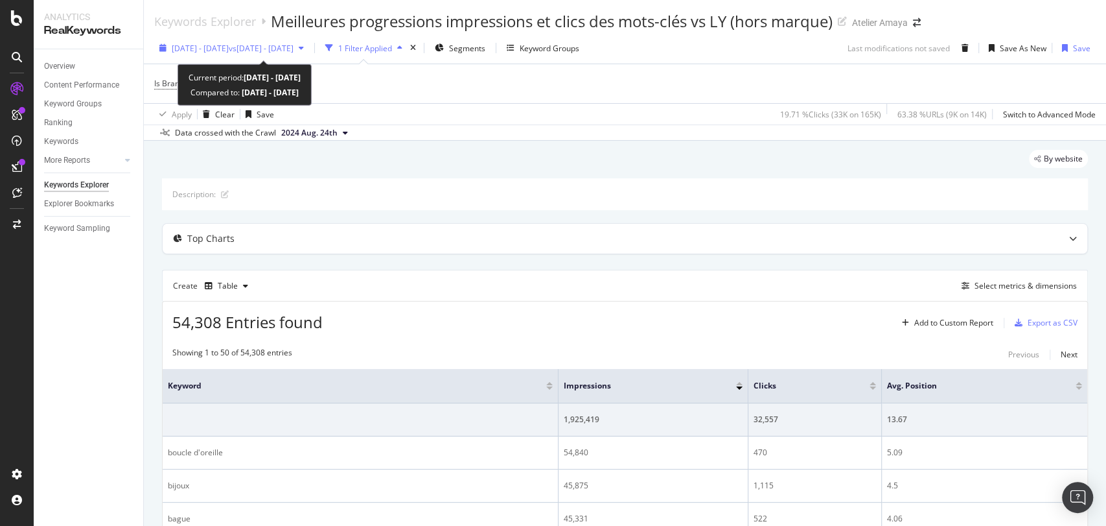
click at [201, 51] on span "2024 Aug. 1st - Aug. 31st" at bounding box center [200, 48] width 57 height 11
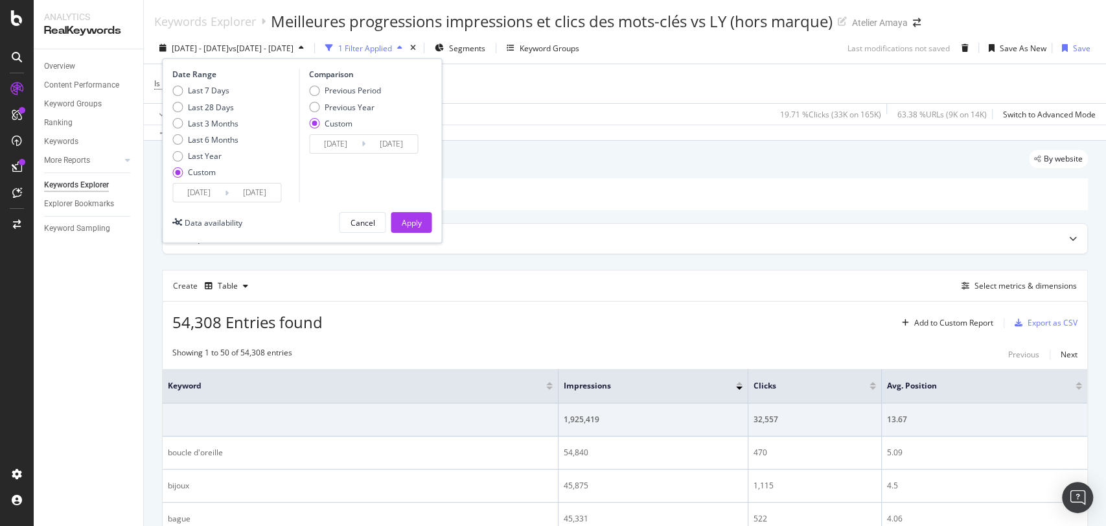
click at [205, 195] on input "2024/08/01" at bounding box center [199, 192] width 52 height 18
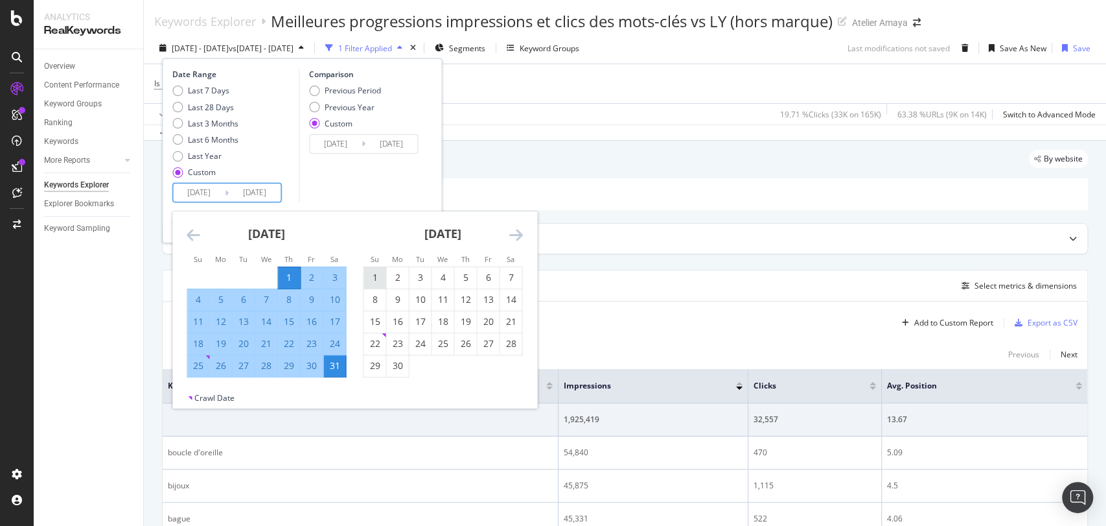
click at [375, 273] on div "1" at bounding box center [375, 277] width 22 height 13
type input "[DATE]"
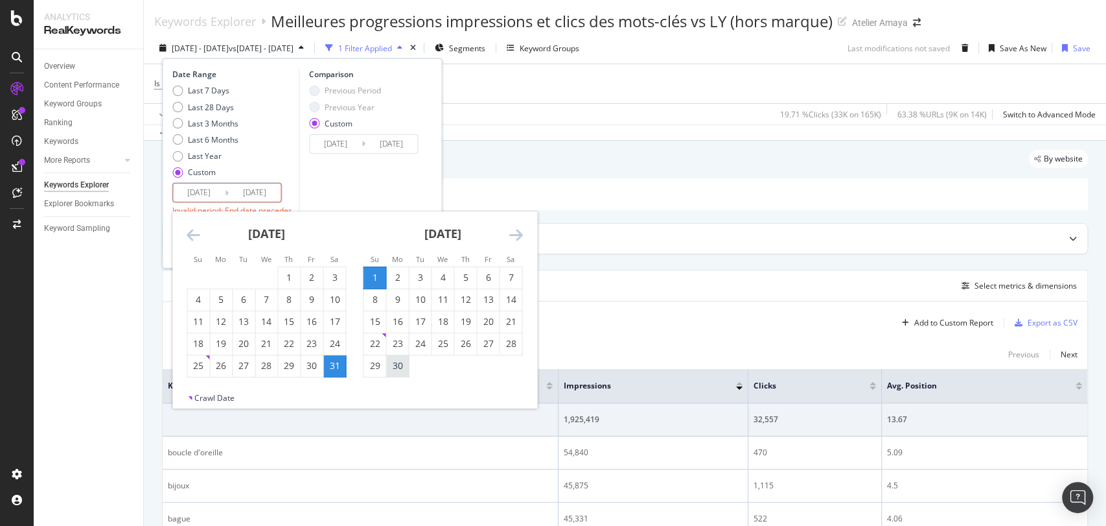
click at [399, 367] on div "30" at bounding box center [397, 365] width 22 height 13
type input "[DATE]"
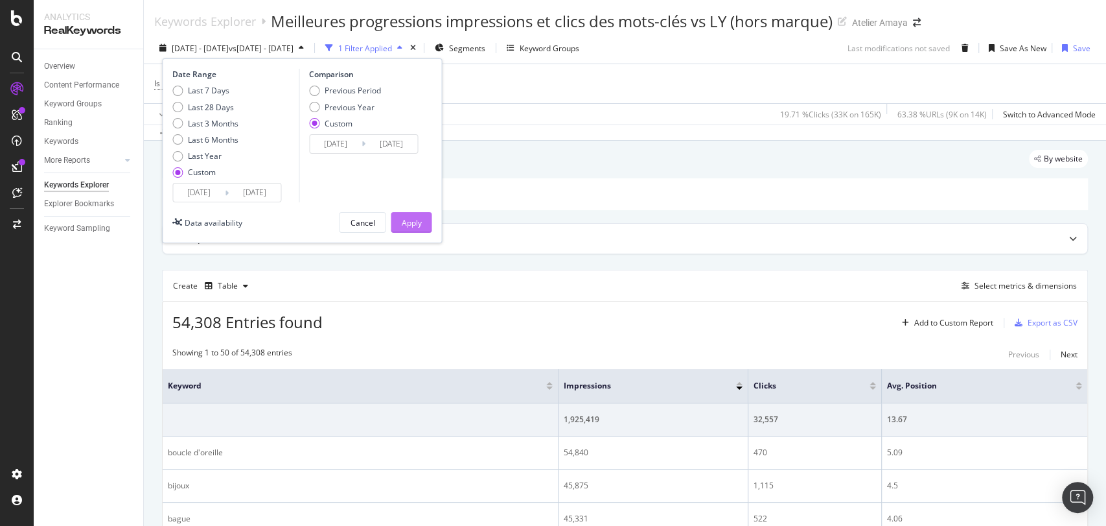
click at [410, 221] on div "Apply" at bounding box center [411, 222] width 20 height 11
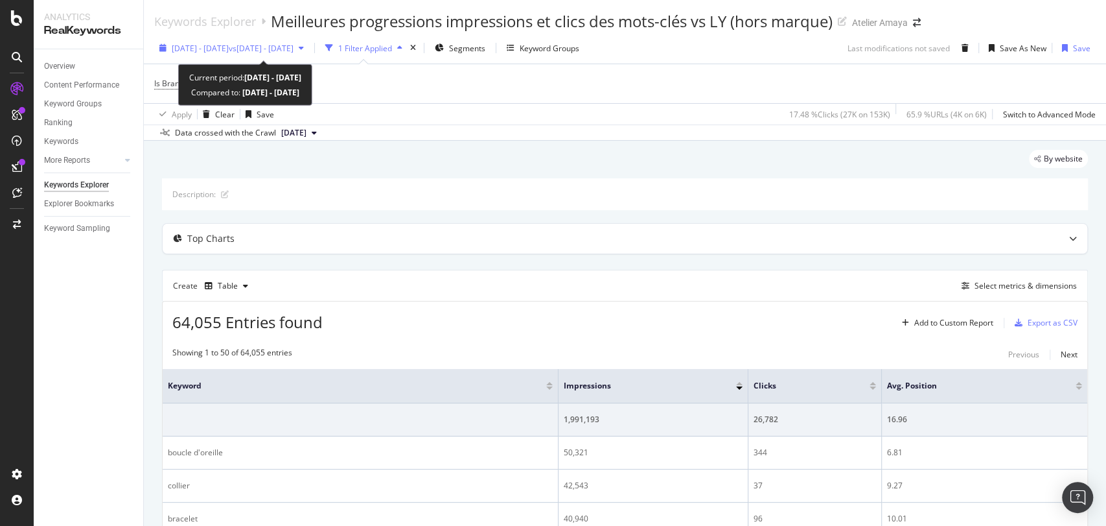
click at [275, 41] on div "2024 Sep. 1st - Sep. 30th vs 2024 Oct. 1st - Oct. 31st" at bounding box center [231, 47] width 155 height 19
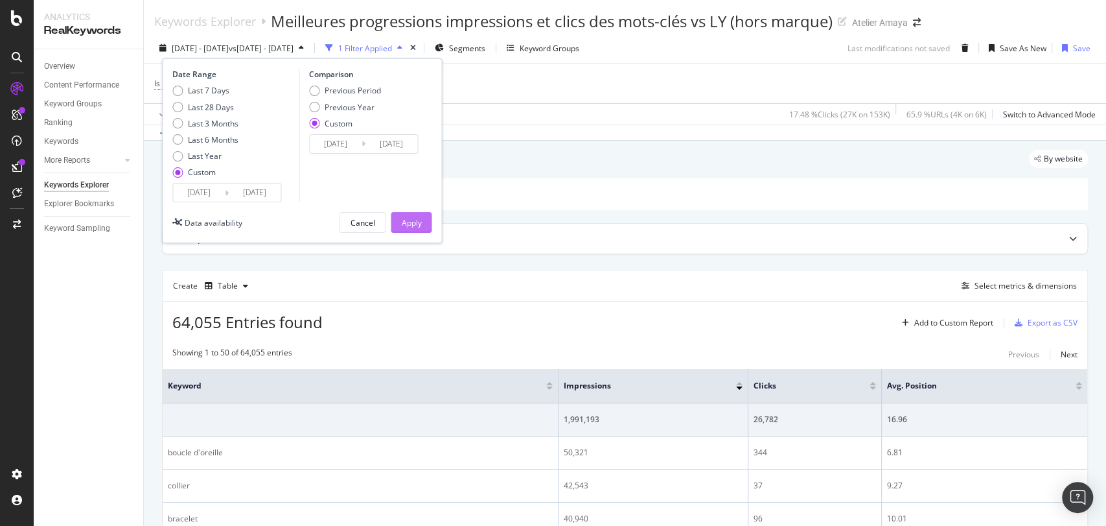
click at [410, 223] on div "Apply" at bounding box center [411, 222] width 20 height 11
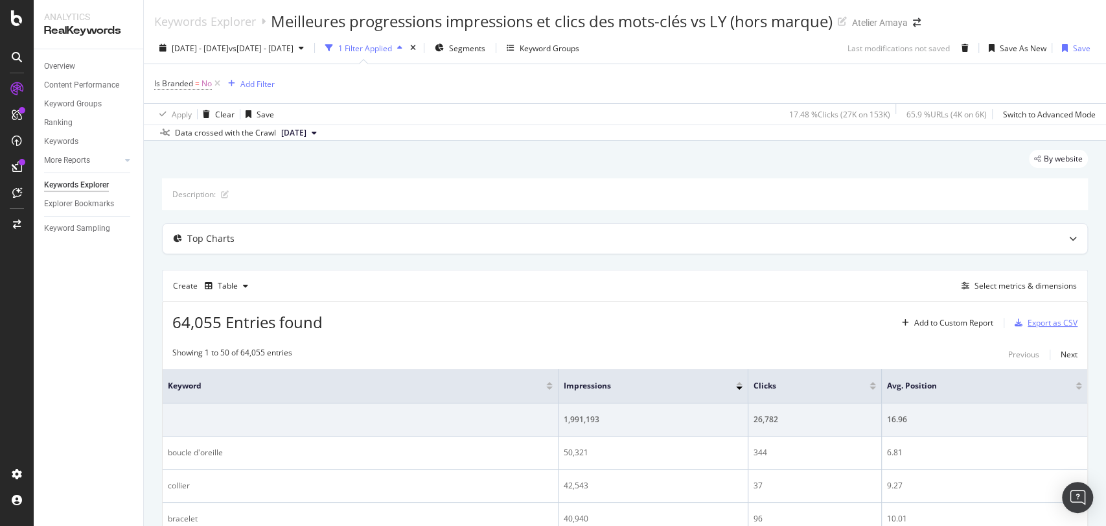
click at [1037, 318] on div "Export as CSV" at bounding box center [1053, 322] width 50 height 11
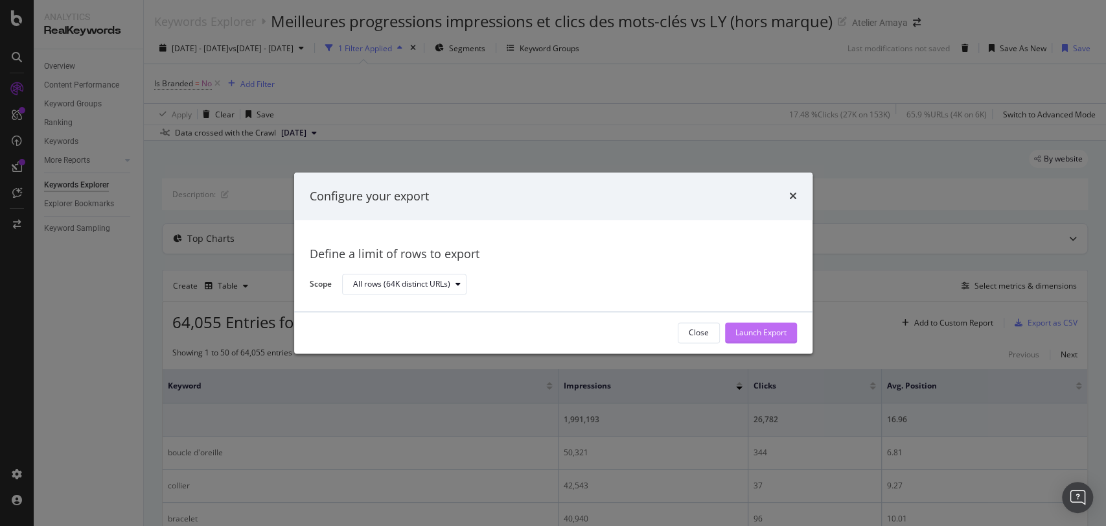
click at [766, 337] on div "Launch Export" at bounding box center [761, 332] width 51 height 11
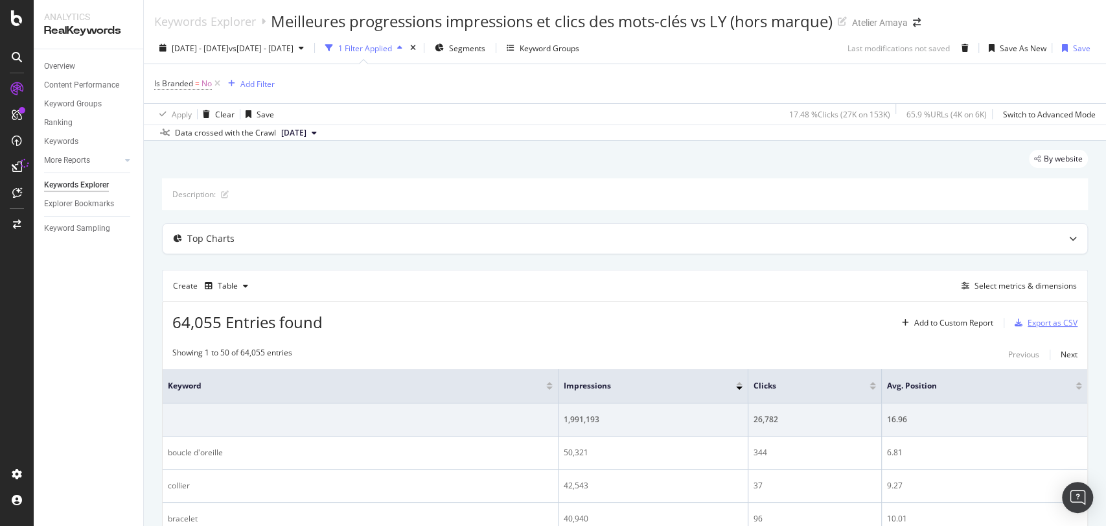
click at [1047, 321] on div "Export as CSV" at bounding box center [1053, 322] width 50 height 11
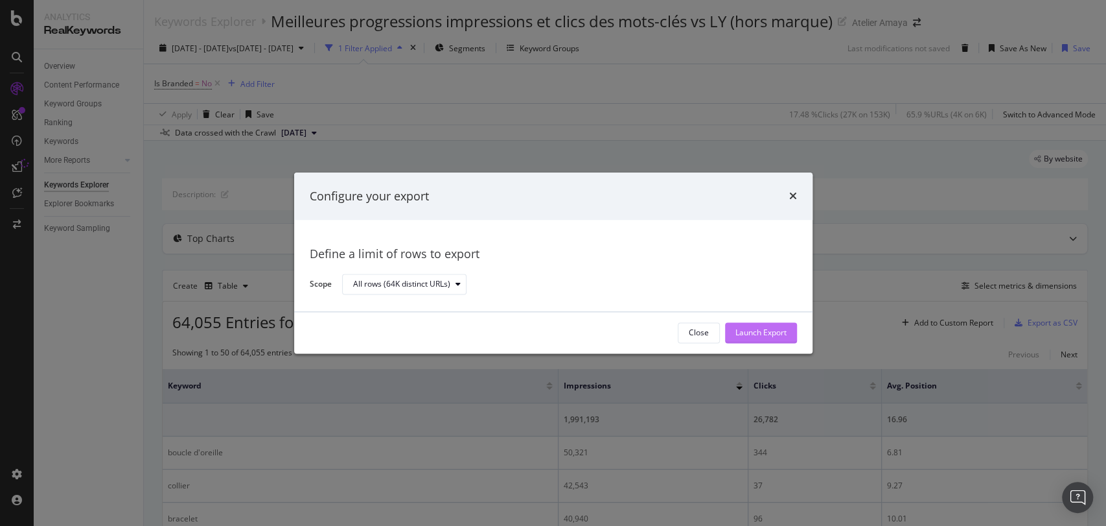
click at [793, 329] on button "Launch Export" at bounding box center [761, 332] width 72 height 21
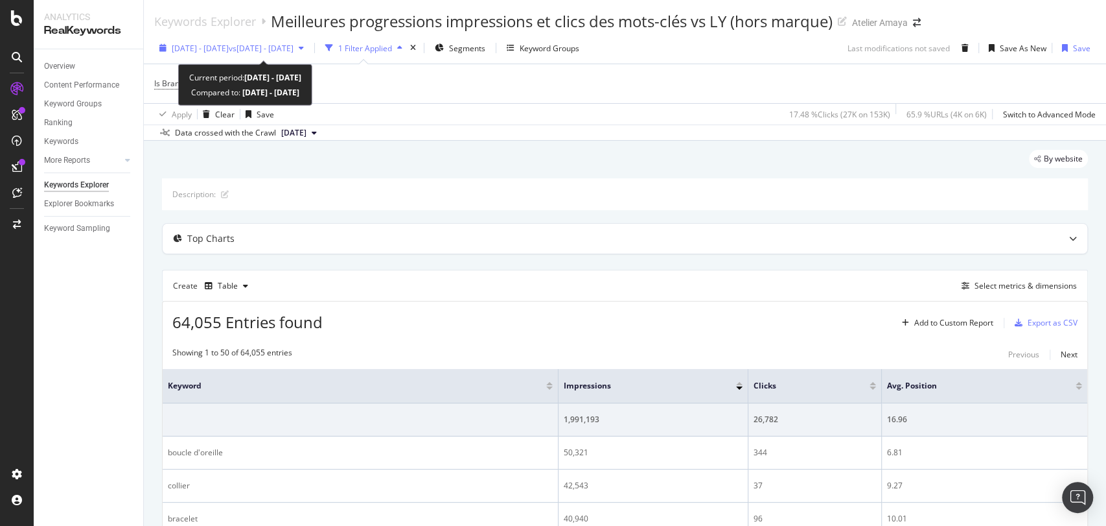
click at [275, 52] on span "vs [DATE] - [DATE]" at bounding box center [261, 48] width 65 height 11
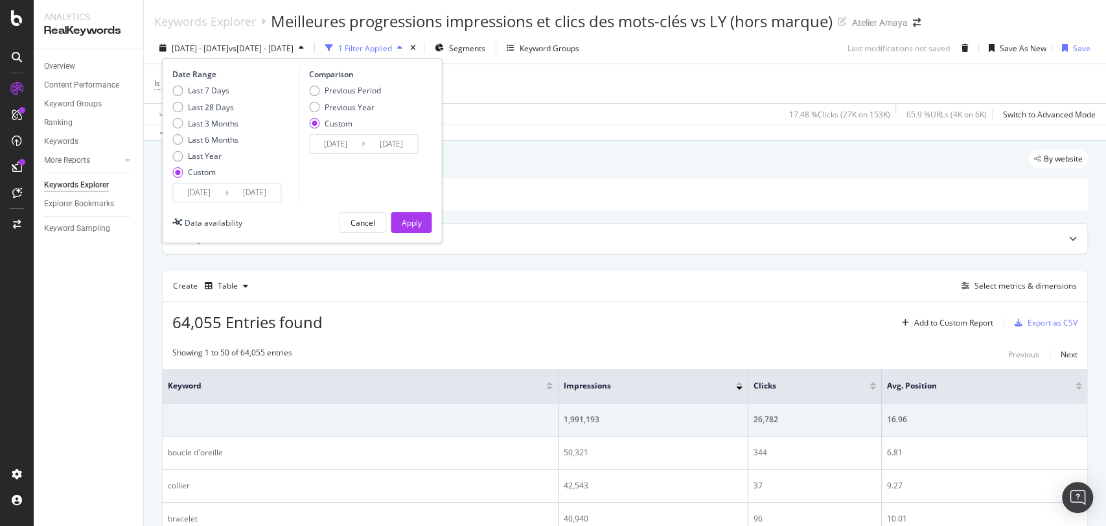
click at [207, 193] on input "[DATE]" at bounding box center [199, 192] width 52 height 18
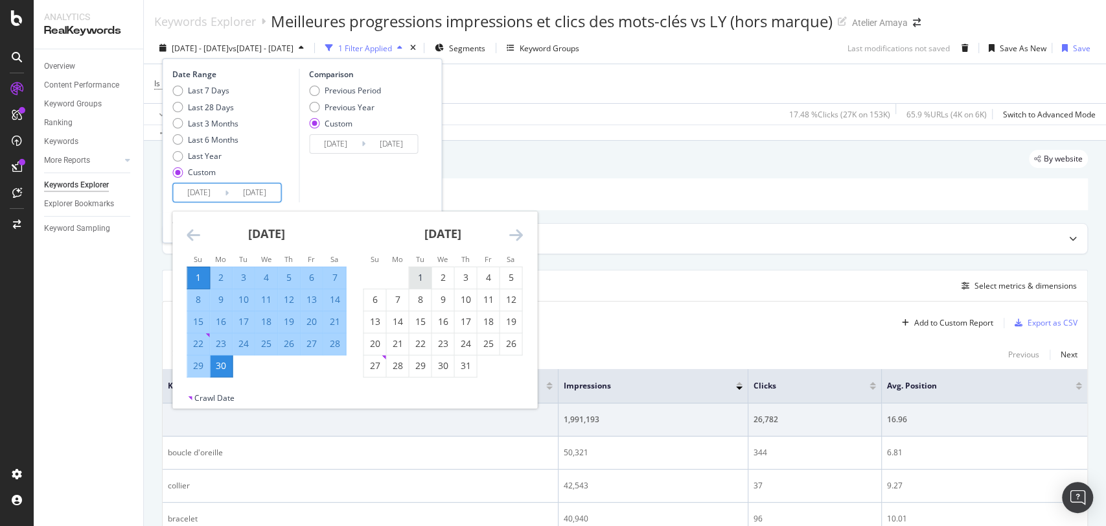
click at [424, 273] on div "1" at bounding box center [420, 277] width 22 height 13
type input "[DATE]"
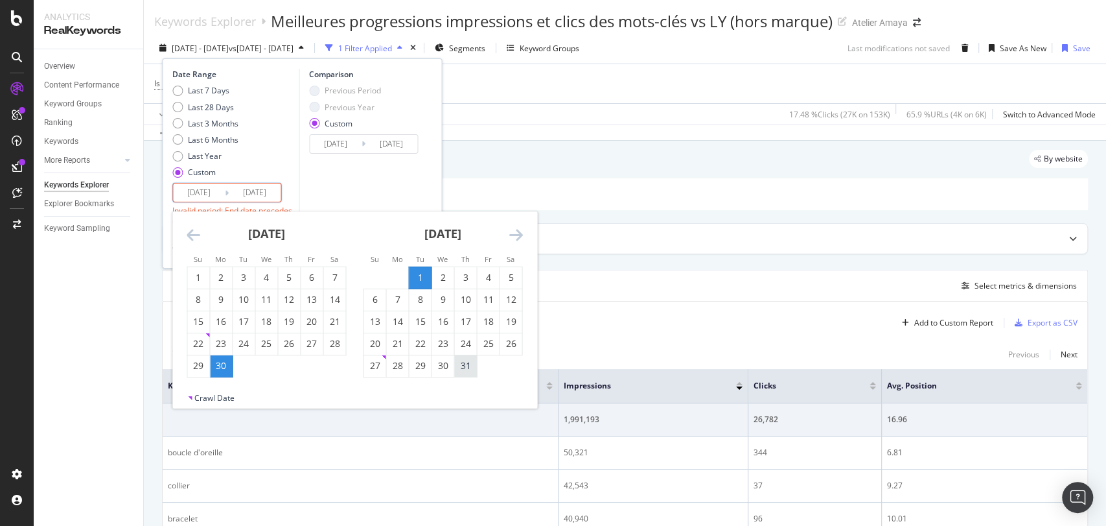
click at [469, 372] on div "31" at bounding box center [465, 365] width 22 height 21
type input "[DATE]"
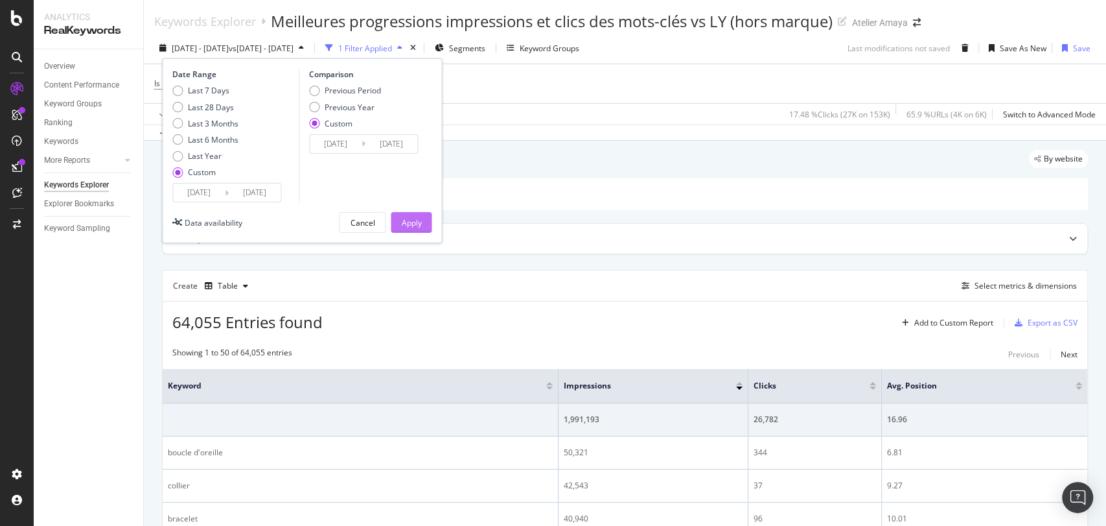
click at [418, 231] on div "Apply" at bounding box center [411, 222] width 20 height 19
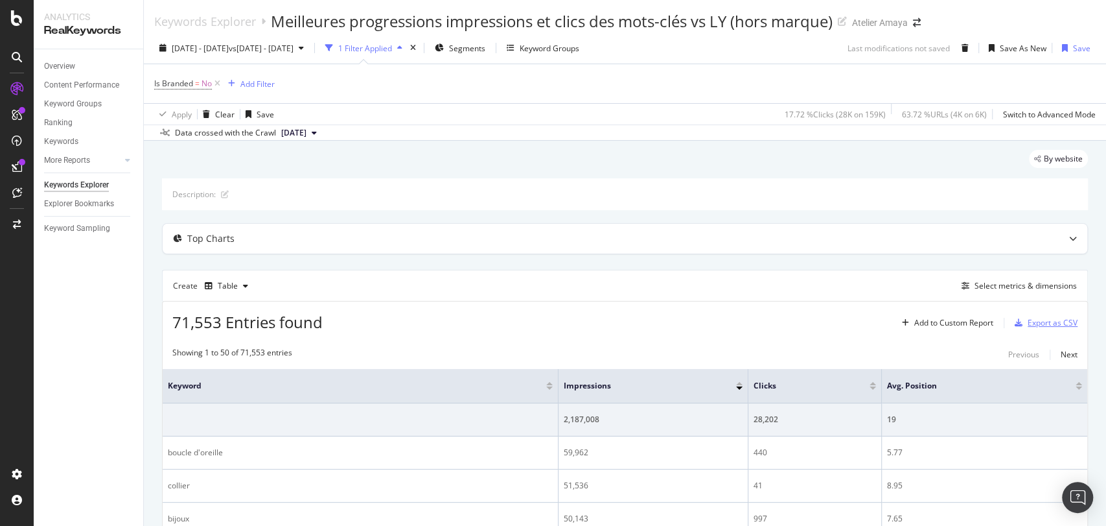
click at [1034, 323] on div "Export as CSV" at bounding box center [1053, 322] width 50 height 11
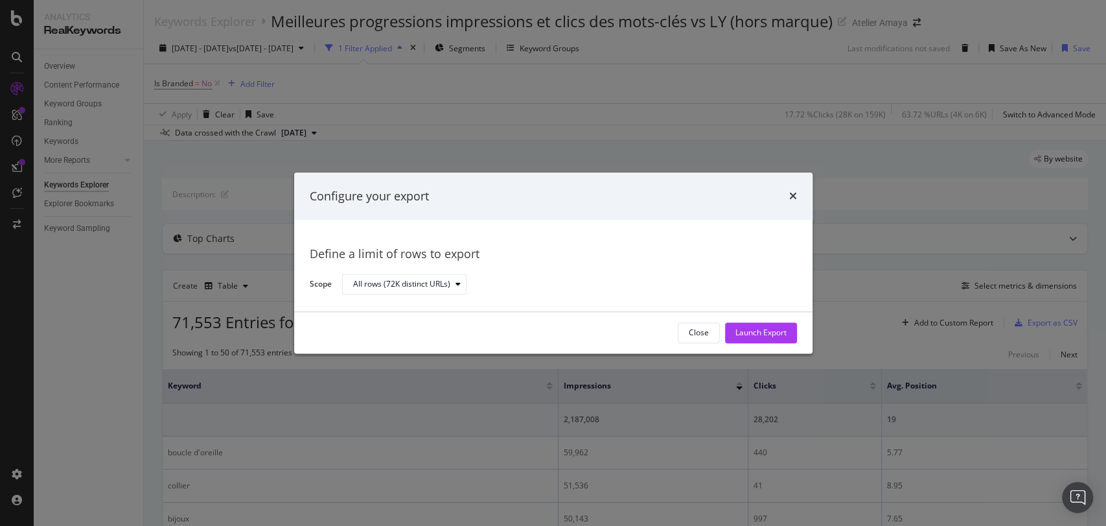
click at [799, 333] on div "Close Launch Export" at bounding box center [553, 332] width 519 height 41
click at [764, 334] on div "Launch Export" at bounding box center [761, 332] width 51 height 11
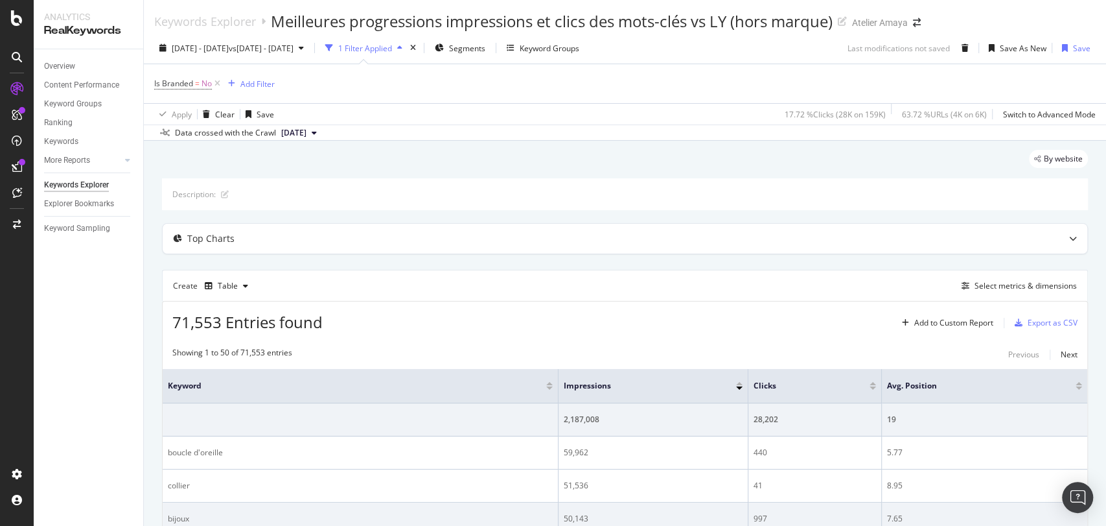
drag, startPoint x: 751, startPoint y: 522, endPoint x: 564, endPoint y: 292, distance: 296.8
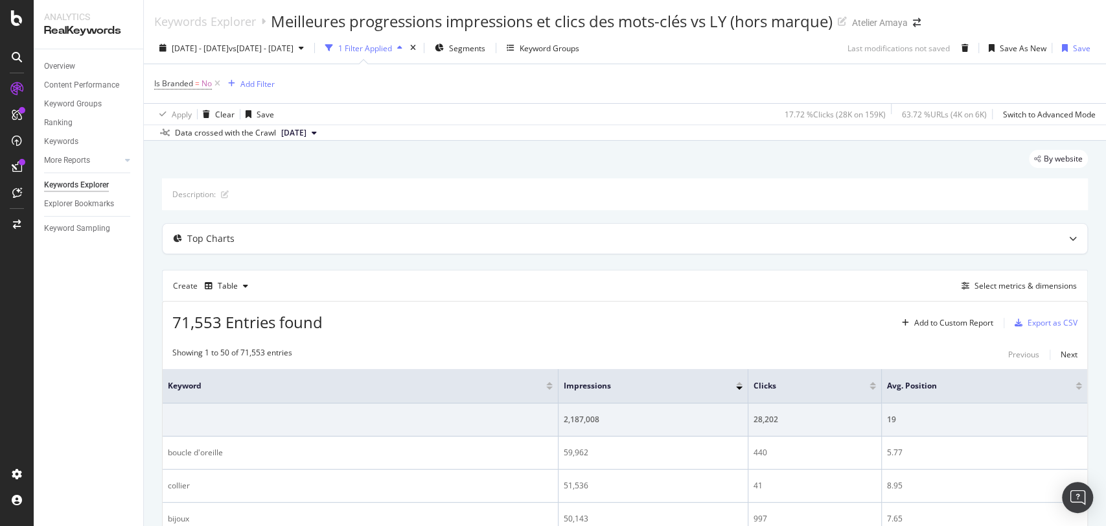
click at [564, 292] on div "Create Table Select metrics & dimensions" at bounding box center [625, 285] width 926 height 31
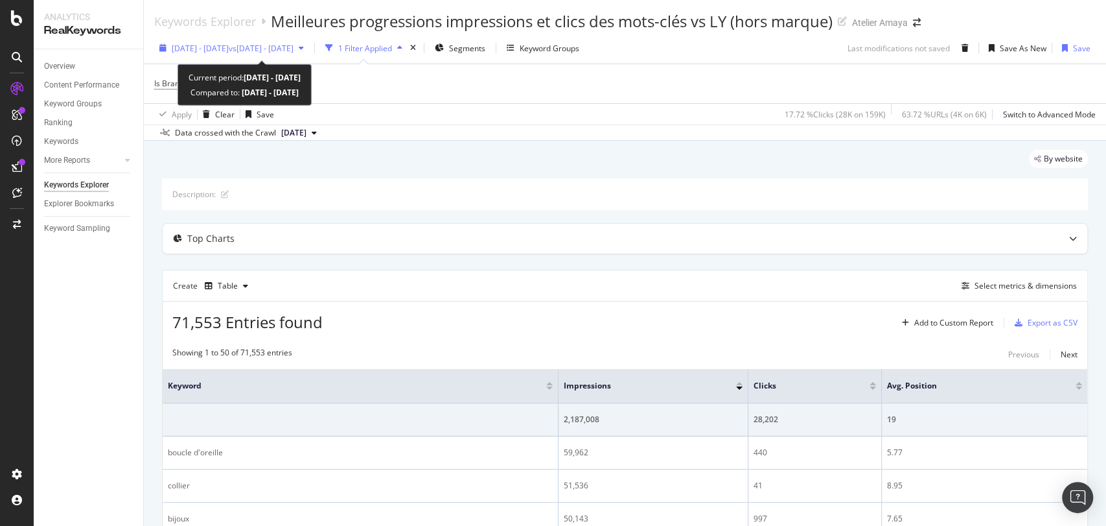
click at [228, 50] on span "[DATE] - [DATE]" at bounding box center [200, 48] width 57 height 11
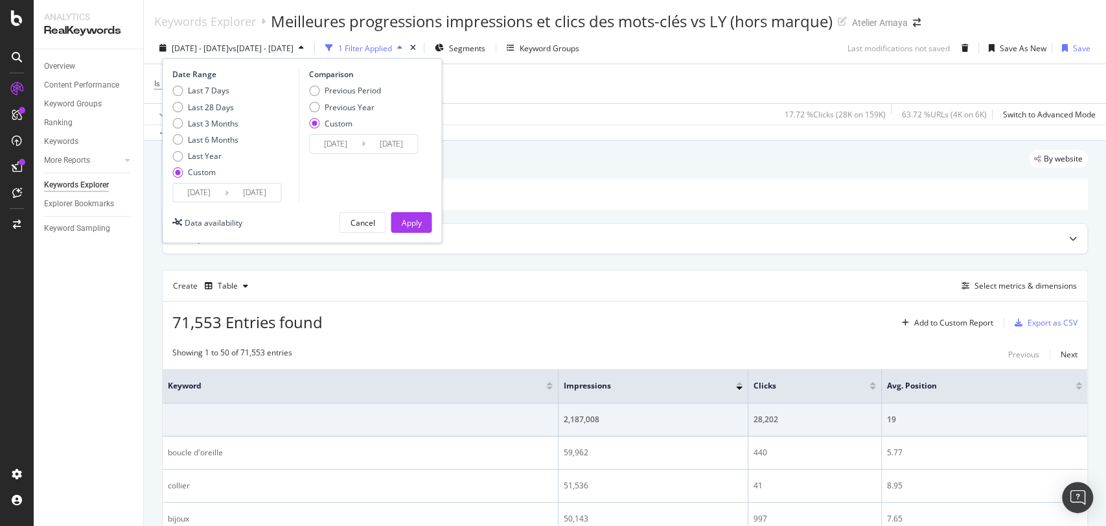
click at [196, 189] on input "[DATE]" at bounding box center [199, 192] width 52 height 18
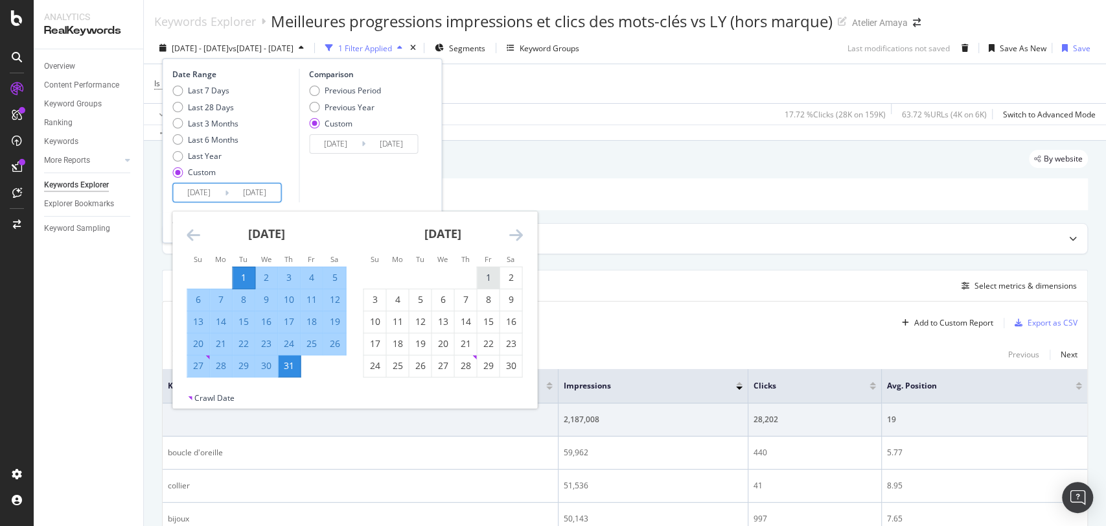
click at [494, 277] on div "1" at bounding box center [488, 277] width 22 height 13
type input "[DATE]"
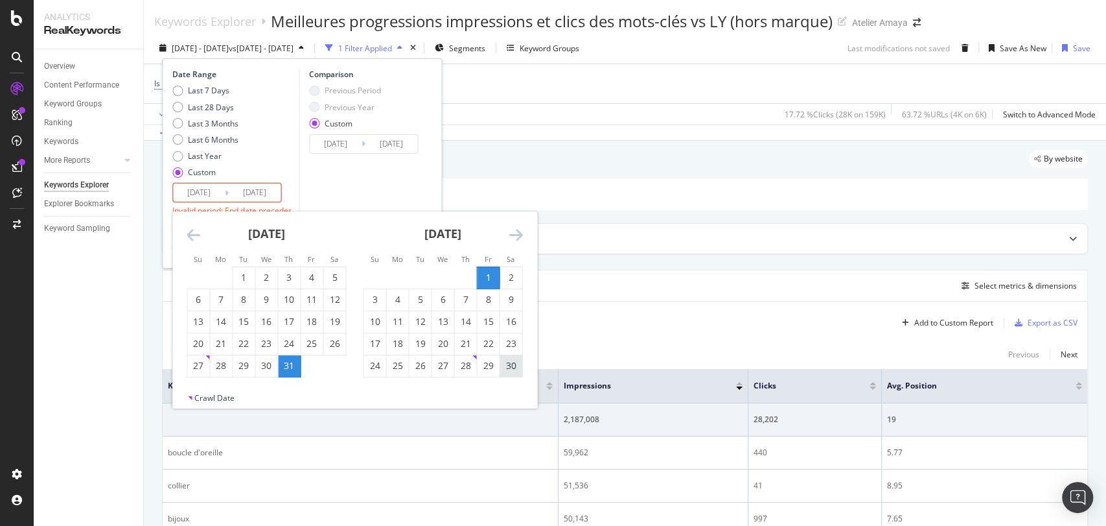
click at [519, 374] on div "30" at bounding box center [511, 365] width 22 height 21
type input "[DATE]"
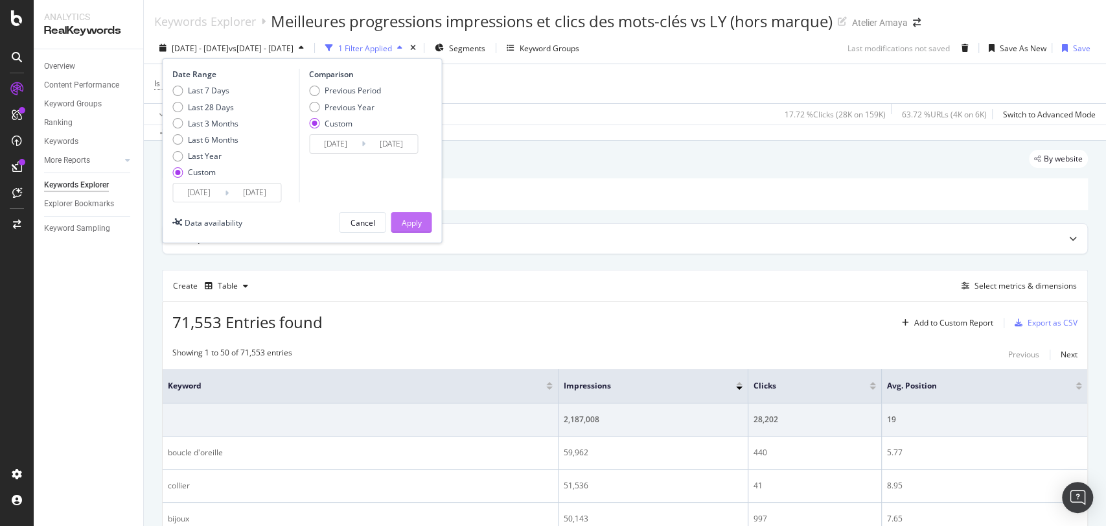
click at [426, 220] on button "Apply" at bounding box center [411, 222] width 41 height 21
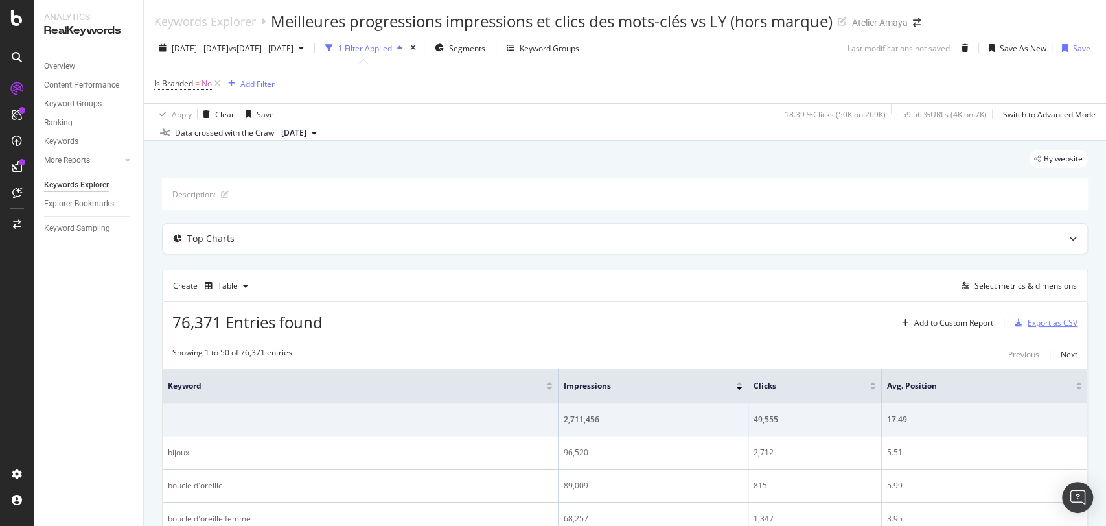
click at [1045, 313] on div "Export as CSV" at bounding box center [1044, 322] width 68 height 19
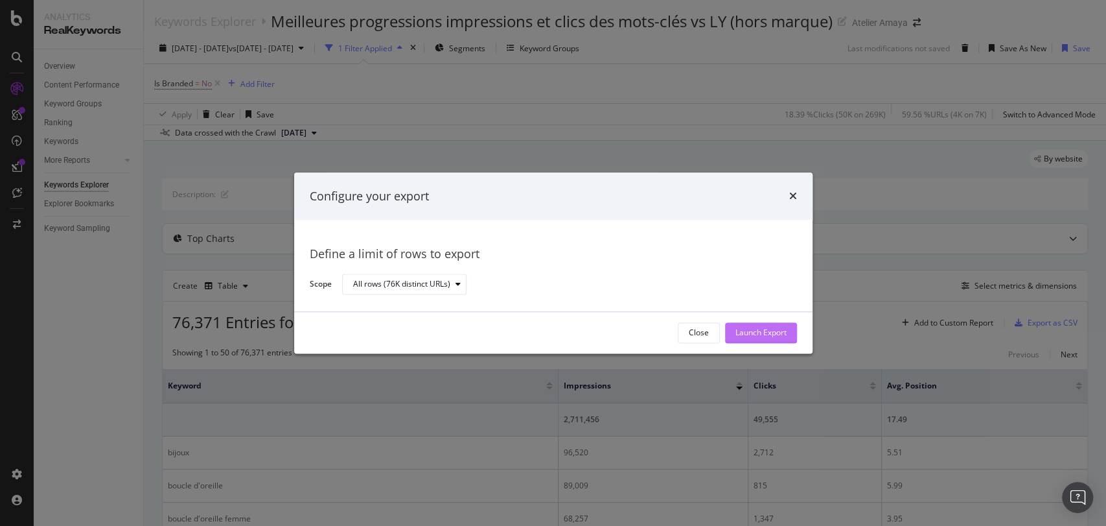
click at [765, 325] on div "Launch Export" at bounding box center [761, 332] width 51 height 19
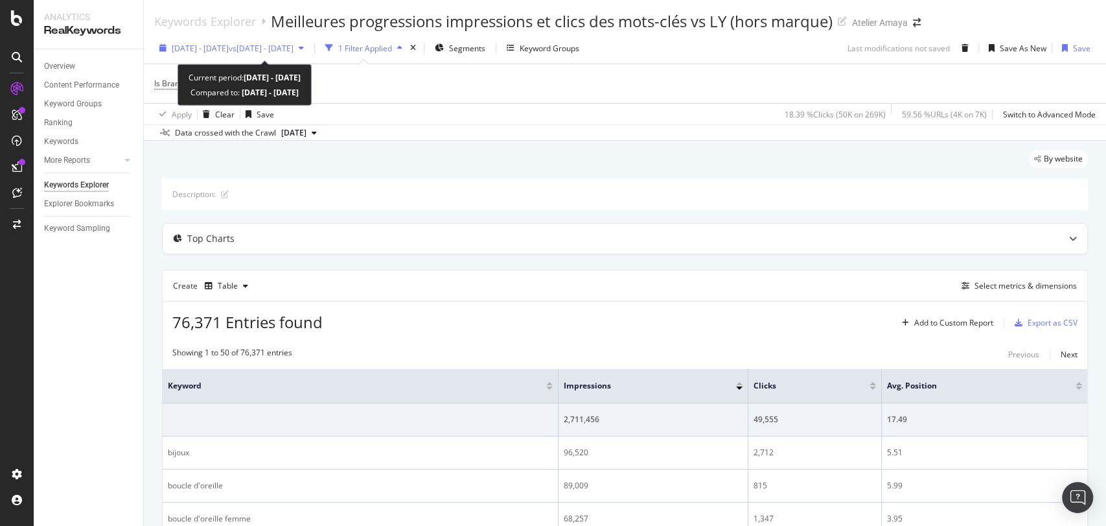
click at [294, 44] on span "vs [DATE] - [DATE]" at bounding box center [261, 48] width 65 height 11
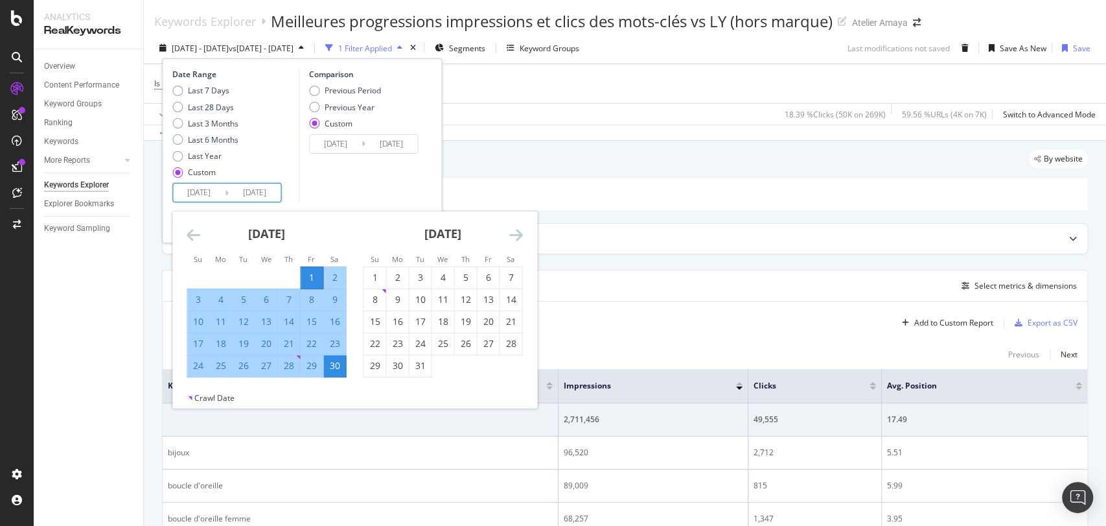
click at [207, 188] on input "[DATE]" at bounding box center [199, 192] width 52 height 18
click at [378, 268] on div "1" at bounding box center [375, 277] width 22 height 21
type input "2024/12/01"
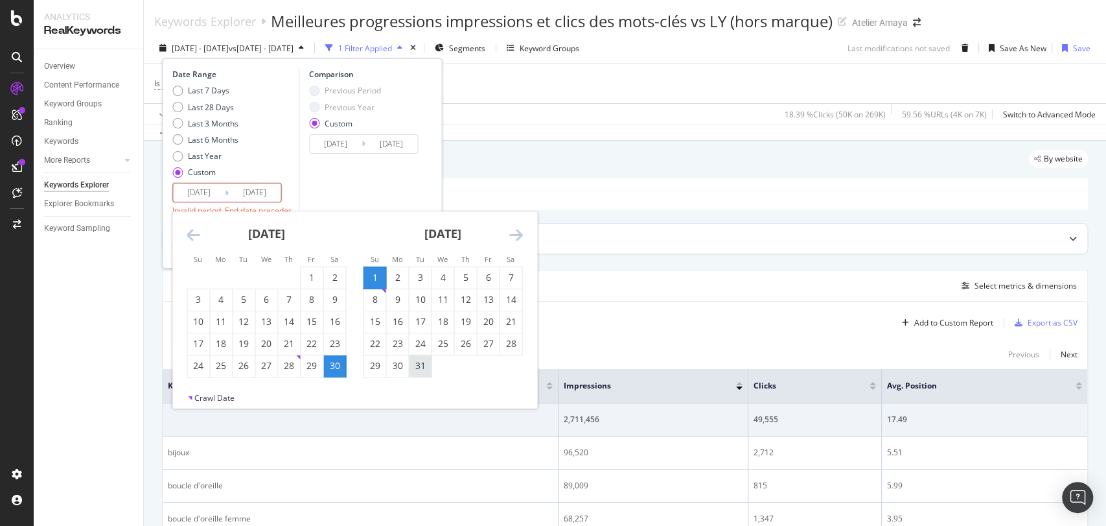
click at [418, 375] on div "31" at bounding box center [420, 365] width 22 height 21
type input "2024/12/31"
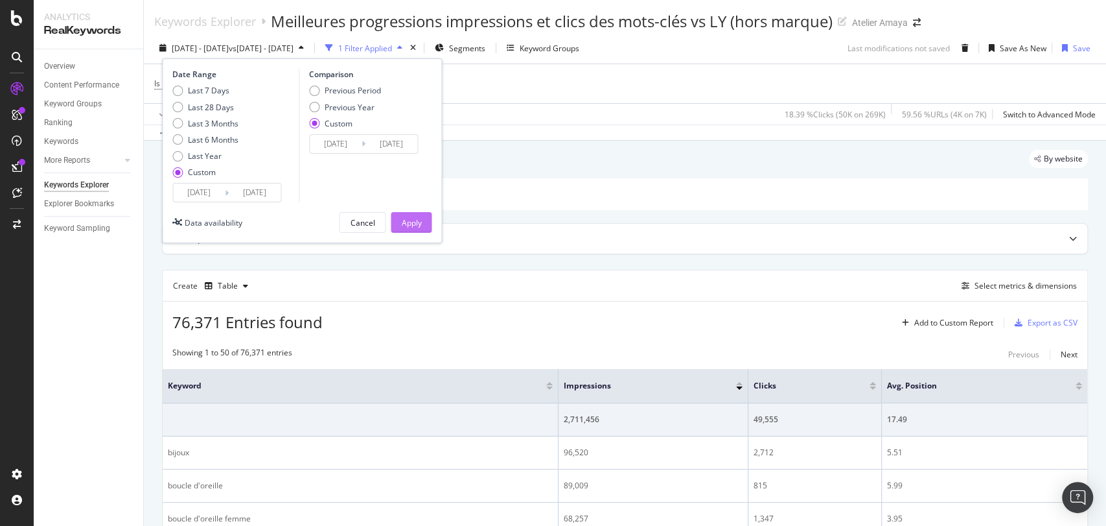
click at [413, 229] on div "Apply" at bounding box center [411, 222] width 20 height 19
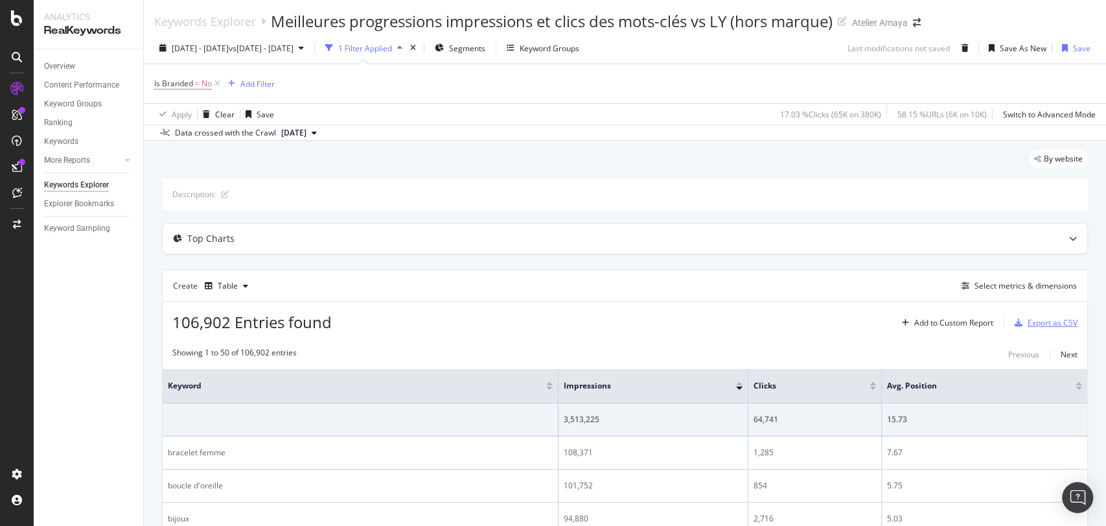
click at [1061, 321] on div "Export as CSV" at bounding box center [1053, 322] width 50 height 11
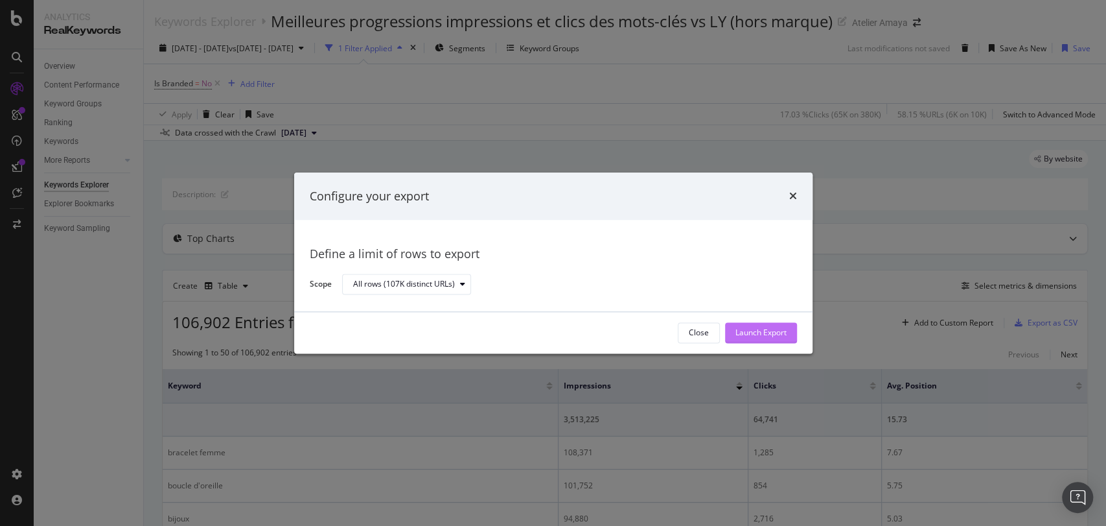
click at [741, 328] on div "Launch Export" at bounding box center [761, 332] width 51 height 11
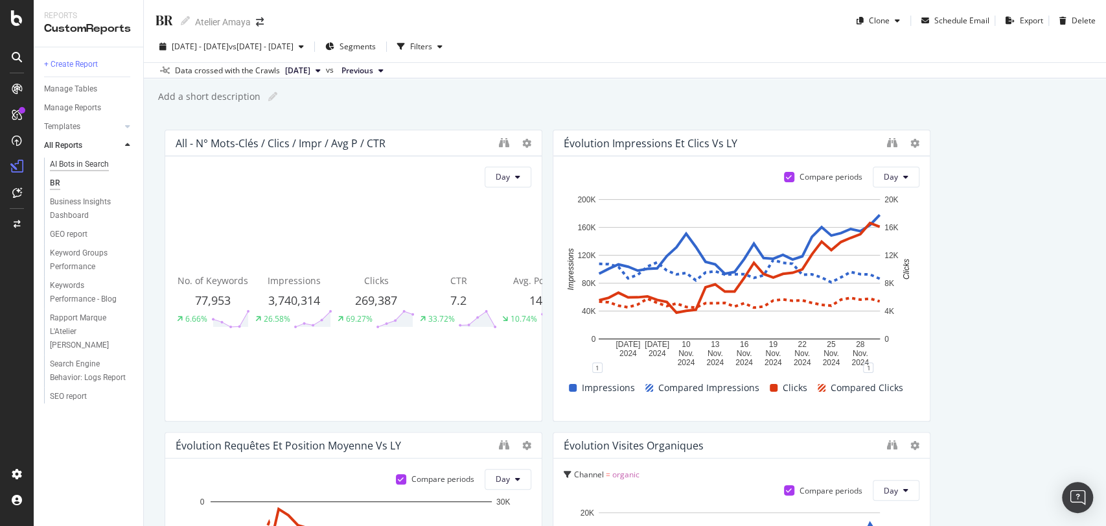
scroll to position [1540, 0]
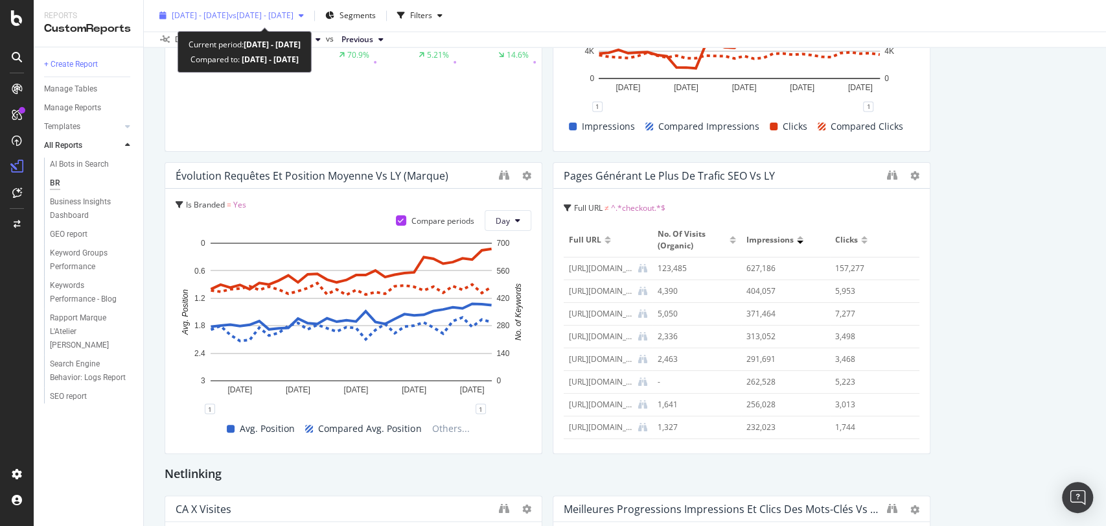
click at [261, 11] on span "vs [DATE] - [DATE]" at bounding box center [261, 15] width 65 height 11
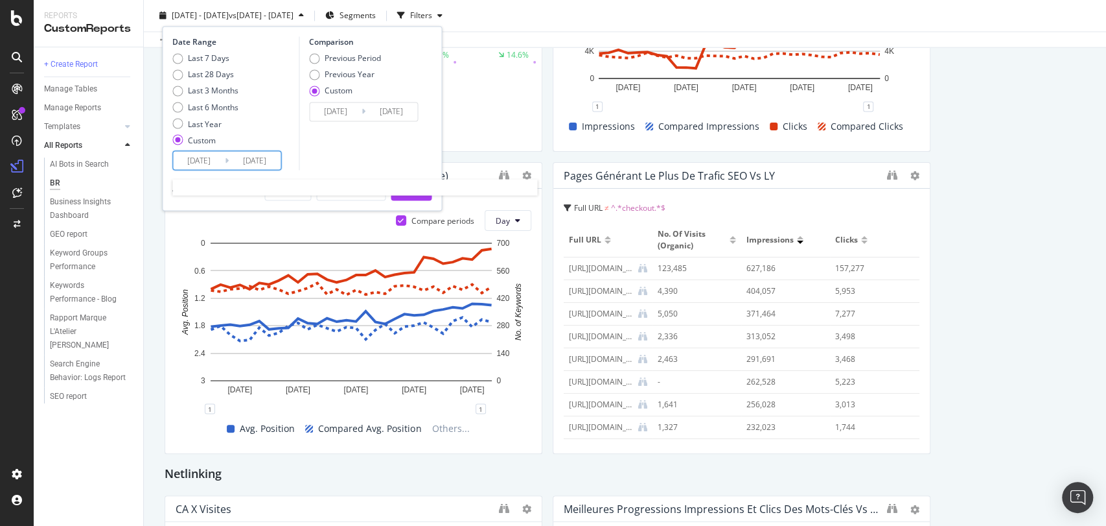
click at [187, 154] on input "[DATE]" at bounding box center [199, 160] width 52 height 18
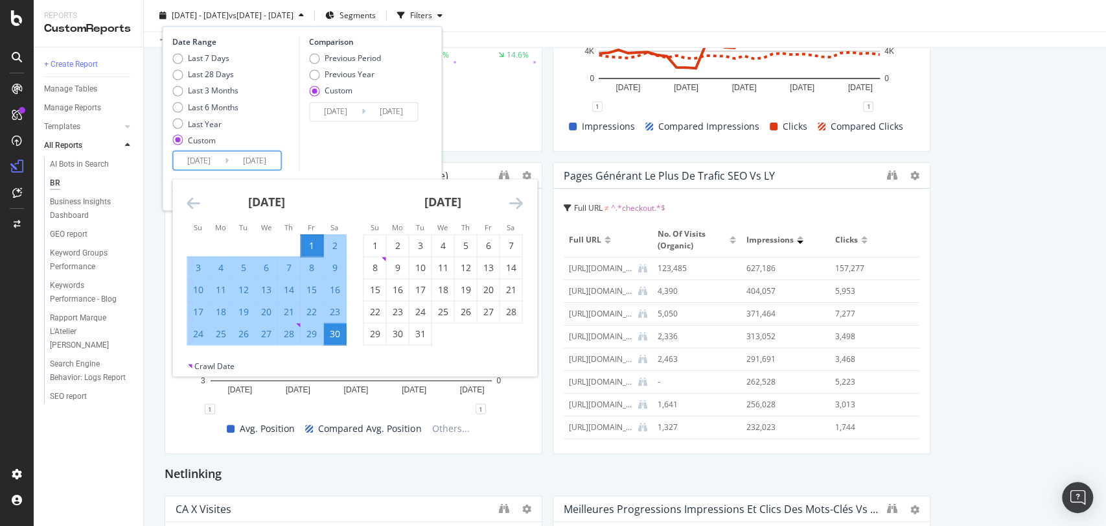
click at [188, 210] on div "Move backward to switch to the previous month." at bounding box center [194, 202] width 14 height 16
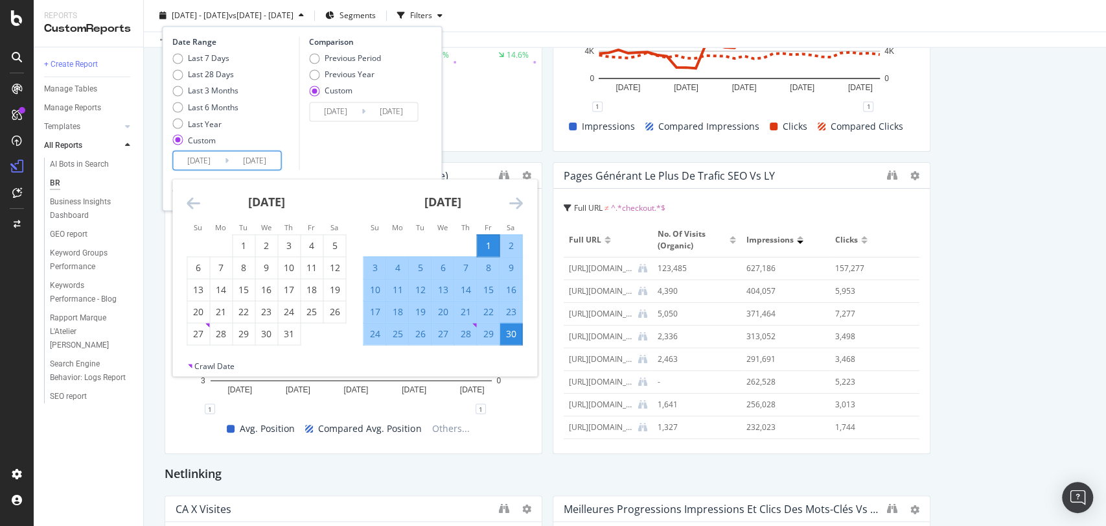
click at [188, 210] on div "Move backward to switch to the previous month." at bounding box center [194, 202] width 14 height 16
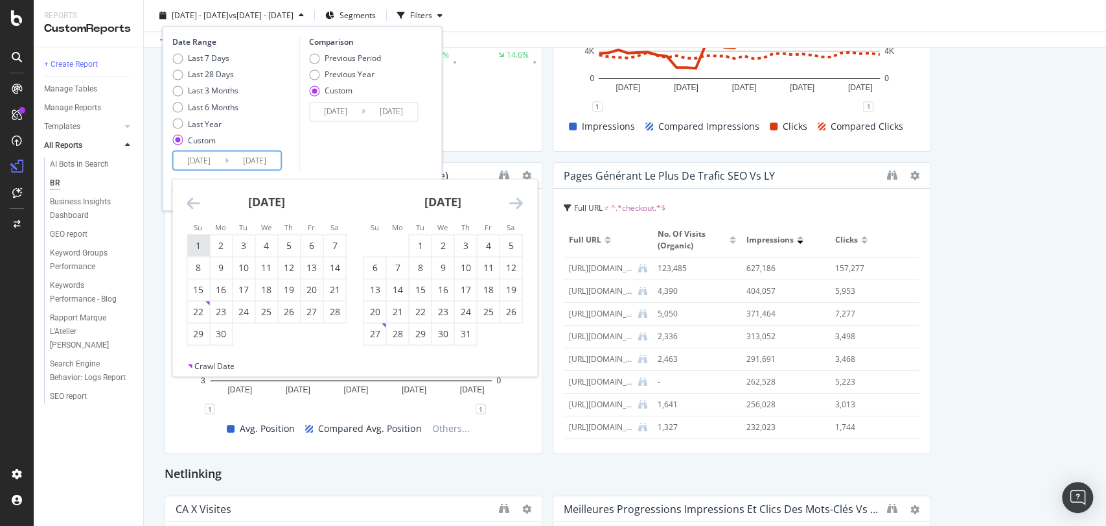
click at [201, 240] on div "1" at bounding box center [198, 245] width 22 height 13
type input "[DATE]"
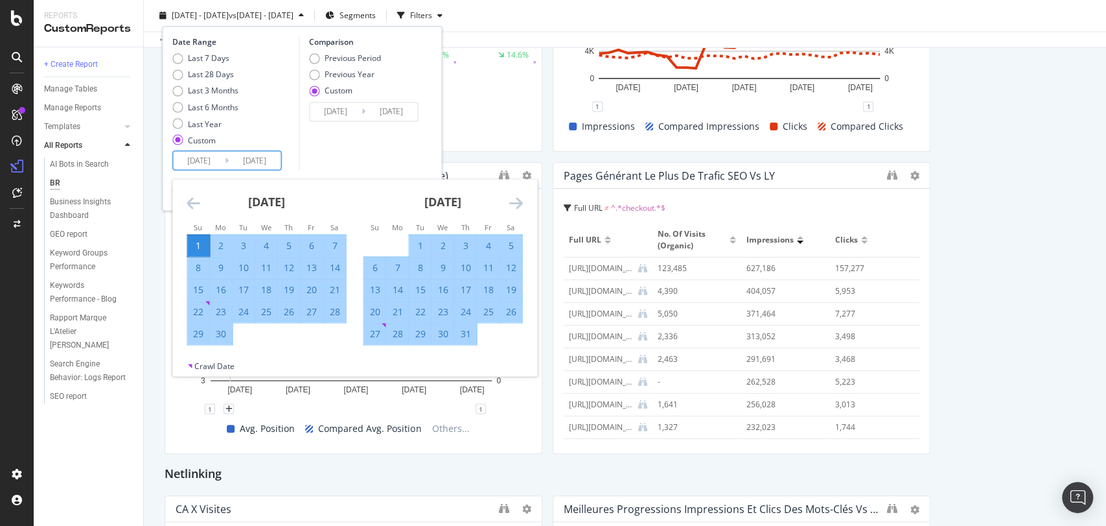
click at [224, 334] on div "30" at bounding box center [221, 333] width 22 height 13
type input "[DATE]"
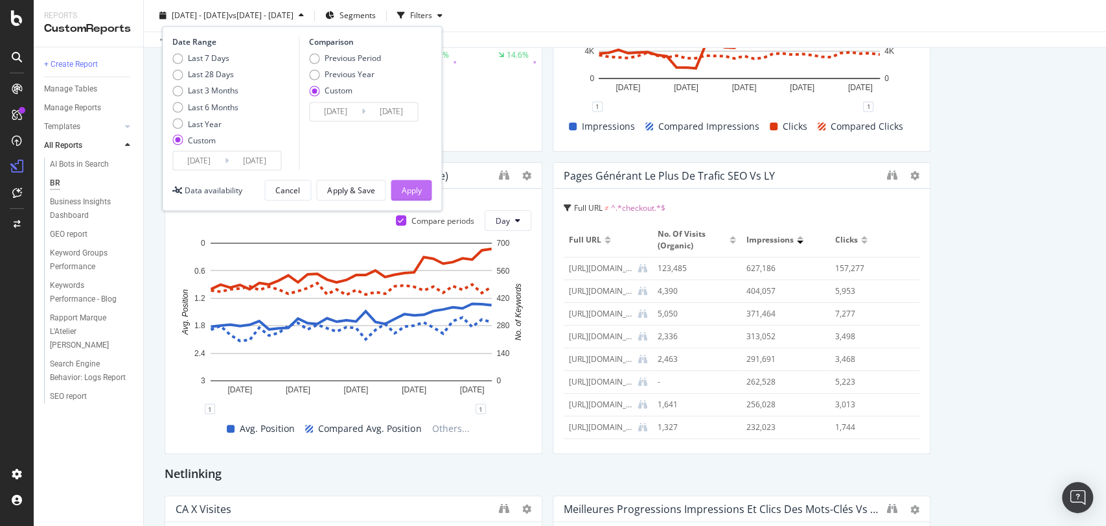
click at [430, 183] on button "Apply" at bounding box center [411, 190] width 41 height 21
